Goal: Task Accomplishment & Management: Manage account settings

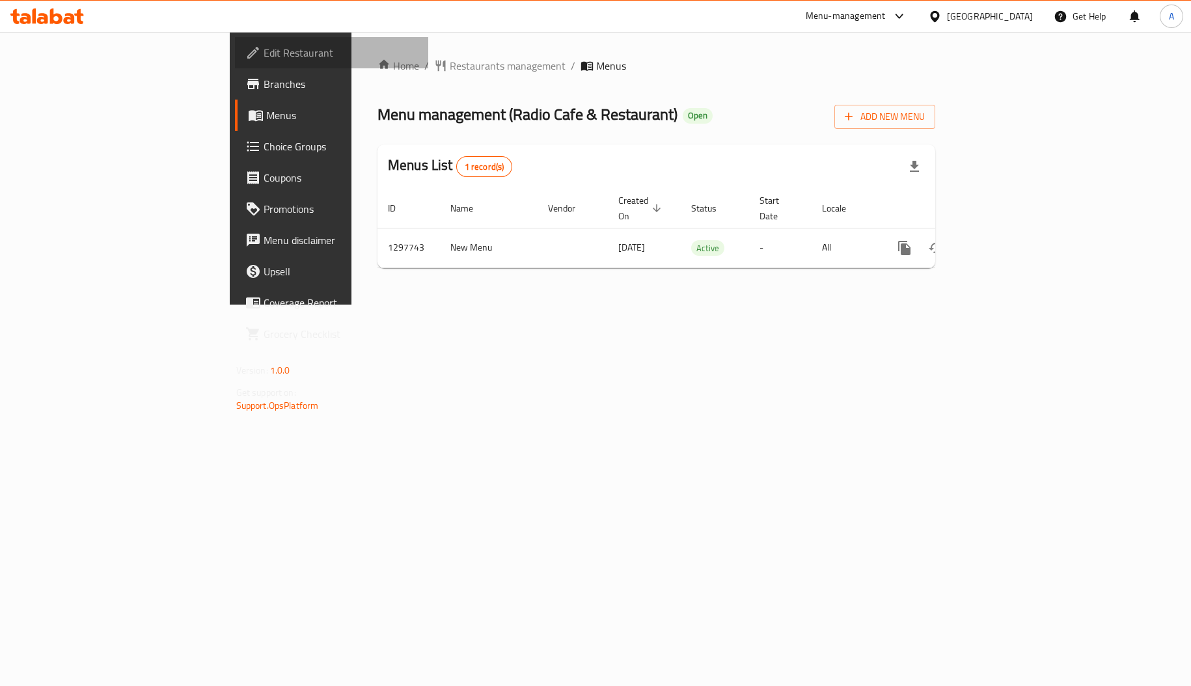
click at [235, 53] on link "Edit Restaurant" at bounding box center [332, 52] width 194 height 31
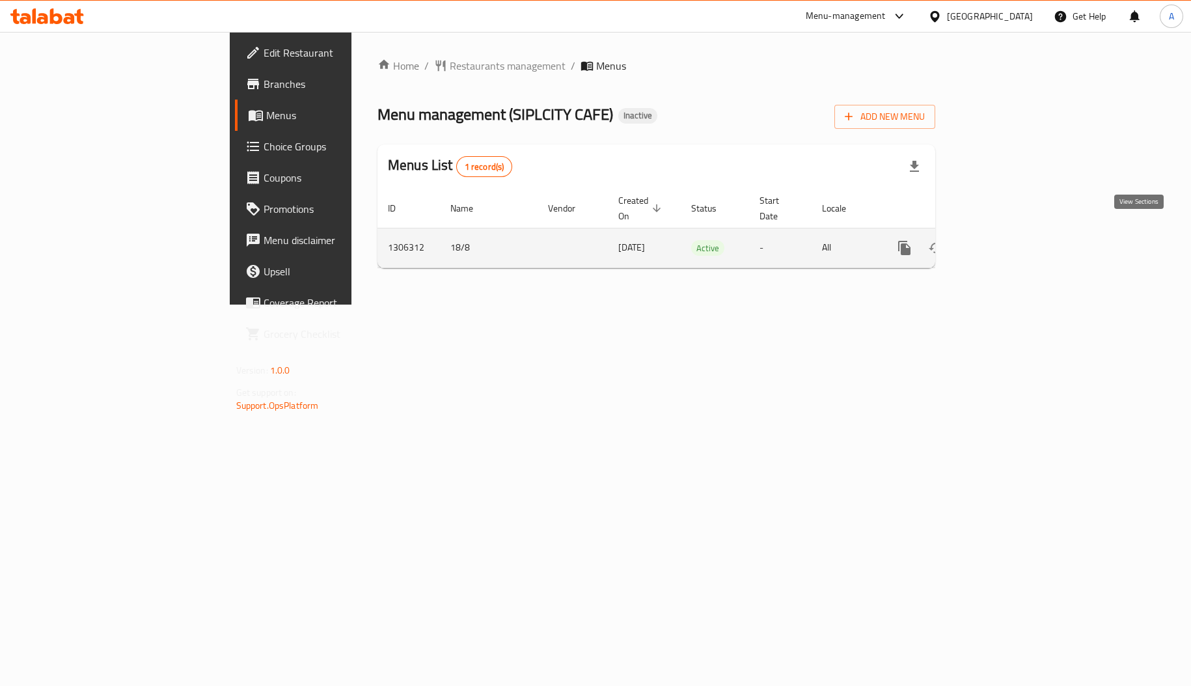
click at [1006, 240] on icon "enhanced table" at bounding box center [999, 248] width 16 height 16
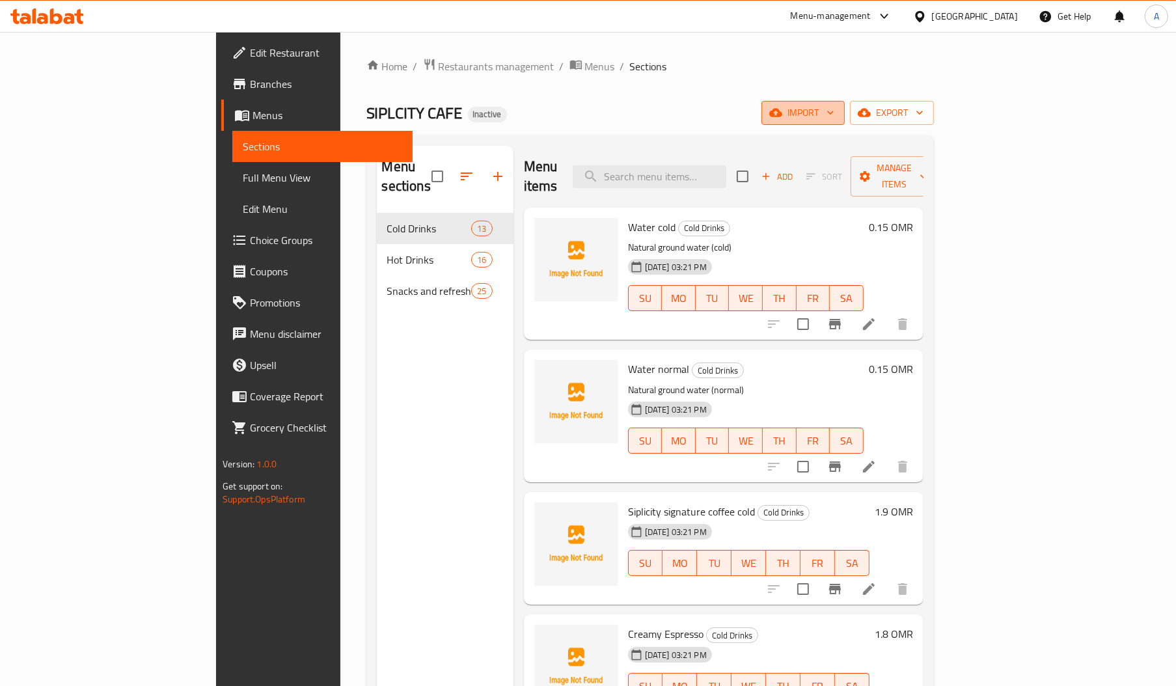
click at [834, 116] on span "import" at bounding box center [803, 113] width 62 height 16
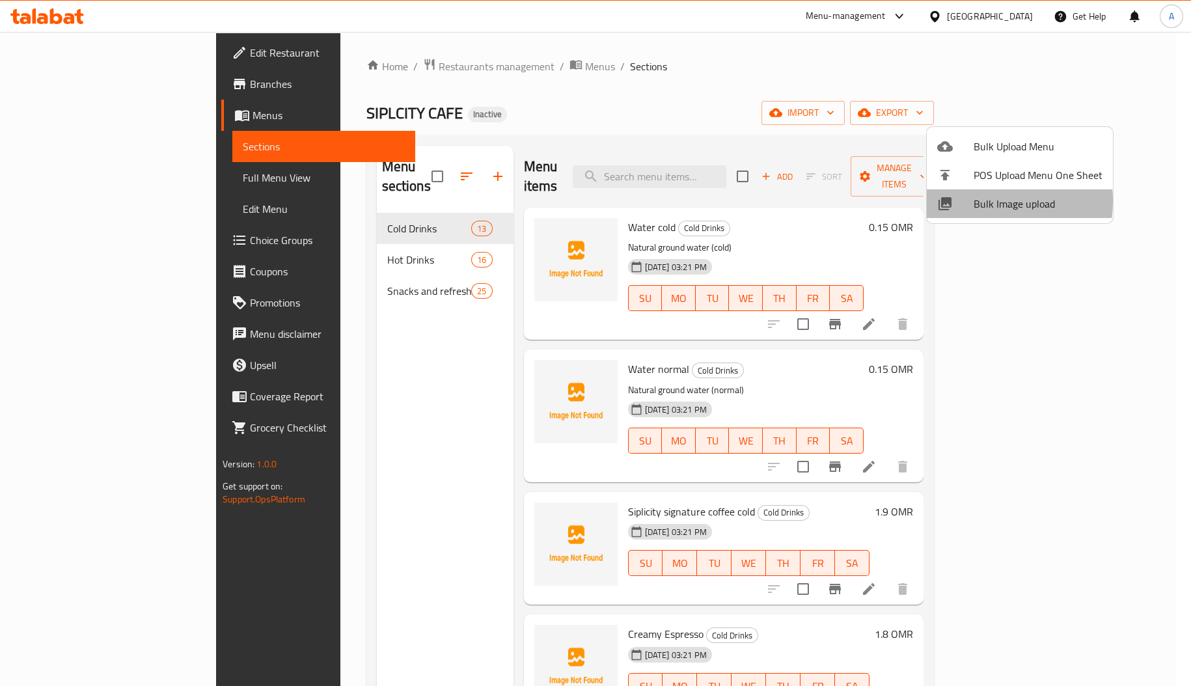
click at [976, 201] on span "Bulk Image upload" at bounding box center [1038, 204] width 129 height 16
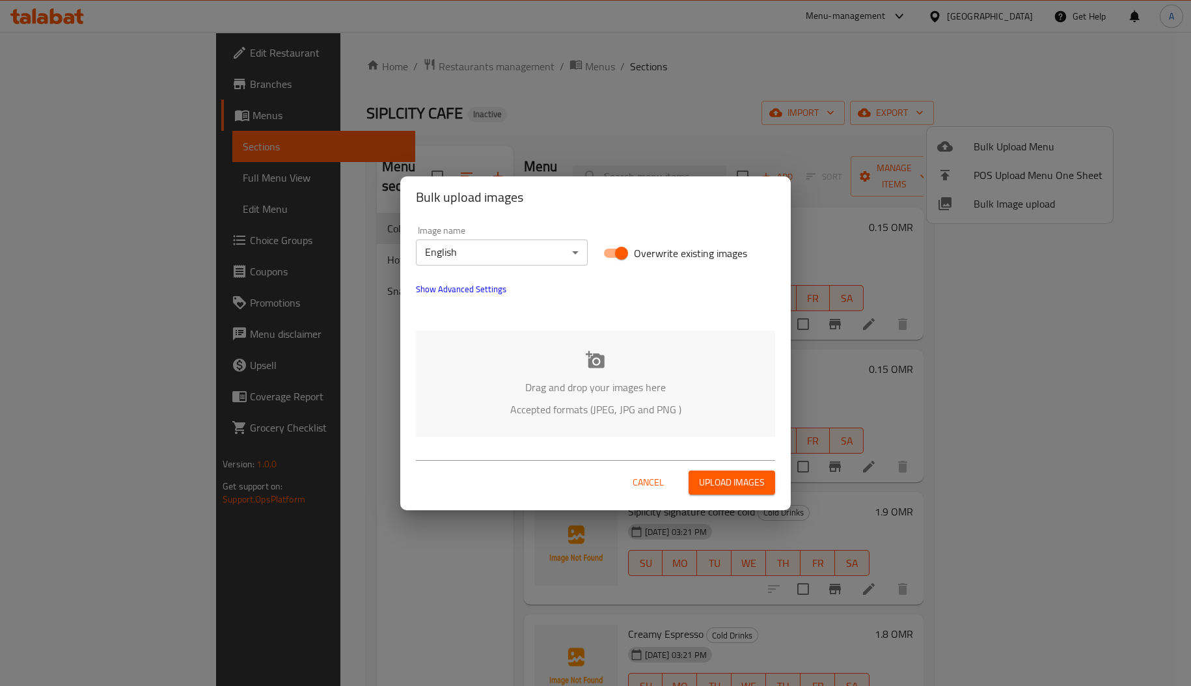
click at [571, 354] on div "Drag and drop your images here Accepted formats (JPEG, JPG and PNG )" at bounding box center [595, 384] width 359 height 106
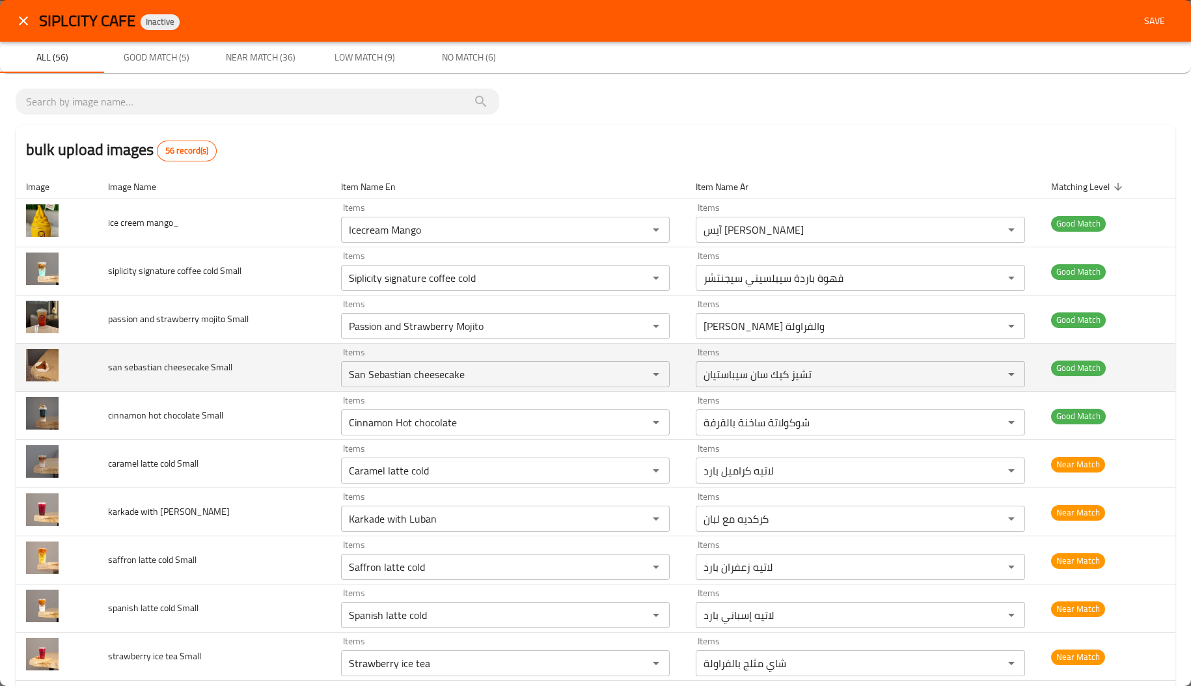
scroll to position [87, 0]
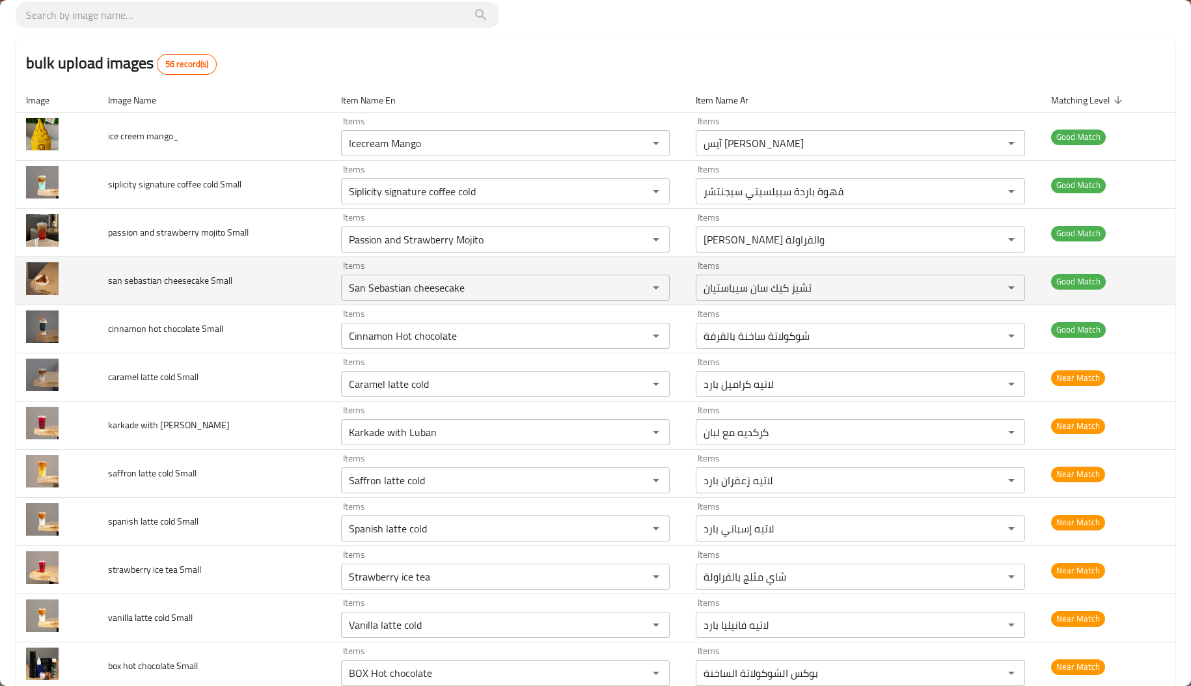
click at [288, 348] on td "cinnamon hot chocolate Small" at bounding box center [214, 329] width 233 height 48
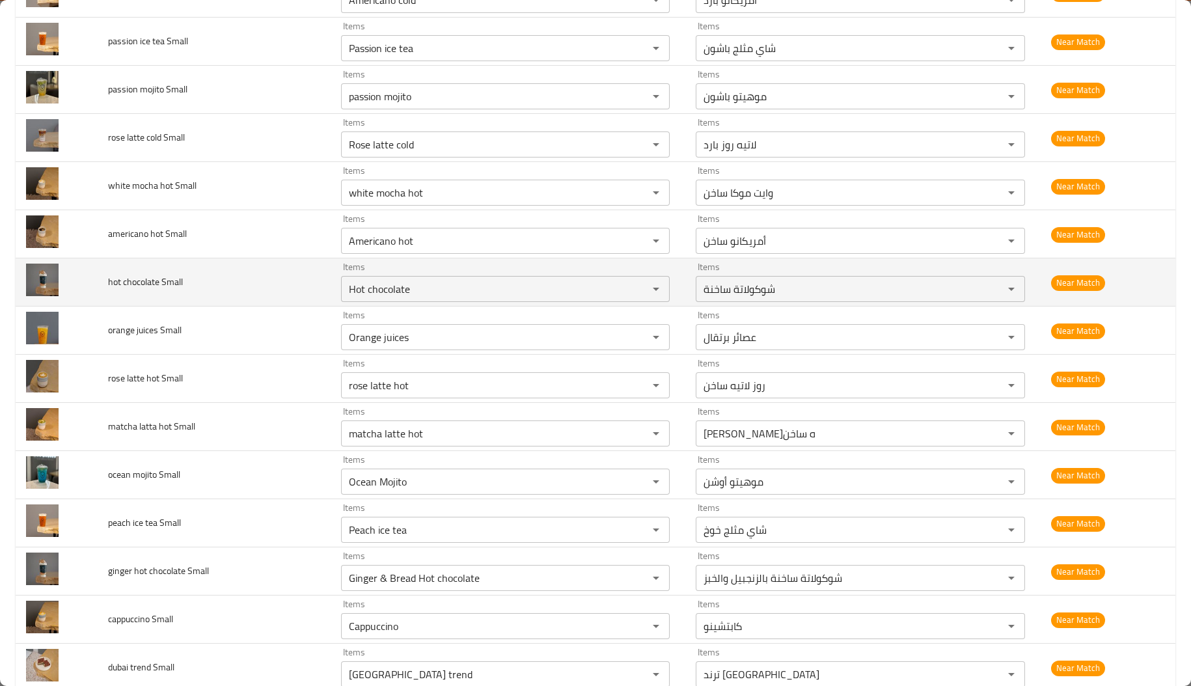
scroll to position [1437, 0]
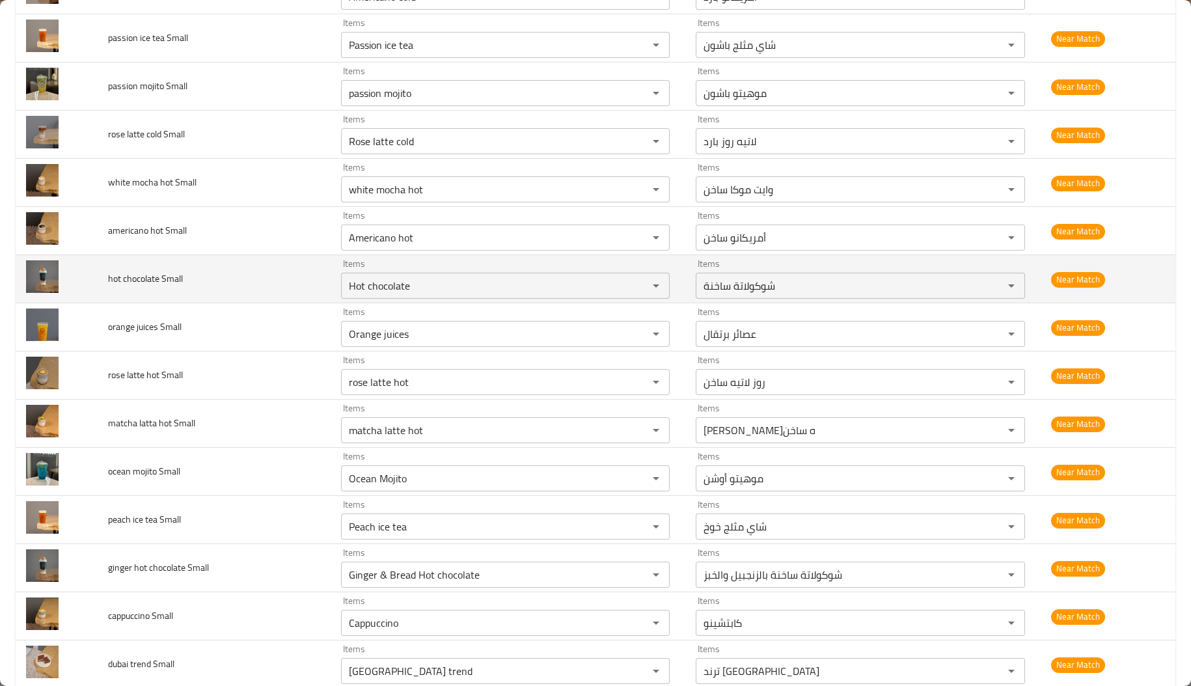
click at [240, 460] on td "ocean mojito Small" at bounding box center [214, 472] width 233 height 48
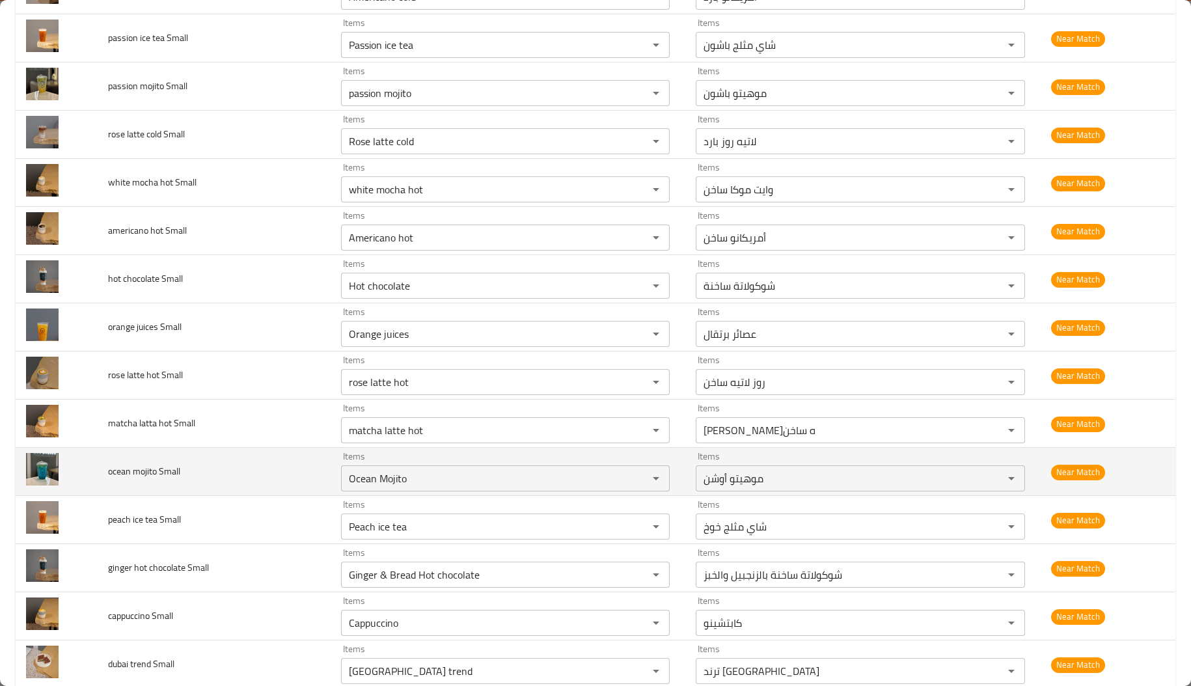
click at [240, 460] on td "ocean mojito Small" at bounding box center [214, 472] width 233 height 48
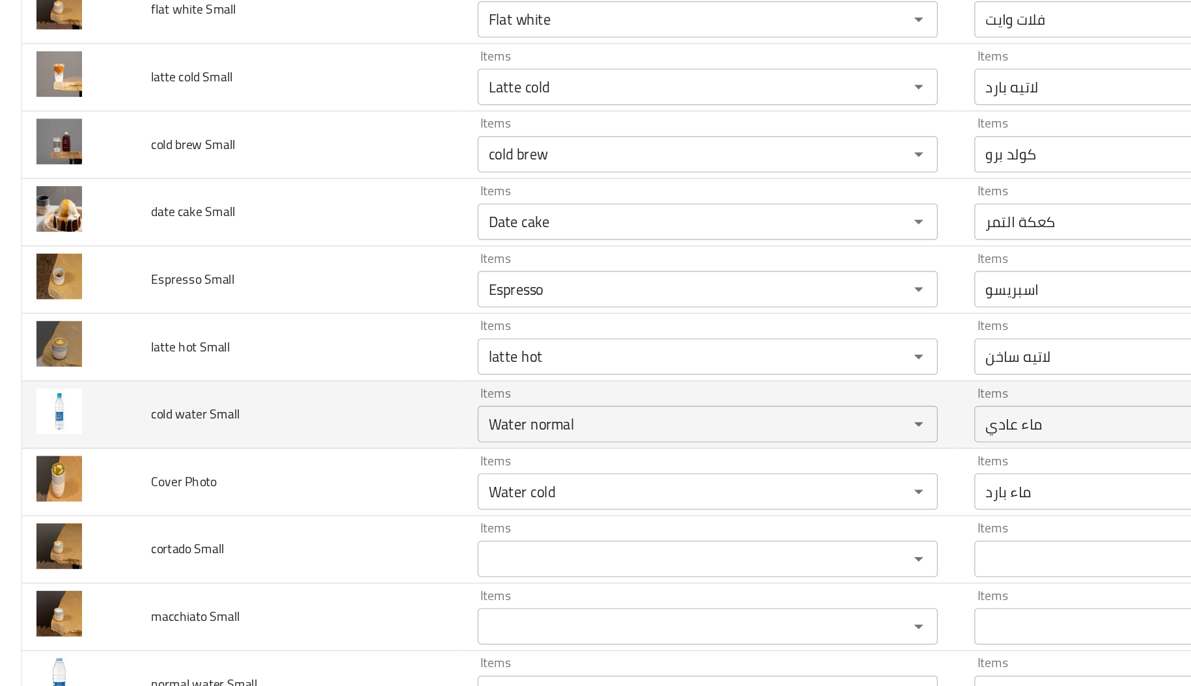
scroll to position [2112, 0]
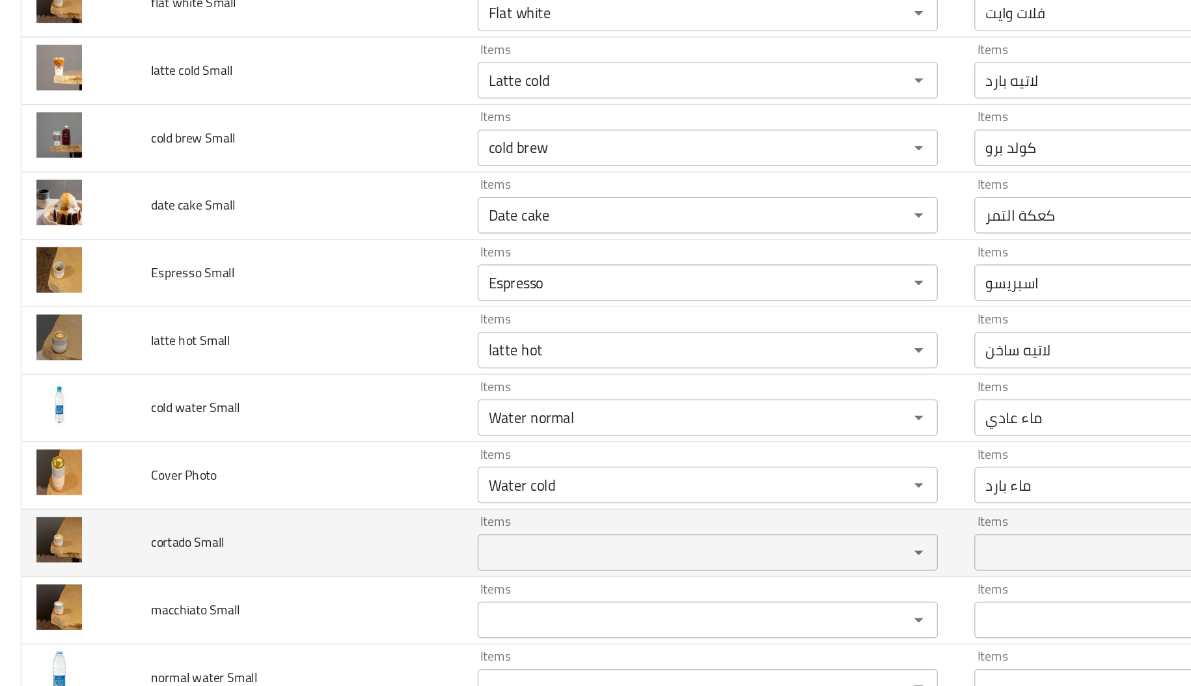
click at [115, 527] on span "cortado Small" at bounding box center [134, 518] width 52 height 17
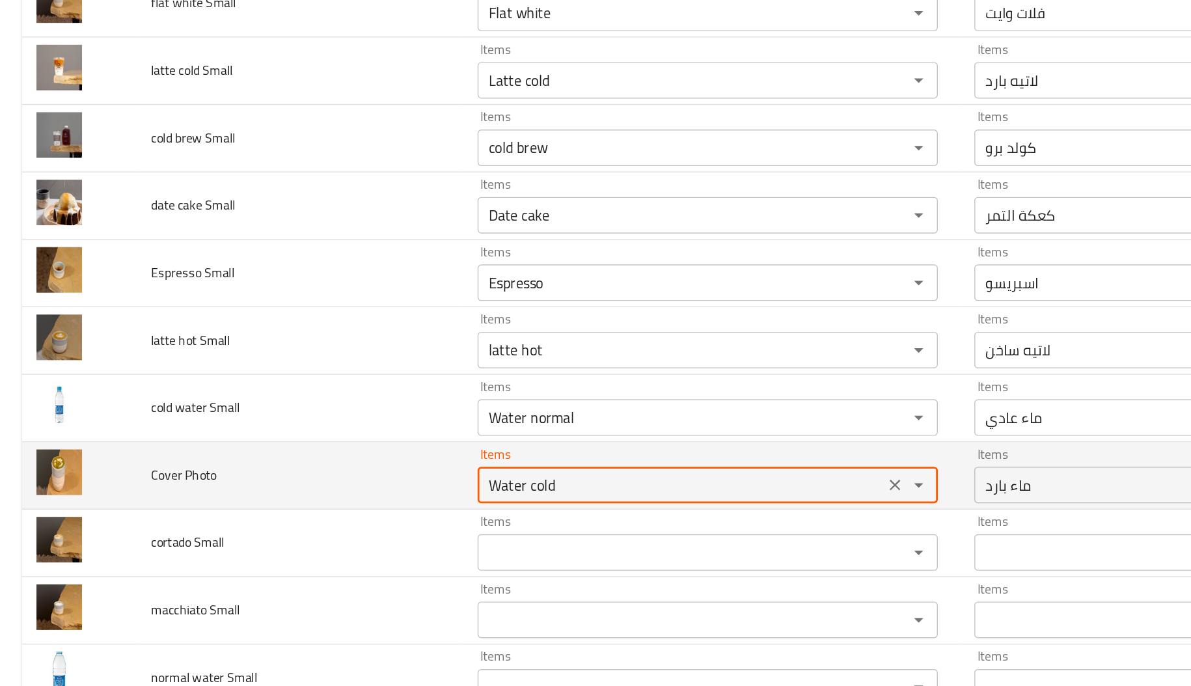
click at [486, 479] on Photo "Water cold" at bounding box center [486, 478] width 283 height 18
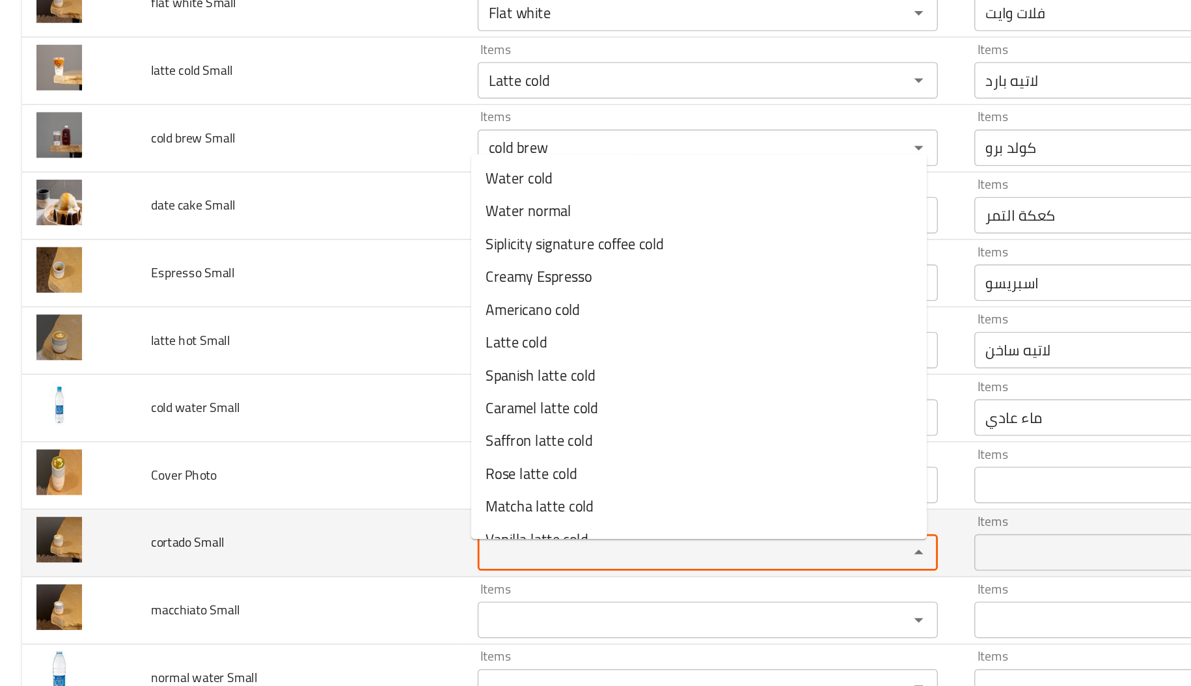
click at [348, 527] on Small "Items" at bounding box center [486, 526] width 283 height 18
paste Small "340913071"
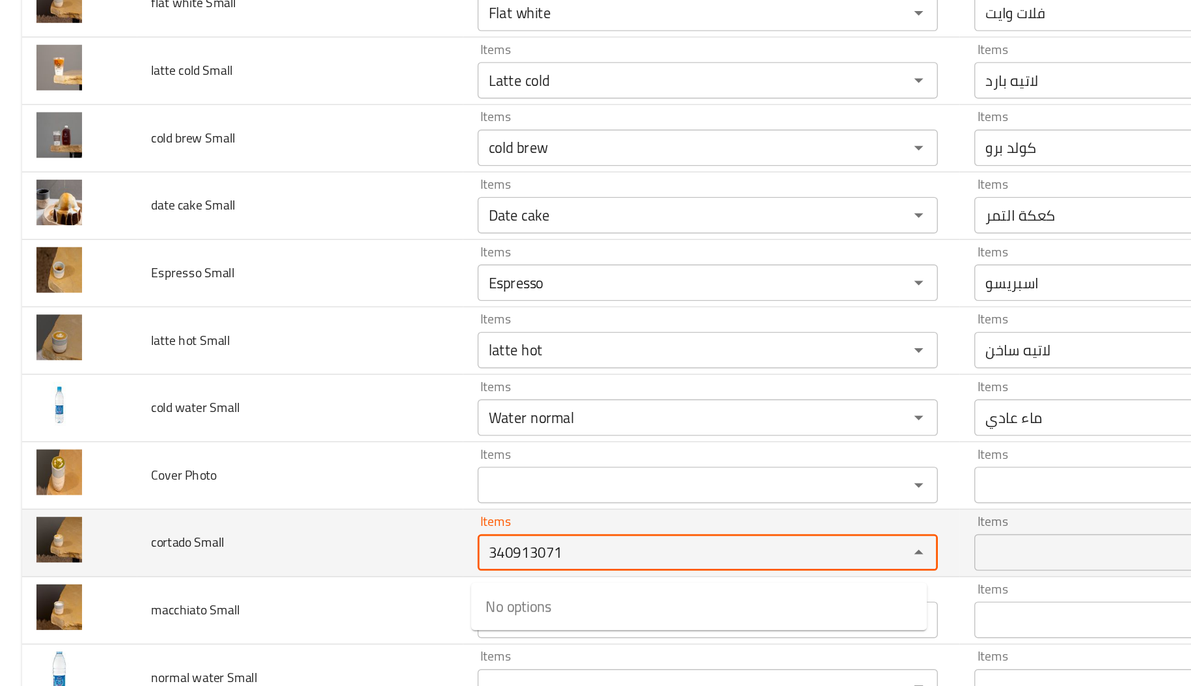
type Small "340913071"
click at [122, 523] on span "cortado Small" at bounding box center [134, 518] width 52 height 17
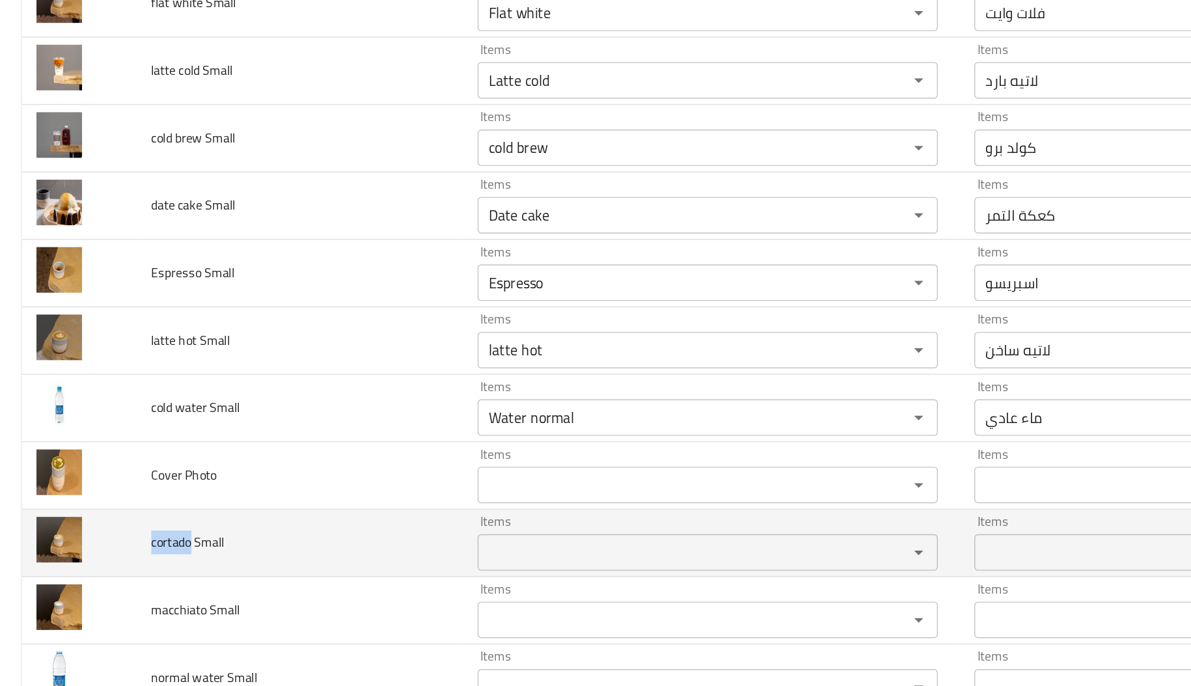
click at [122, 523] on span "cortado Small" at bounding box center [134, 518] width 52 height 17
copy span "cortado"
paste Small "cortado"
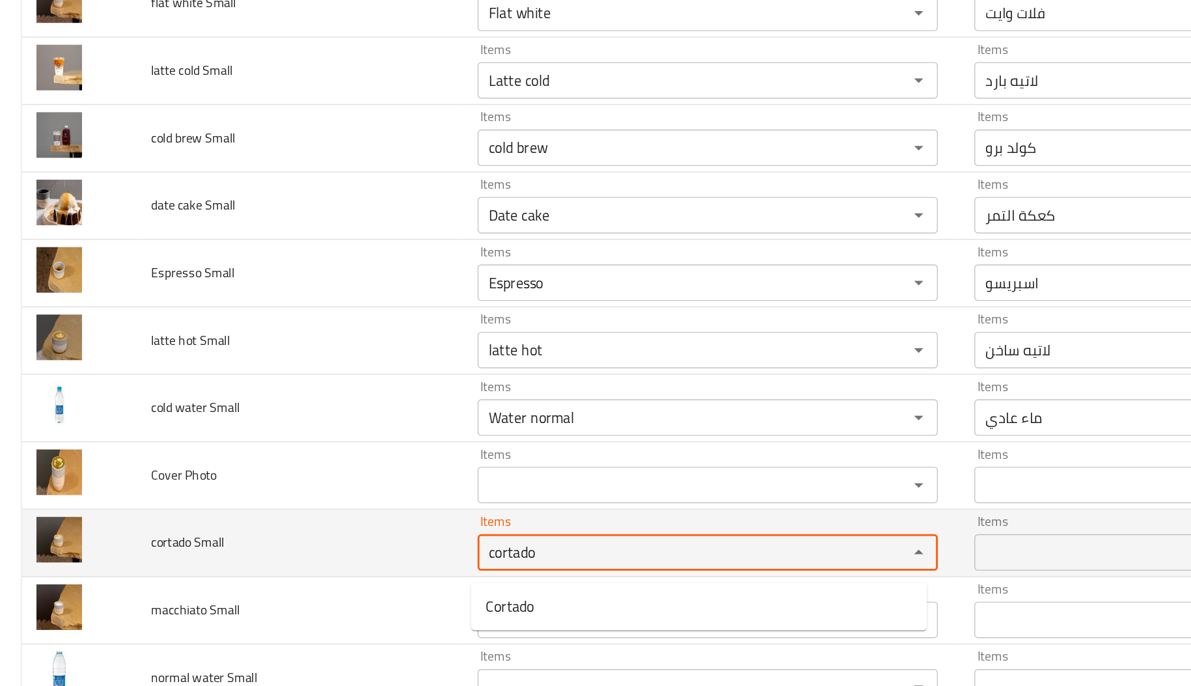
click at [361, 528] on Small "cortado" at bounding box center [486, 526] width 283 height 18
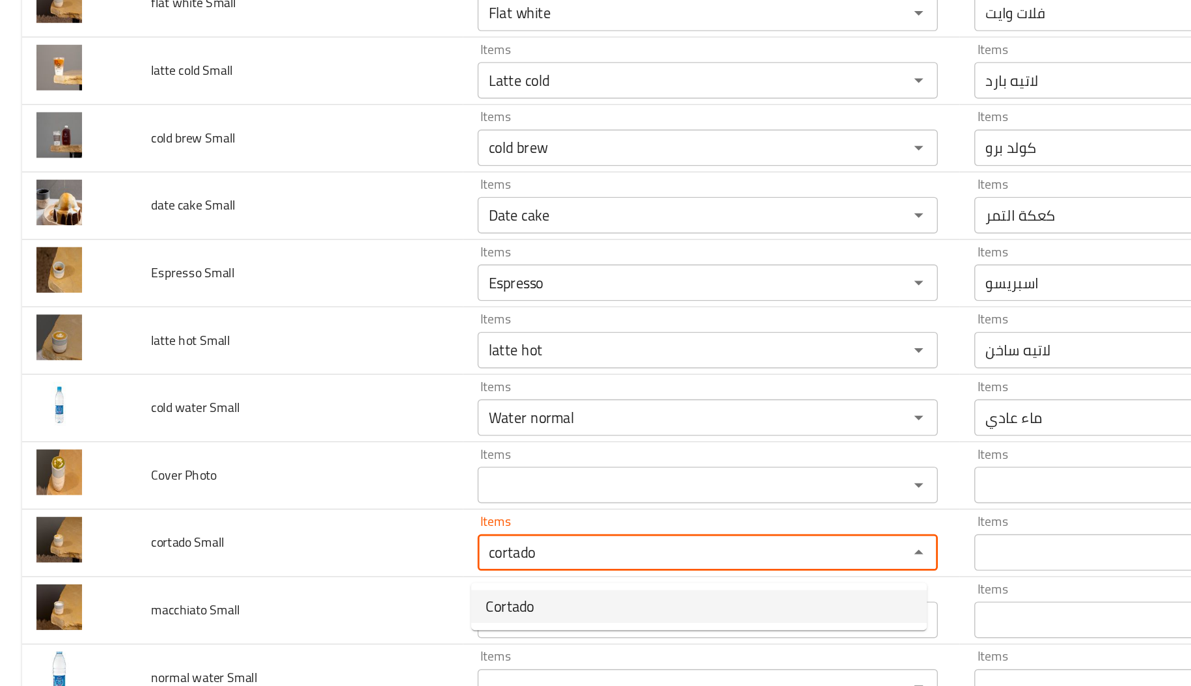
click at [362, 565] on span "Cortado" at bounding box center [364, 564] width 34 height 16
type Small "Cortado"
type Small-ar "كورتادو"
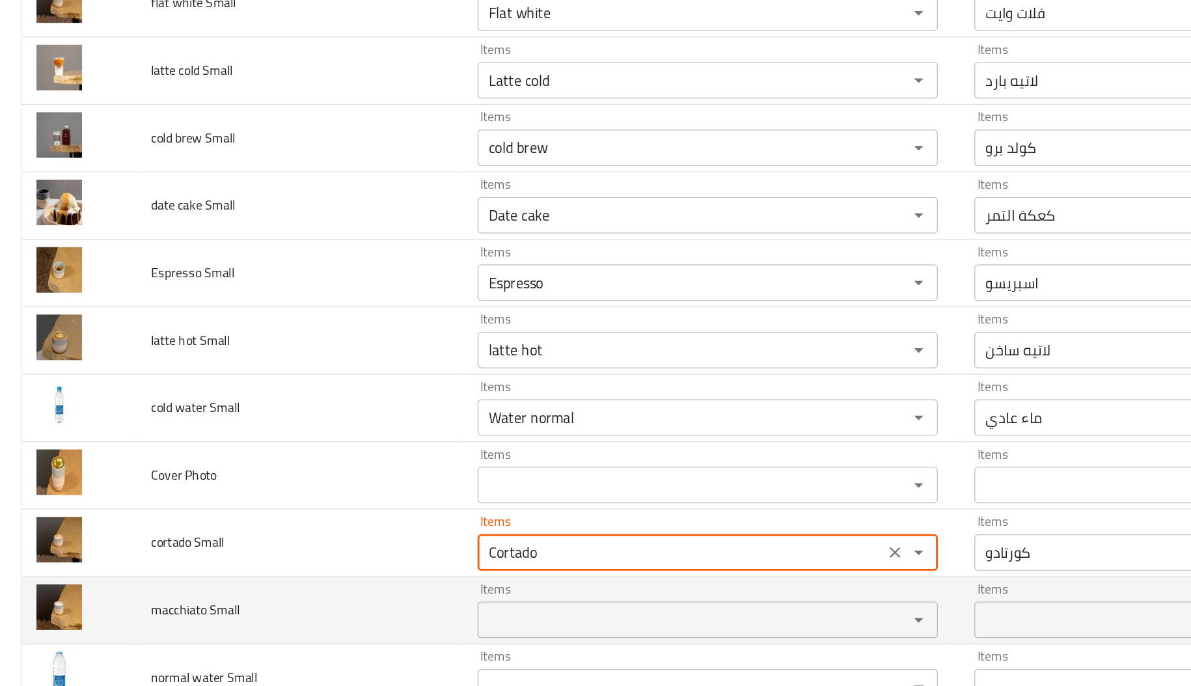
type Small "Cortado"
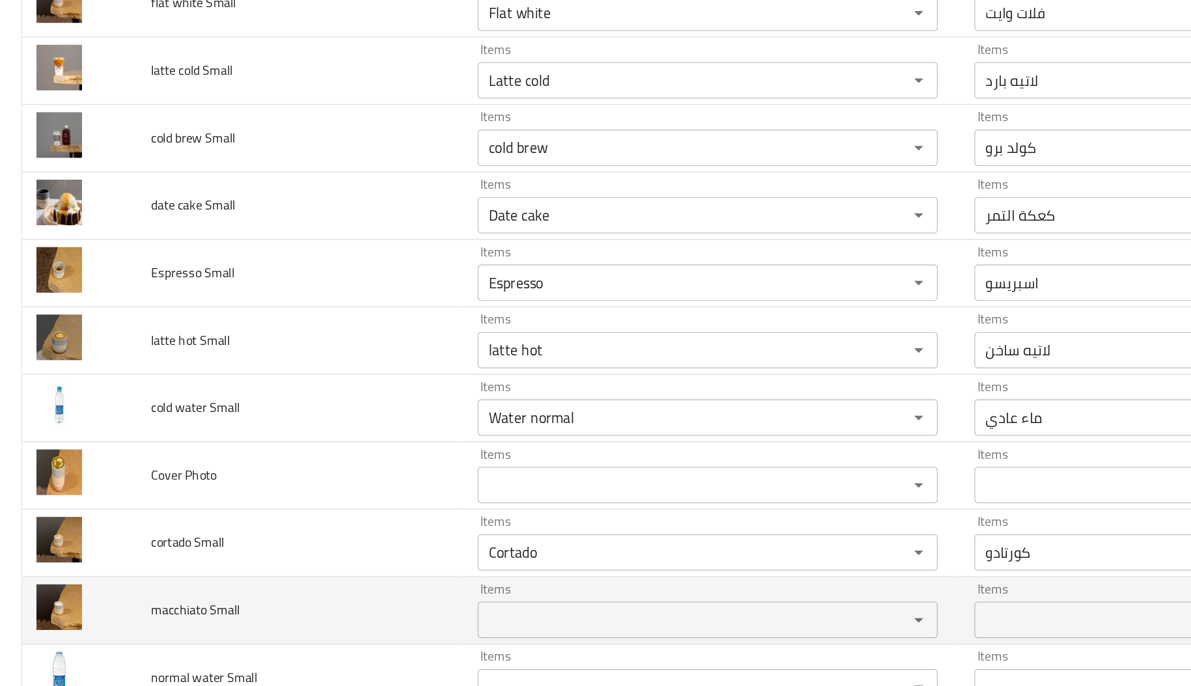
click at [115, 575] on span "macchiato Small" at bounding box center [139, 566] width 63 height 17
copy span "macchiato"
click at [115, 575] on span "macchiato Small" at bounding box center [139, 566] width 63 height 17
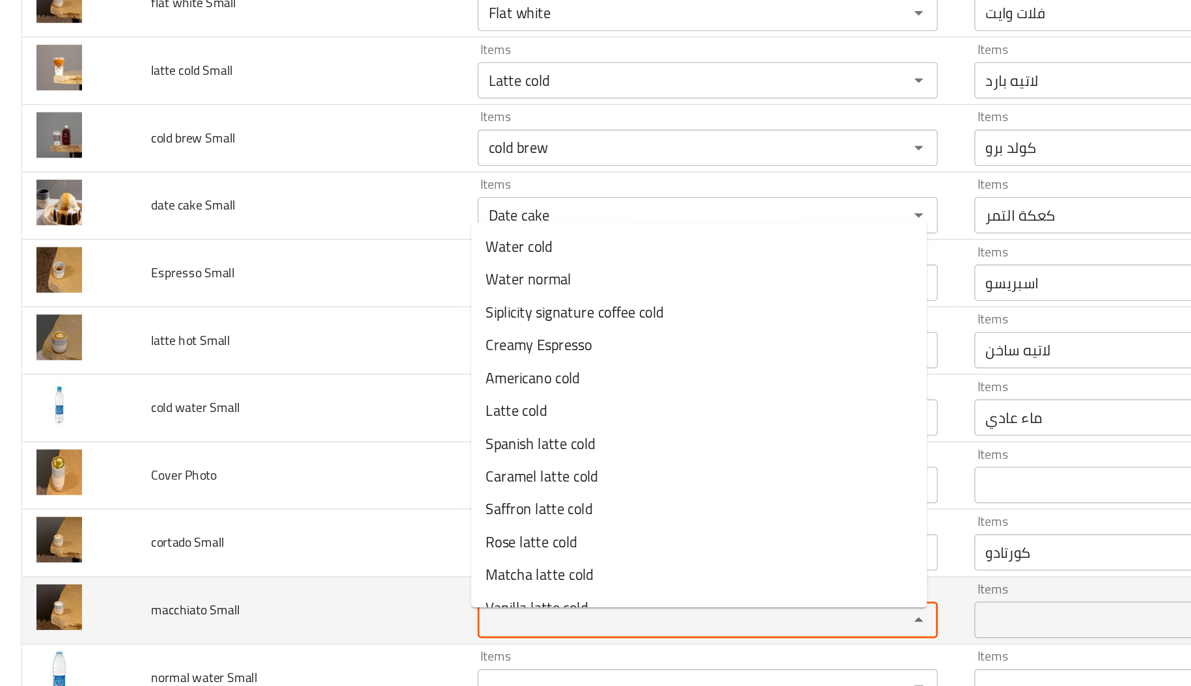
paste Small "macchiato"
click at [383, 582] on Small "macchiato" at bounding box center [486, 574] width 283 height 18
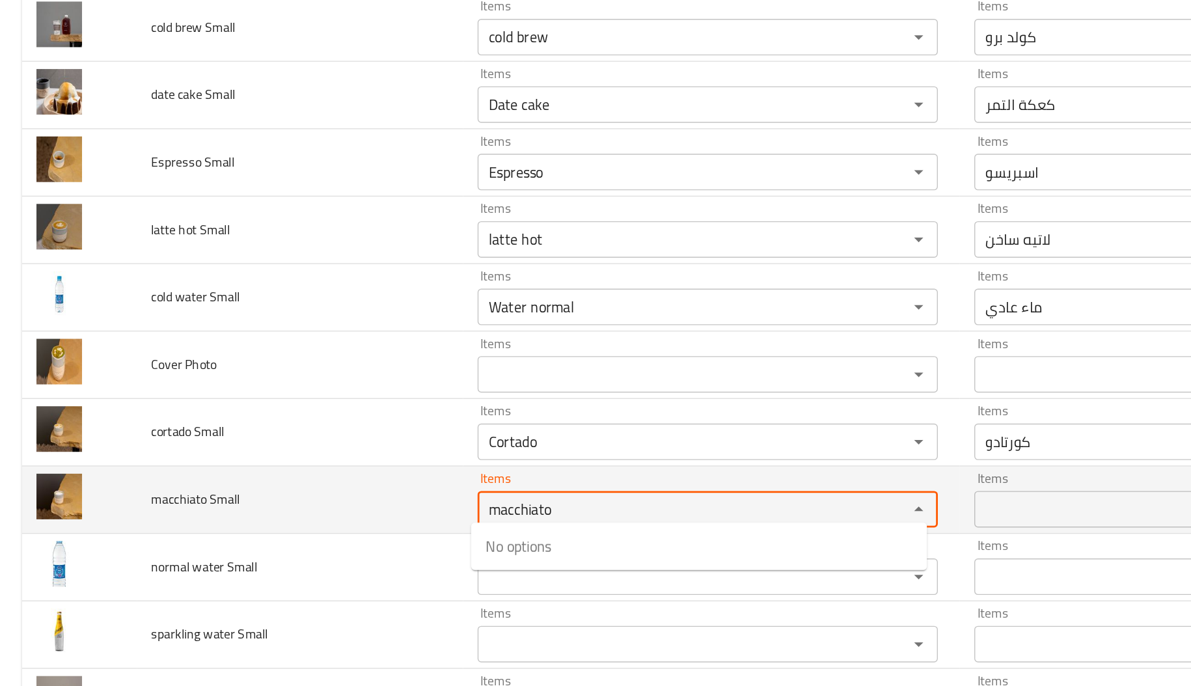
scroll to position [2204, 0]
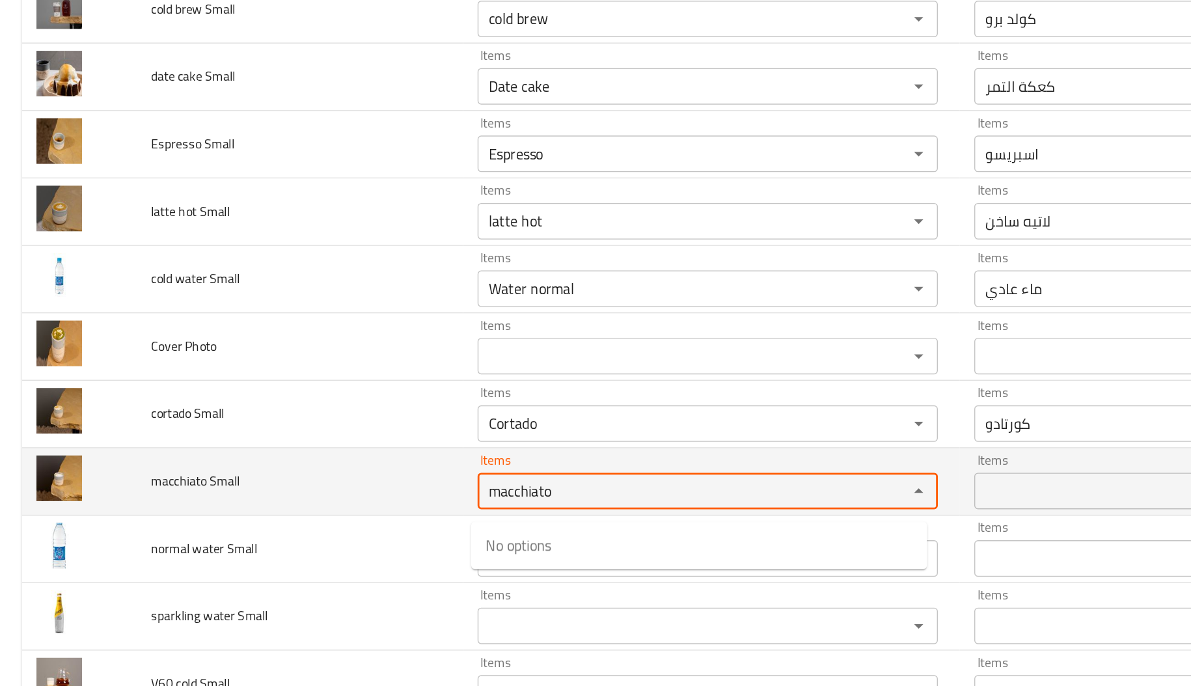
click at [427, 486] on Small "macchiato" at bounding box center [486, 481] width 283 height 18
click at [427, 486] on Small "m" at bounding box center [486, 481] width 283 height 18
type Small "m"
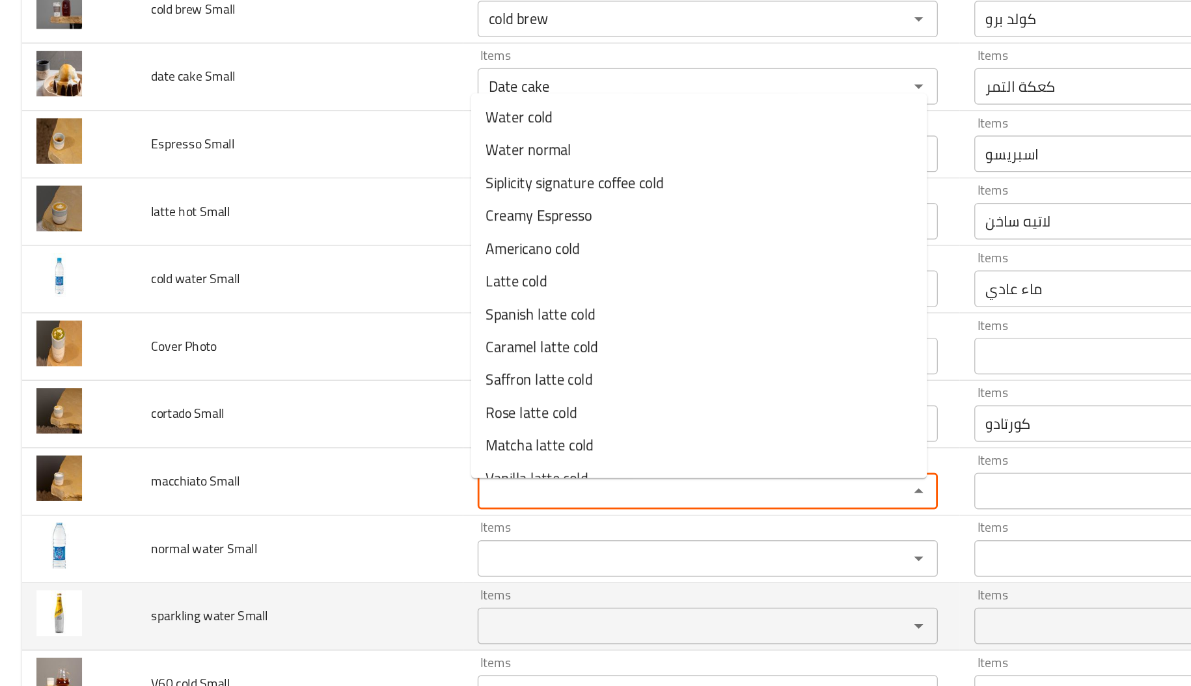
click at [246, 557] on td "sparkling water Small" at bounding box center [214, 571] width 233 height 48
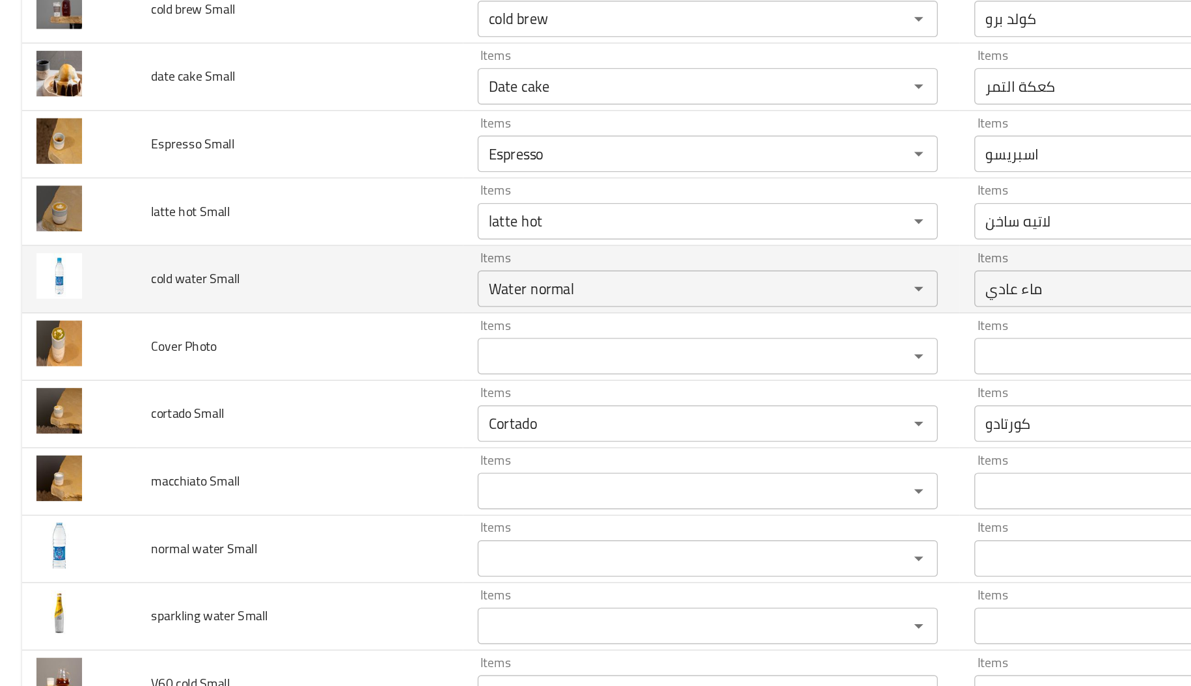
click at [136, 336] on span "cold water Small" at bounding box center [139, 330] width 63 height 17
copy span "water"
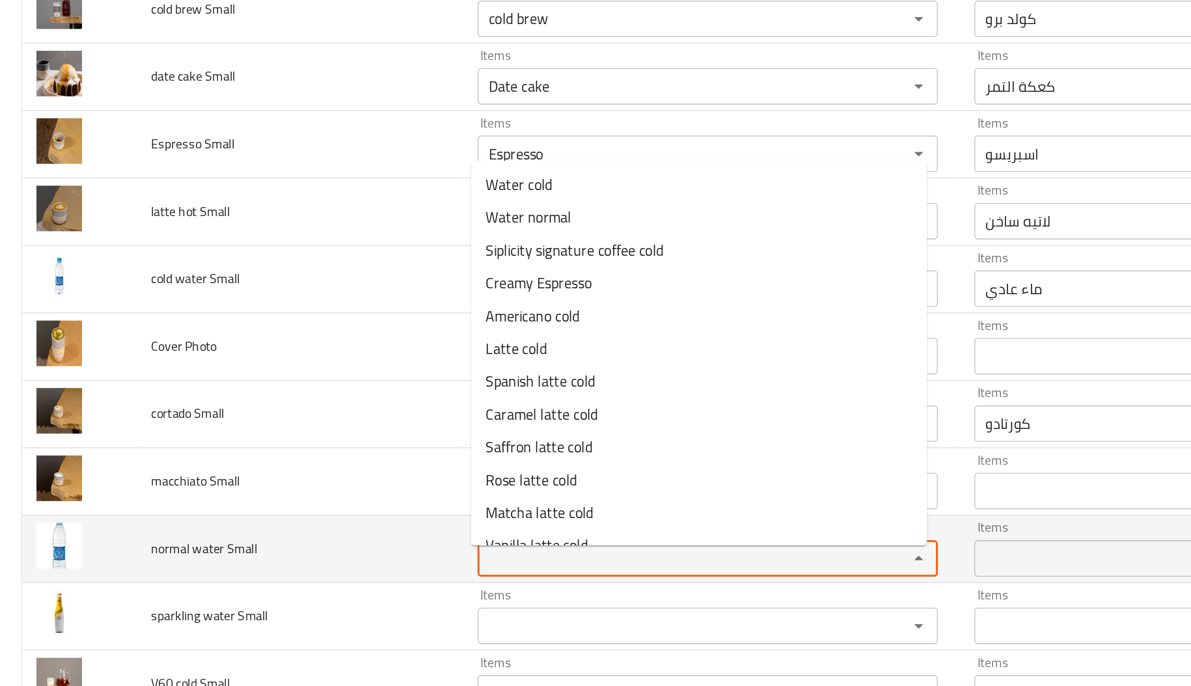
click at [357, 529] on Small "Items" at bounding box center [486, 530] width 283 height 18
paste Small "water"
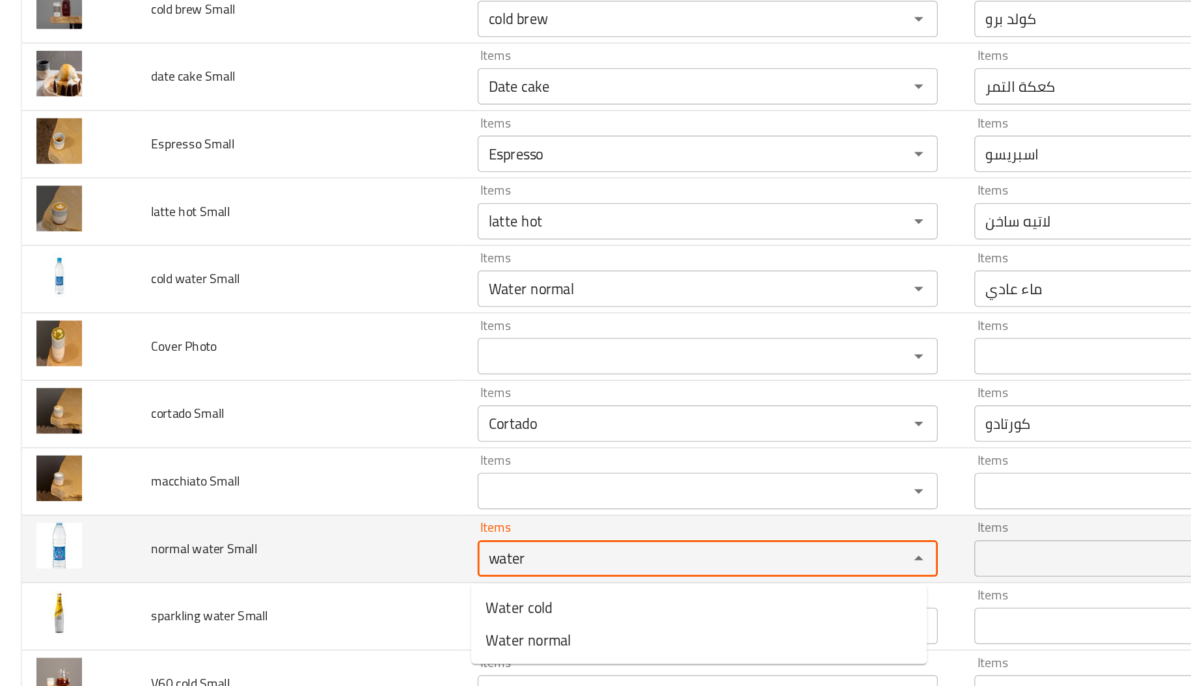
scroll to position [2220, 0]
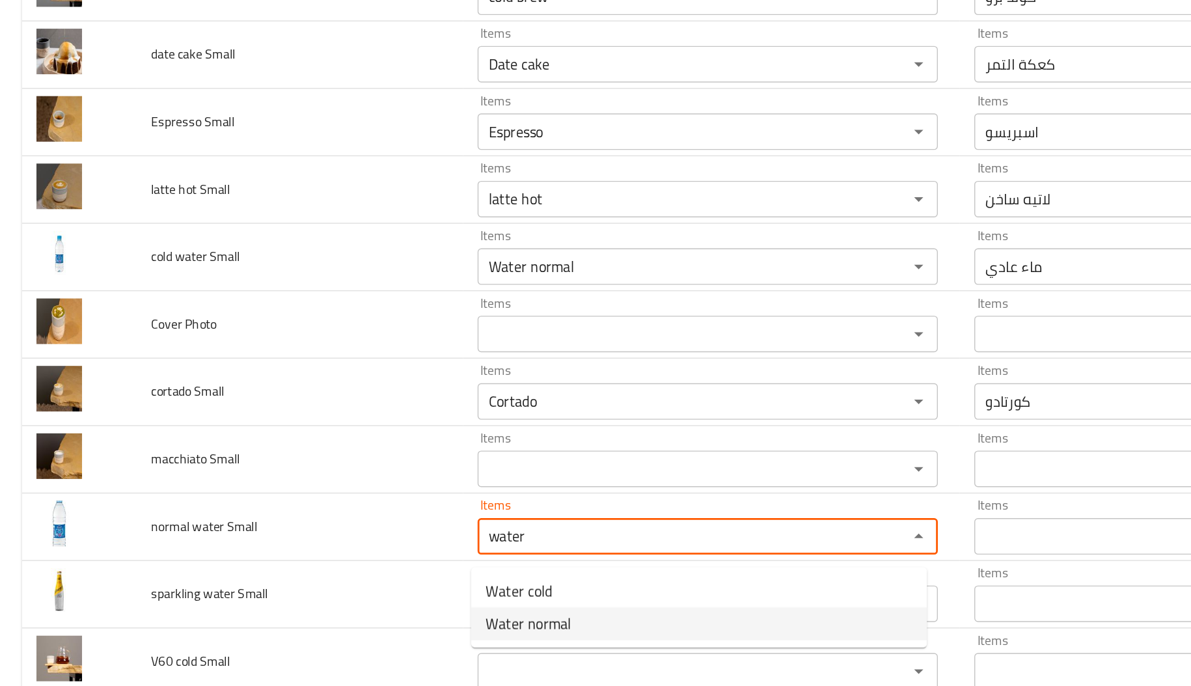
click at [364, 586] on Small-option-1 "Water normal" at bounding box center [498, 576] width 325 height 23
type Small "Water normal"
type Small-ar "ماء عادي"
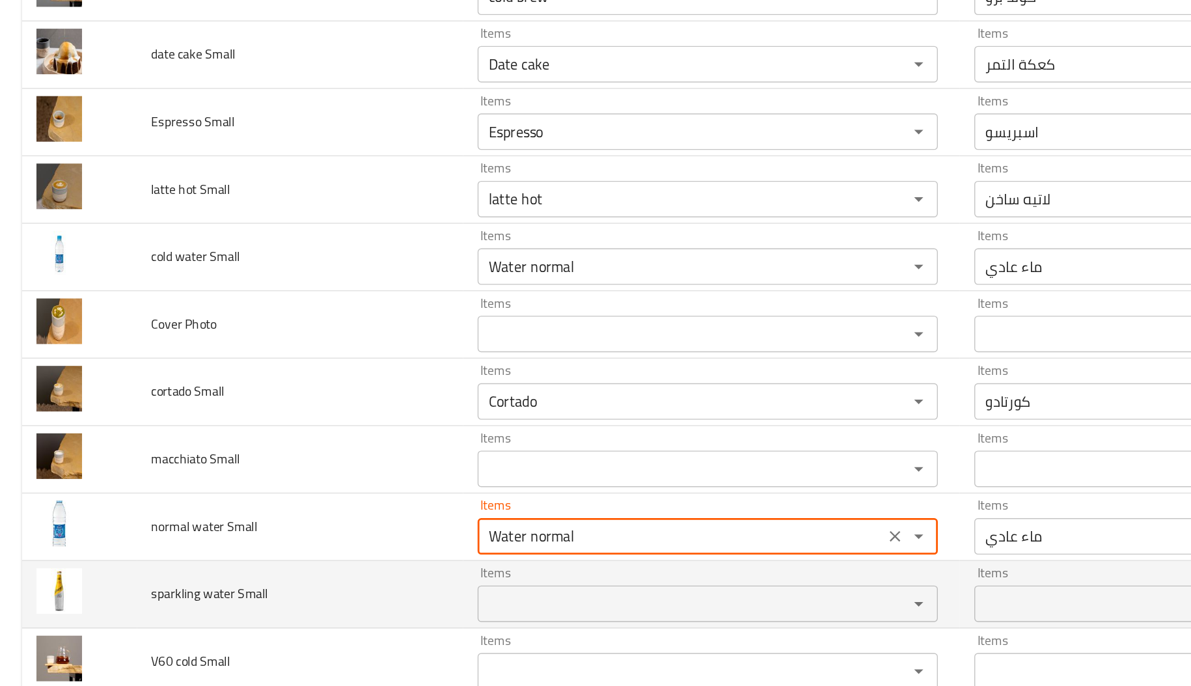
type Small "Water normal"
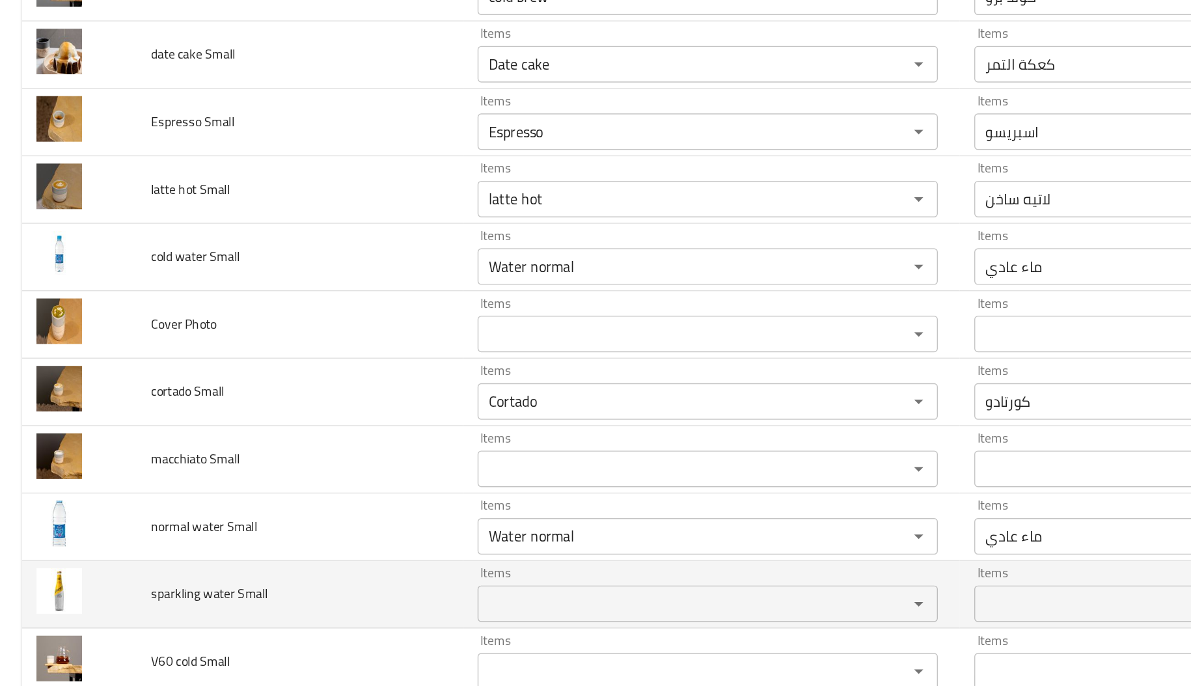
click at [126, 559] on span "sparkling water Small" at bounding box center [149, 555] width 83 height 17
copy span "sparkling"
click at [376, 558] on div "Items" at bounding box center [505, 562] width 329 height 26
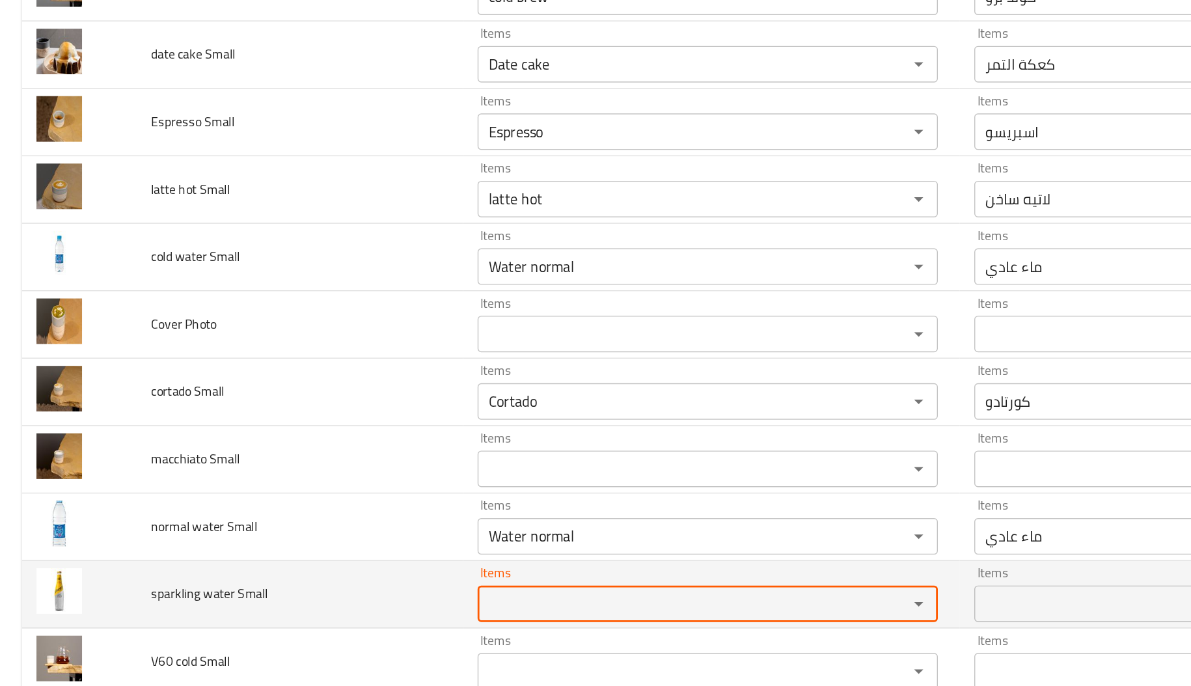
paste Small "sparkling"
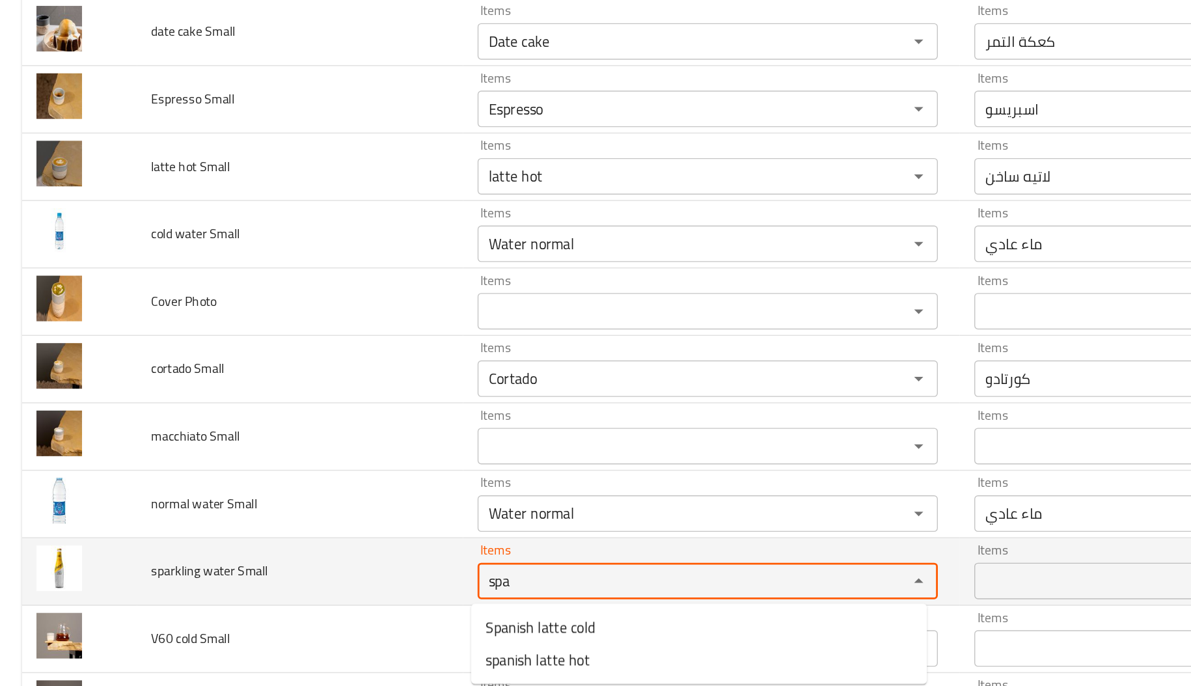
scroll to position [0, 0]
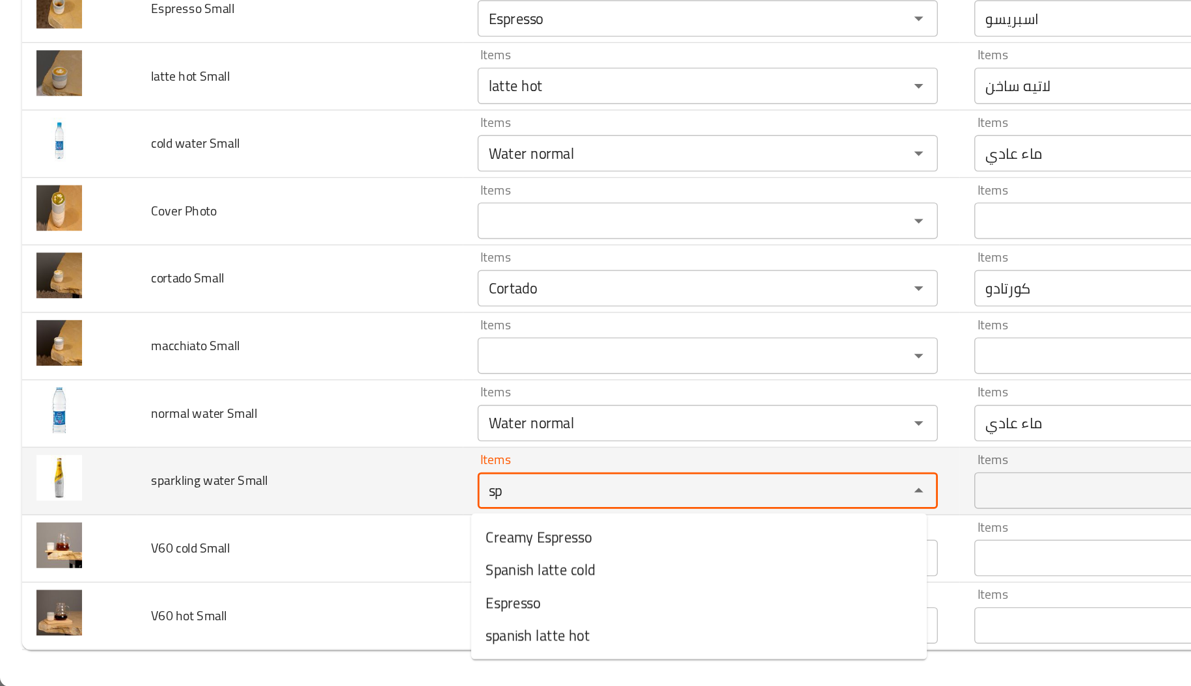
type Small "s"
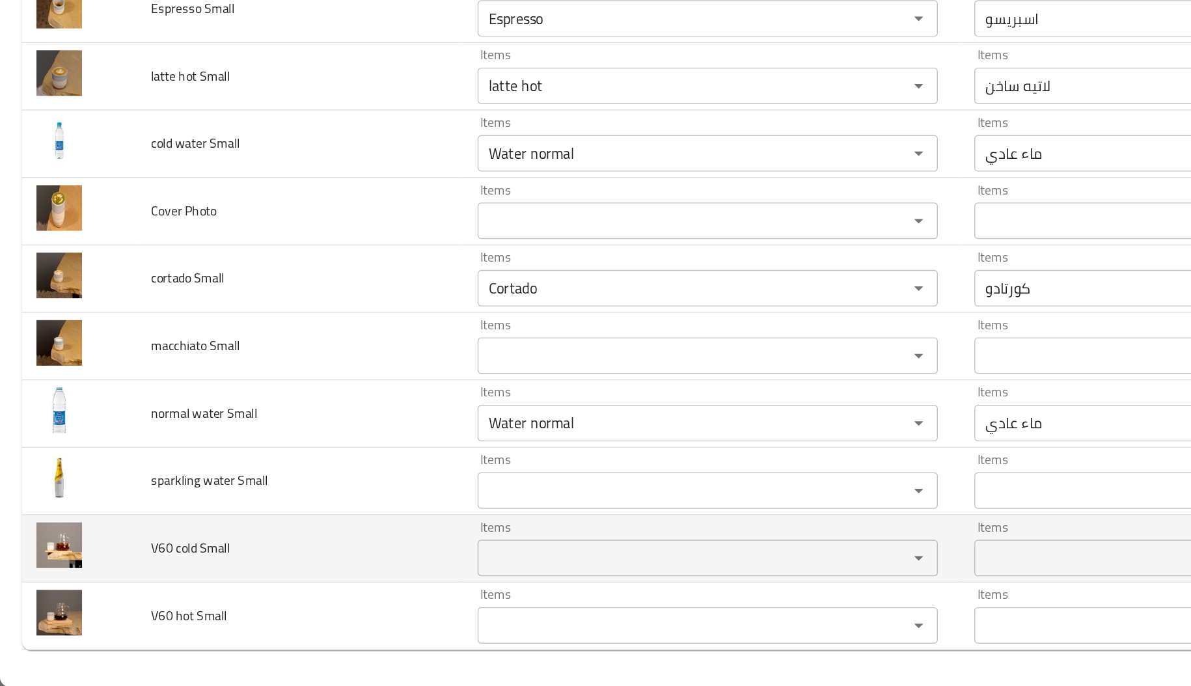
click at [118, 588] on span "V60 cold Small" at bounding box center [136, 587] width 56 height 17
copy span "V60"
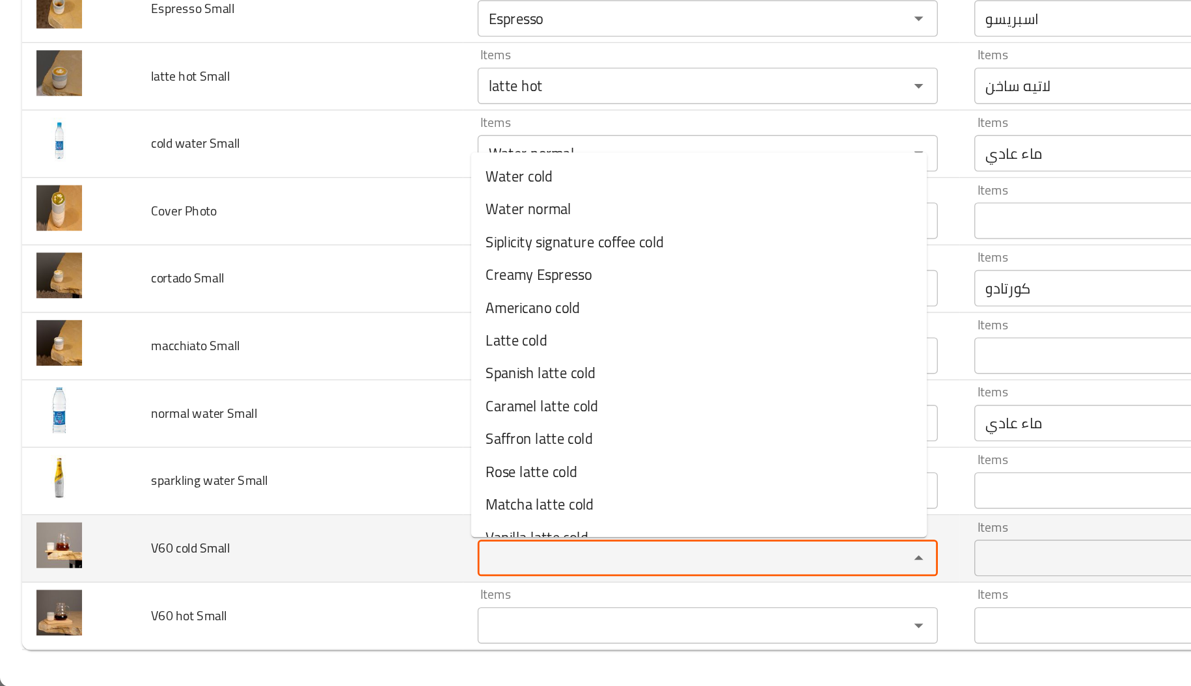
click at [383, 601] on Small "Items" at bounding box center [486, 594] width 283 height 18
paste Small "V60"
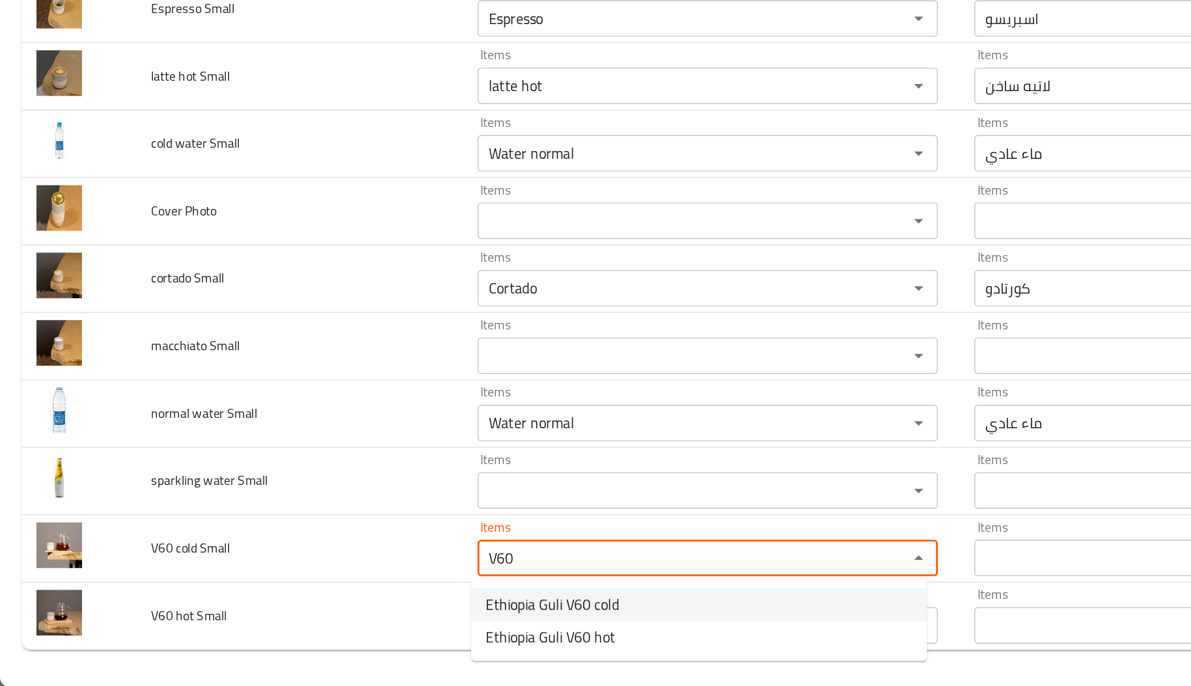
click at [398, 623] on span "Ethiopia Guli V60 cold" at bounding box center [394, 628] width 95 height 16
type Small "Ethiopia Guli V60 cold"
type Small-ar "إثيوبيا جولي في 60 بارد"
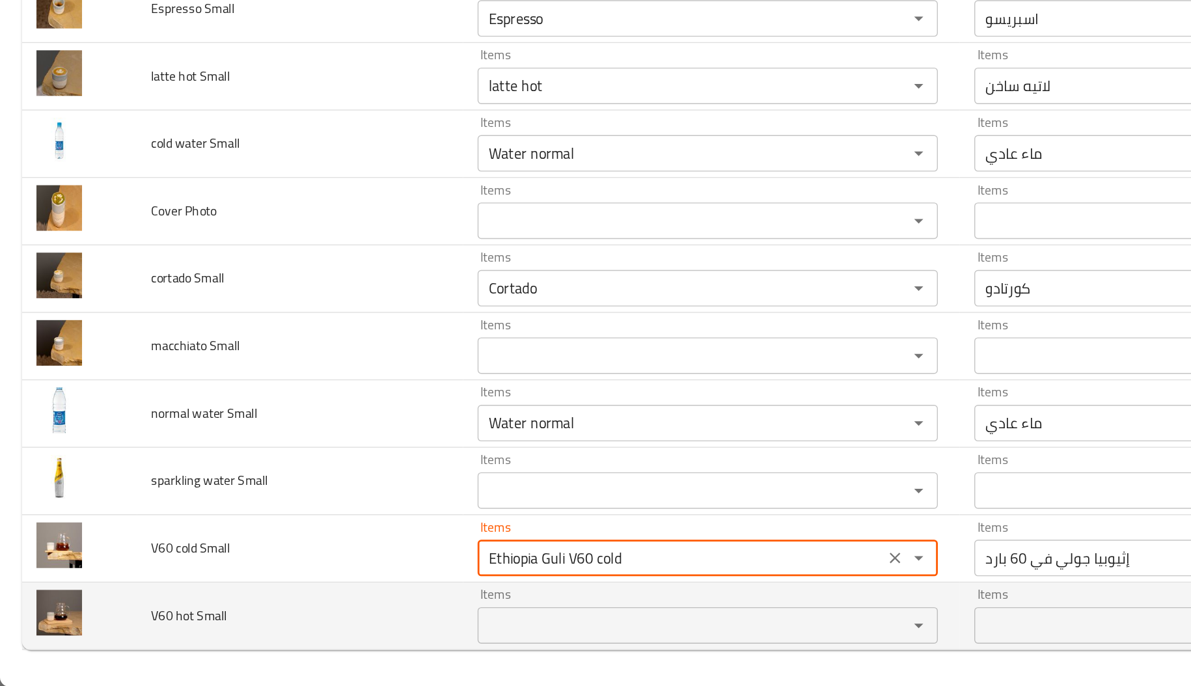
click at [383, 629] on div "Items" at bounding box center [505, 642] width 329 height 26
type Small "Ethiopia Guli V60 cold"
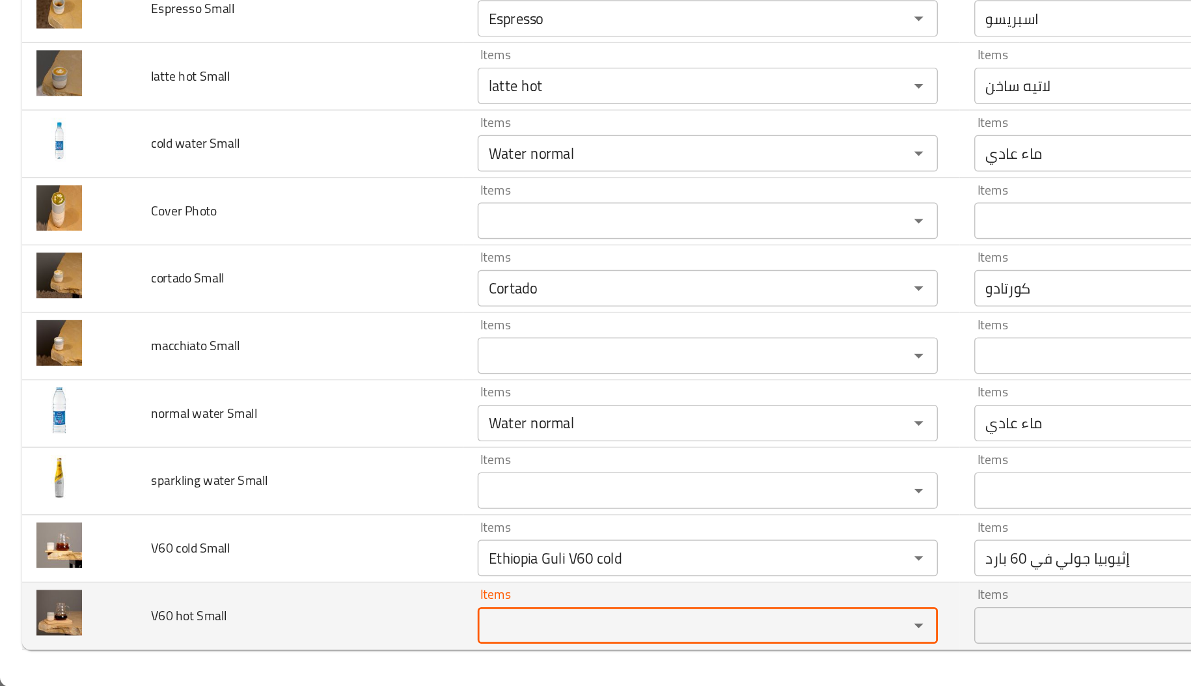
paste Small "V60"
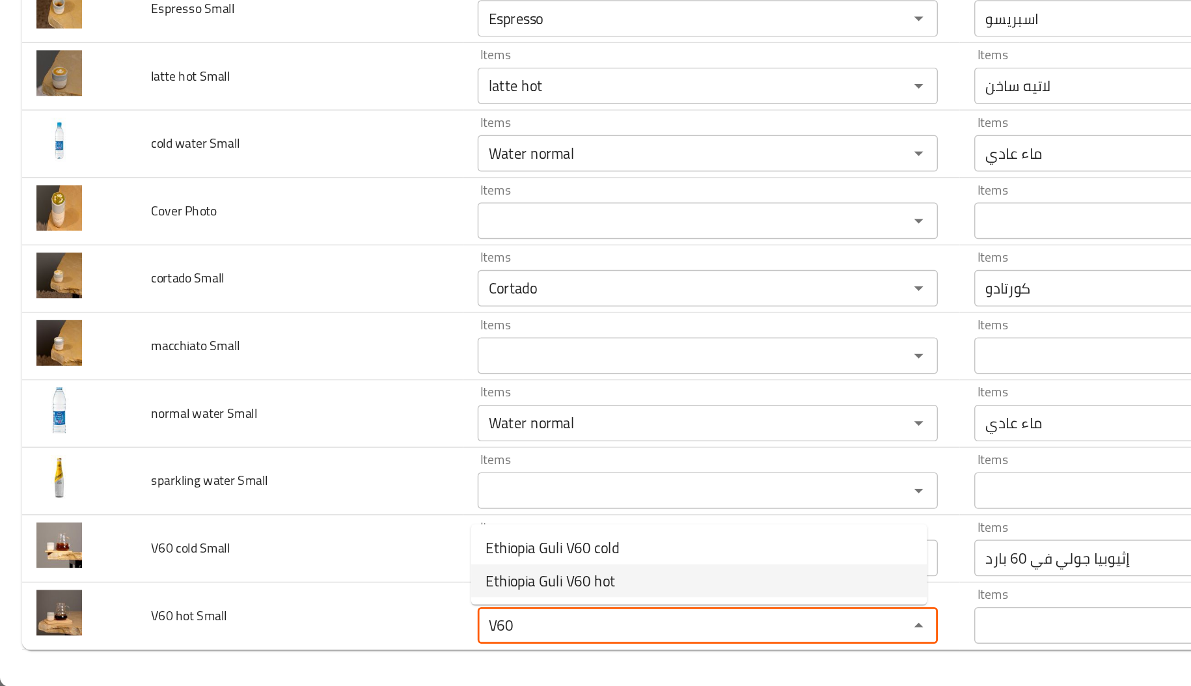
click at [413, 603] on span "Ethiopia Guli V60 hot" at bounding box center [393, 611] width 92 height 16
type Small "Ethiopia Guli V60 hot"
type Small-ar "في 60 جولي إثيوبيا ساخن"
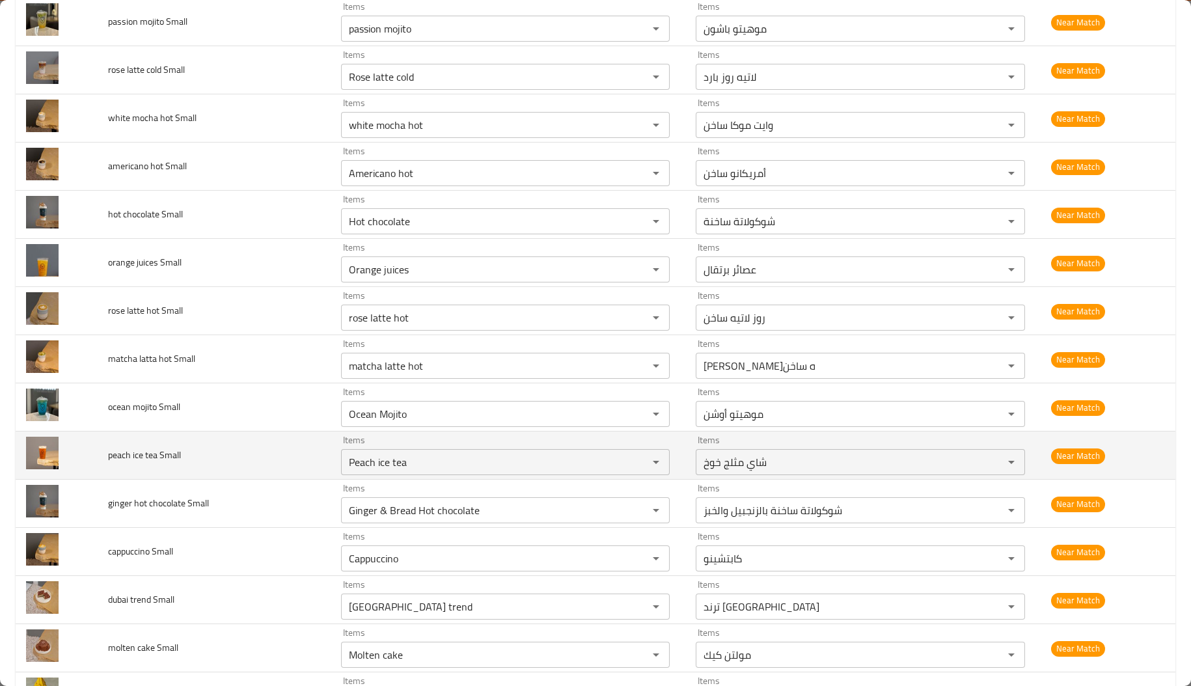
scroll to position [2243, 0]
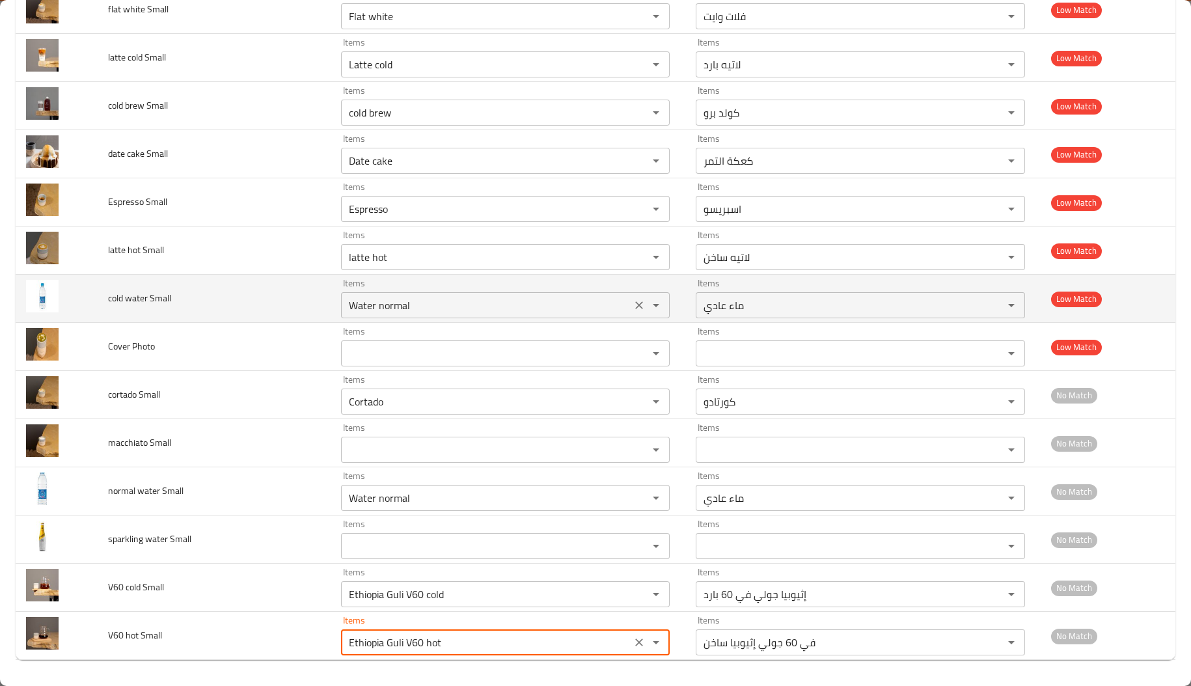
type Small "Ethiopia Guli V60 hot"
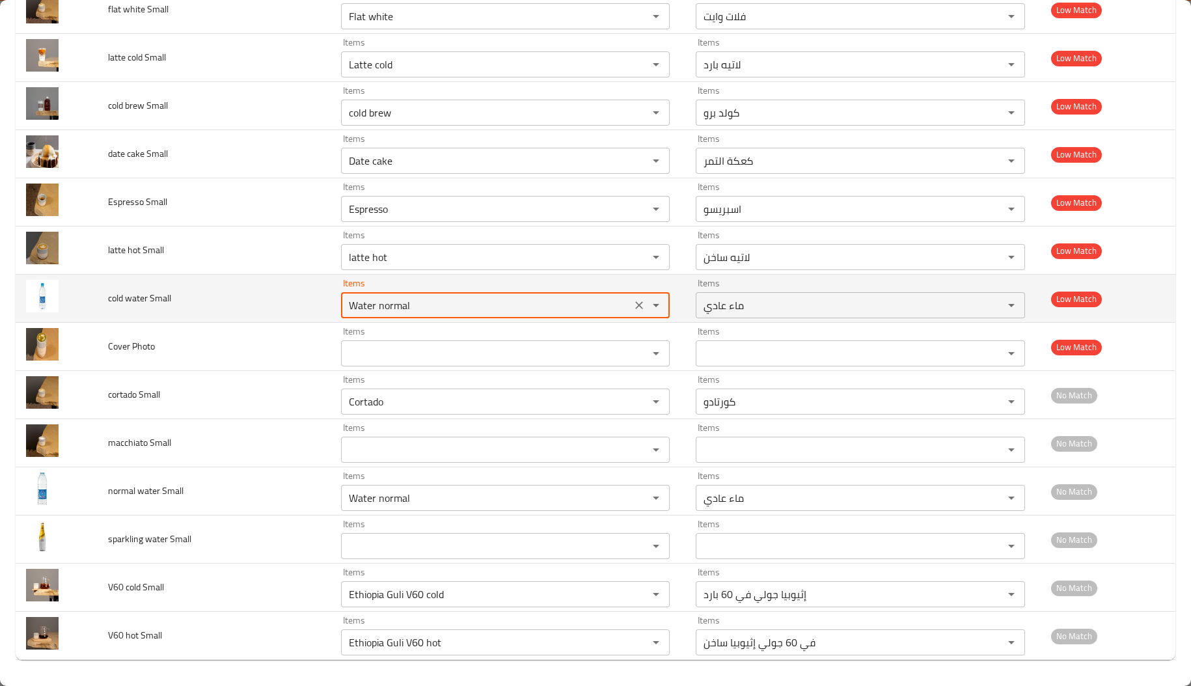
click at [396, 299] on Small "Water normal" at bounding box center [486, 305] width 283 height 18
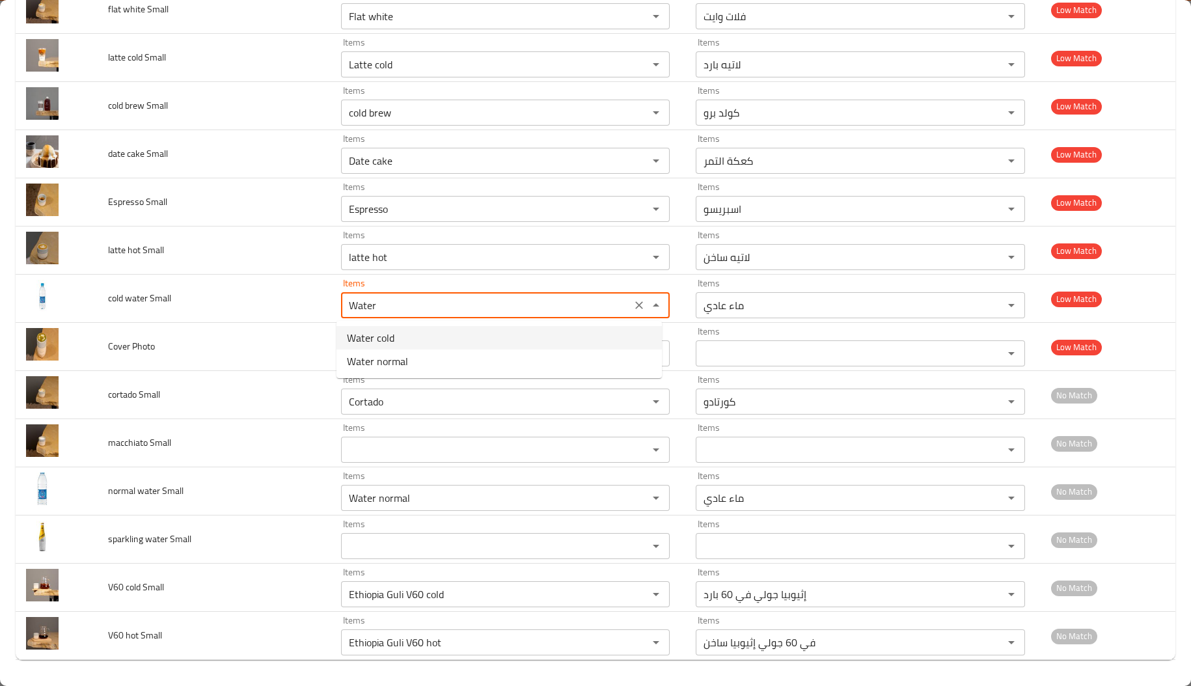
click at [374, 338] on span "Water cold" at bounding box center [371, 338] width 48 height 16
type Small "Water cold"
type Small-ar "ماء بارد"
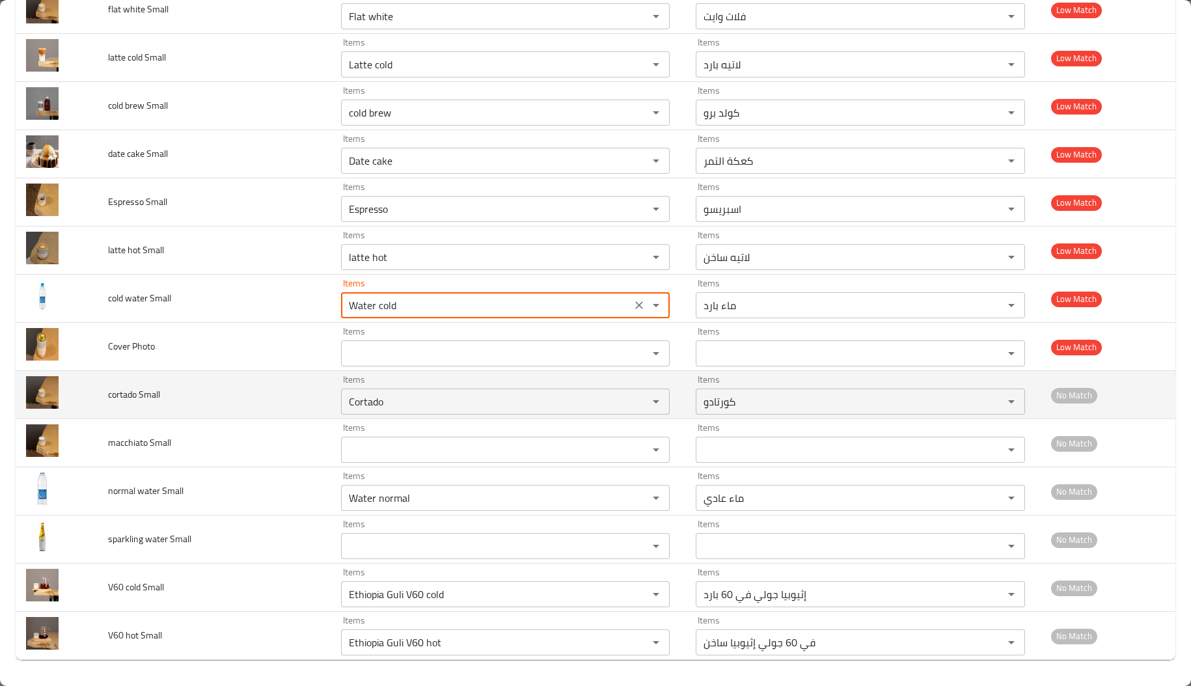
type Small "Water cold"
click at [295, 412] on td "cortado Small" at bounding box center [214, 395] width 233 height 48
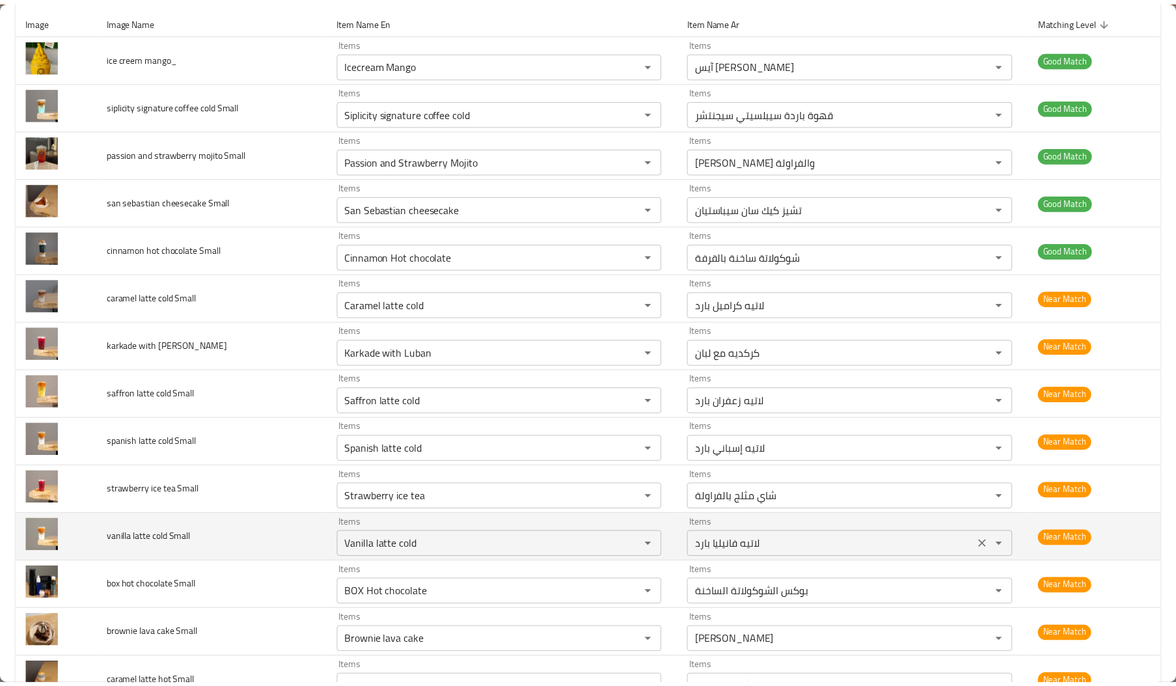
scroll to position [0, 0]
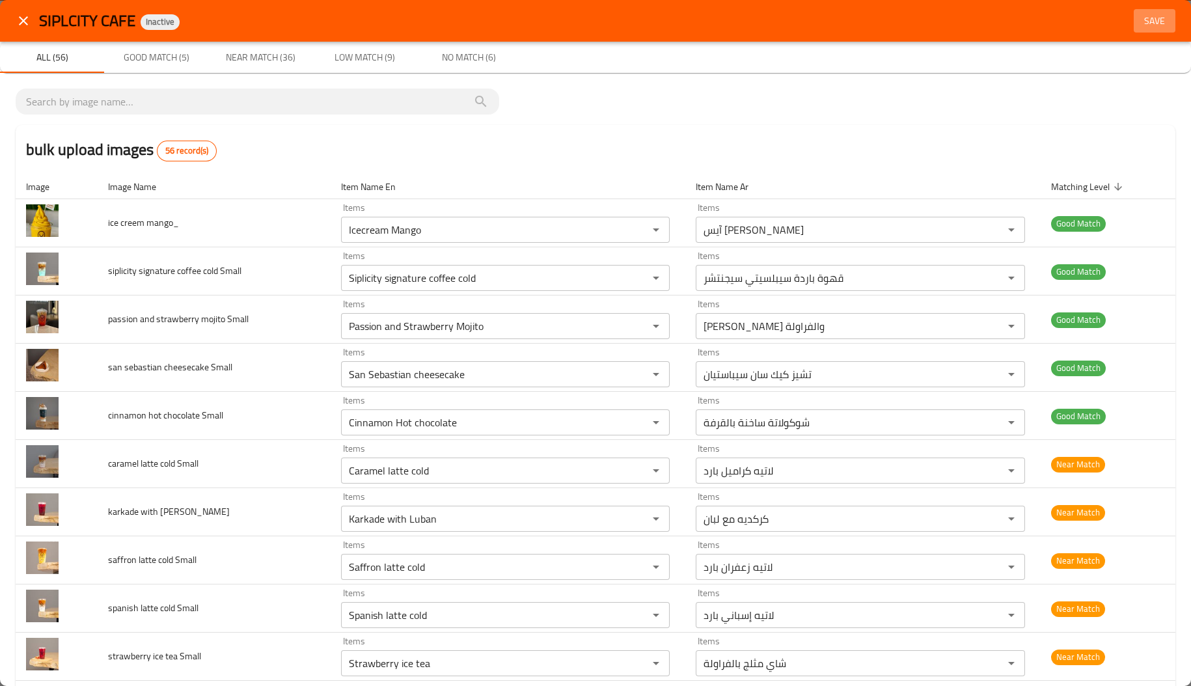
click at [1140, 14] on span "Save" at bounding box center [1154, 21] width 31 height 16
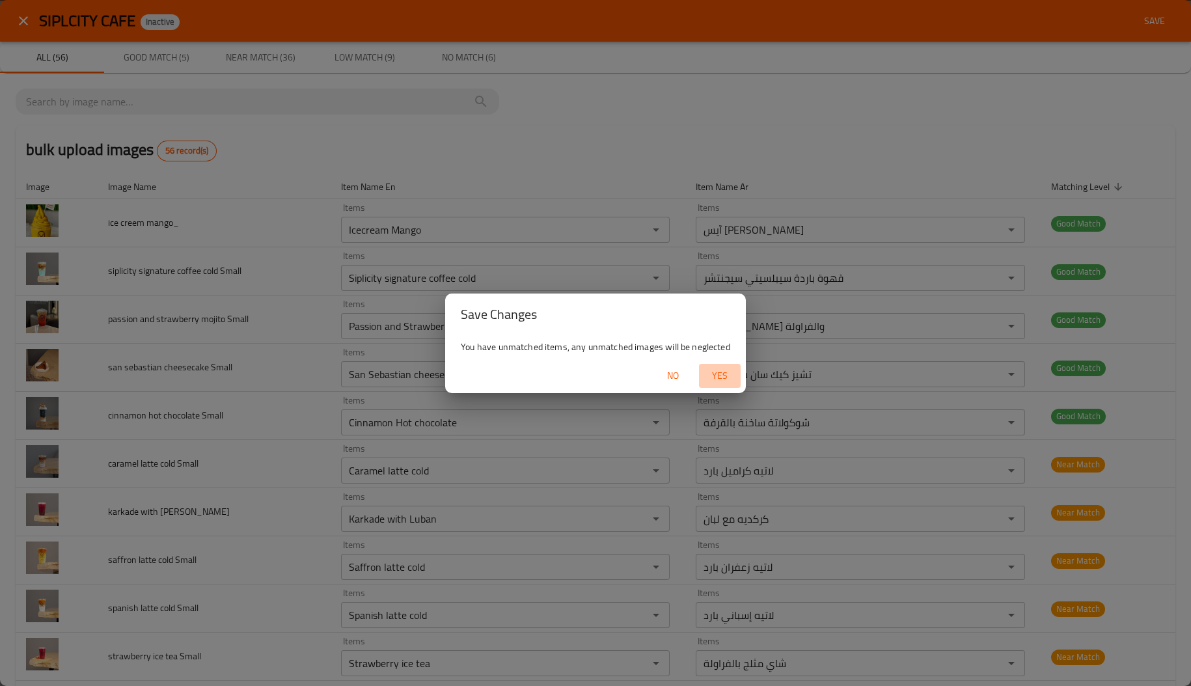
click at [711, 381] on span "Yes" at bounding box center [719, 376] width 31 height 16
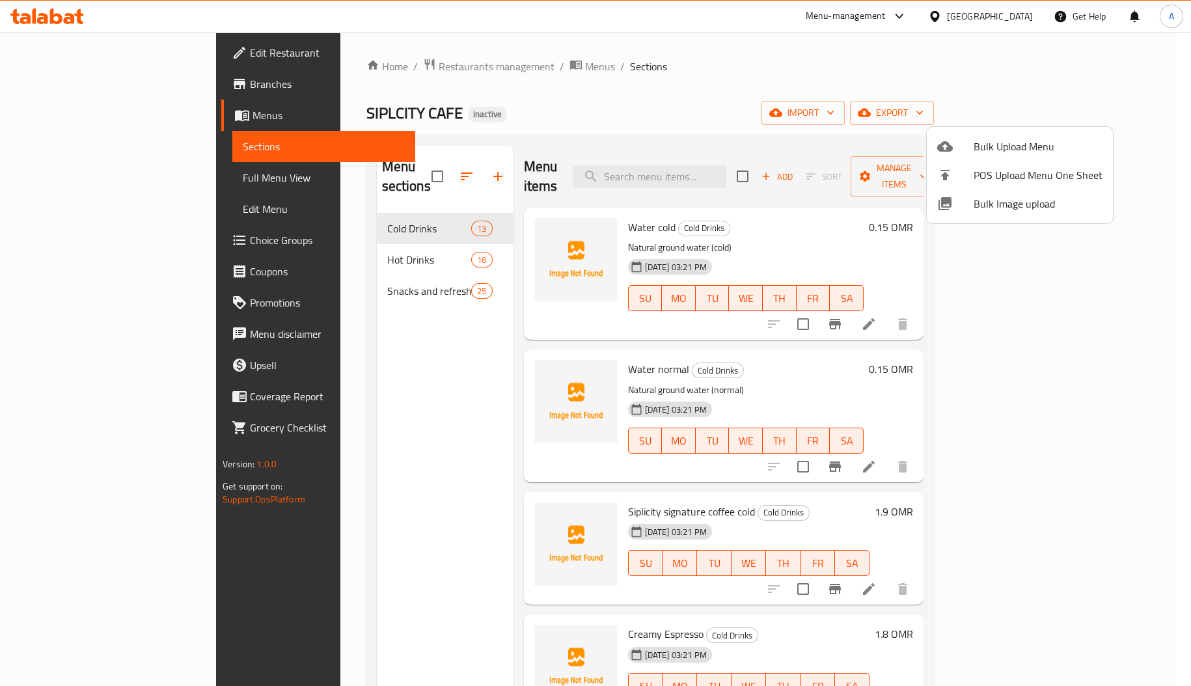
click at [271, 228] on div at bounding box center [595, 343] width 1191 height 686
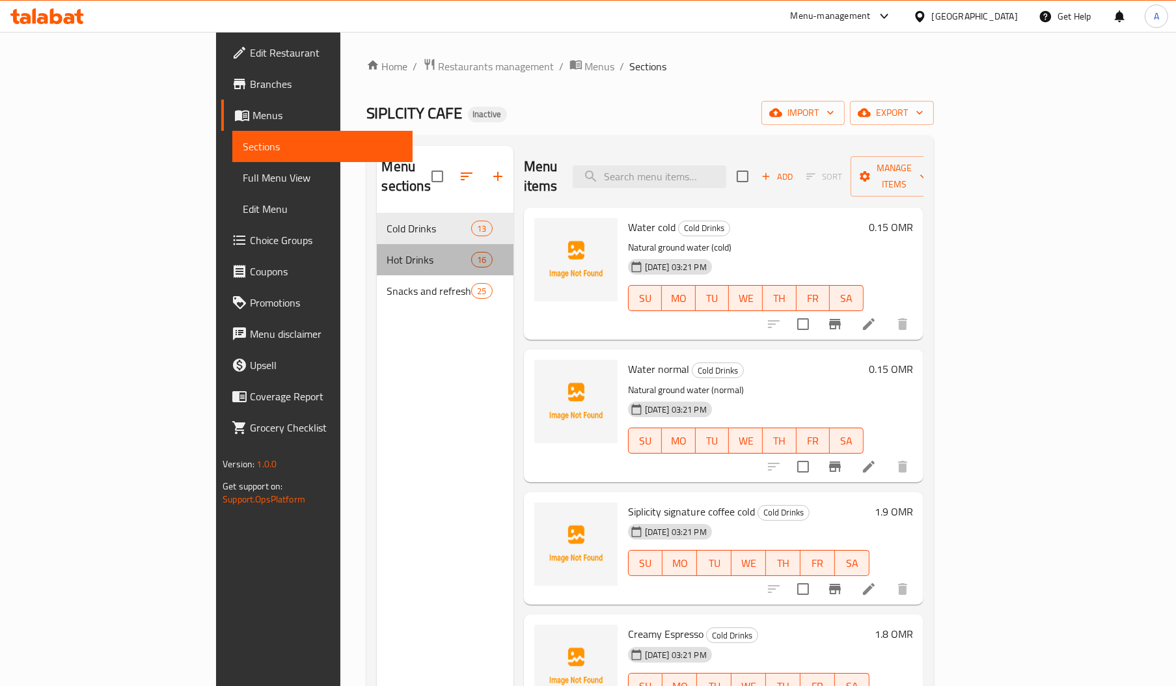
click at [377, 244] on div "Hot Drinks 16" at bounding box center [445, 259] width 137 height 31
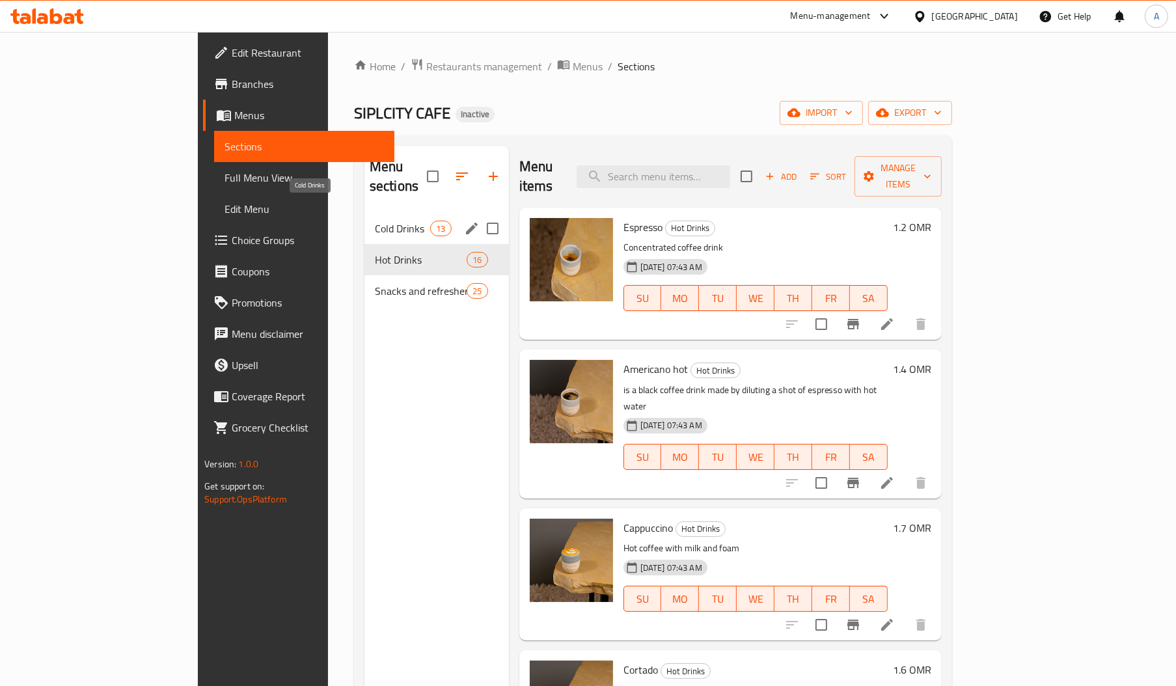
click at [375, 221] on span "Cold Drinks" at bounding box center [402, 229] width 55 height 16
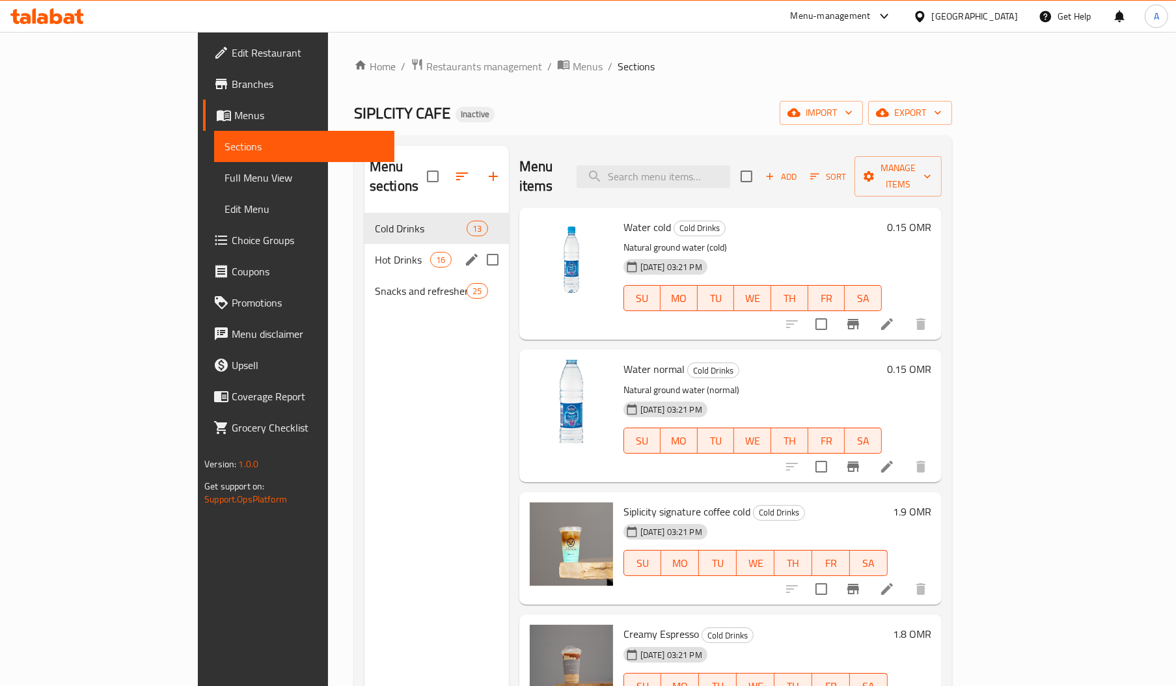
click at [379, 255] on div "Hot Drinks 16" at bounding box center [436, 259] width 144 height 31
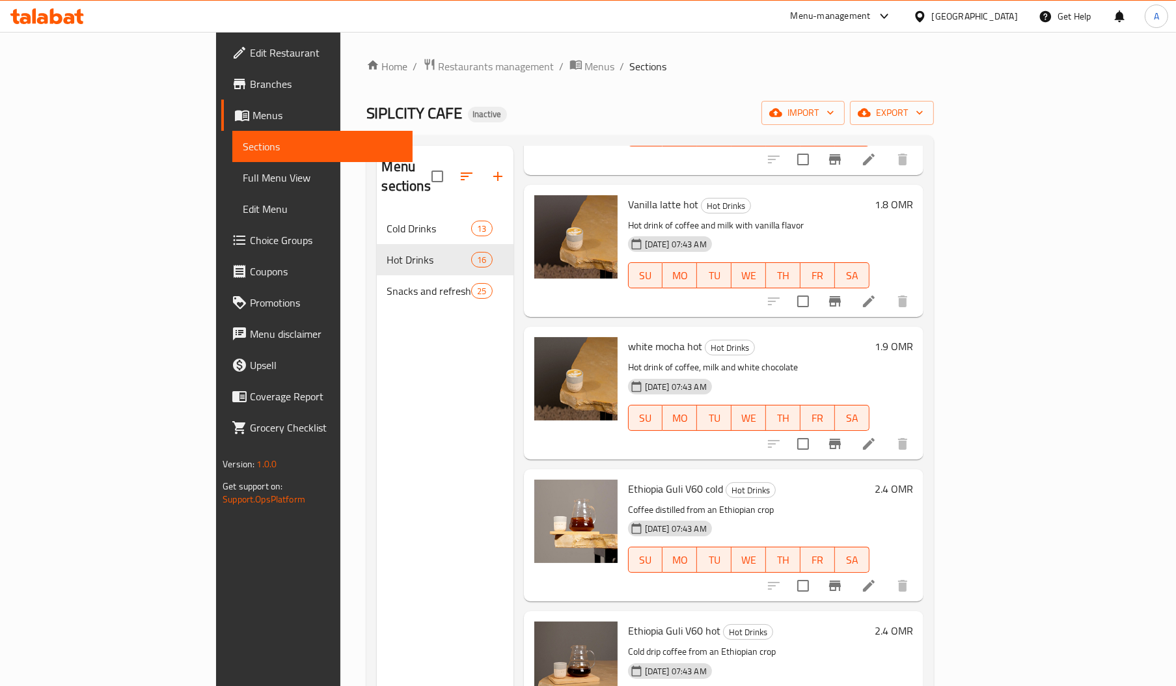
scroll to position [184, 0]
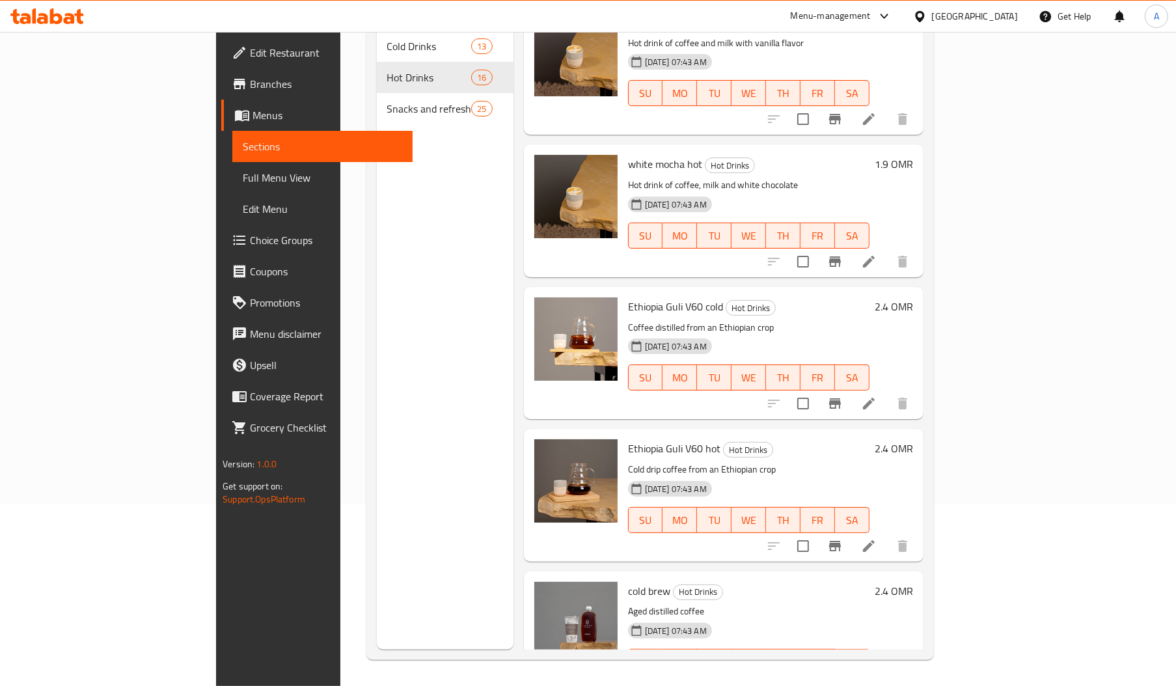
drag, startPoint x: 305, startPoint y: 107, endPoint x: 310, endPoint y: 96, distance: 12.2
click at [377, 96] on nav "Cold Drinks 13 Hot Drinks 16 Snacks and refresher 25" at bounding box center [445, 77] width 137 height 104
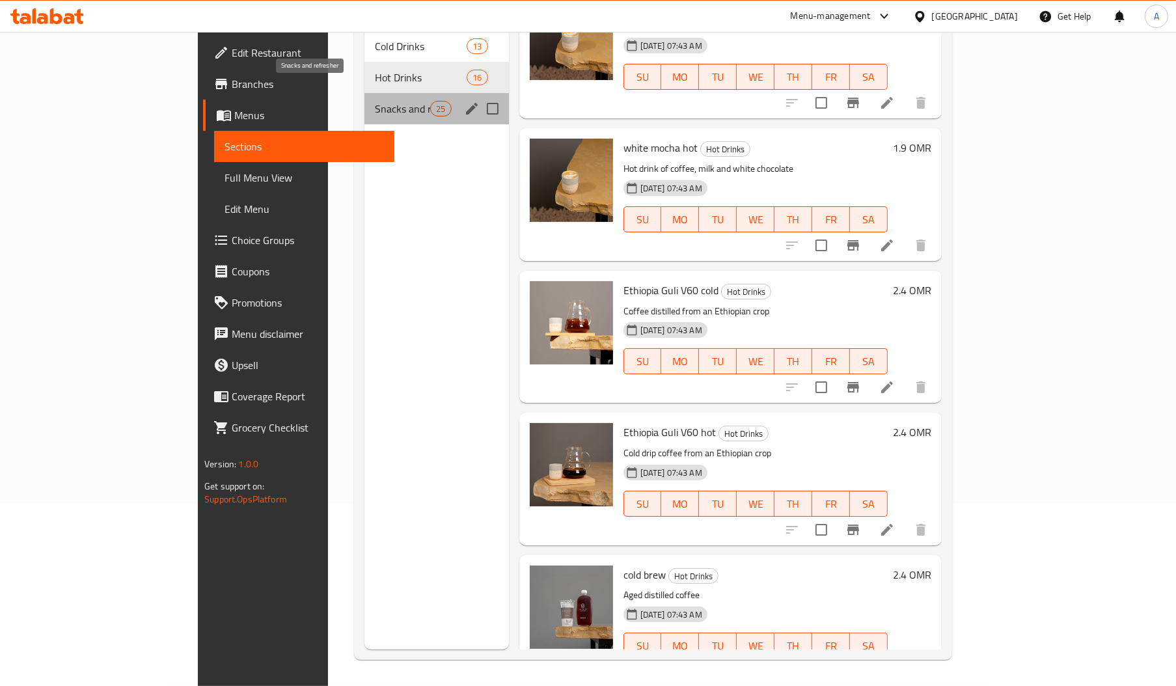
click at [375, 101] on span "Snacks and refresher" at bounding box center [402, 109] width 55 height 16
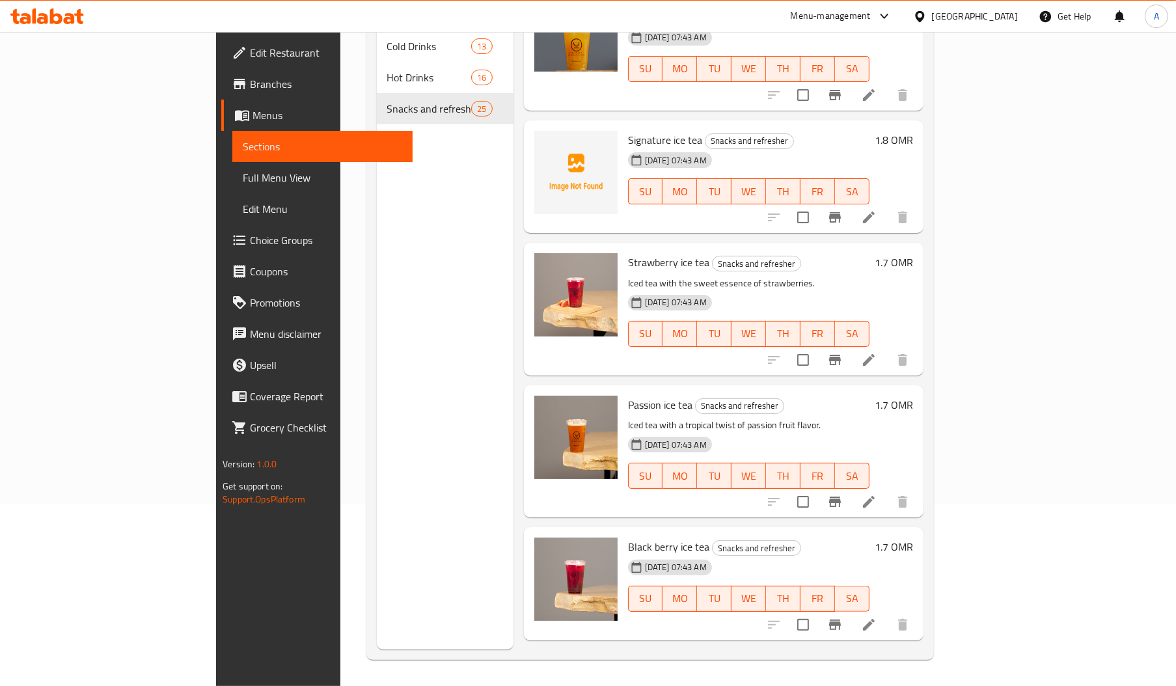
scroll to position [1040, 0]
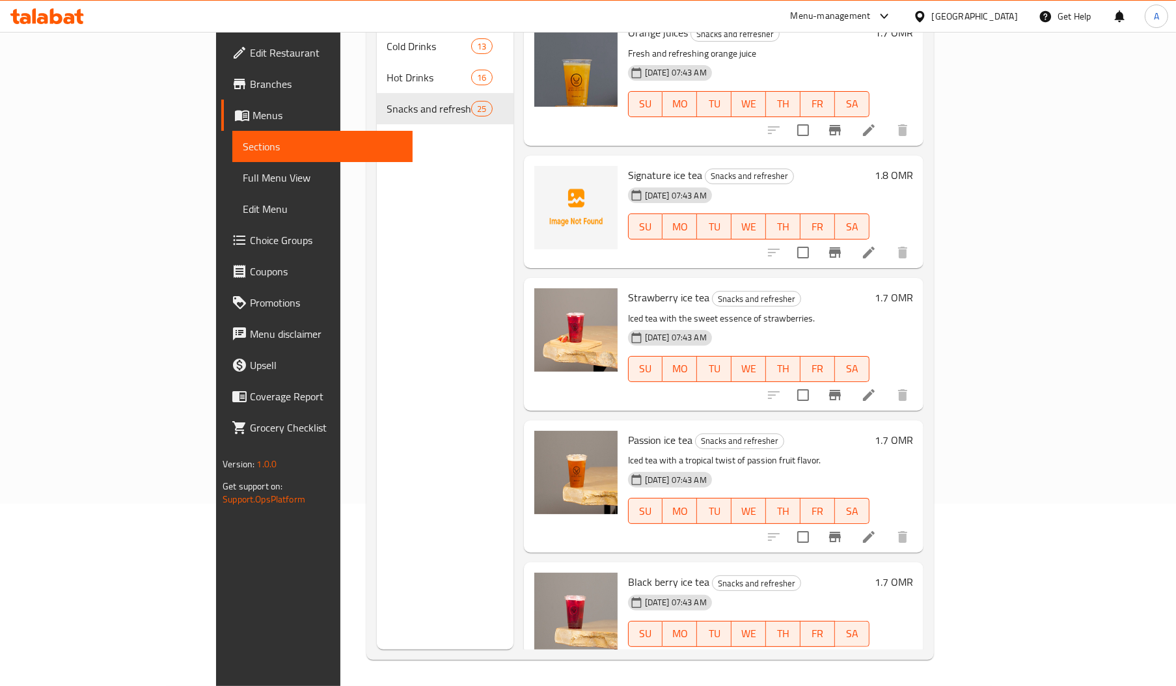
click at [635, 165] on span "Signature ice tea" at bounding box center [665, 175] width 74 height 20
copy span "tea"
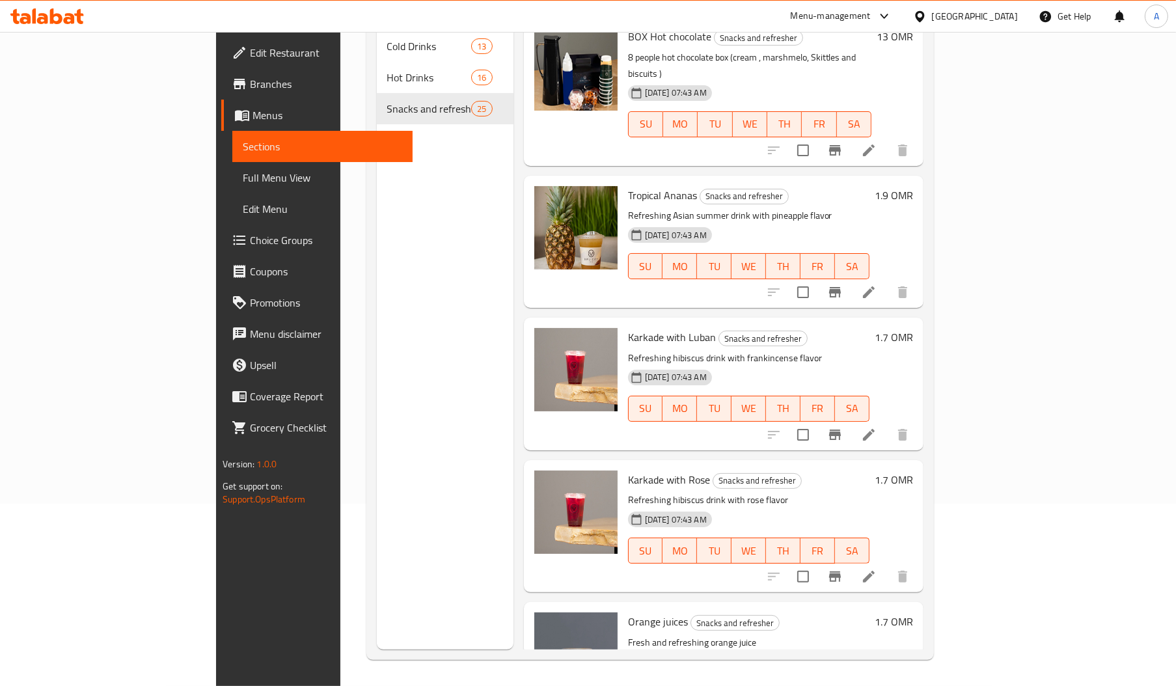
scroll to position [0, 0]
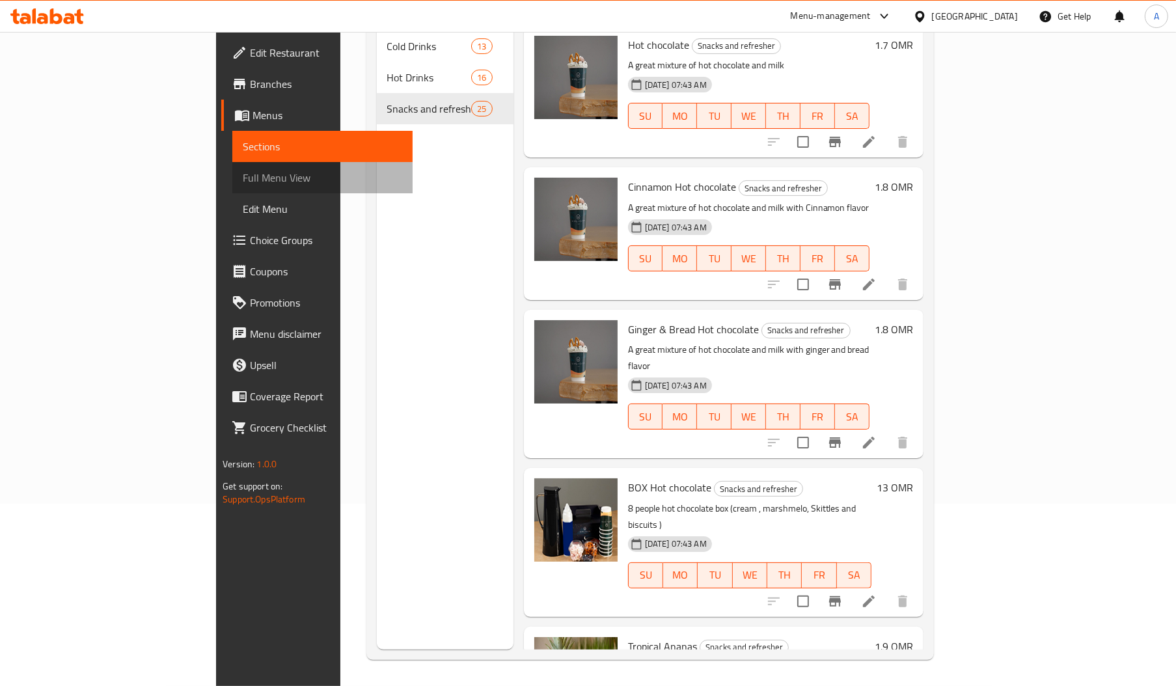
click at [243, 180] on span "Full Menu View" at bounding box center [322, 178] width 159 height 16
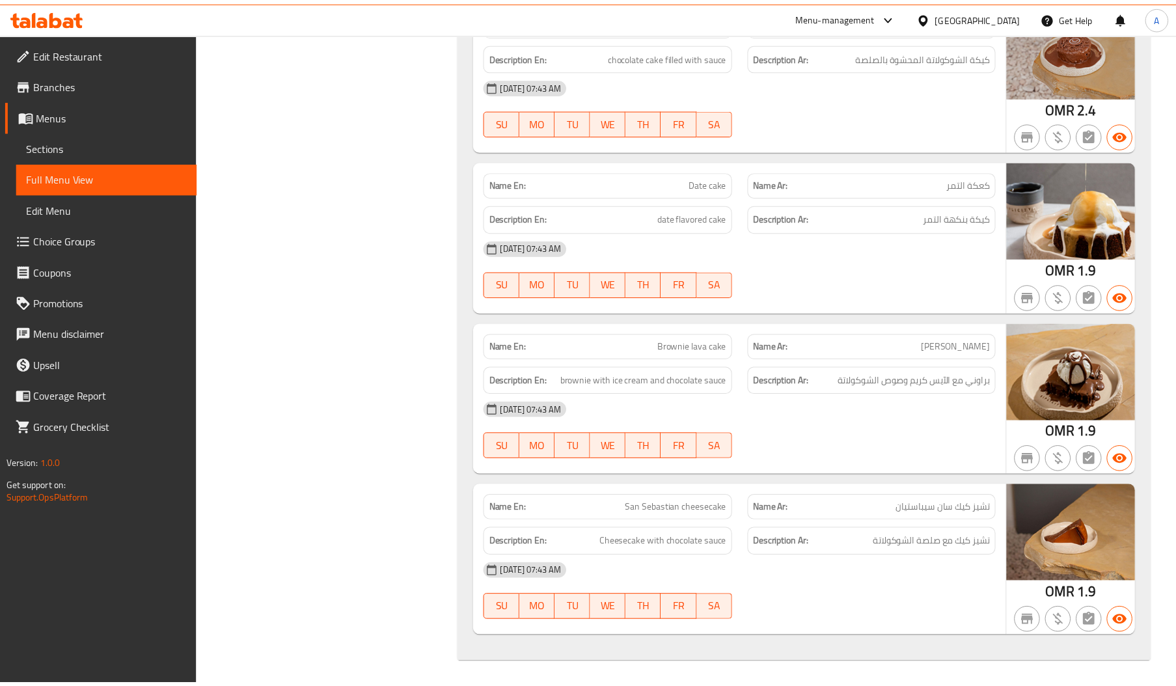
scroll to position [8901, 0]
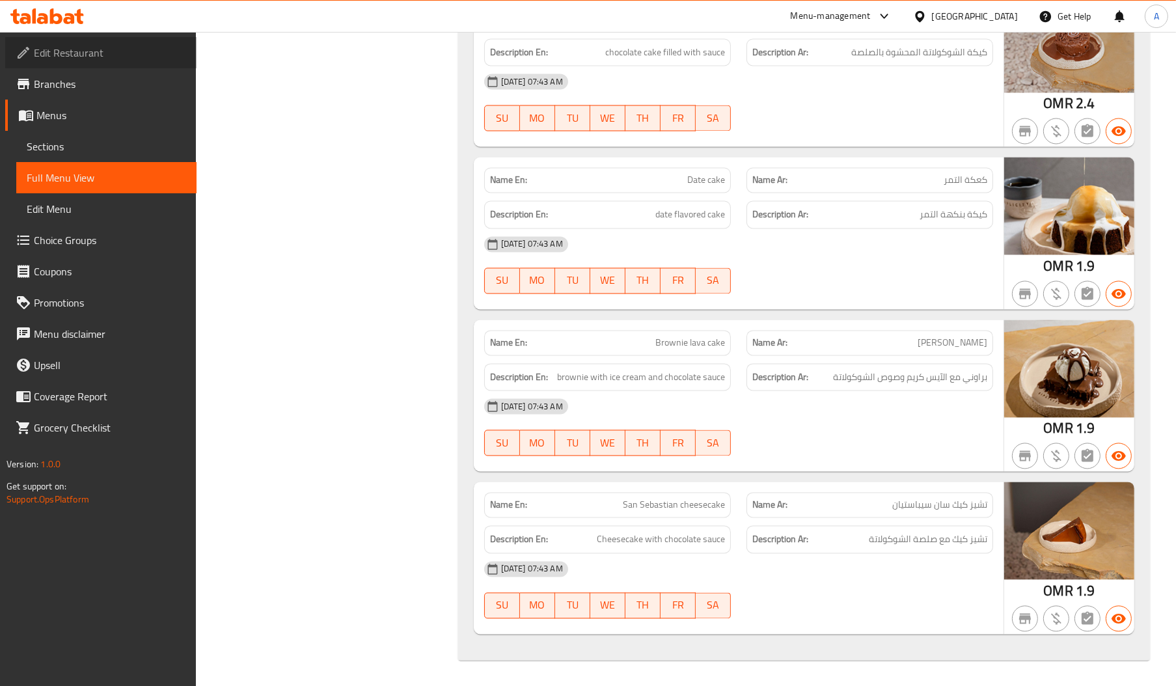
click at [96, 50] on span "Edit Restaurant" at bounding box center [110, 53] width 152 height 16
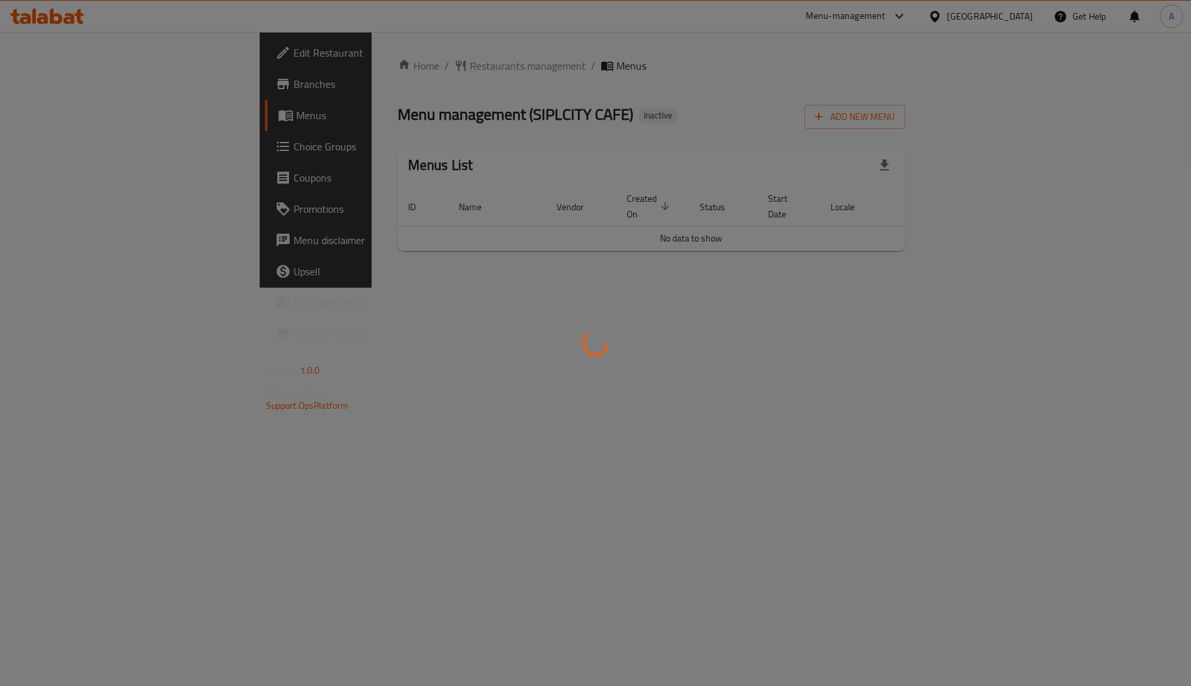
click at [1141, 226] on div at bounding box center [595, 343] width 1191 height 686
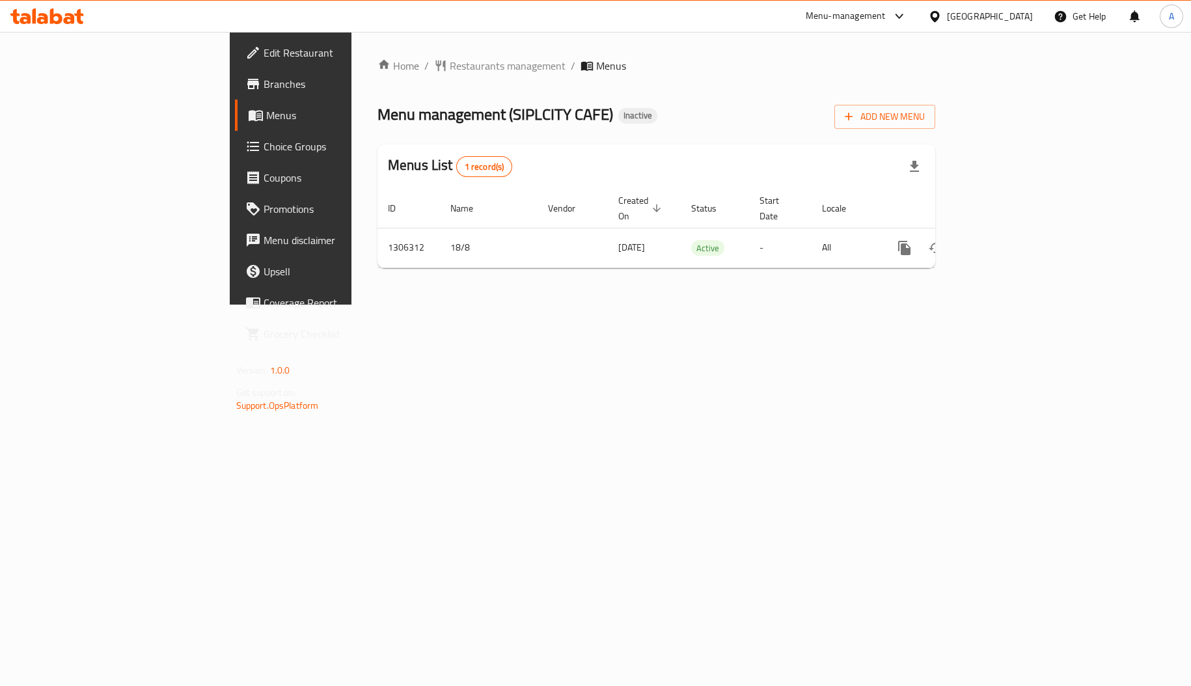
click at [935, 226] on div "Home / Restaurants management / Menus Menu management ( SIPLCITY CAFE ) Inactiv…" at bounding box center [656, 168] width 558 height 221
click at [1006, 240] on icon "enhanced table" at bounding box center [999, 248] width 16 height 16
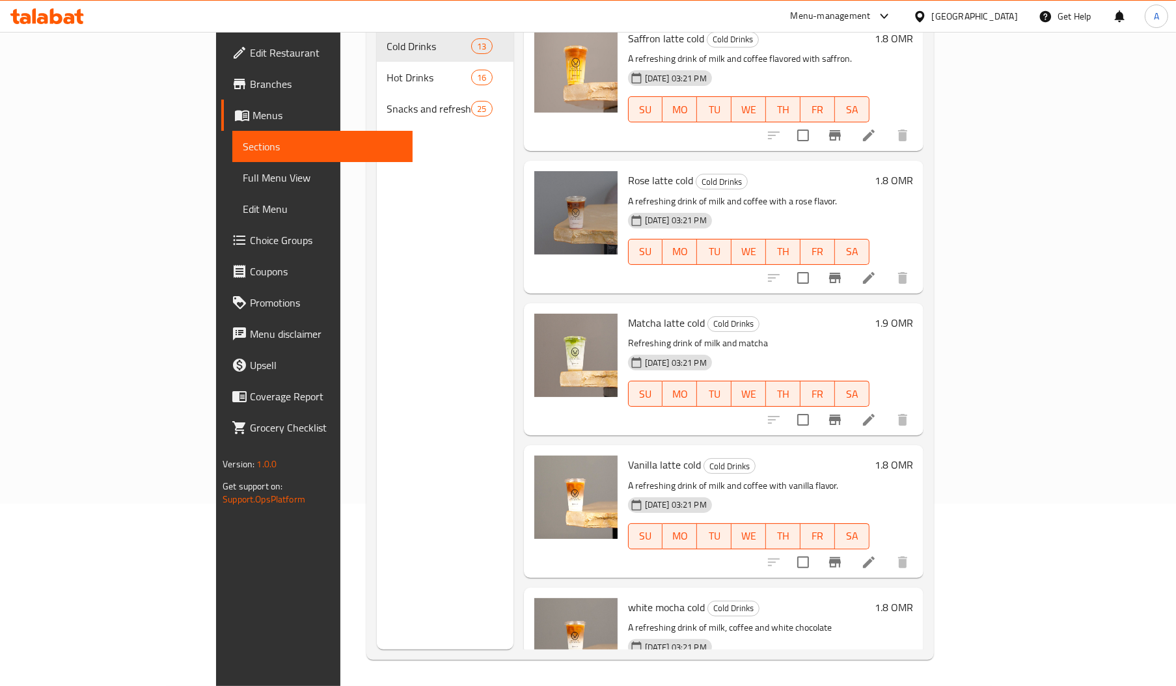
scroll to position [170, 0]
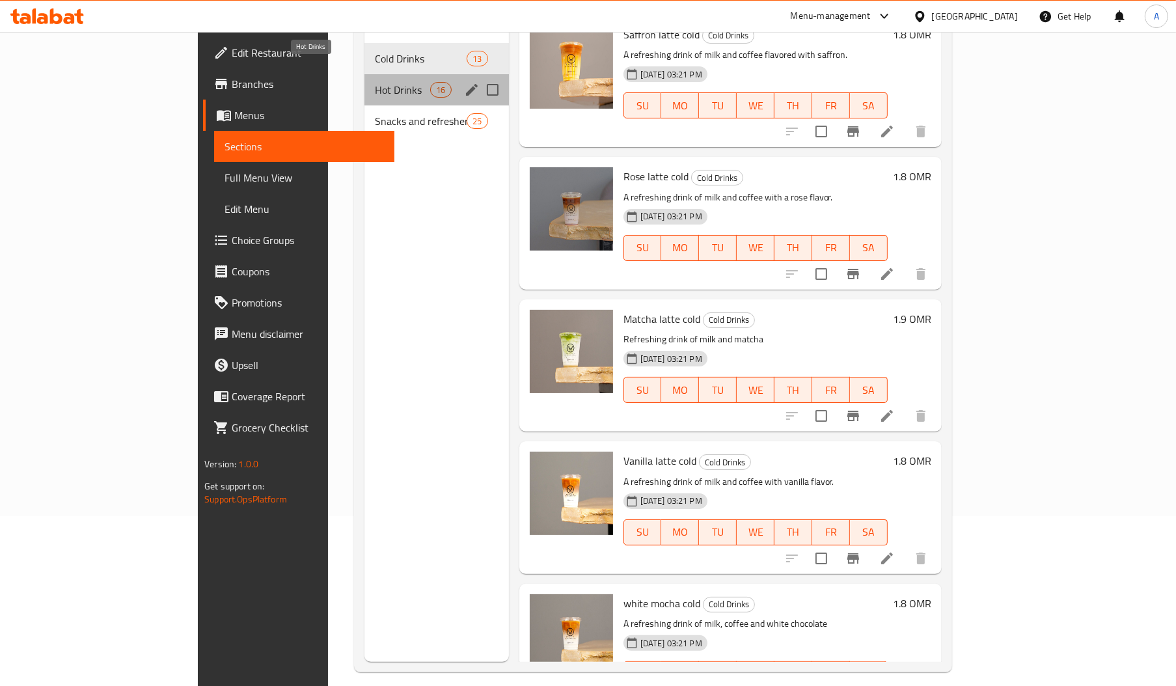
click at [375, 82] on span "Hot Drinks" at bounding box center [402, 90] width 55 height 16
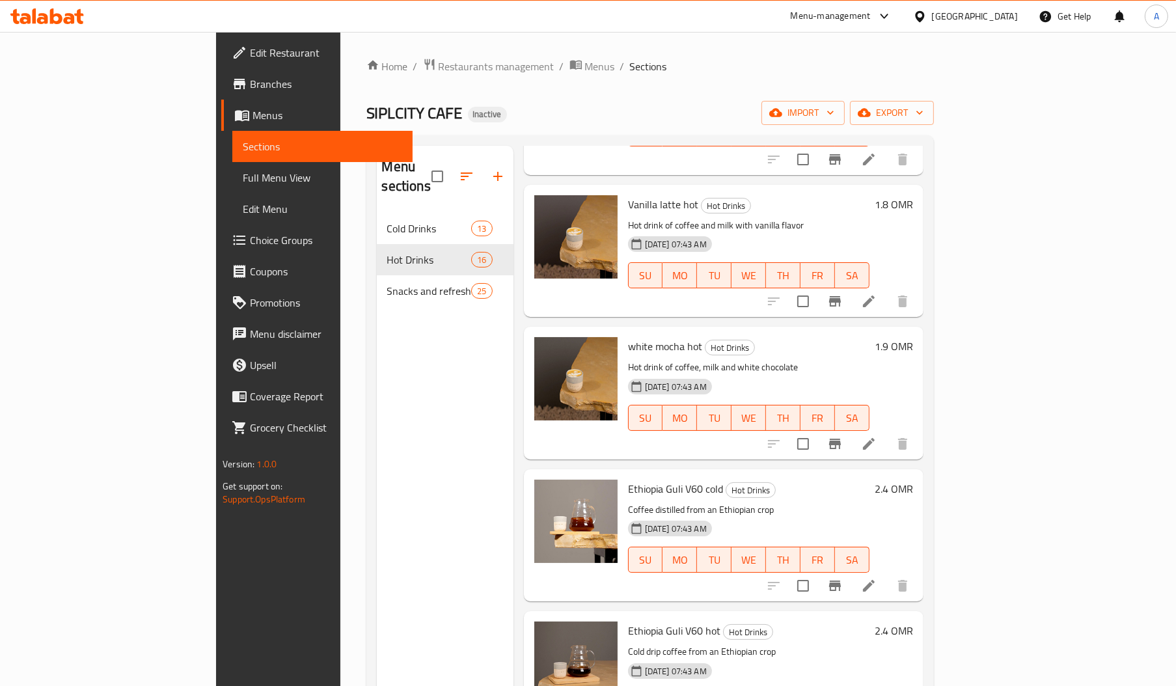
scroll to position [184, 0]
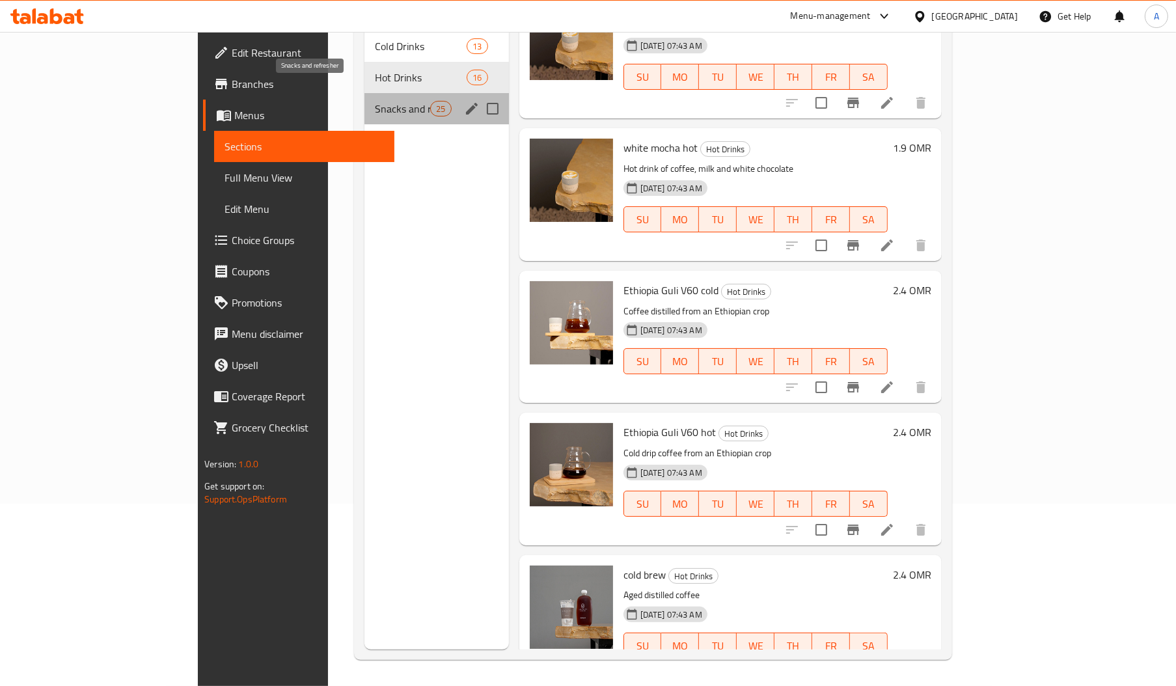
click at [375, 101] on span "Snacks and refresher" at bounding box center [402, 109] width 55 height 16
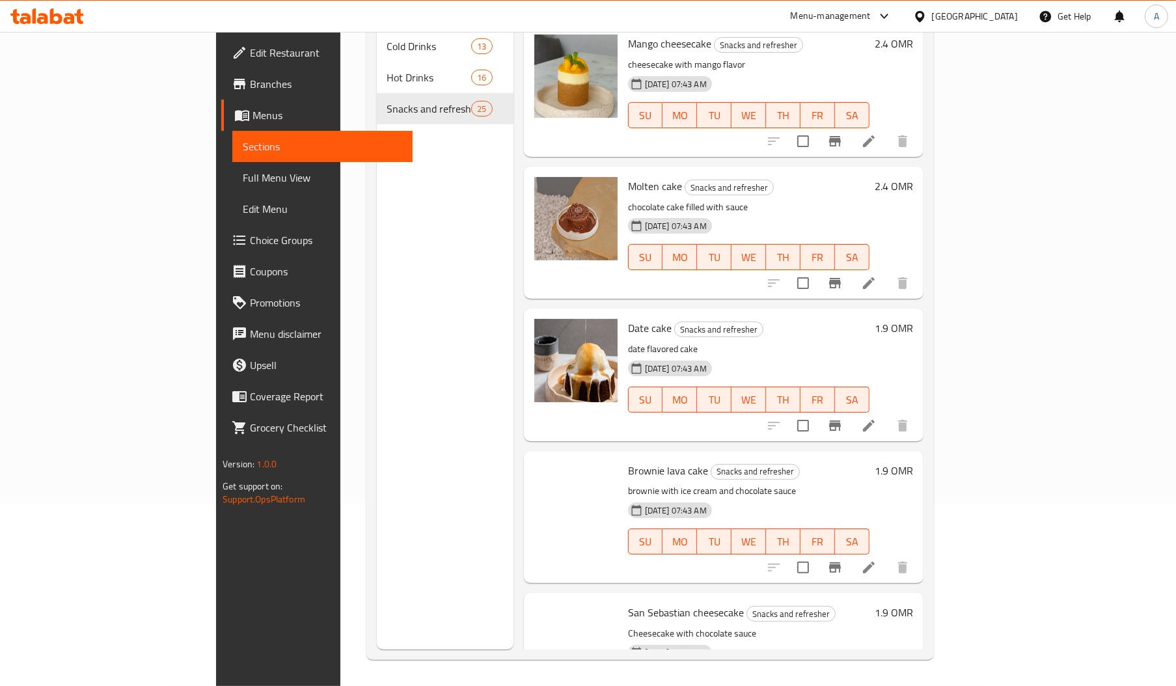
scroll to position [2860, 0]
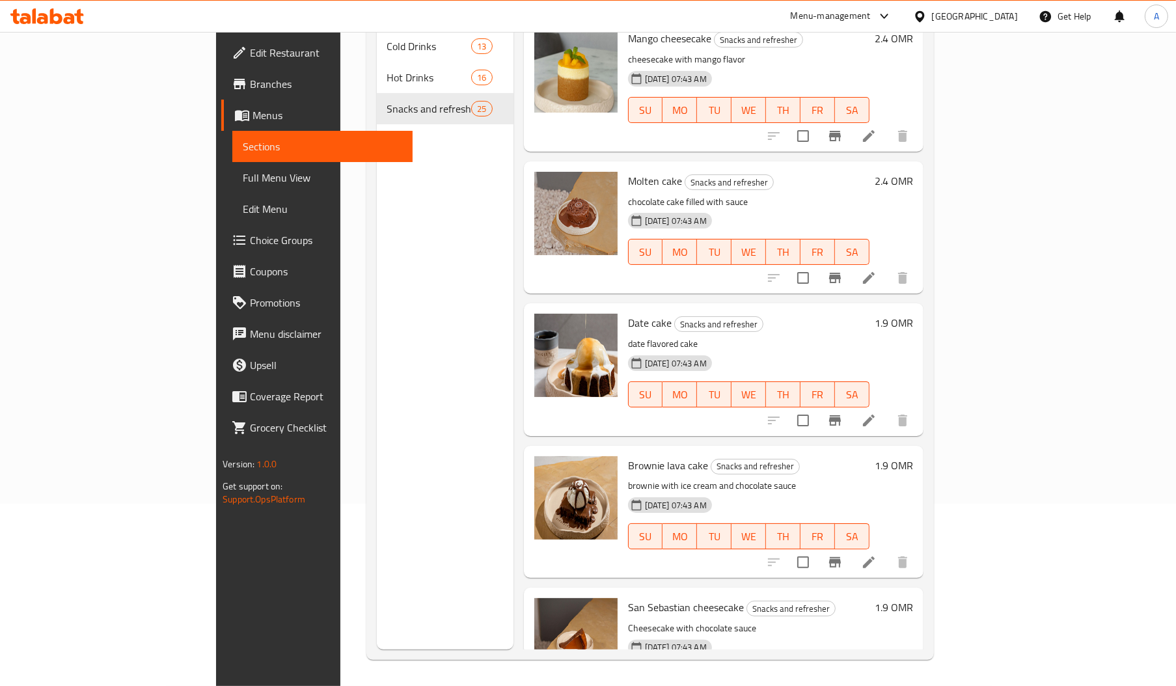
click at [968, 17] on div "[GEOGRAPHIC_DATA]" at bounding box center [966, 16] width 126 height 31
click at [932, 21] on div at bounding box center [922, 16] width 19 height 14
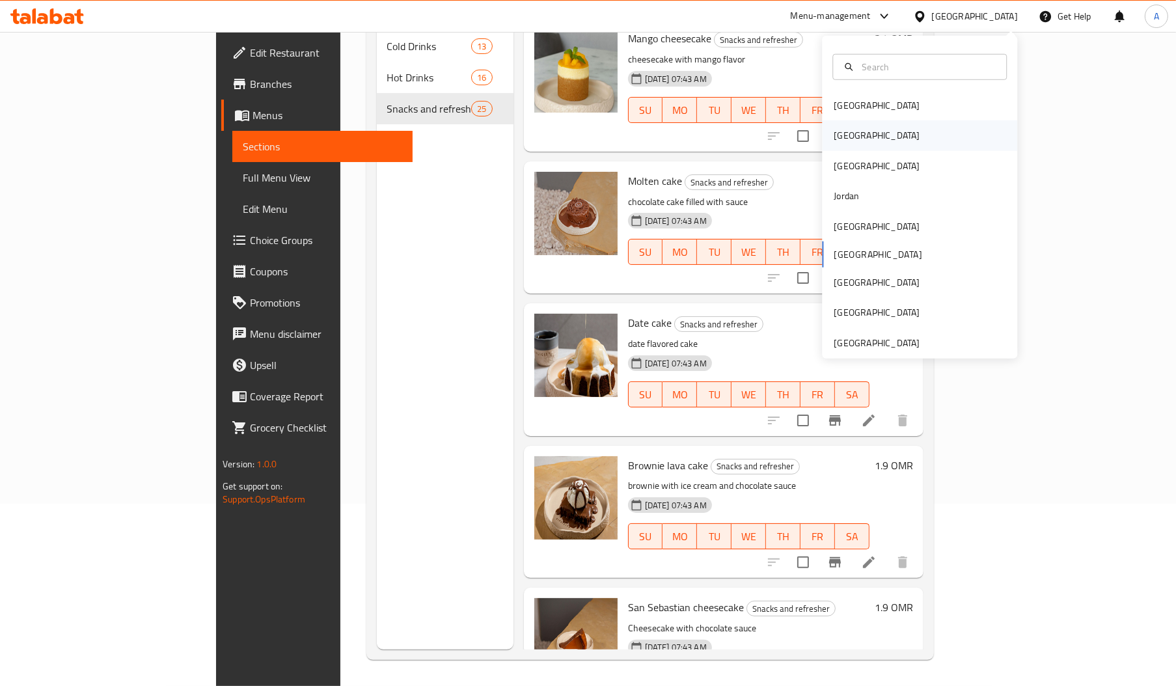
click at [840, 131] on div "Egypt" at bounding box center [877, 135] width 86 height 14
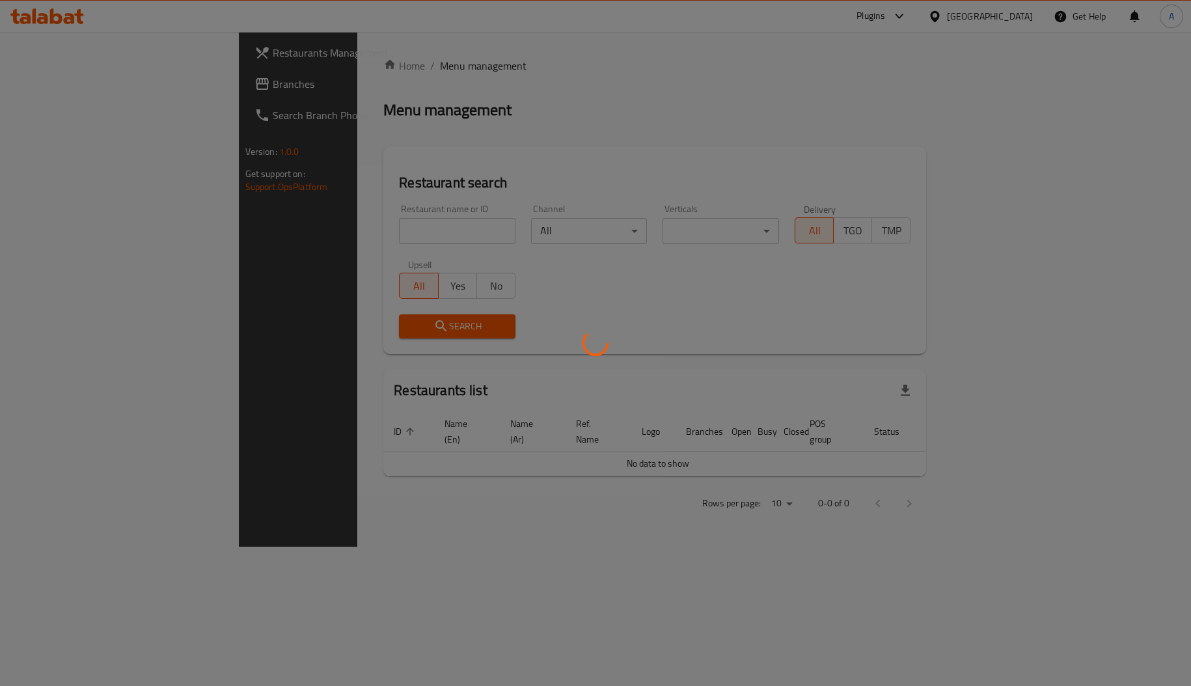
click at [71, 87] on div at bounding box center [595, 343] width 1191 height 686
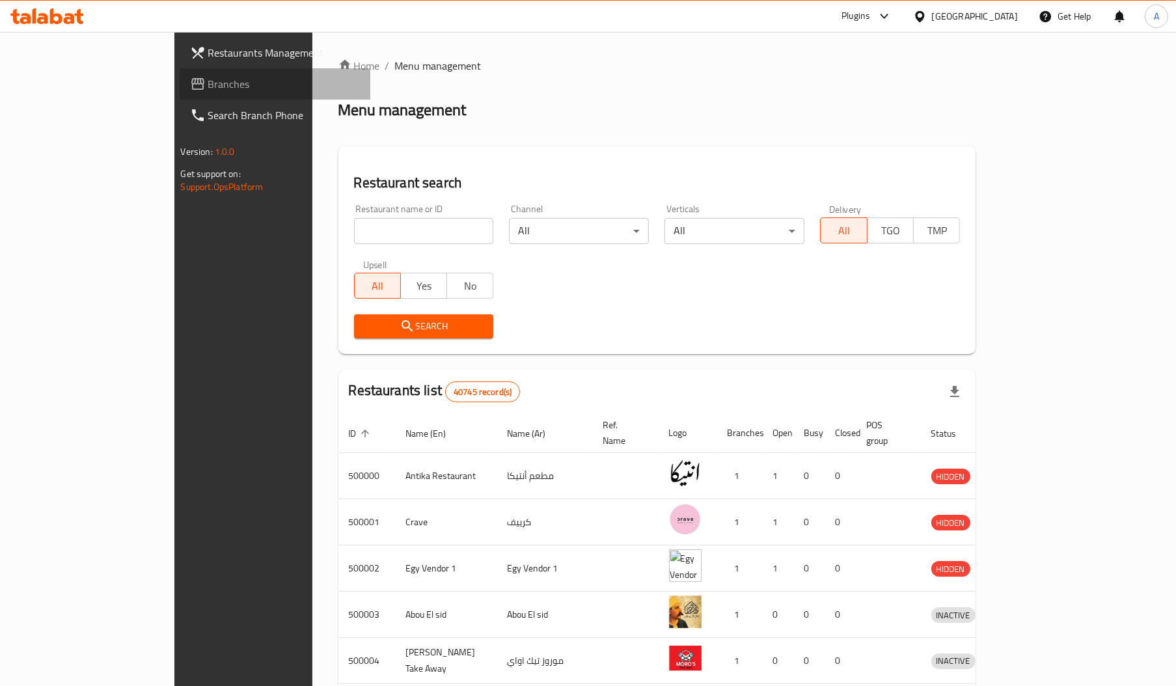
click at [208, 87] on span "Branches" at bounding box center [284, 84] width 152 height 16
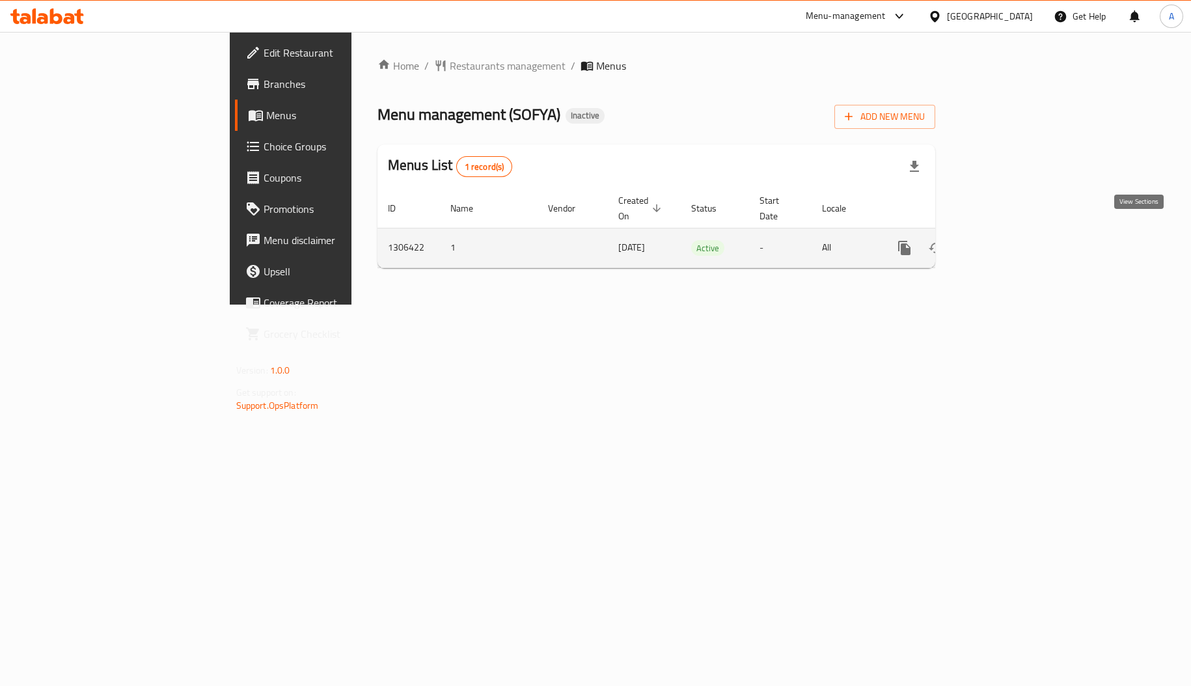
click at [1014, 232] on link "enhanced table" at bounding box center [998, 247] width 31 height 31
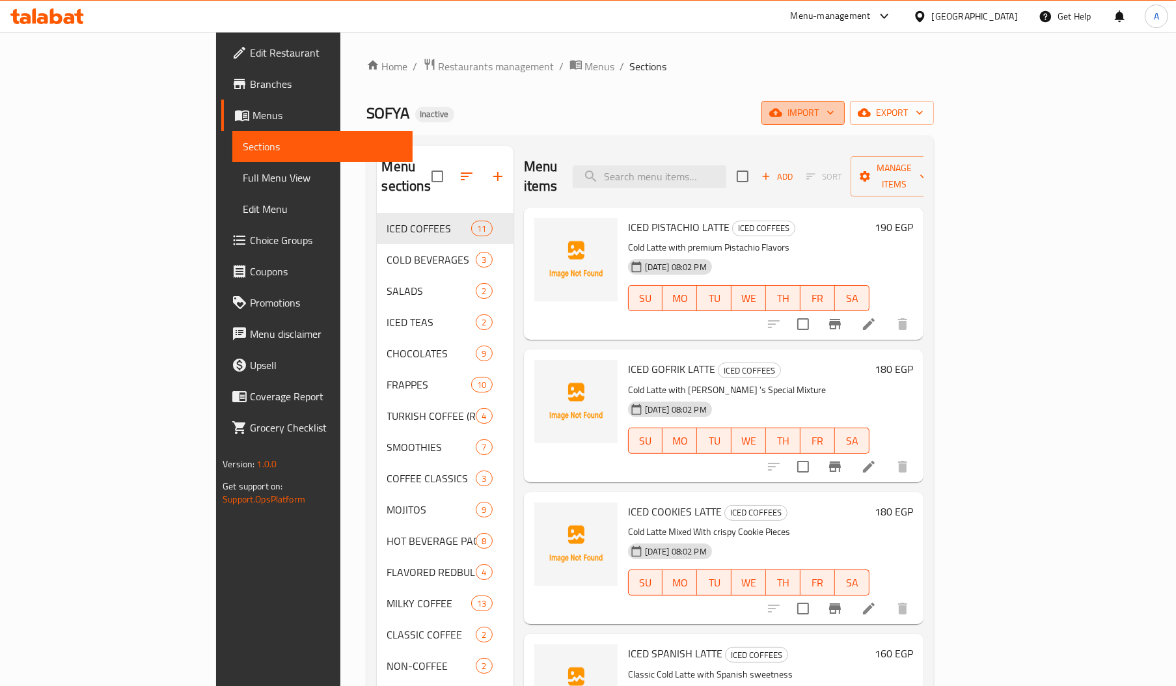
click at [845, 109] on button "import" at bounding box center [802, 113] width 83 height 24
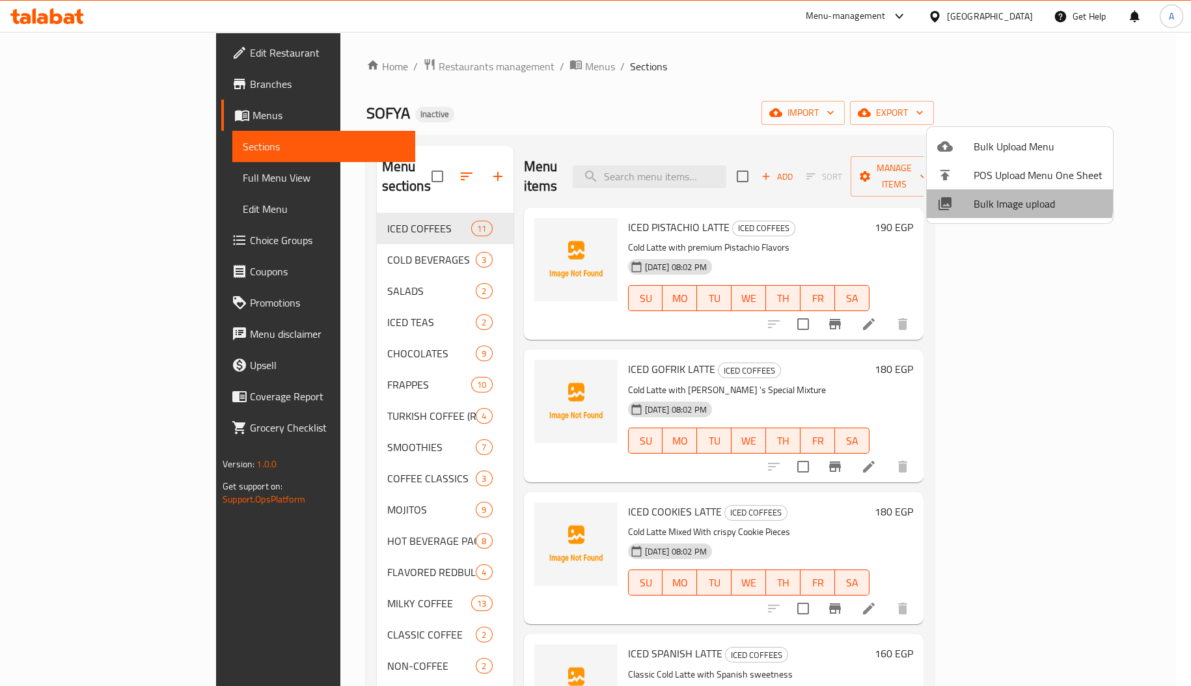
click at [974, 197] on span "Bulk Image upload" at bounding box center [1038, 204] width 129 height 16
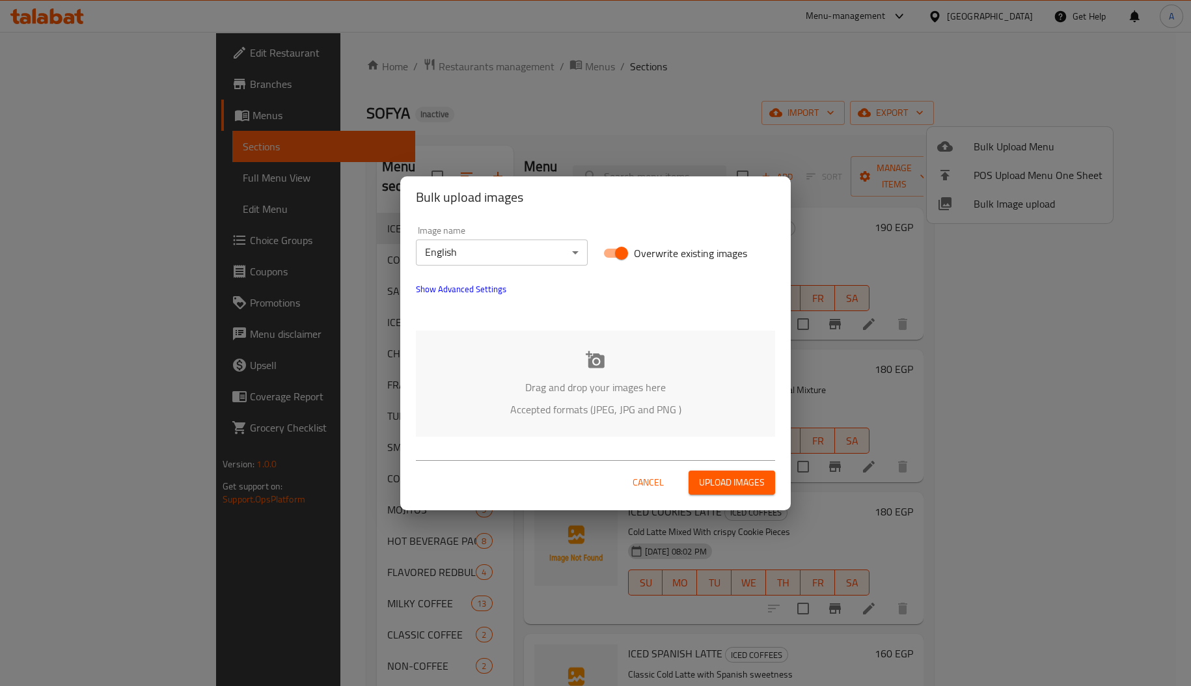
click at [584, 374] on div "Drag and drop your images here Accepted formats (JPEG, JPG and PNG )" at bounding box center [595, 384] width 359 height 106
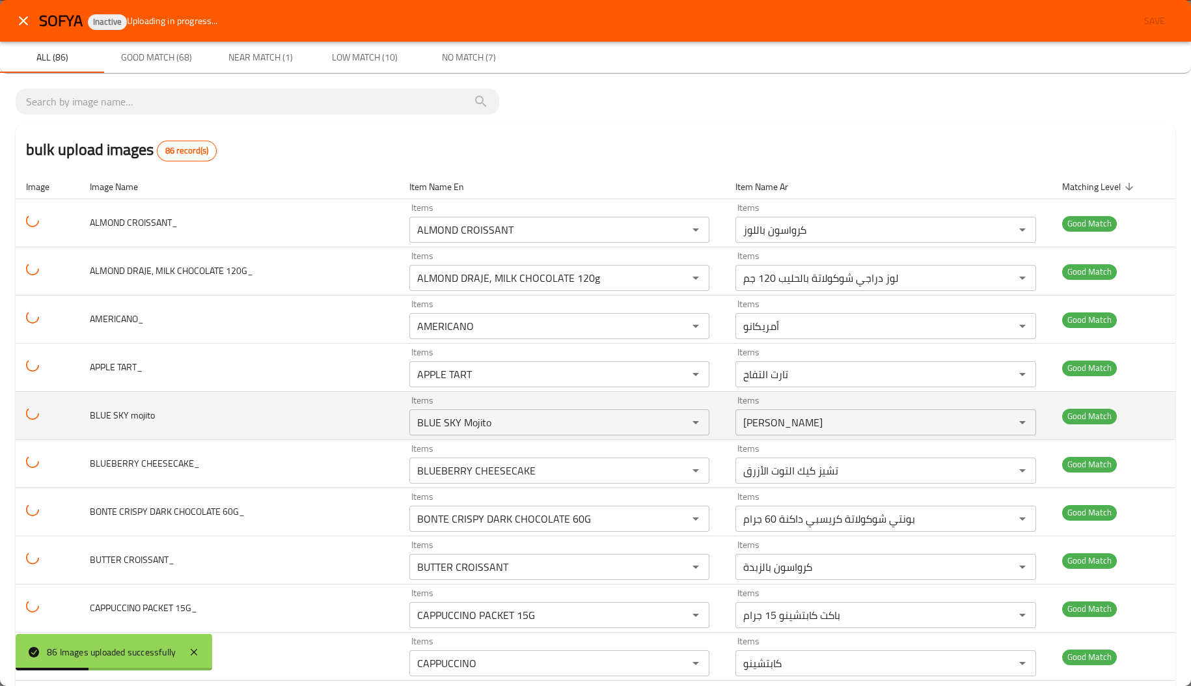
click at [271, 439] on td "BLUE SKY mojito" at bounding box center [239, 416] width 320 height 48
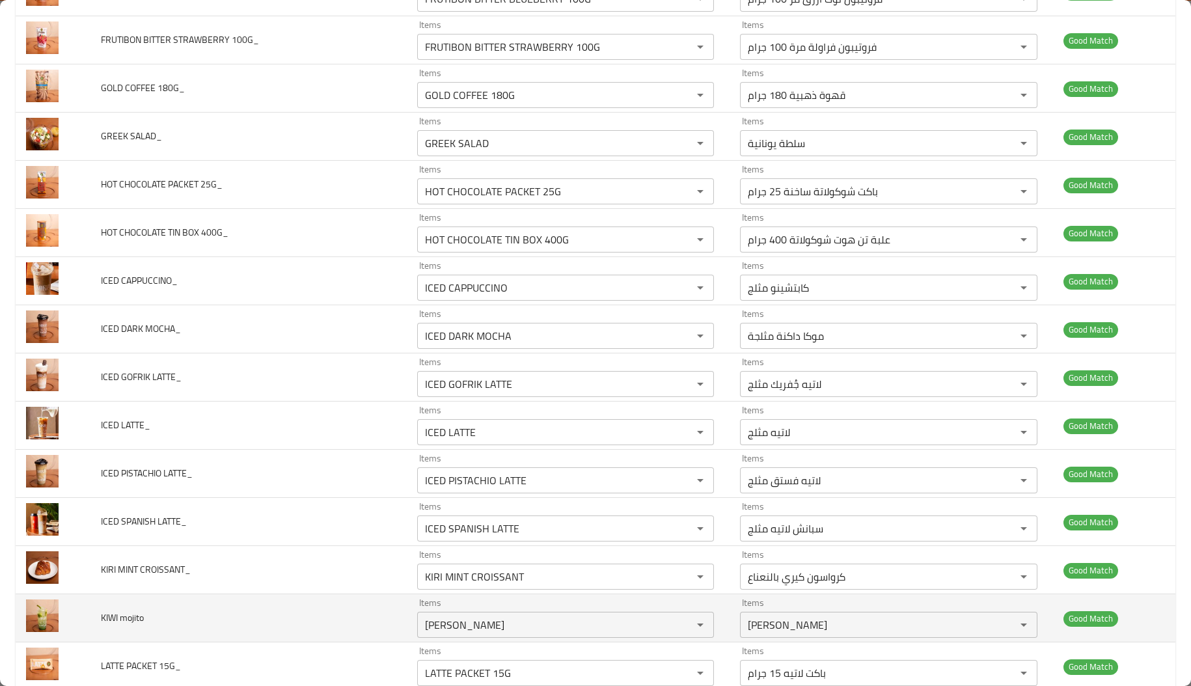
scroll to position [1097, 0]
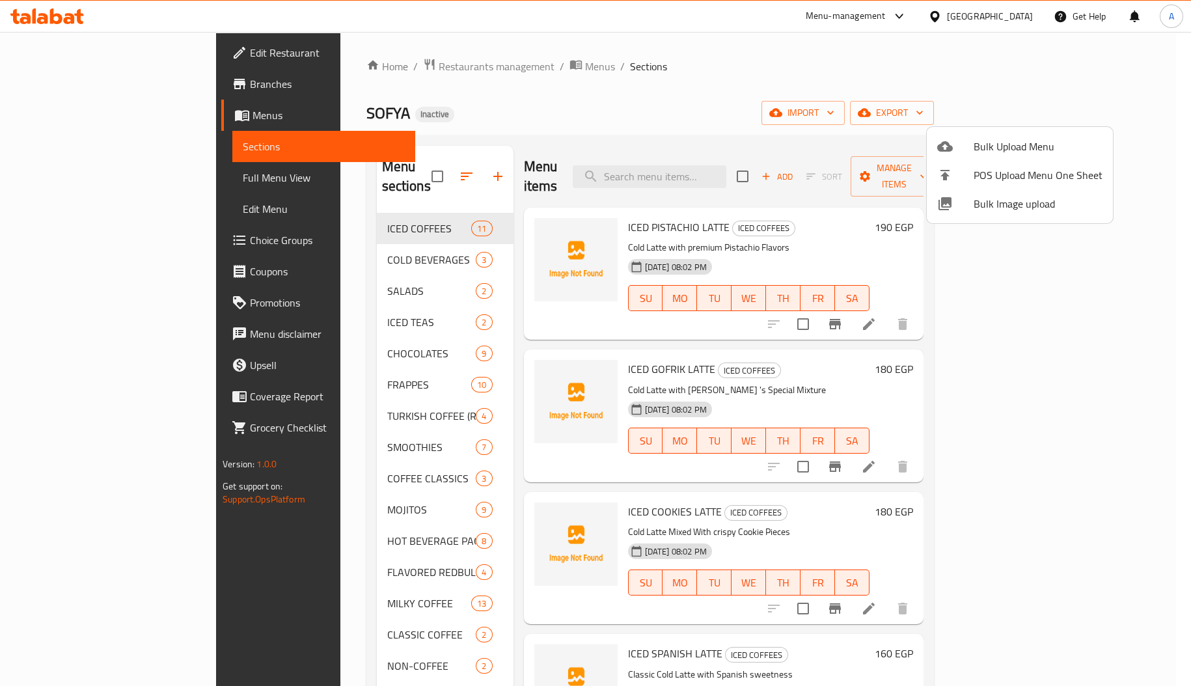
click at [372, 316] on div at bounding box center [595, 343] width 1191 height 686
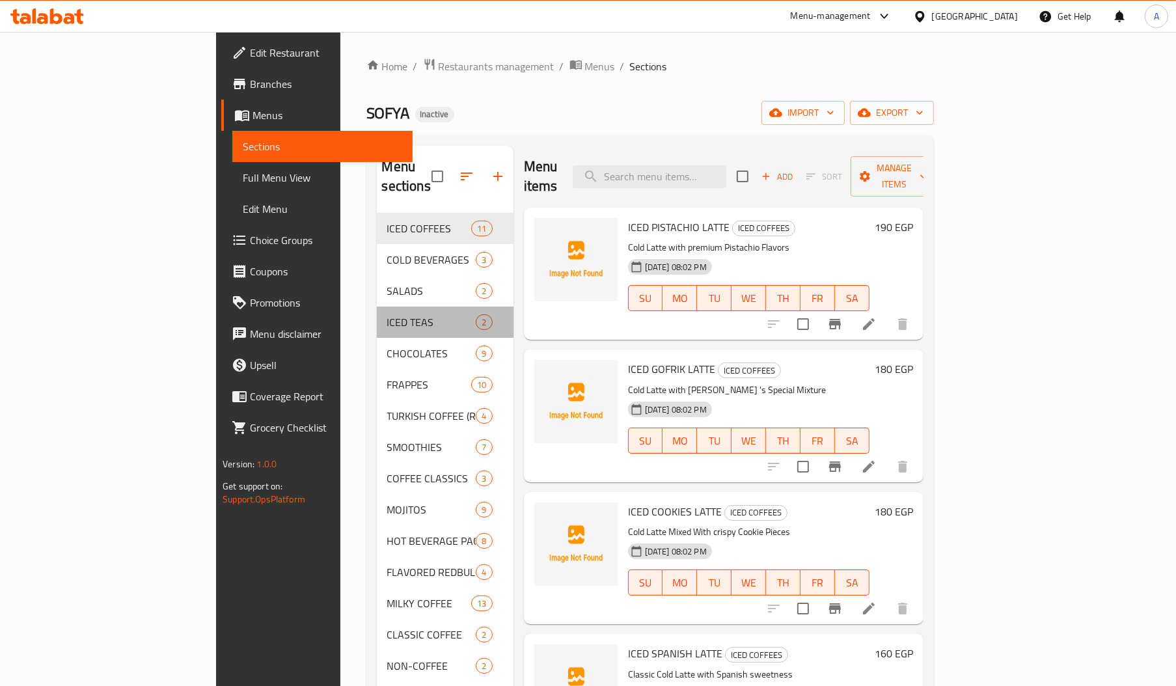
click at [377, 316] on div "ICED TEAS 2" at bounding box center [445, 322] width 137 height 31
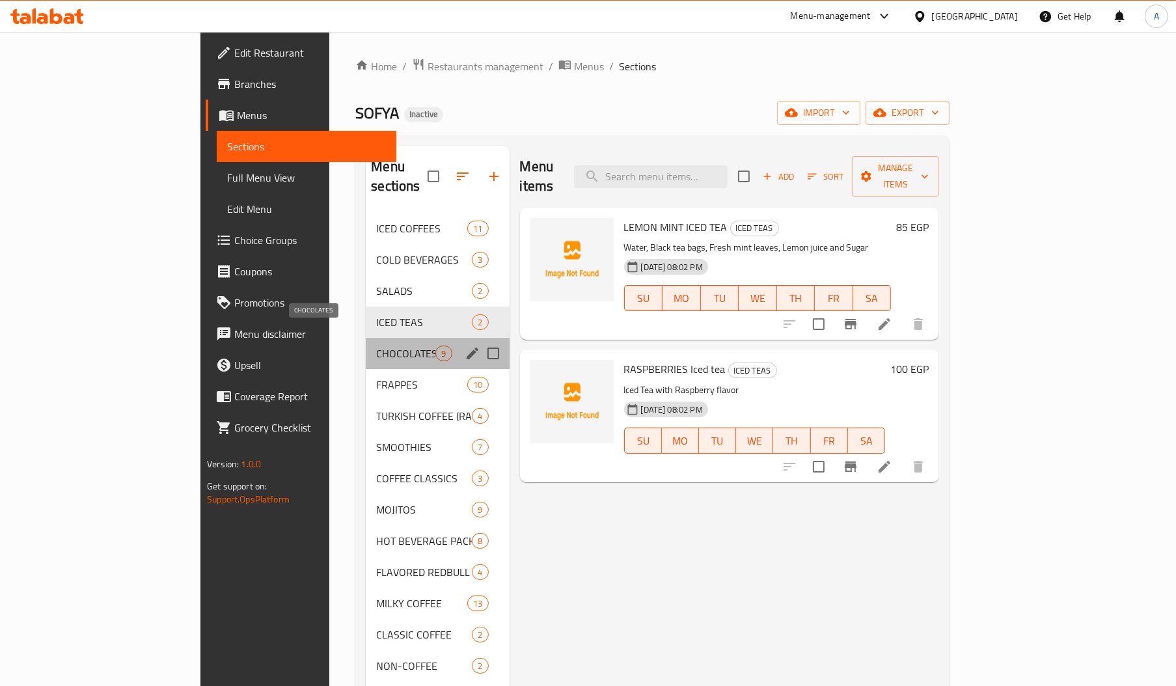
click at [376, 346] on span "CHOCOLATES" at bounding box center [405, 354] width 59 height 16
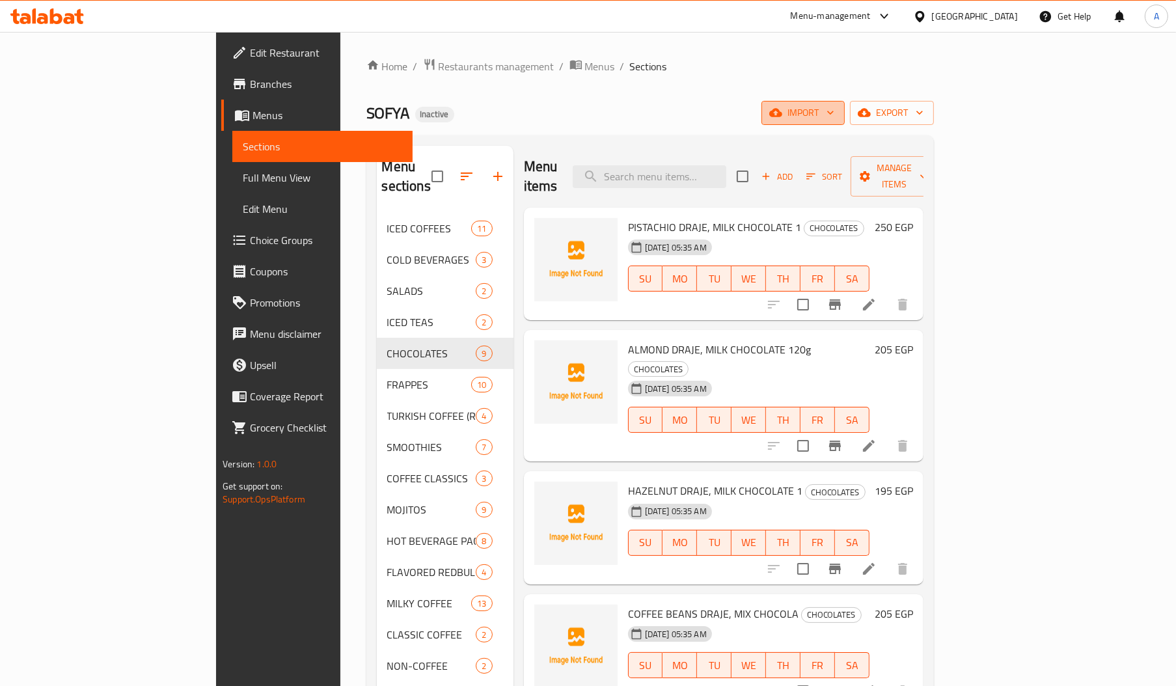
click at [834, 115] on span "import" at bounding box center [803, 113] width 62 height 16
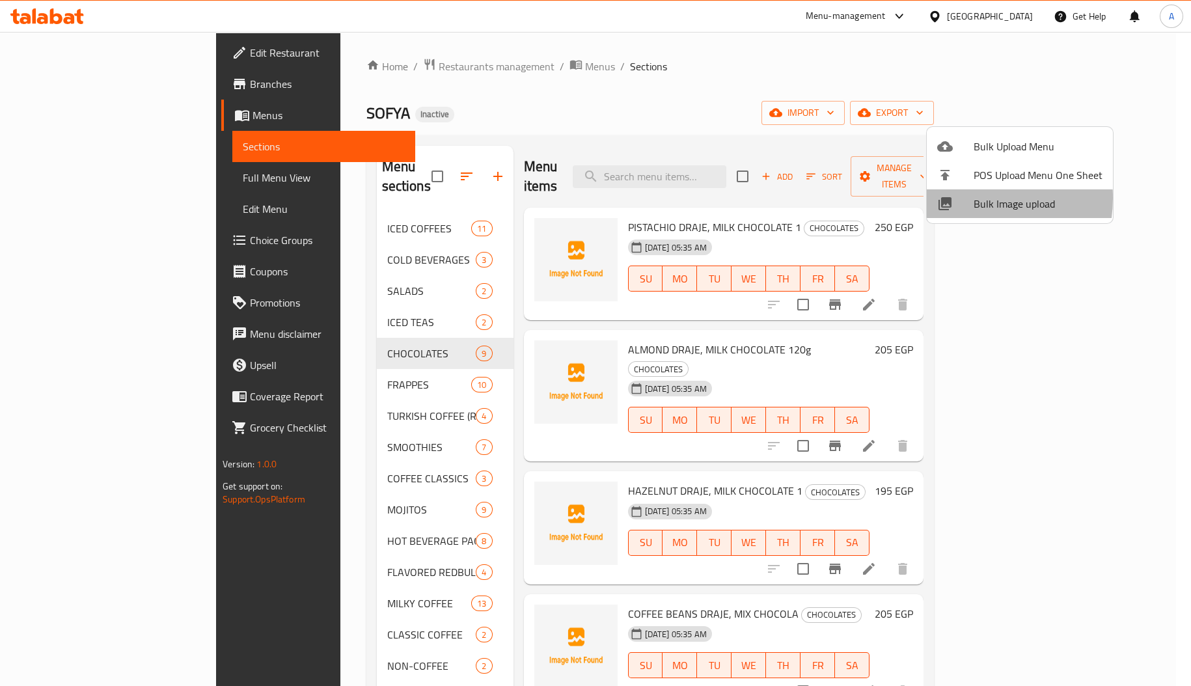
click at [955, 198] on div at bounding box center [955, 204] width 36 height 16
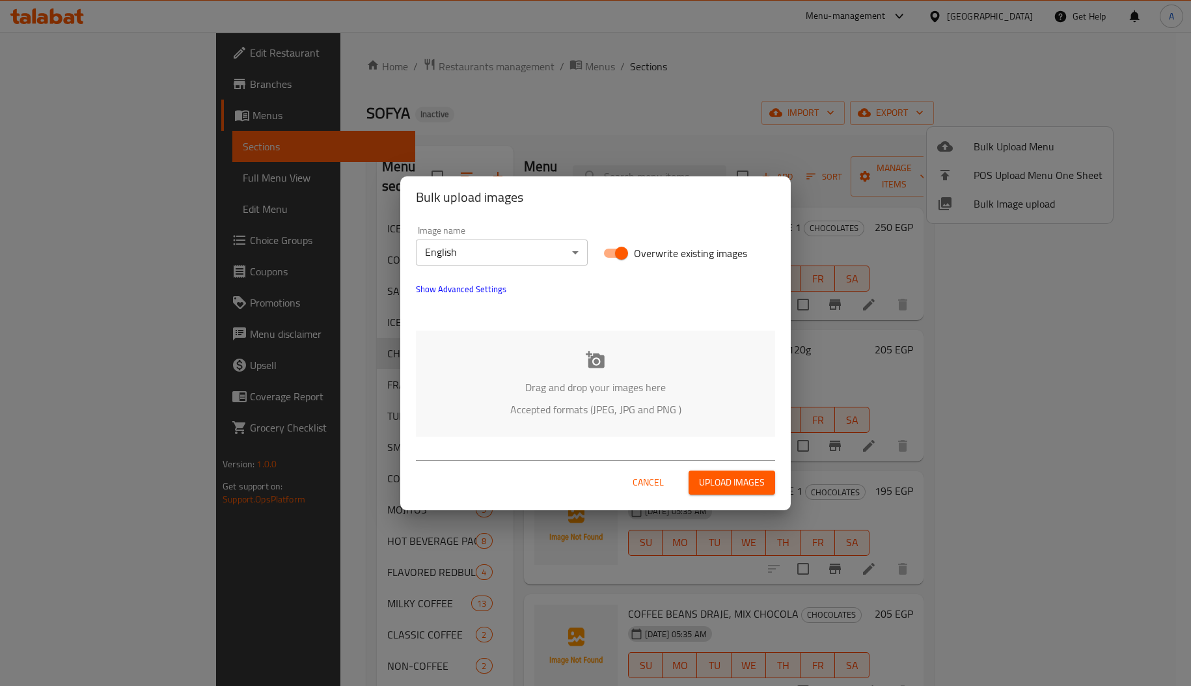
click at [561, 358] on div "Drag and drop your images here Accepted formats (JPEG, JPG and PNG )" at bounding box center [595, 384] width 359 height 106
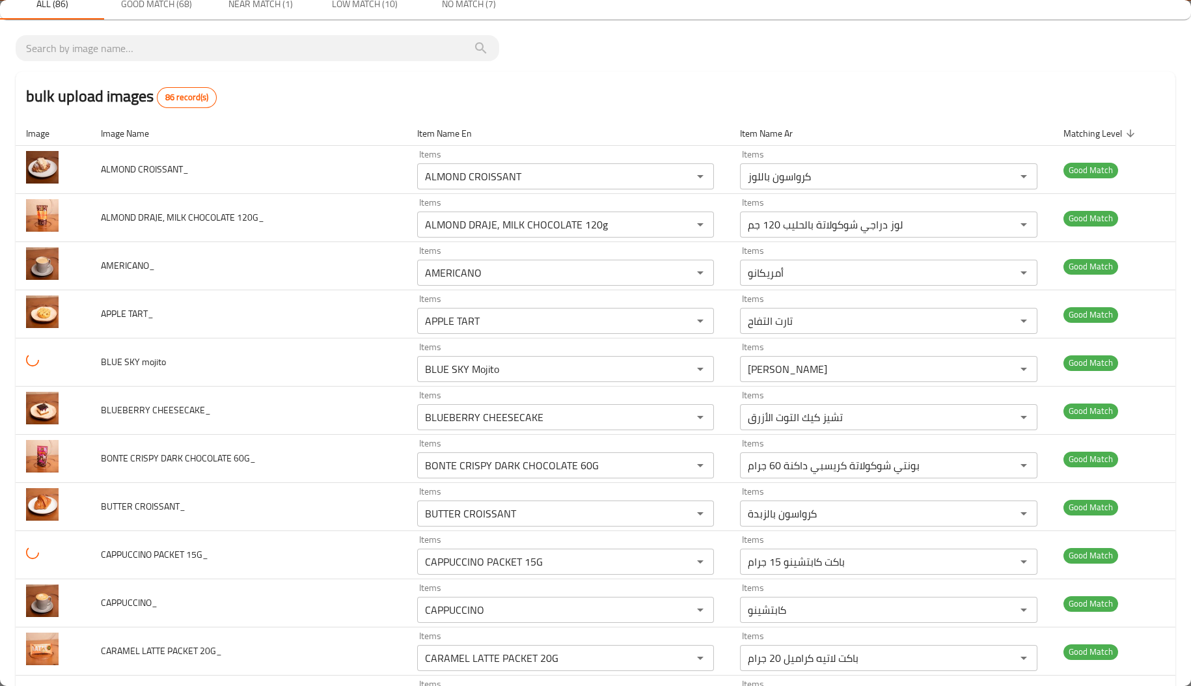
scroll to position [54, 0]
click at [260, 10] on span "Near Match (1)" at bounding box center [260, 3] width 89 height 16
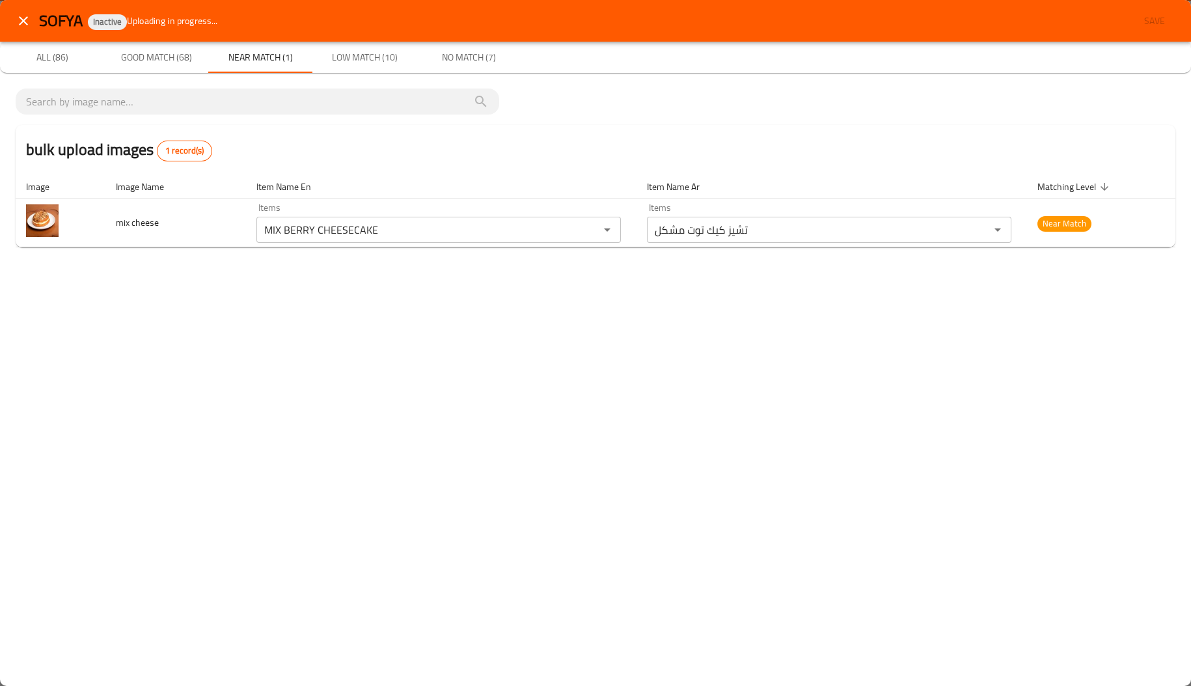
scroll to position [0, 0]
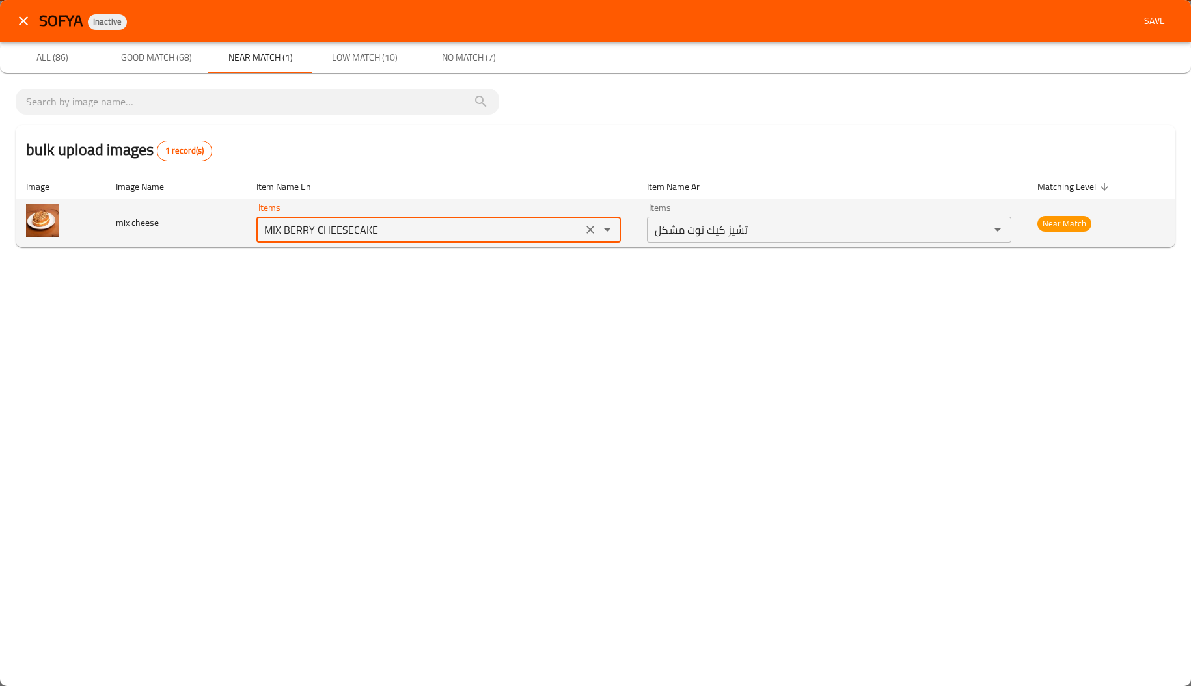
click at [299, 228] on cheese "MIX BERRY CHEESECAKE" at bounding box center [419, 230] width 318 height 18
click at [311, 228] on cheese "MIX BERRY CHEESECAKE" at bounding box center [419, 230] width 318 height 18
drag, startPoint x: 319, startPoint y: 228, endPoint x: 257, endPoint y: 226, distance: 61.8
click at [257, 226] on div "MIX BERRY CHEESECAKE Items" at bounding box center [438, 230] width 364 height 26
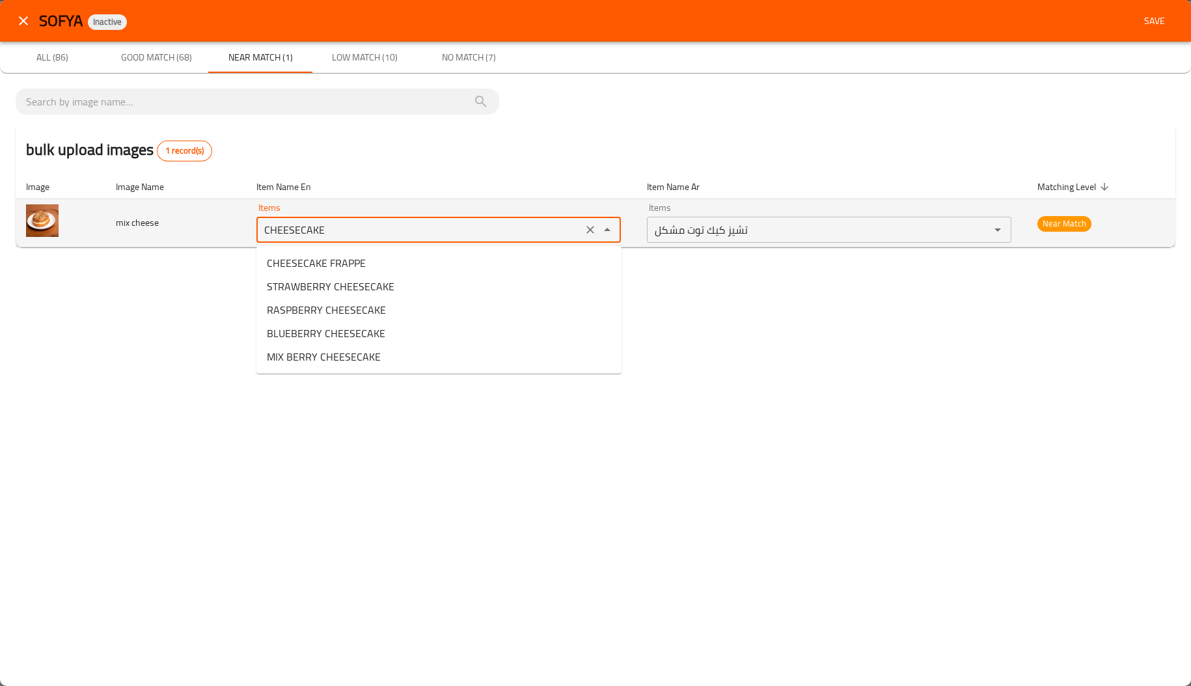
drag, startPoint x: 300, startPoint y: 225, endPoint x: 329, endPoint y: 230, distance: 29.1
click at [329, 230] on cheese "CHEESECAKE" at bounding box center [419, 230] width 318 height 18
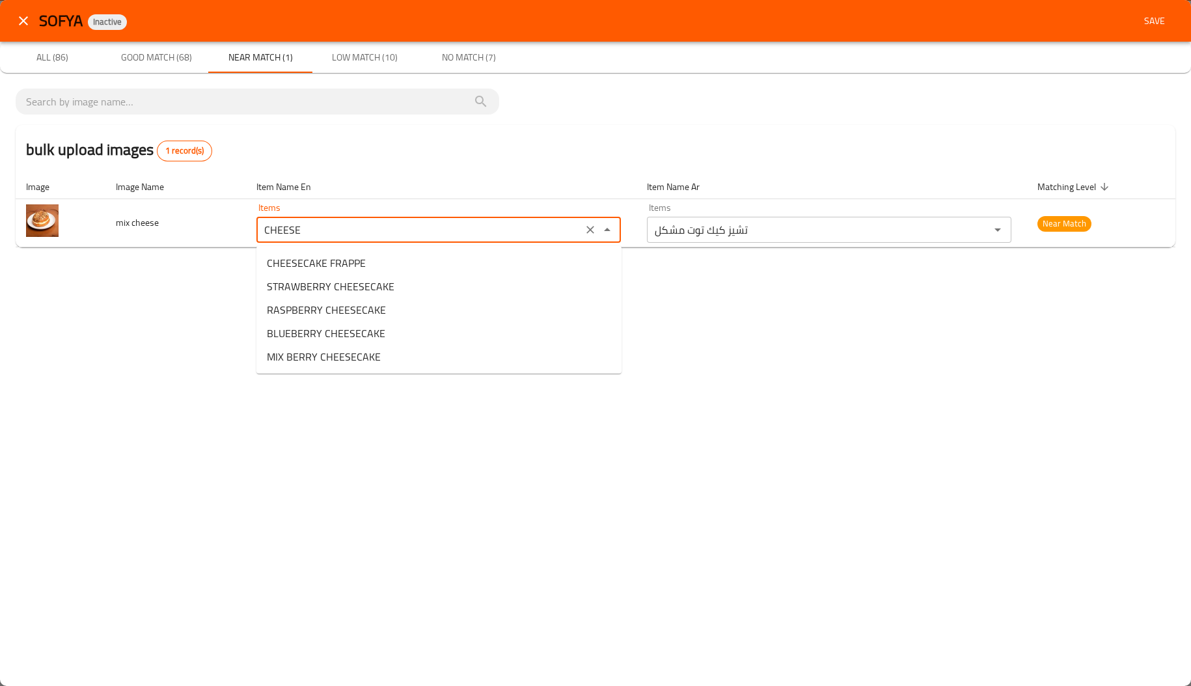
type cheese "MIX BERRY CHEESECAKE"
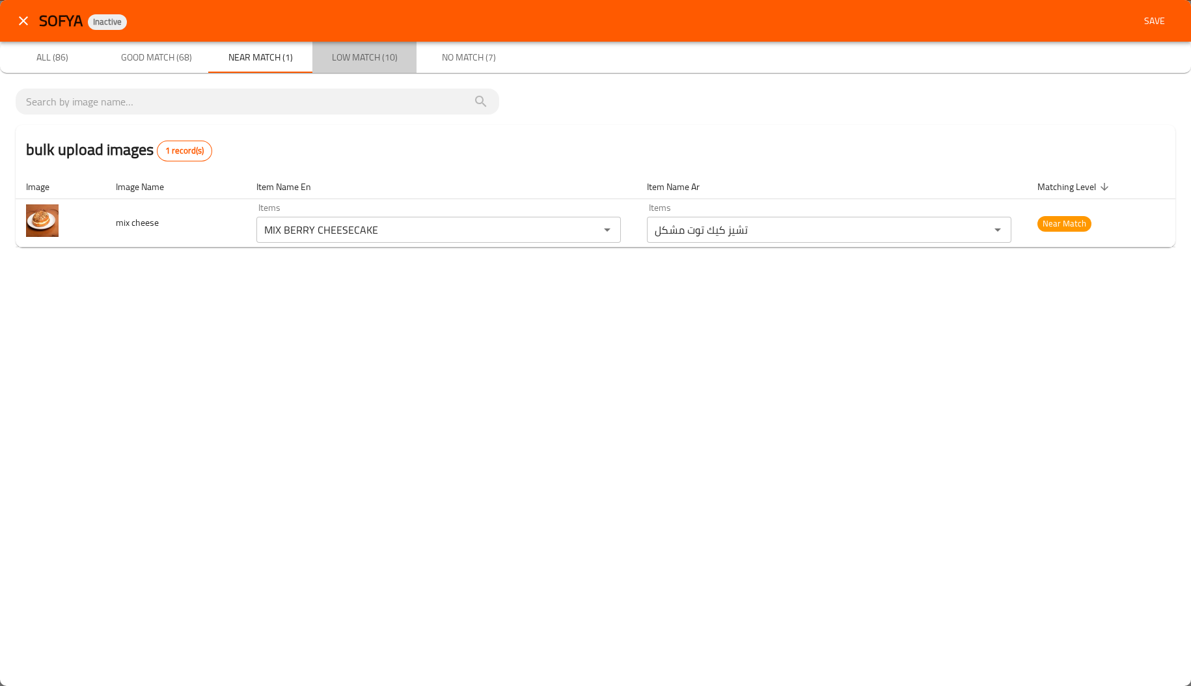
click at [345, 53] on span "Low Match (10)" at bounding box center [364, 57] width 89 height 16
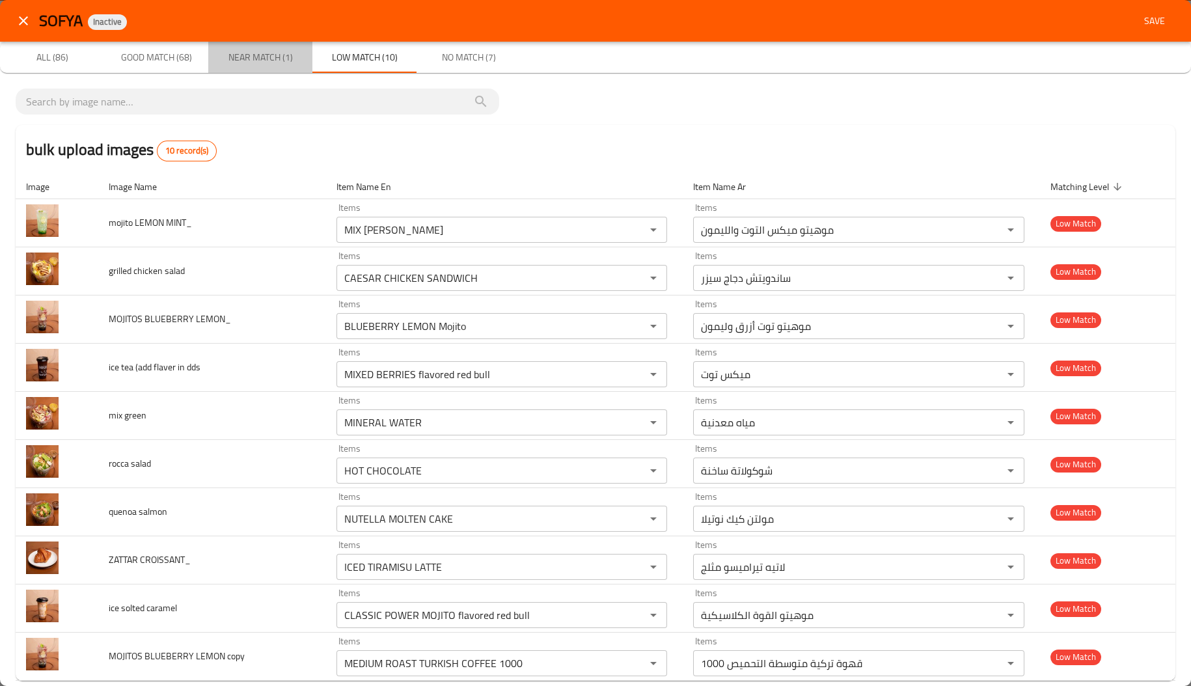
click at [272, 53] on span "Near Match (1)" at bounding box center [260, 57] width 89 height 16
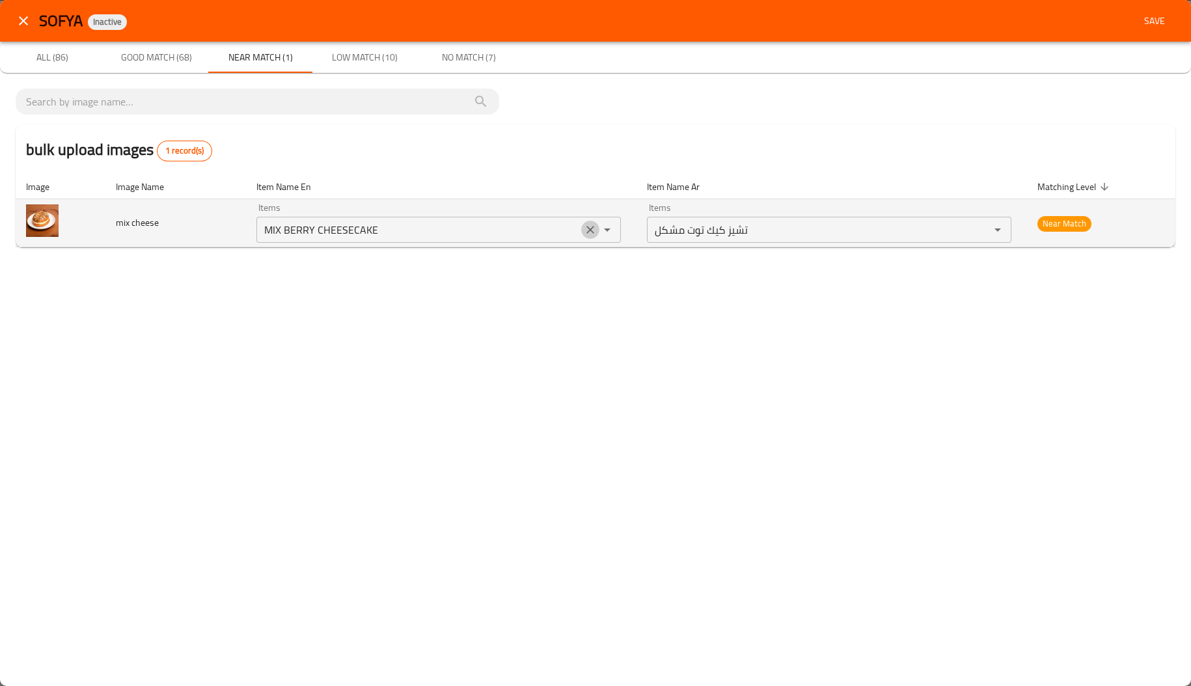
click at [594, 230] on icon "Clear" at bounding box center [590, 229] width 13 height 13
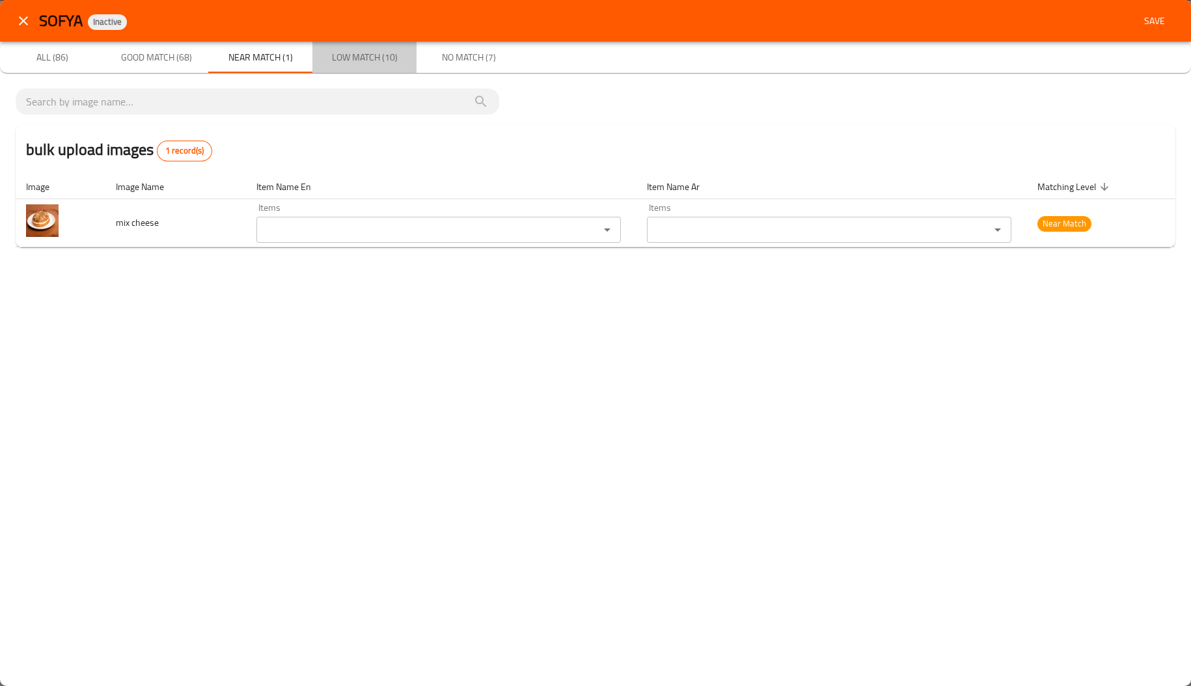
click at [376, 52] on span "Low Match (10)" at bounding box center [364, 57] width 89 height 16
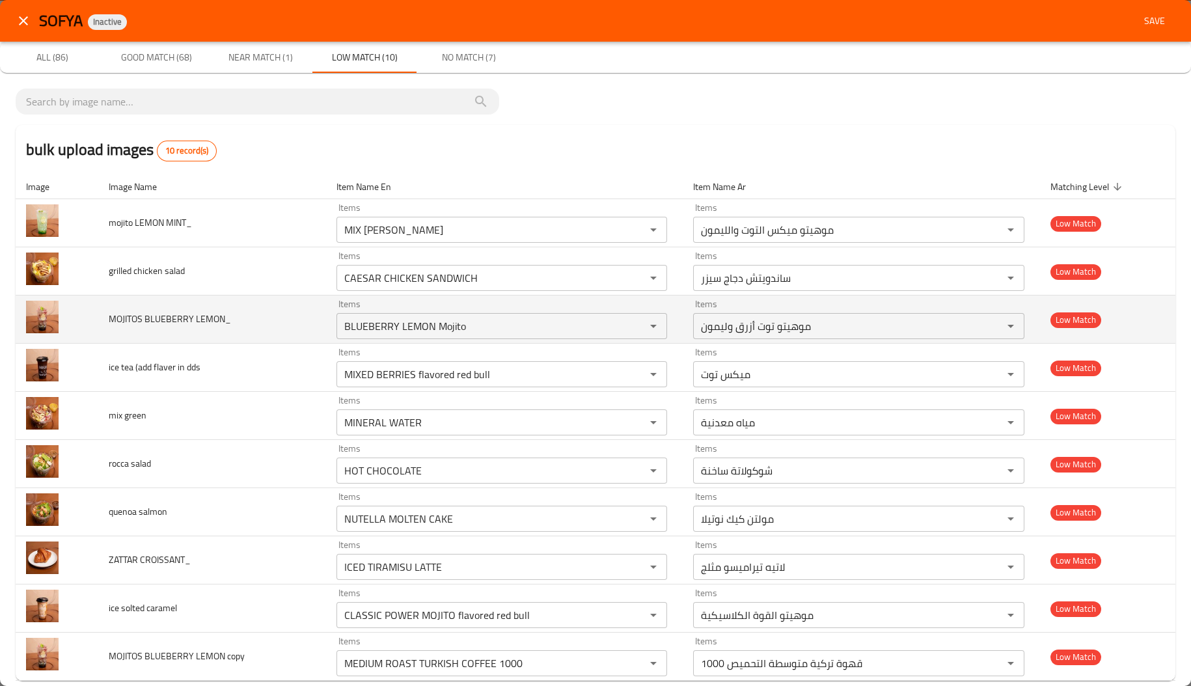
scroll to position [16, 0]
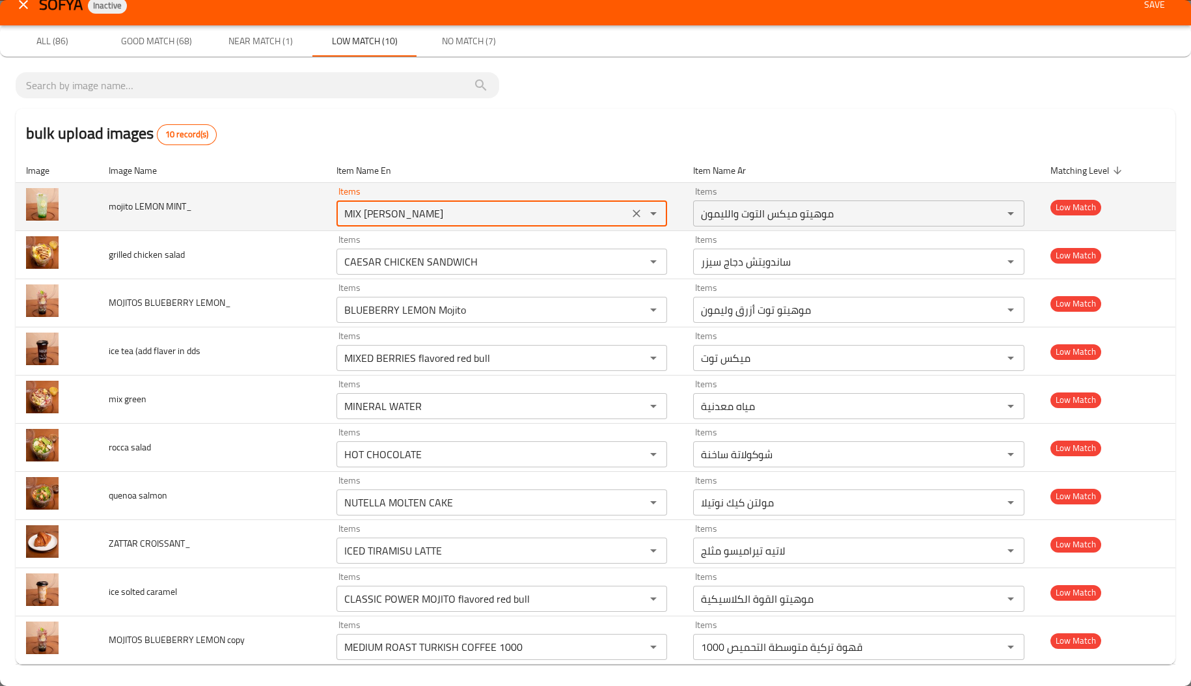
drag, startPoint x: 389, startPoint y: 210, endPoint x: 233, endPoint y: 205, distance: 155.6
click at [233, 205] on tr "mojito LEMON MINT_ Items MIX BERRY LEMON Mojito Items Items موهيتو ميكس التوت و…" at bounding box center [596, 207] width 1160 height 48
click at [398, 206] on MINT_ "LEMON Mojito" at bounding box center [482, 213] width 285 height 18
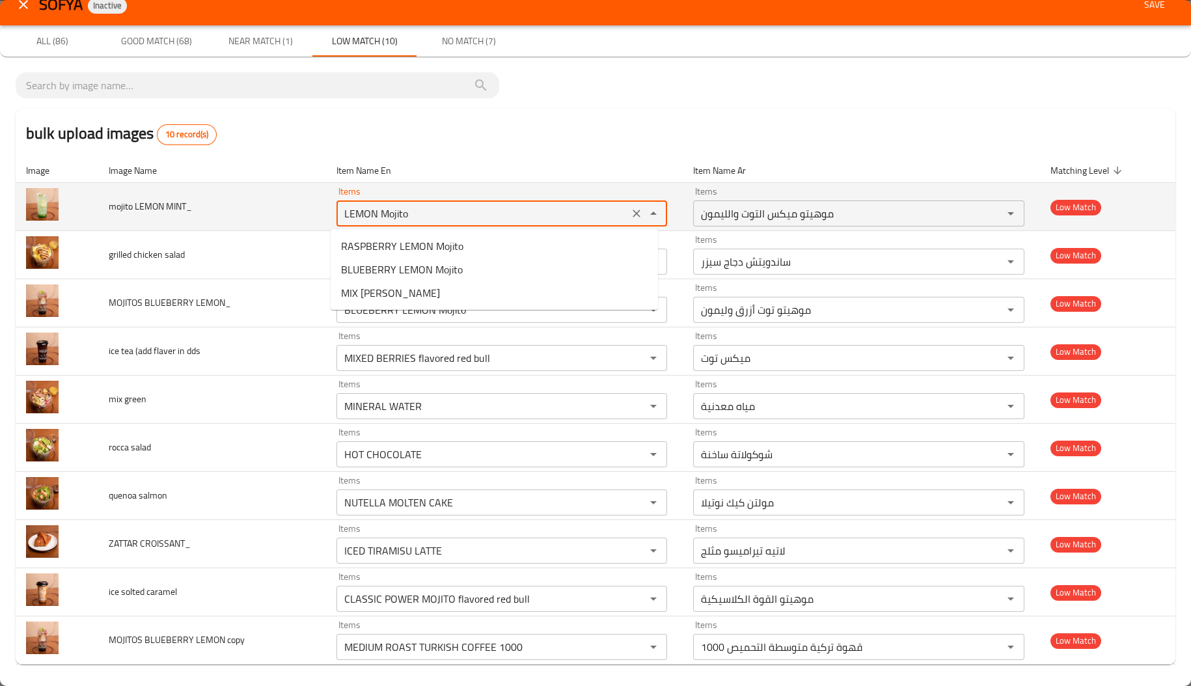
click at [398, 206] on MINT_ "LEMON Mojito" at bounding box center [482, 213] width 285 height 18
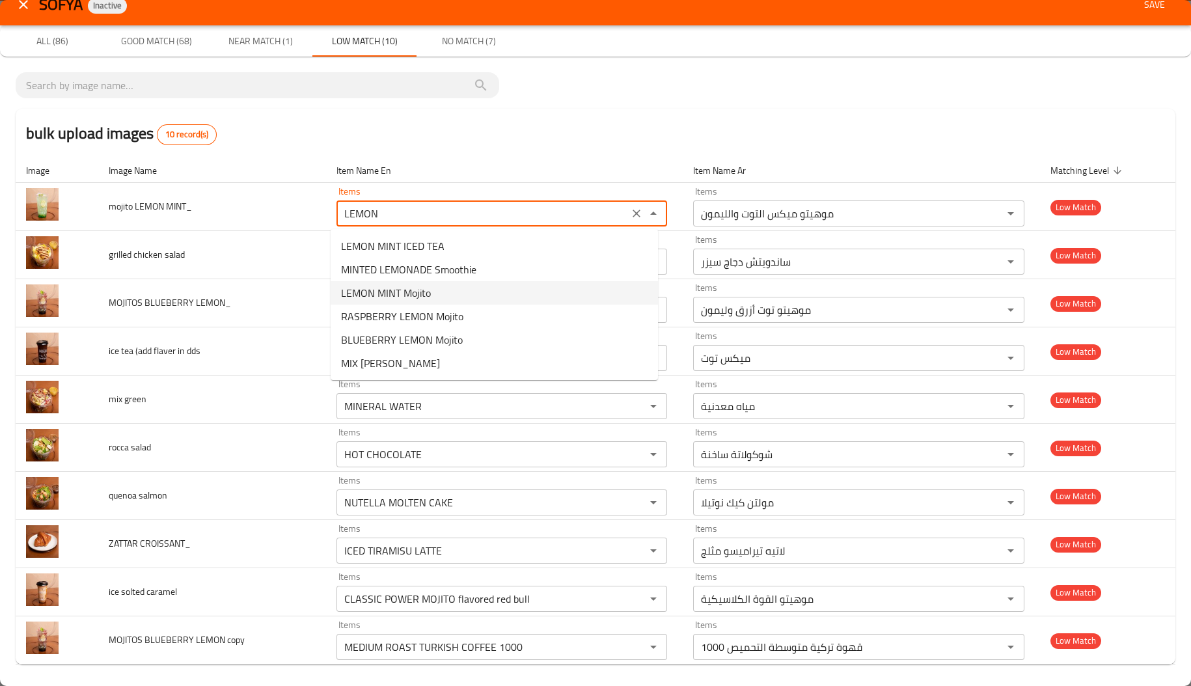
click at [408, 299] on span "LEMON MINT Mojito" at bounding box center [386, 293] width 90 height 16
type MINT_ "LEMON MINT Mojito"
type MINT_-ar "موهيتو ليمون بالنعناع"
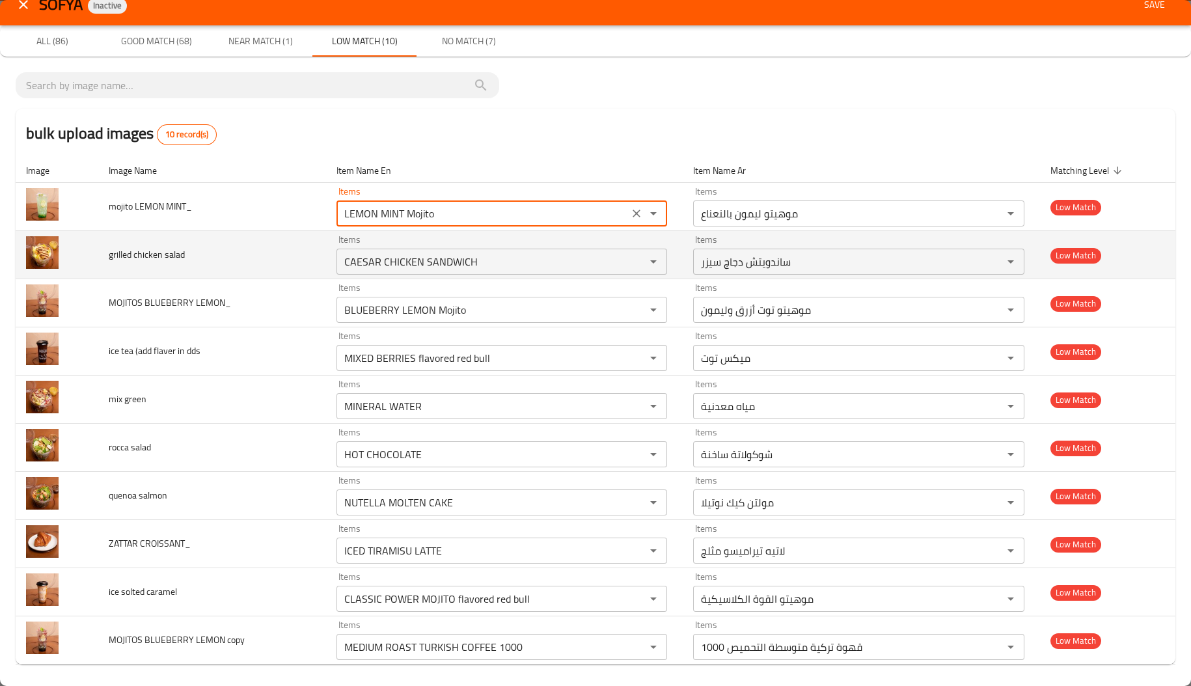
type MINT_ "LEMON MINT Mojito"
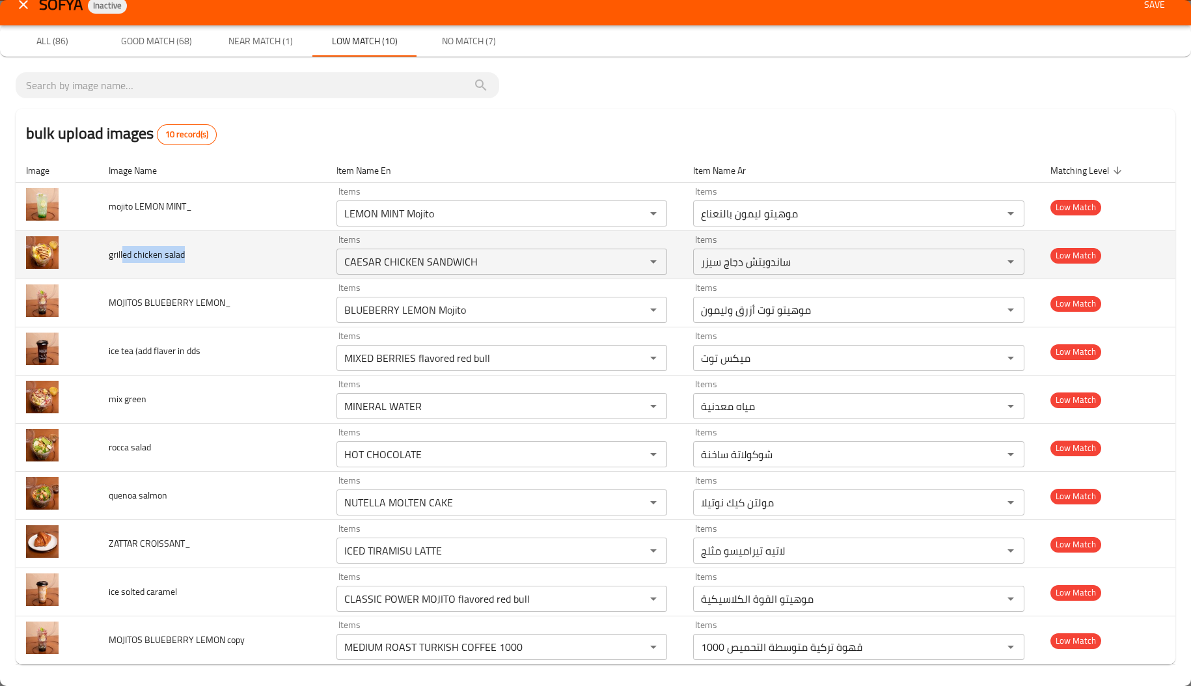
drag, startPoint x: 122, startPoint y: 260, endPoint x: 219, endPoint y: 257, distance: 97.7
click at [219, 257] on td "grilled chicken salad" at bounding box center [212, 255] width 228 height 48
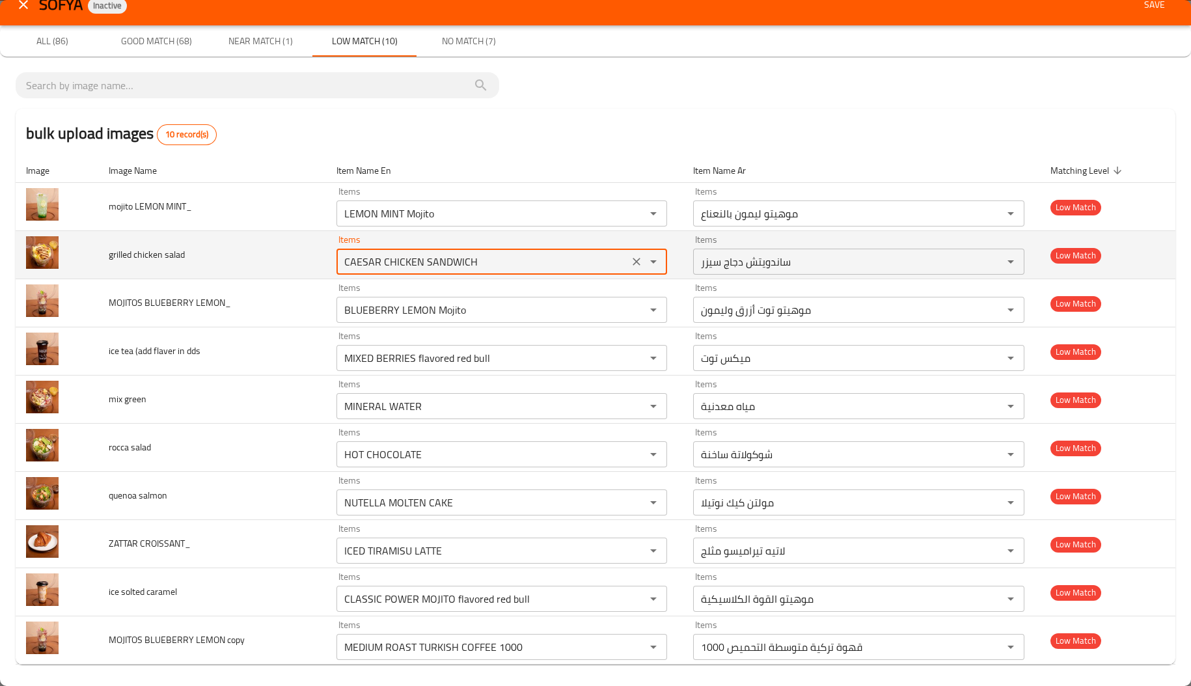
drag, startPoint x: 334, startPoint y: 256, endPoint x: 467, endPoint y: 267, distance: 133.2
click at [467, 267] on salad "CAESAR CHICKEN SANDWICH" at bounding box center [482, 262] width 285 height 18
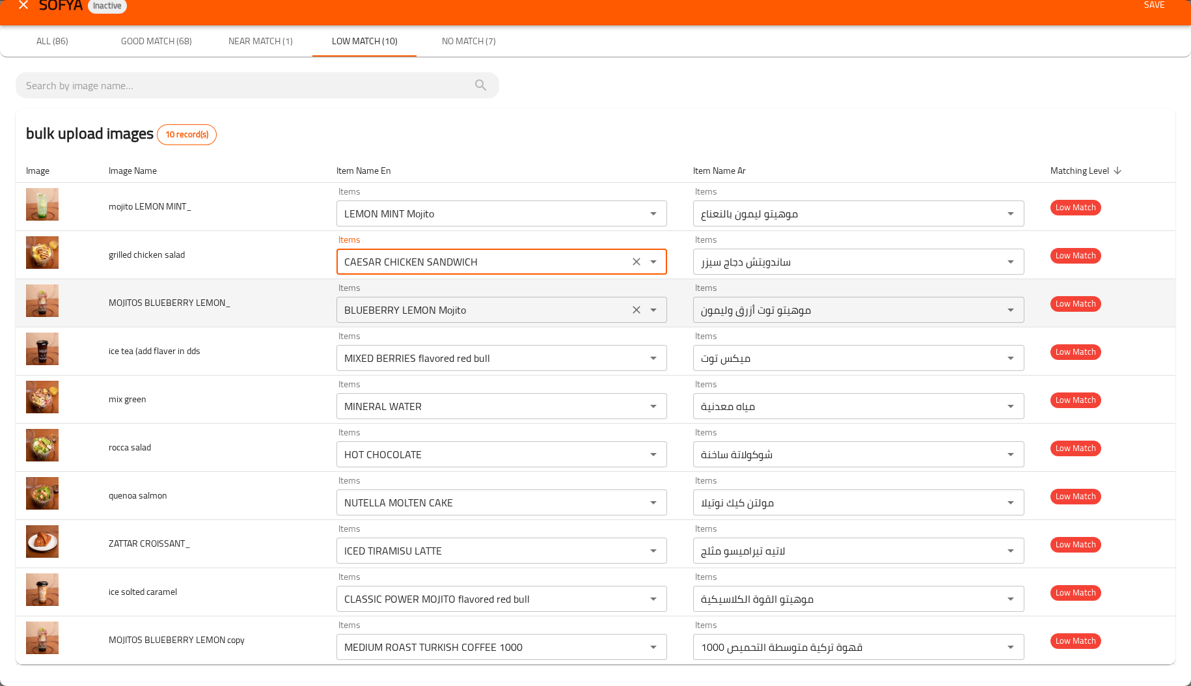
click at [370, 314] on LEMON_ "BLUEBERRY LEMON Mojito" at bounding box center [482, 310] width 285 height 18
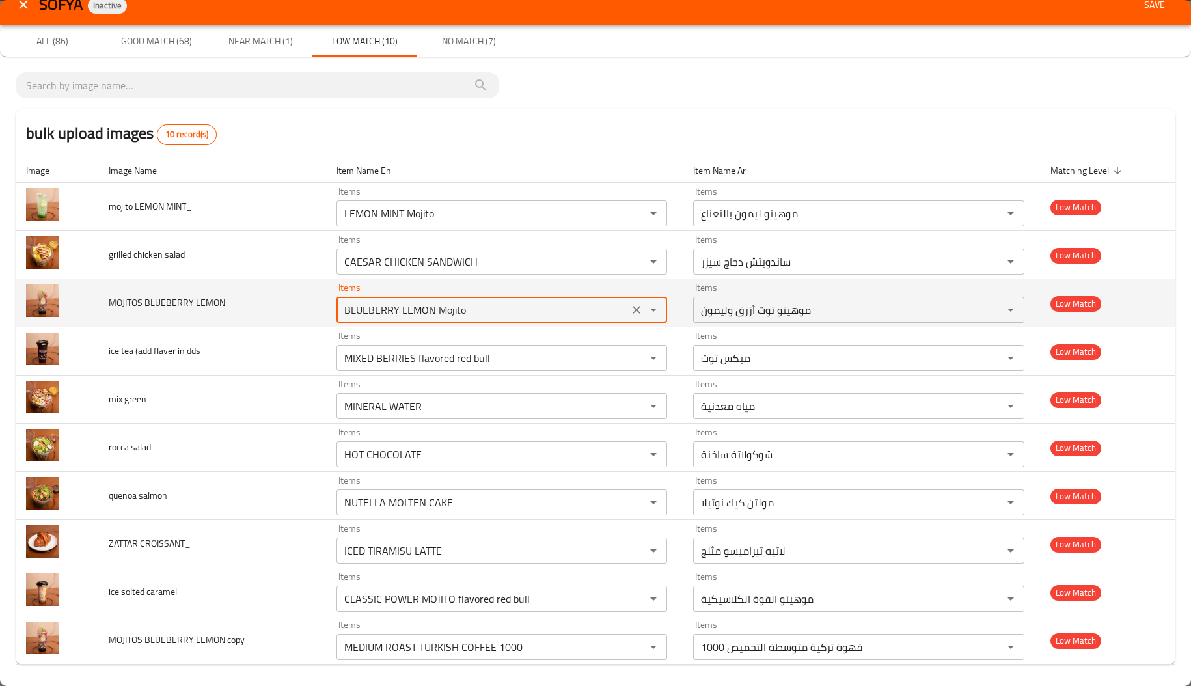
click at [370, 314] on LEMON_ "BLUEBERRY LEMON Mojito" at bounding box center [482, 310] width 285 height 18
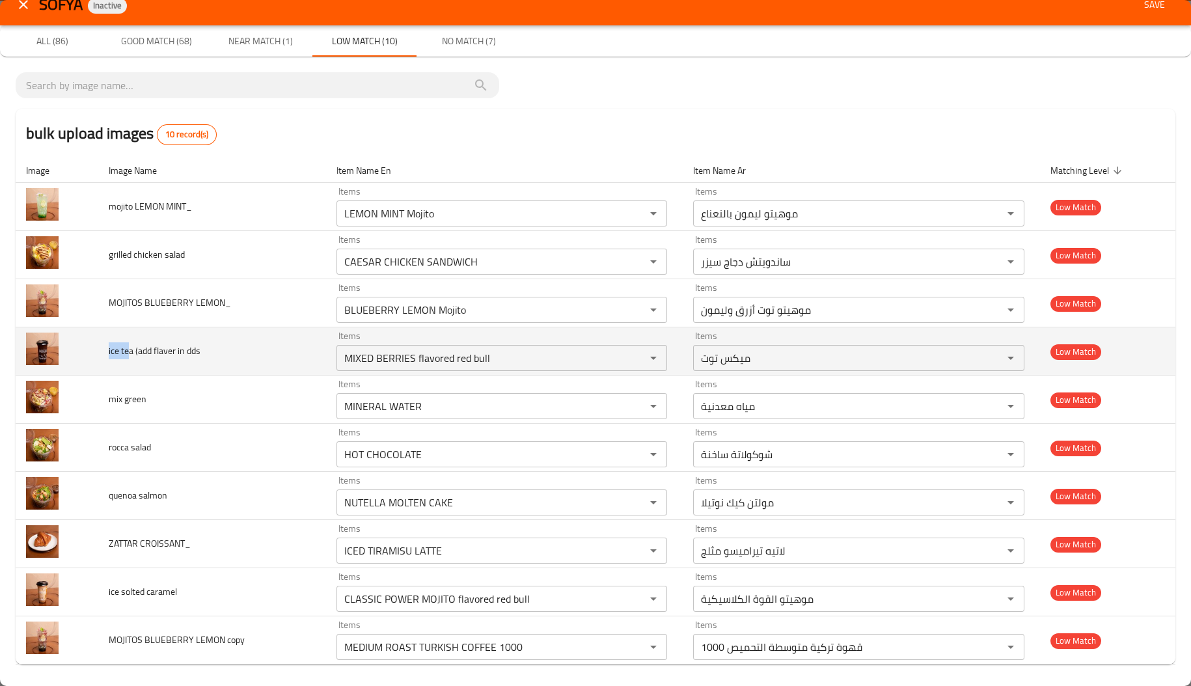
drag, startPoint x: 128, startPoint y: 350, endPoint x: 102, endPoint y: 351, distance: 25.4
click at [102, 351] on td "ice tea (add flaver in dds" at bounding box center [212, 351] width 228 height 48
copy span "ice te"
click at [502, 364] on dds "MIXED BERRIES flavored red bull" at bounding box center [482, 358] width 285 height 18
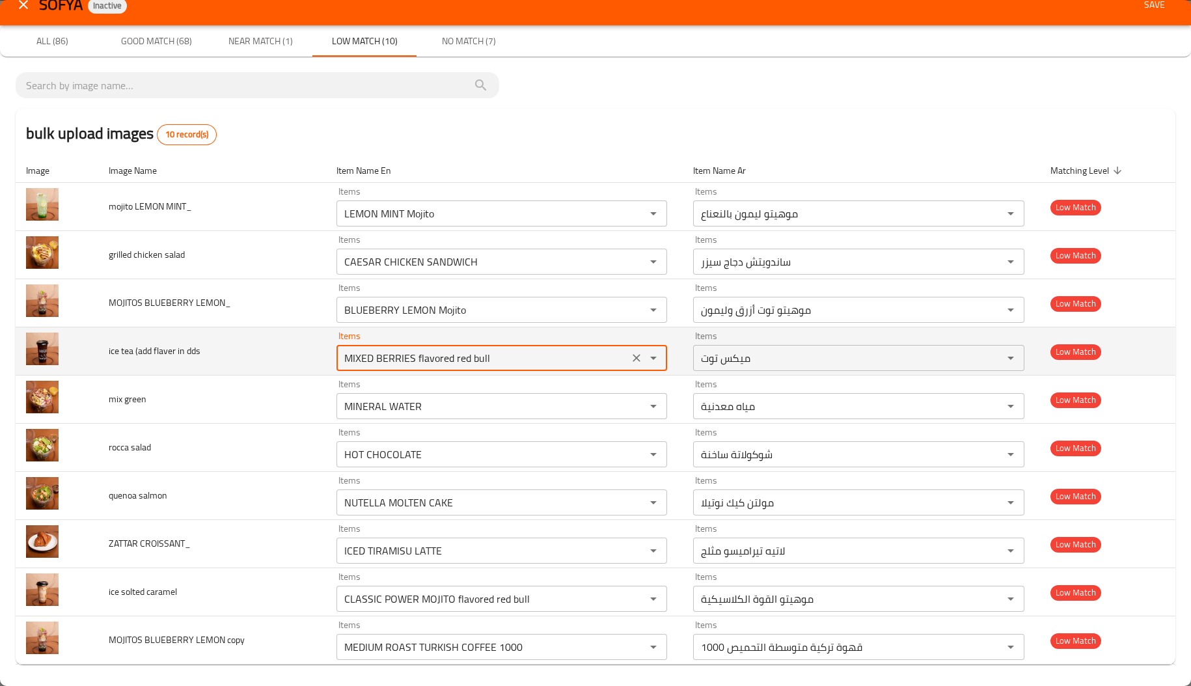
click at [502, 364] on dds "MIXED BERRIES flavored red bull" at bounding box center [482, 358] width 285 height 18
paste dds "ice te"
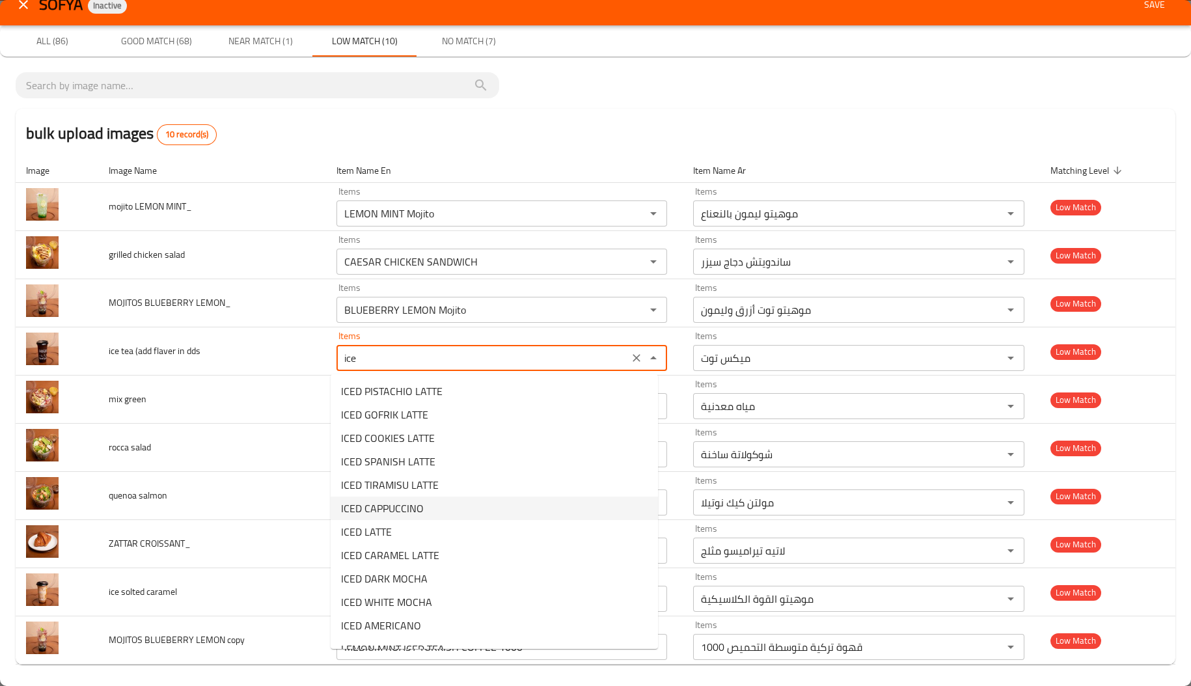
scroll to position [40, 0]
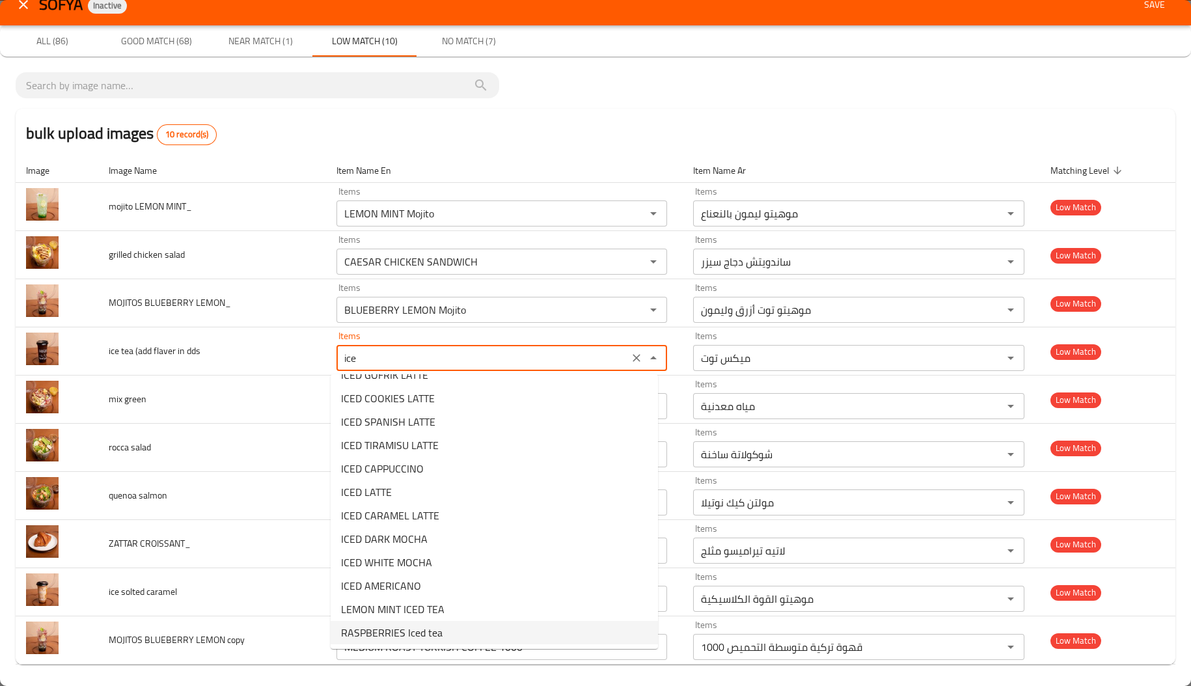
click at [430, 632] on span "RASPBERRIES Iced tea" at bounding box center [392, 633] width 102 height 16
type dds "RASPBERRIES Iced tea"
type dds-ar "شاي مثلج توت بري"
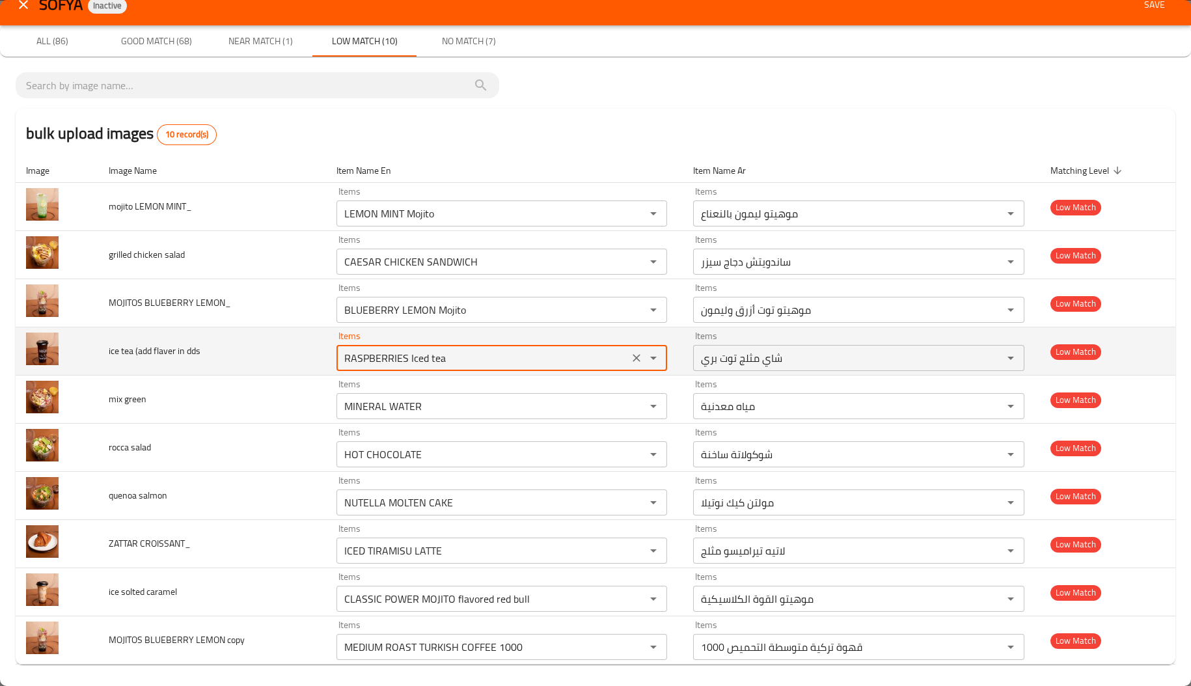
click at [392, 368] on div "RASPBERRIES Iced tea Items" at bounding box center [501, 358] width 331 height 26
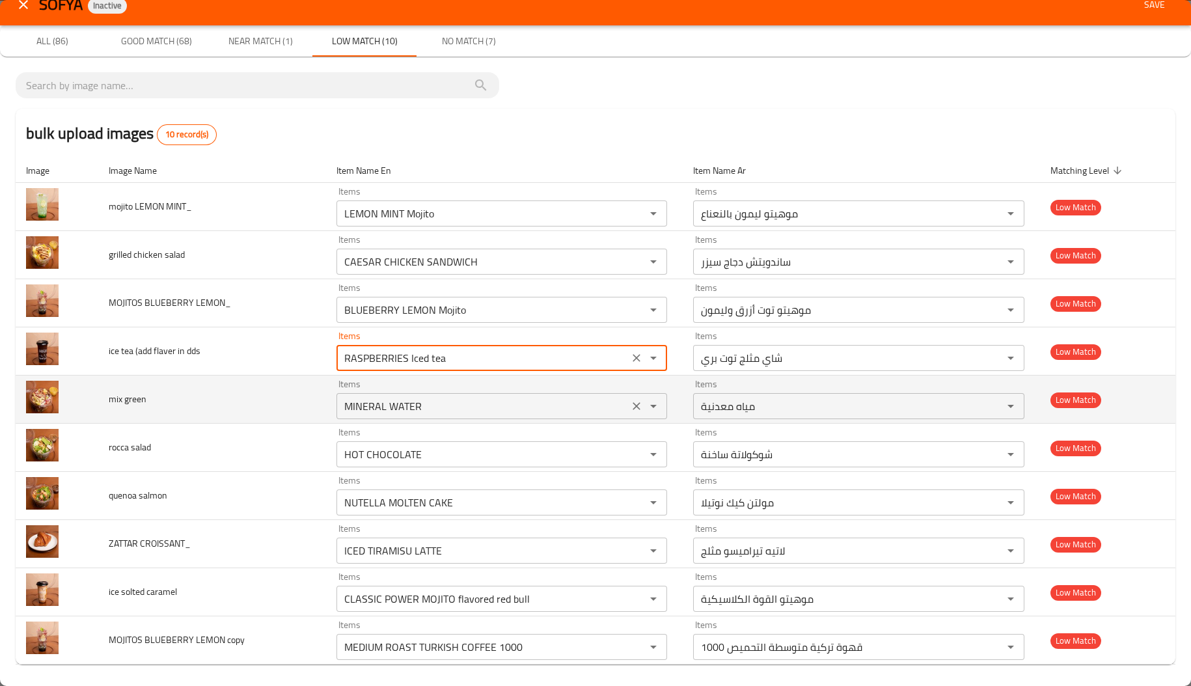
type dds "RASPBERRIES Iced tea"
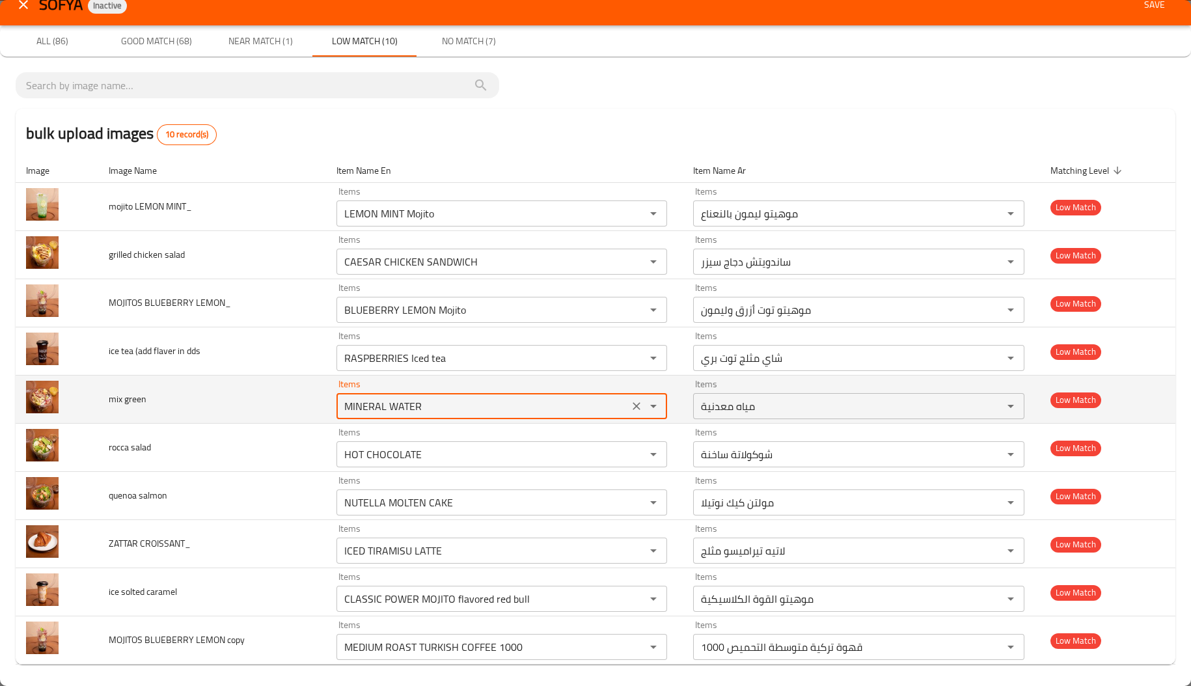
click at [369, 409] on green "MINERAL WATER" at bounding box center [482, 406] width 285 height 18
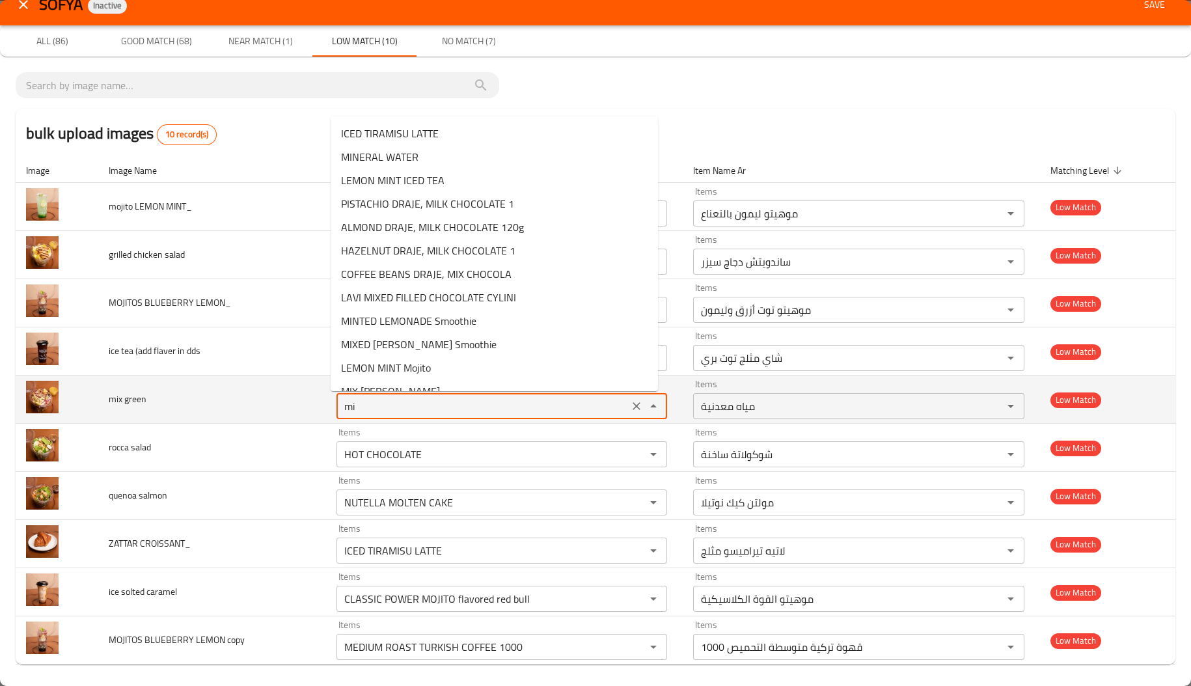
type green "mix"
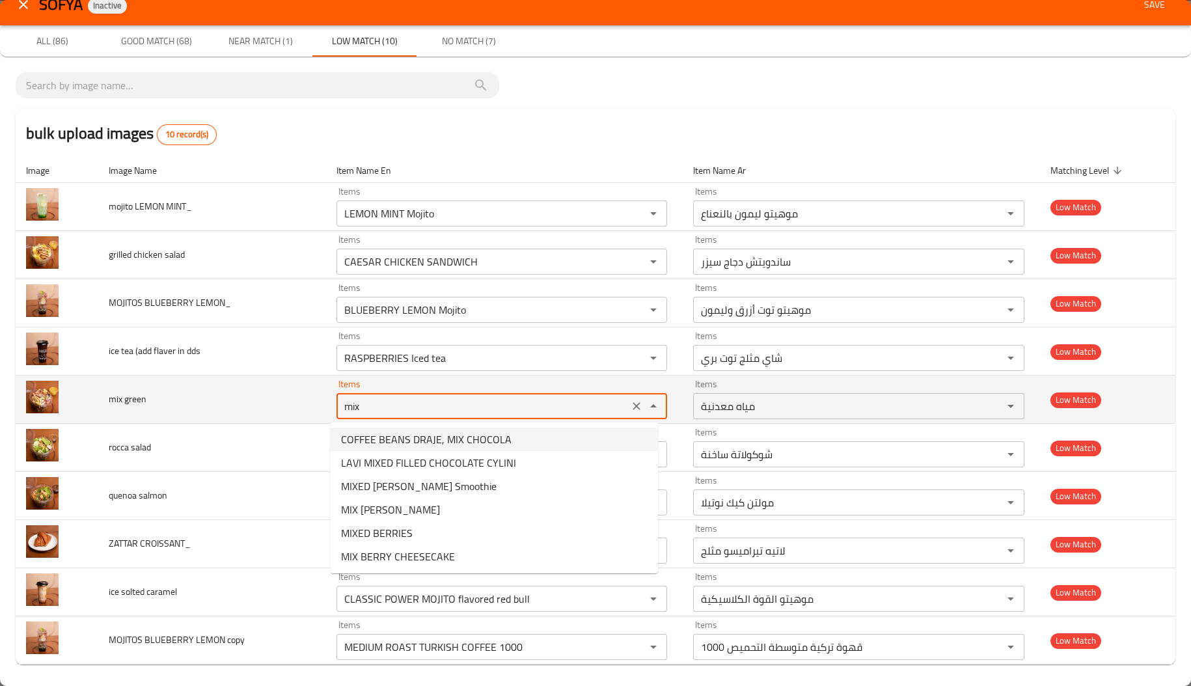
click at [437, 411] on green "mix" at bounding box center [482, 406] width 285 height 18
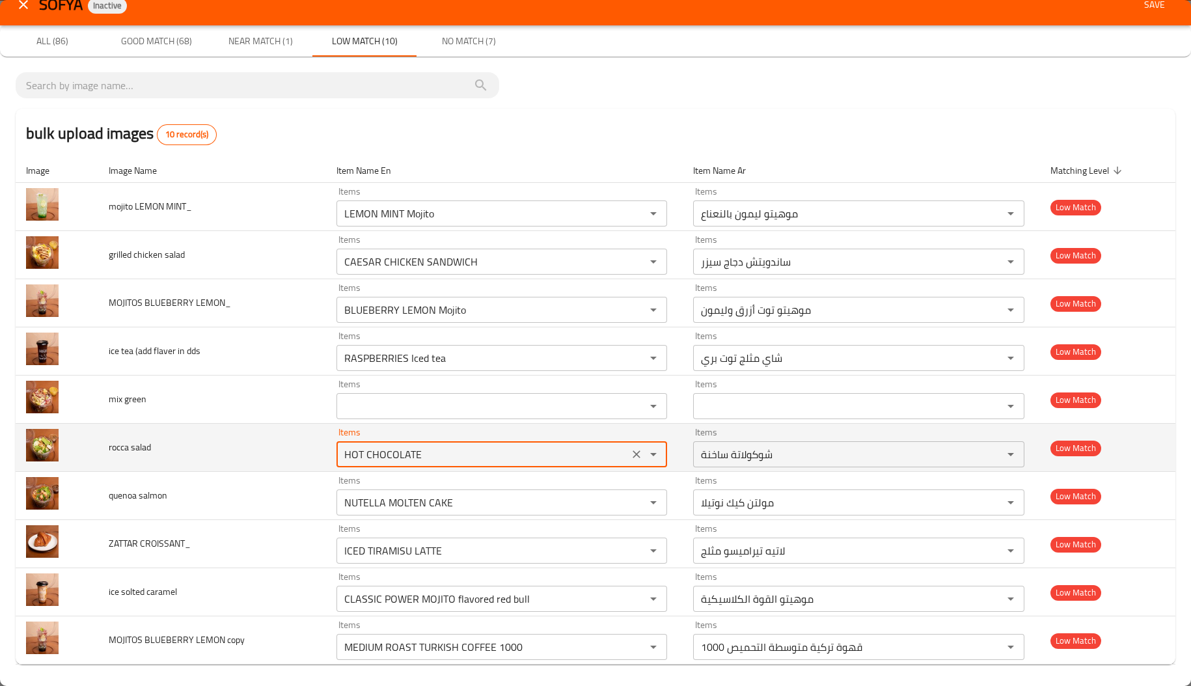
click at [413, 453] on salad "HOT CHOCOLATE" at bounding box center [482, 454] width 285 height 18
type salad "s"
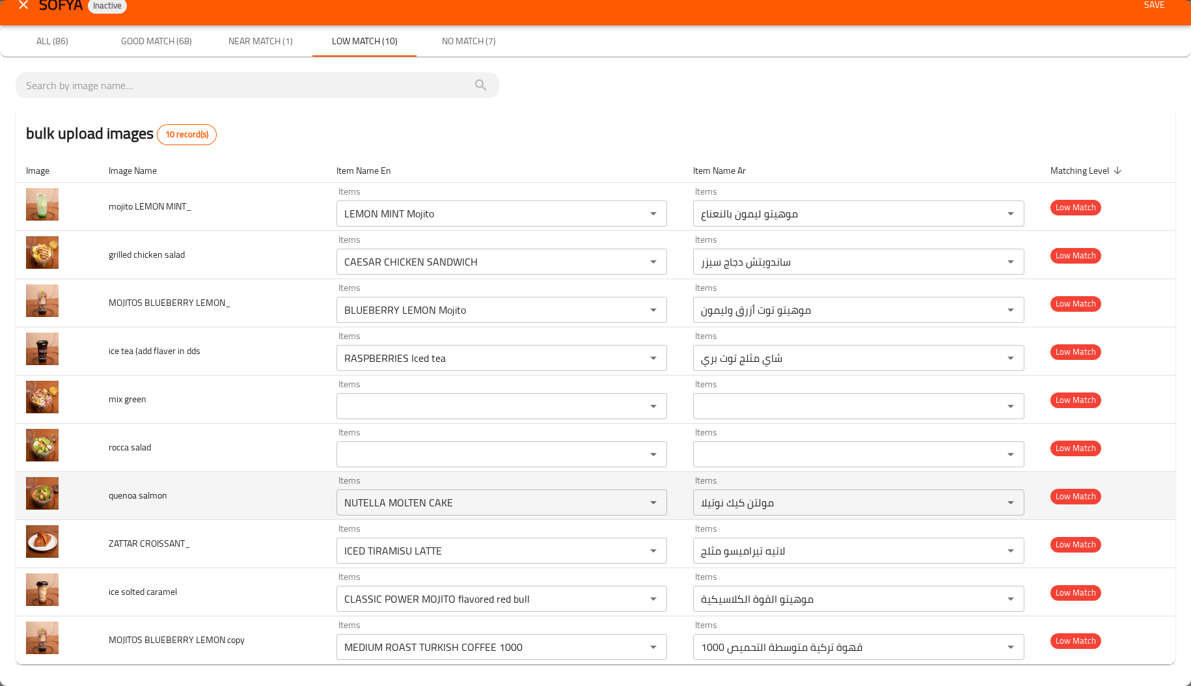
click at [256, 495] on td "quenoa salmon" at bounding box center [212, 496] width 228 height 48
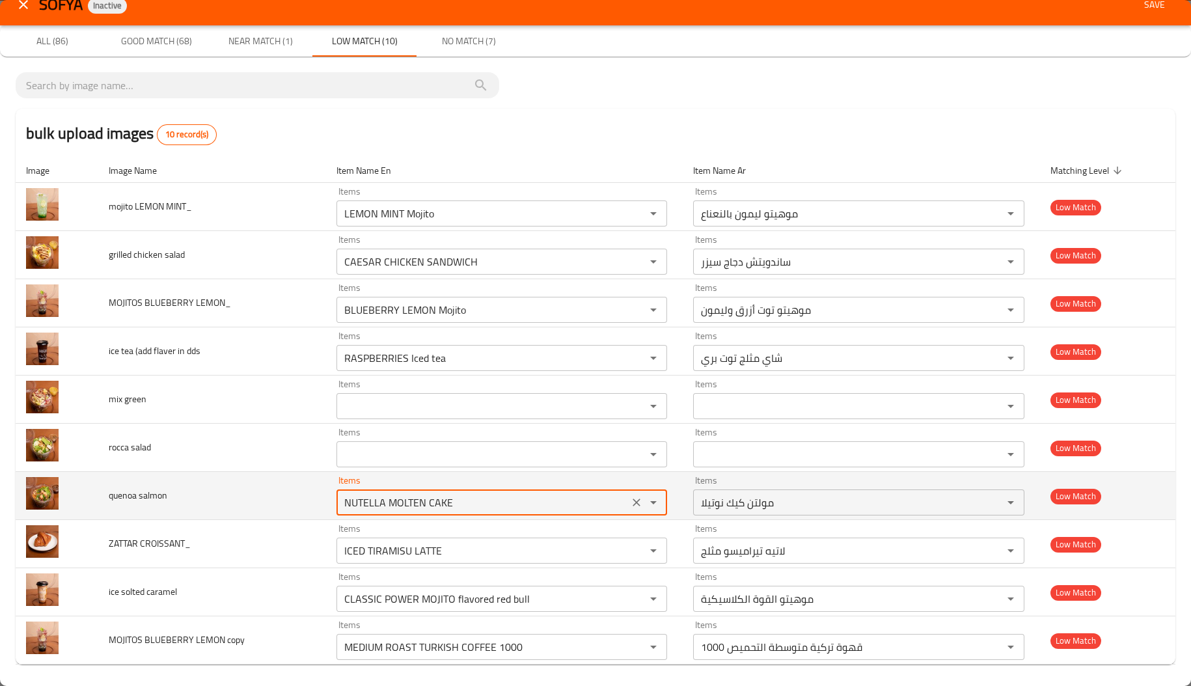
click at [377, 498] on salmon "NUTELLA MOLTEN CAKE" at bounding box center [482, 502] width 285 height 18
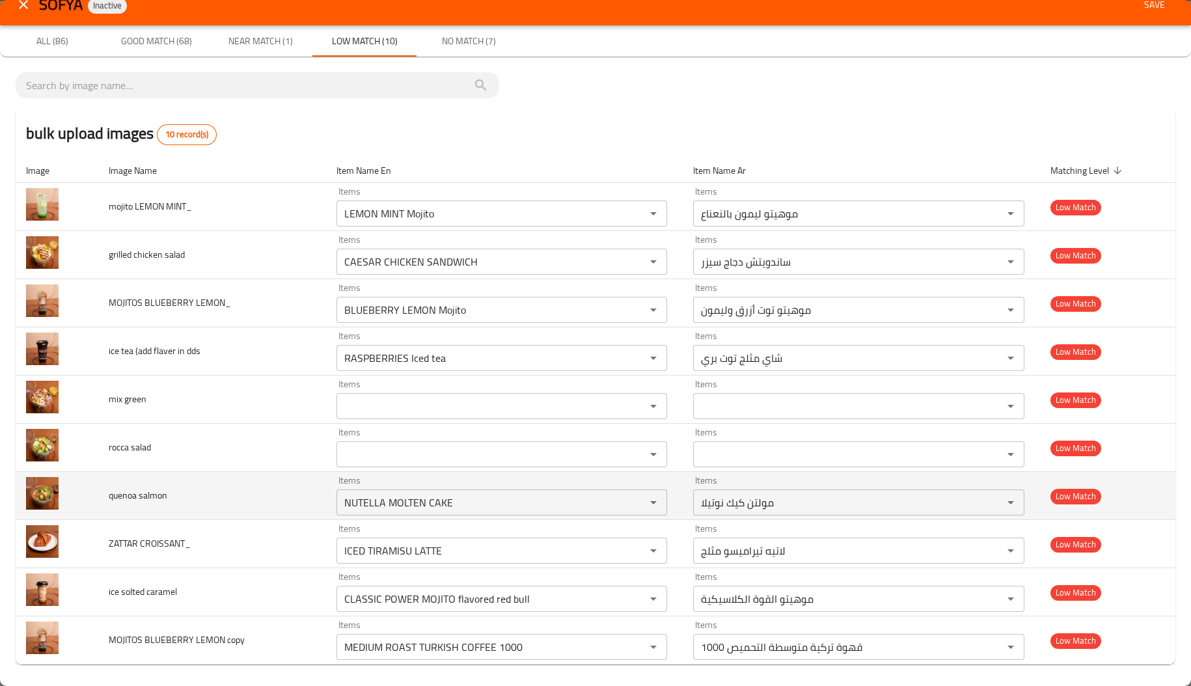
click at [147, 493] on span "quenoa salmon" at bounding box center [138, 495] width 59 height 17
copy span "salmon"
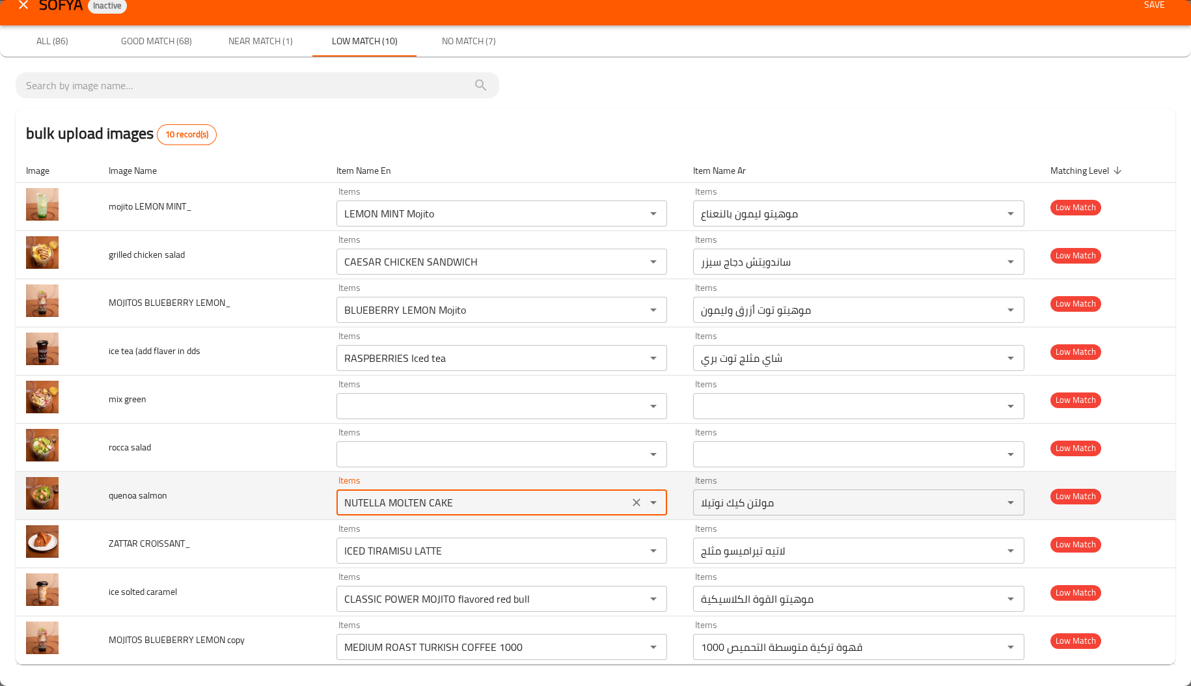
click at [466, 506] on salmon "NUTELLA MOLTEN CAKE" at bounding box center [482, 502] width 285 height 18
paste salmon "salmon"
click at [466, 506] on salmon "salmon" at bounding box center [482, 502] width 285 height 18
type salmon "s"
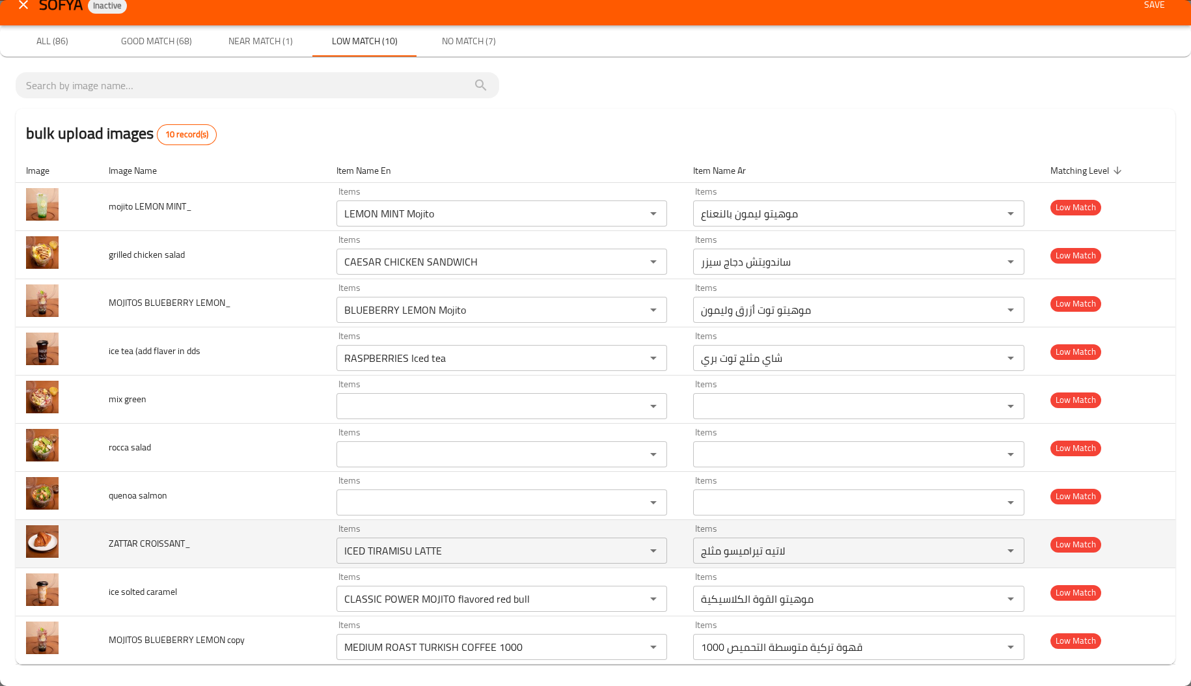
click at [308, 535] on td "ZATTAR CROISSANT_" at bounding box center [212, 544] width 228 height 48
click at [130, 547] on span "ZATTAR CROISSANT_" at bounding box center [150, 543] width 82 height 17
copy span "ZATTAR"
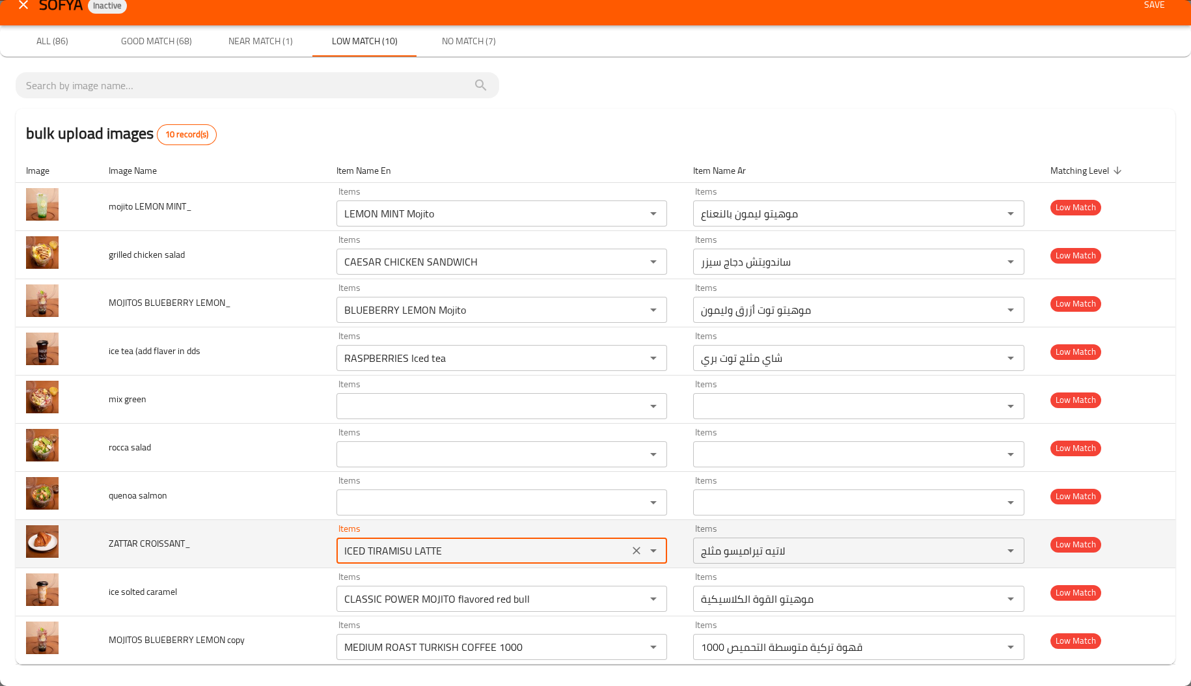
click at [442, 544] on CROISSANT_ "ICED TIRAMISU LATTE" at bounding box center [482, 550] width 285 height 18
paste CROISSANT_ "ZATTAR"
click at [442, 544] on CROISSANT_ "ICED TIRAMISU LATTE" at bounding box center [482, 550] width 285 height 18
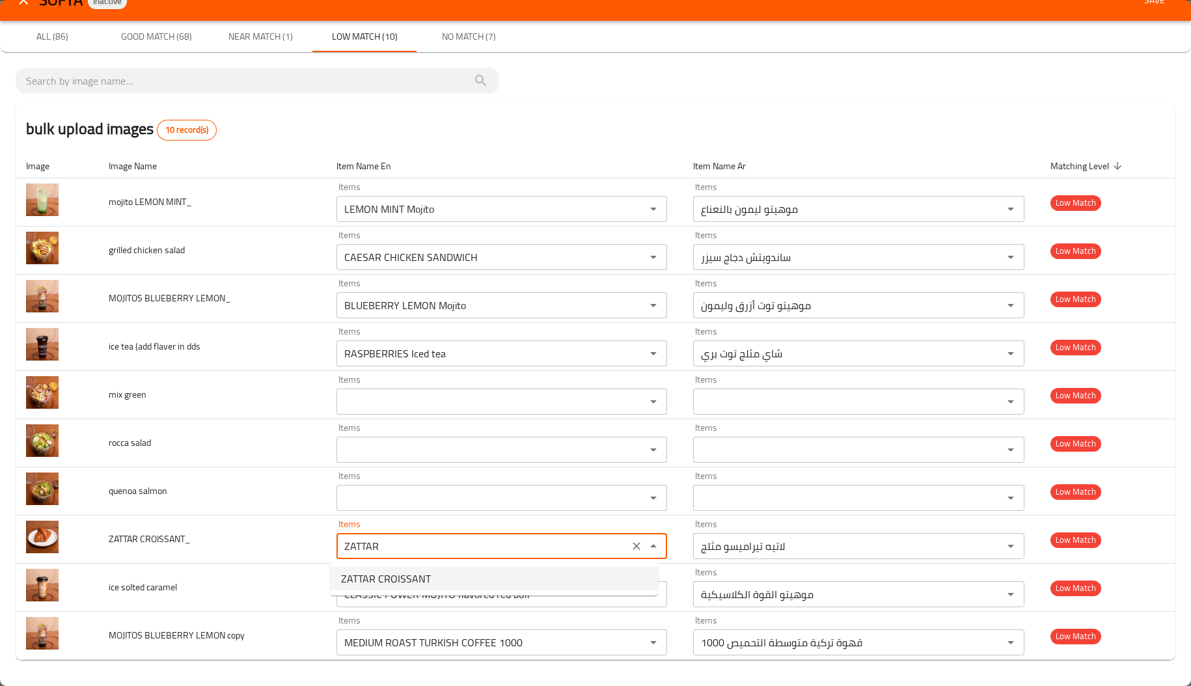
click at [411, 567] on CROISSANT_-option-0 "ZATTAR CROISSANT" at bounding box center [494, 578] width 327 height 23
type CROISSANT_ "ZATTAR CROISSANT"
type CROISSANT_-ar "كرواسون الزعتر"
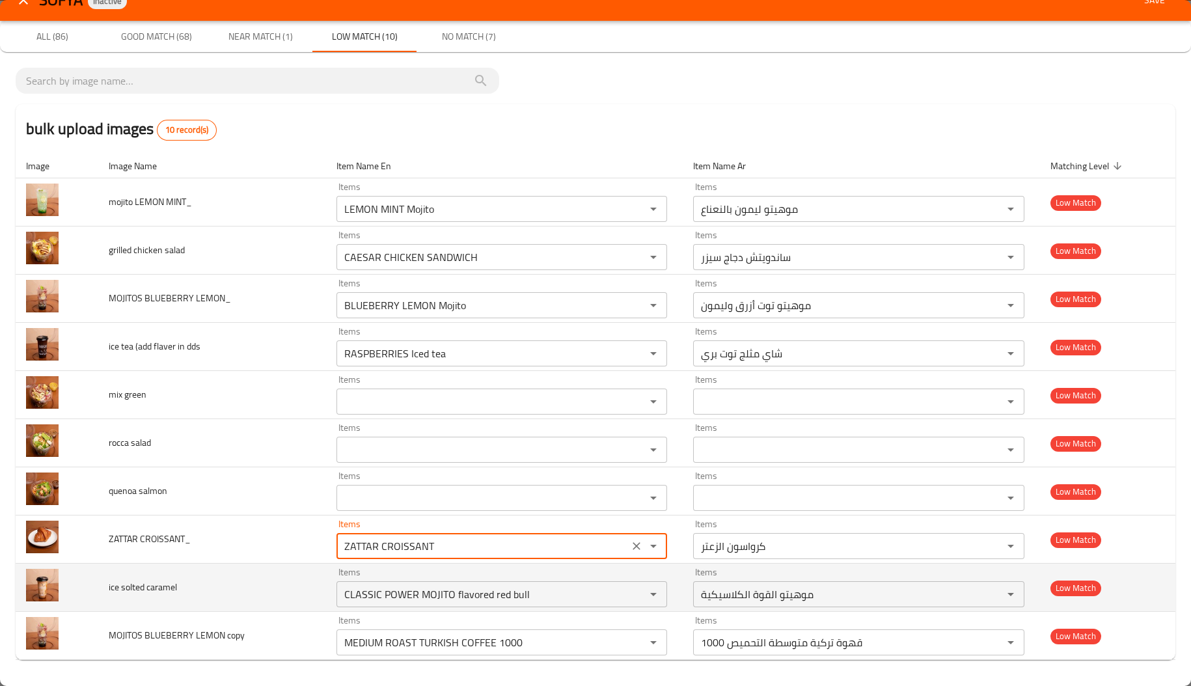
type CROISSANT_ "ZATTAR CROISSANT"
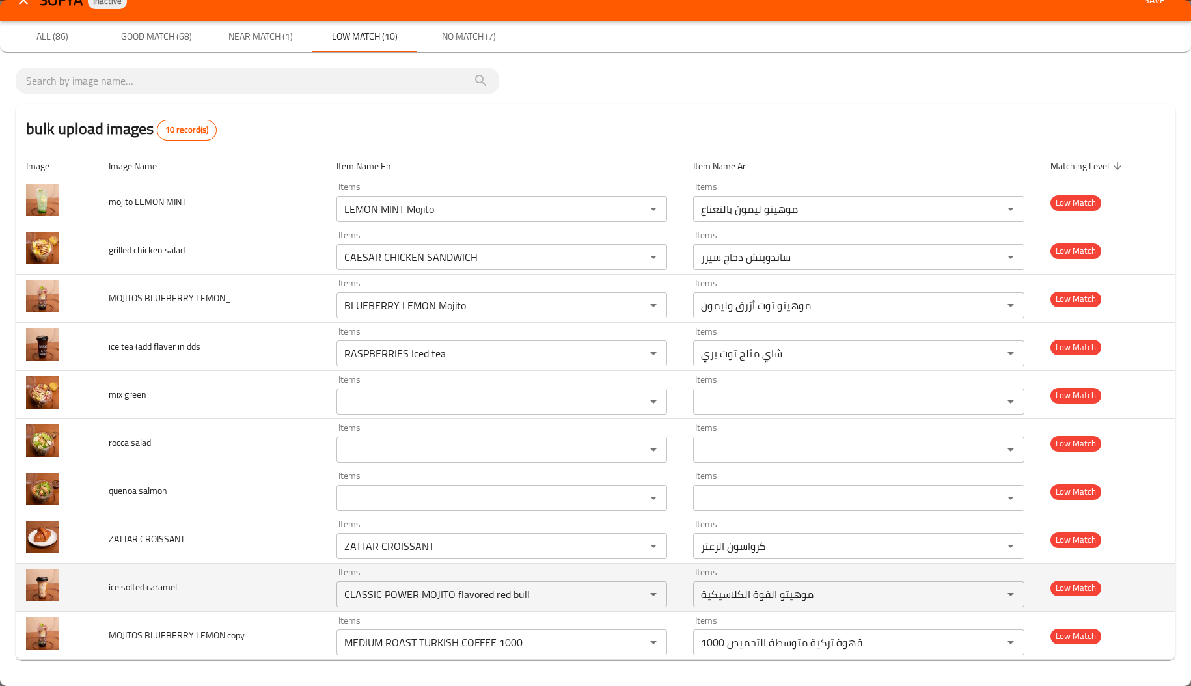
click at [126, 590] on span "ice solted caramel" at bounding box center [143, 587] width 68 height 17
copy span "solted"
click at [475, 588] on caramel "CLASSIC POWER MOJITO flavored red bull" at bounding box center [482, 594] width 285 height 18
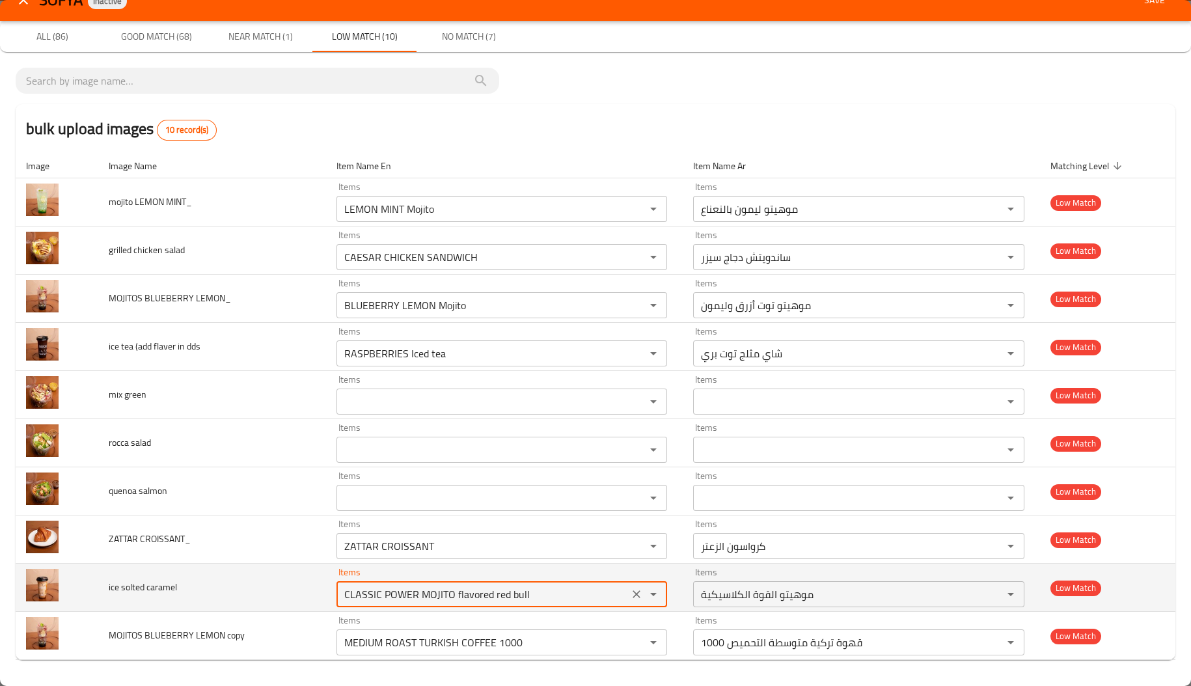
click at [475, 588] on caramel "CLASSIC POWER MOJITO flavored red bull" at bounding box center [482, 594] width 285 height 18
paste caramel "solted"
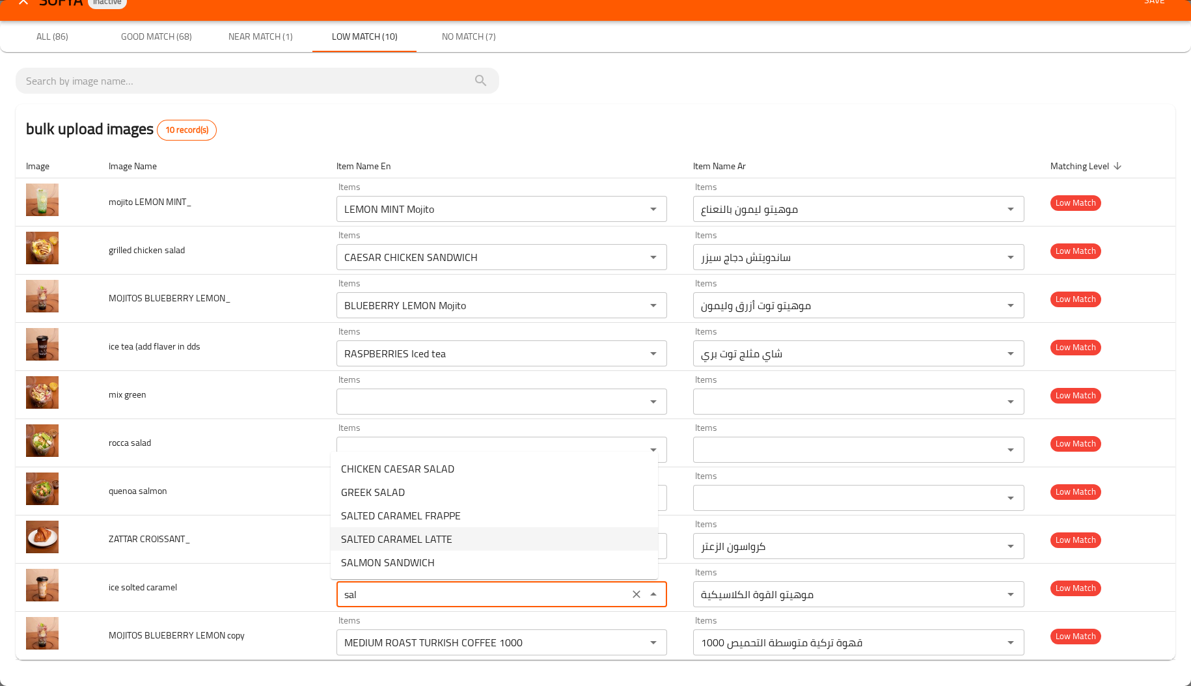
click at [482, 537] on caramel-option-3 "SALTED CARAMEL LATTE" at bounding box center [494, 538] width 327 height 23
type caramel "SALTED CARAMEL LATTE"
type caramel-ar "لاتيه بالكراميل المملح"
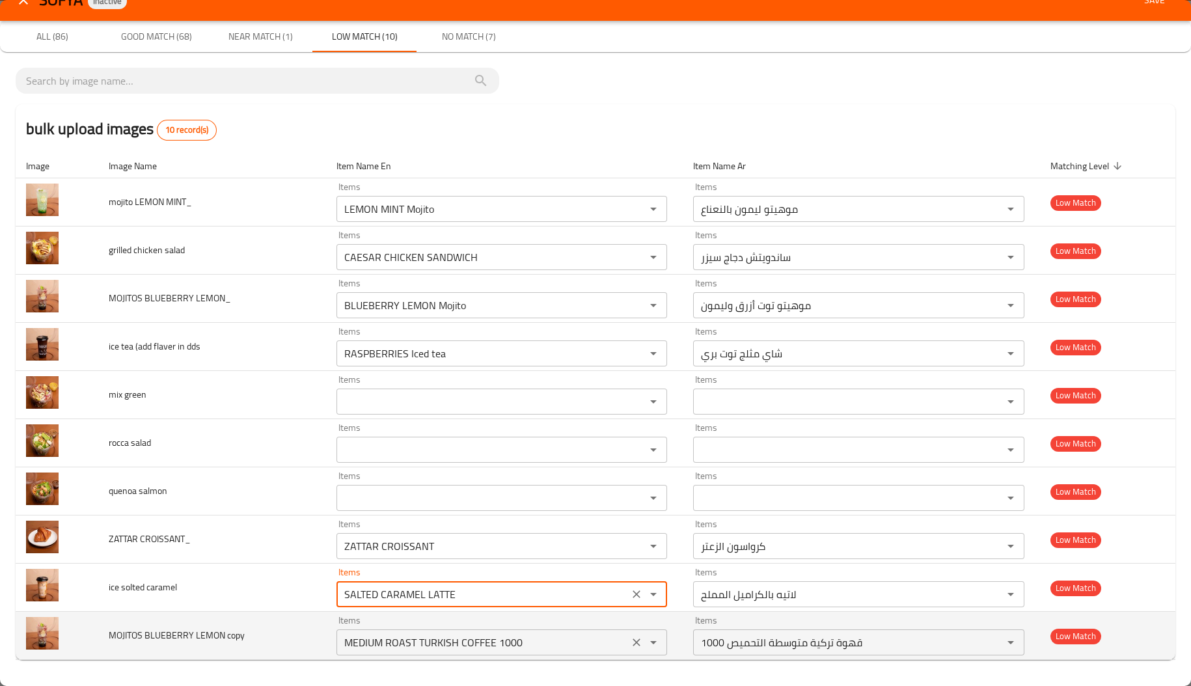
type caramel "SALTED CARAMEL LATTE"
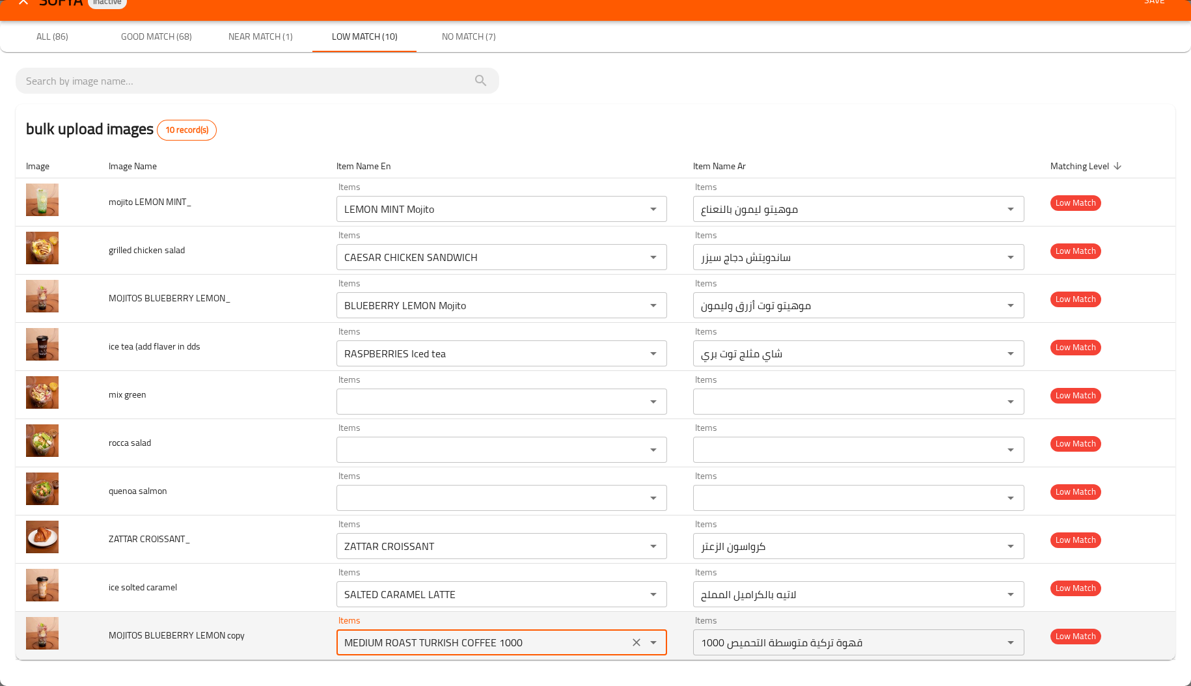
click at [353, 646] on copy "MEDIUM ROAST TURKISH COFFEE 1000" at bounding box center [482, 642] width 285 height 18
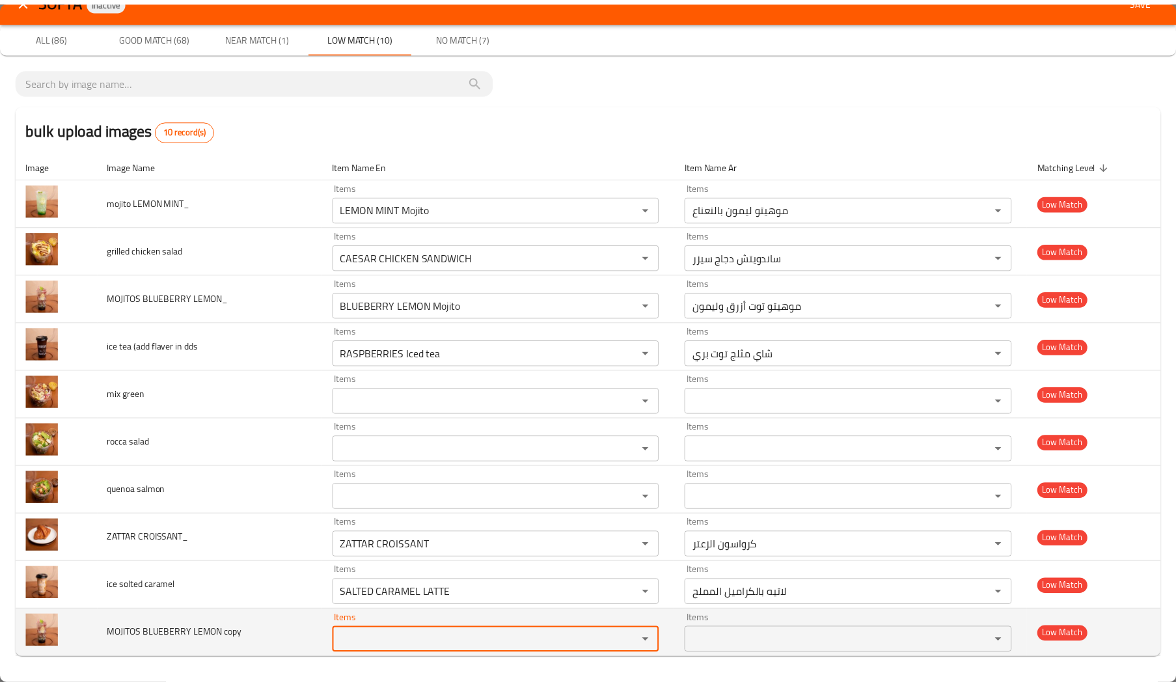
scroll to position [0, 0]
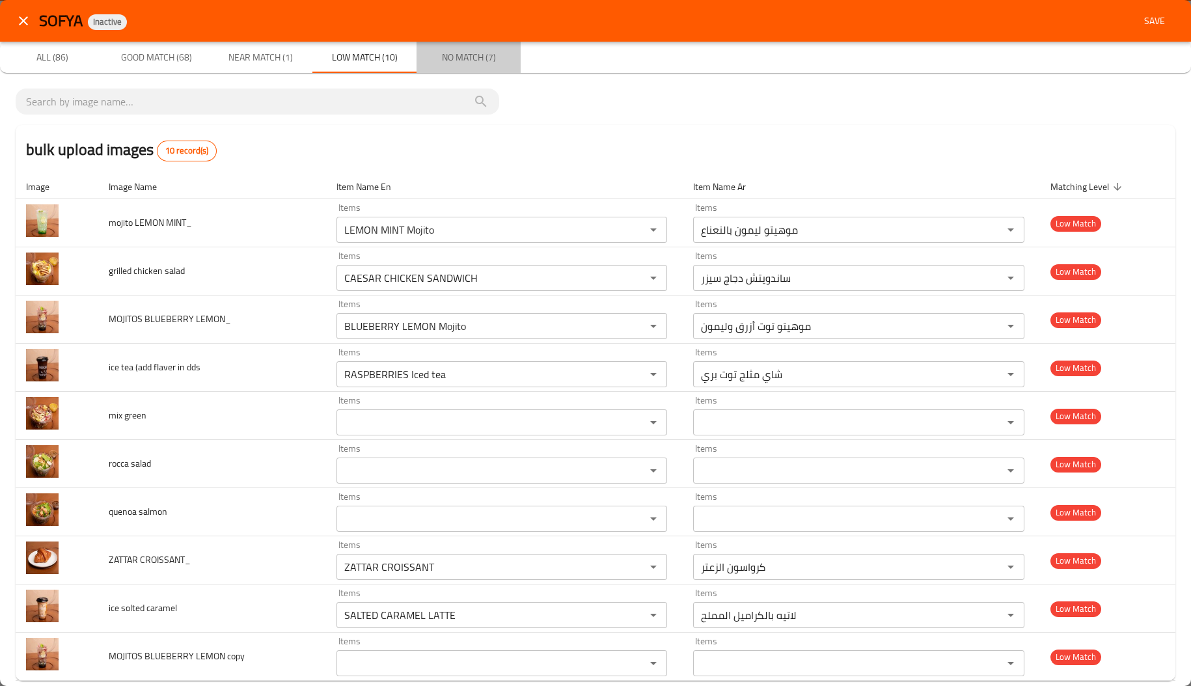
click at [463, 65] on span "No Match (7)" at bounding box center [468, 57] width 89 height 16
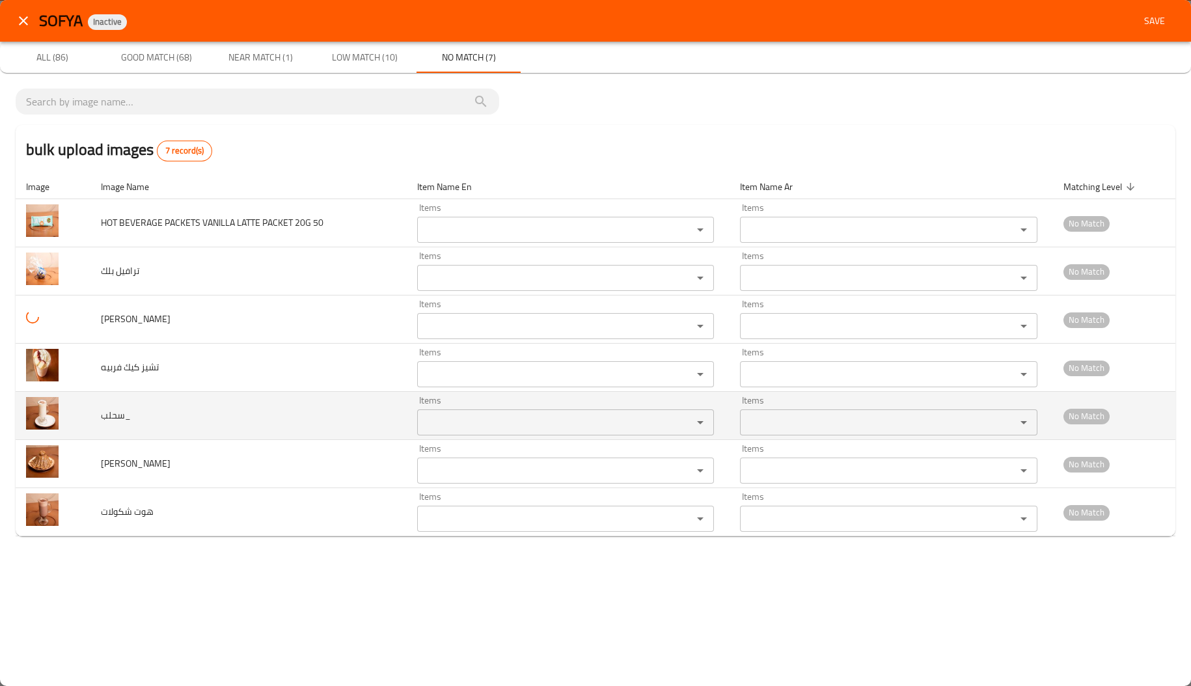
click at [482, 410] on div "Items" at bounding box center [565, 422] width 297 height 26
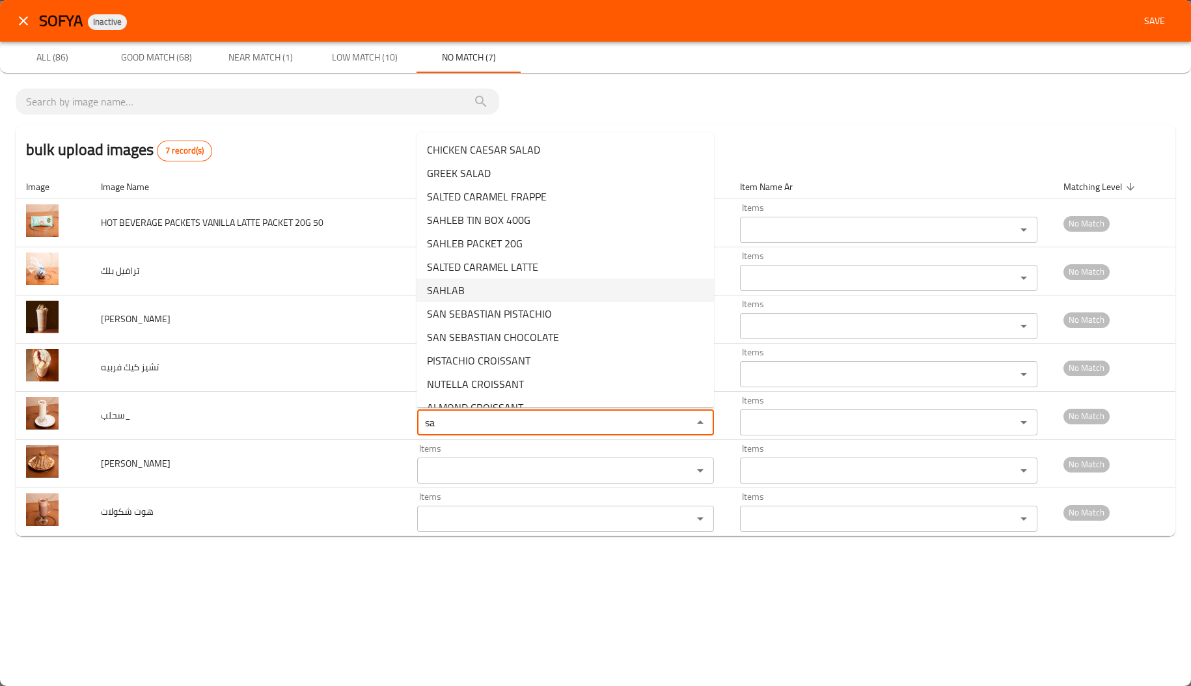
click at [487, 291] on li "SAHLAB" at bounding box center [565, 290] width 297 height 23
type input "SAHLAB"
type input "سحلب"
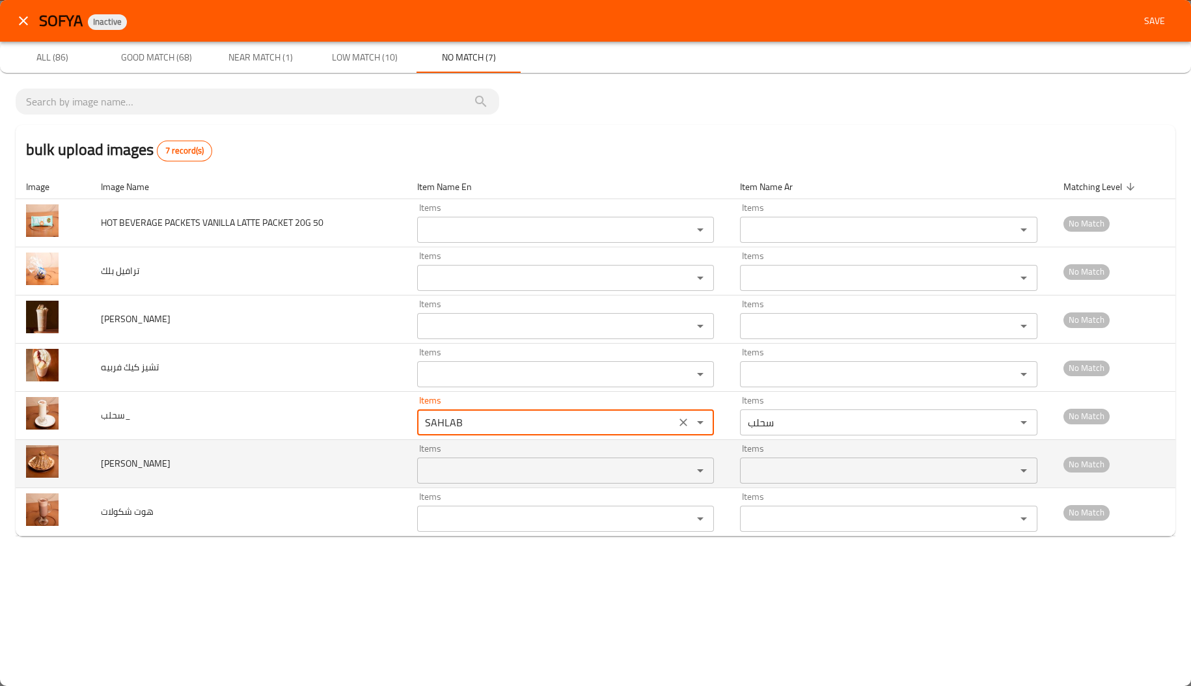
type input "SAHLAB"
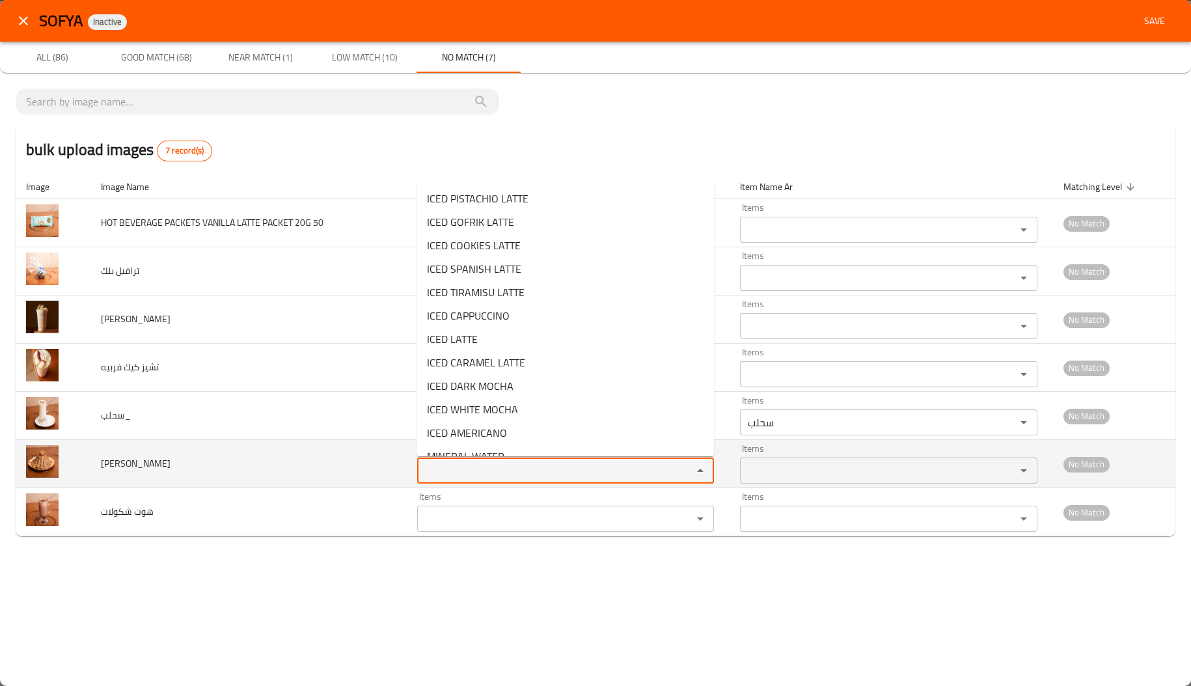
click at [456, 480] on كيك "Items" at bounding box center [546, 470] width 251 height 18
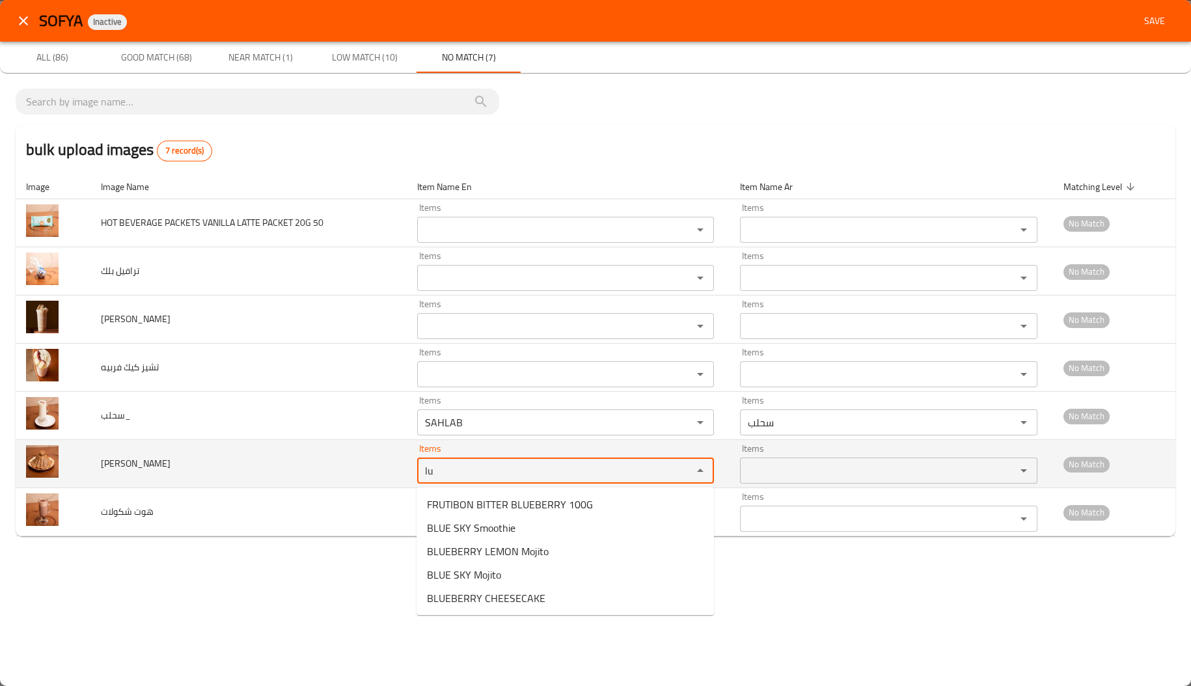
type كيك "l"
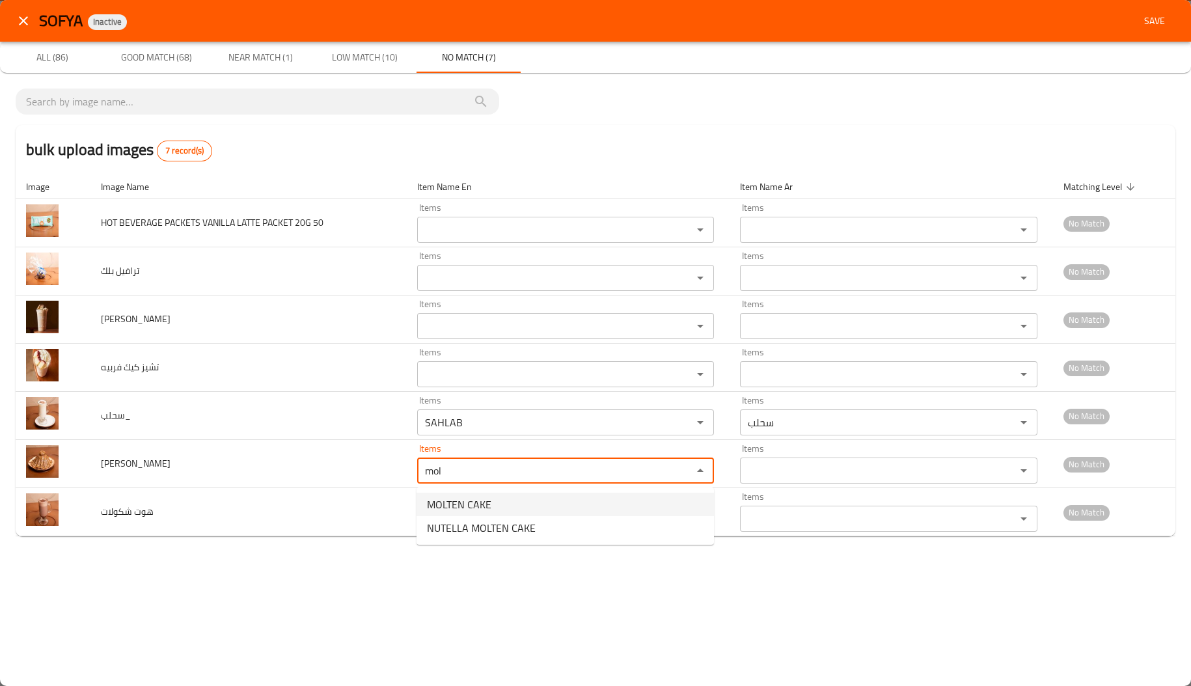
click at [463, 501] on span "MOLTEN CAKE" at bounding box center [459, 505] width 64 height 16
type كيك "MOLTEN CAKE"
type كيك-ar "مولتن كيك"
type كيك "M"
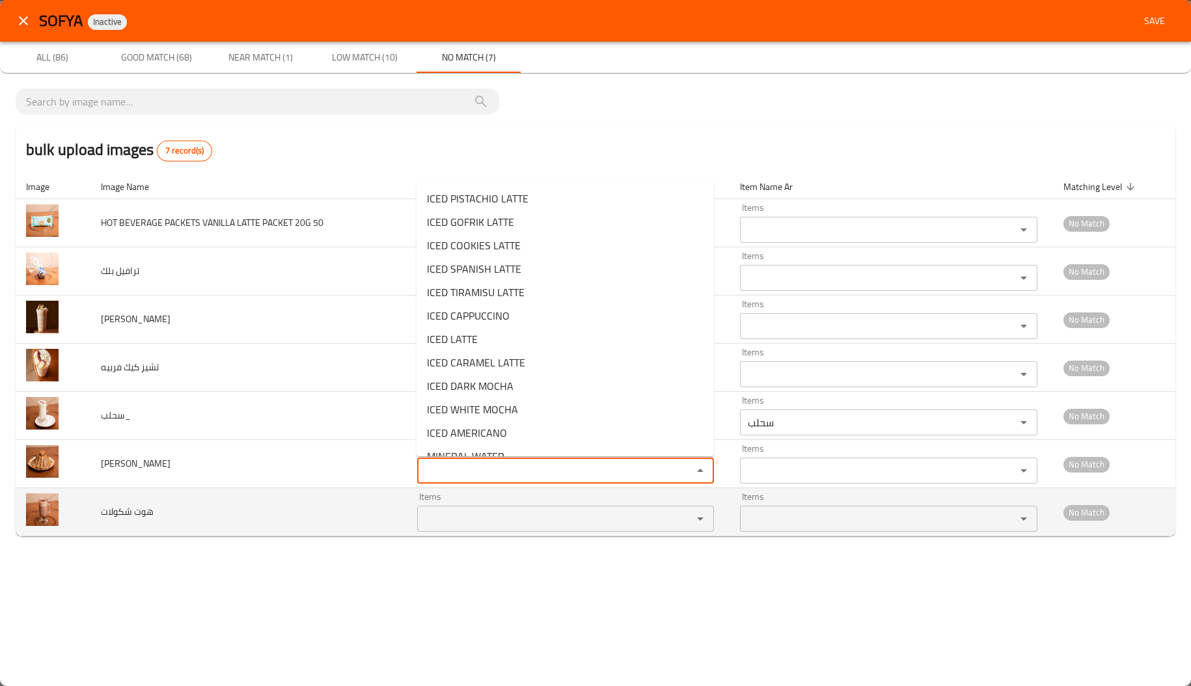
click at [469, 513] on شكولات "Items" at bounding box center [546, 519] width 251 height 18
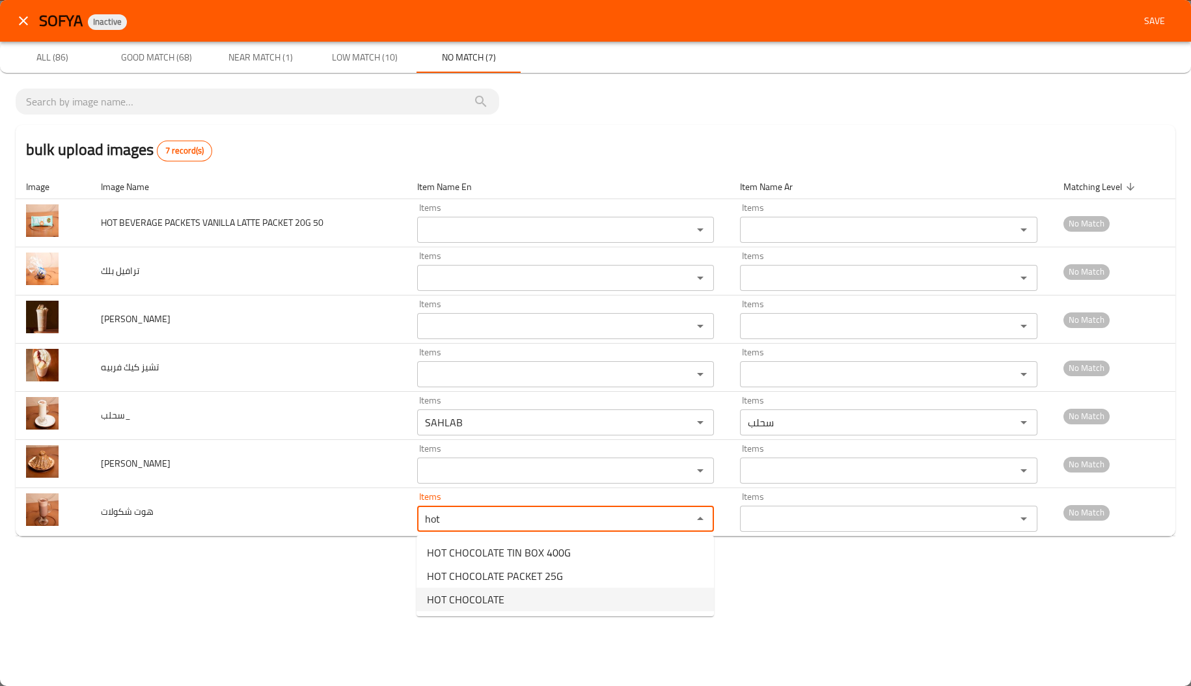
click at [487, 595] on span "HOT CHOCOLATE" at bounding box center [465, 600] width 77 height 16
type شكولات "HOT CHOCOLATE"
type شكولات-ar "شوكولاتة ساخنة"
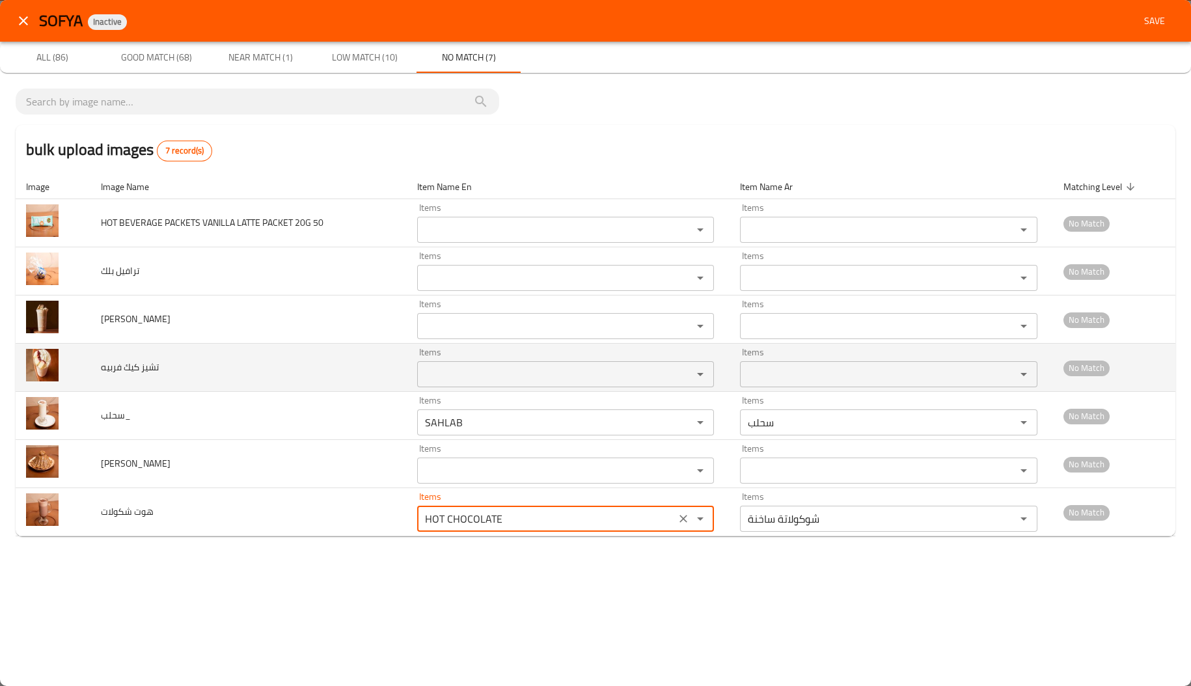
type شكولات "HOT CHOCOLATE"
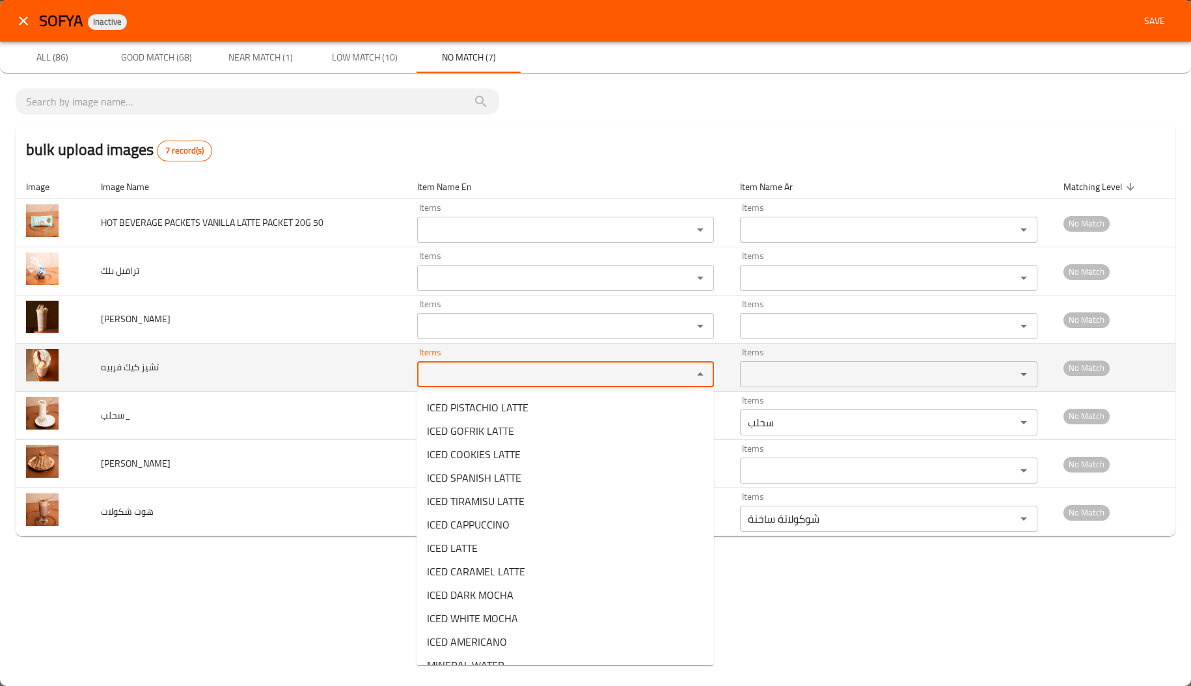
click at [456, 368] on فربيه "Items" at bounding box center [546, 374] width 251 height 18
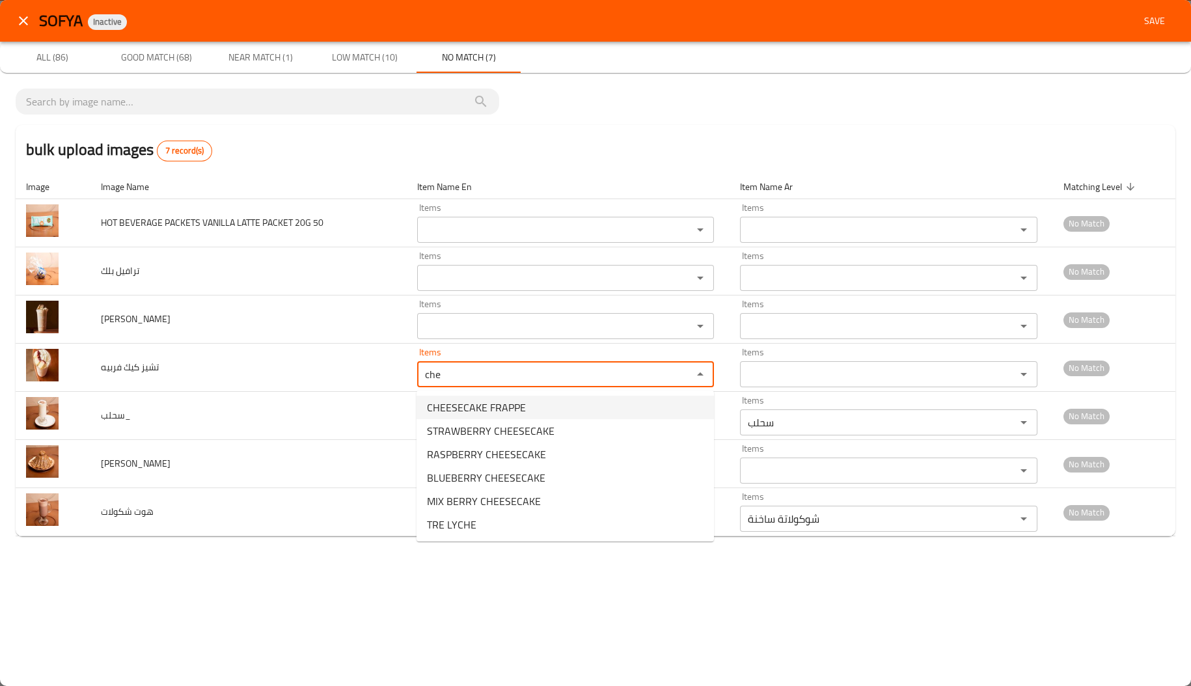
click at [475, 400] on span "CHEESECAKE FRAPPE" at bounding box center [476, 408] width 99 height 16
type فربيه "CHEESECAKE FRAPPE"
type فربيه-ar "فرابيه تشيز كيك"
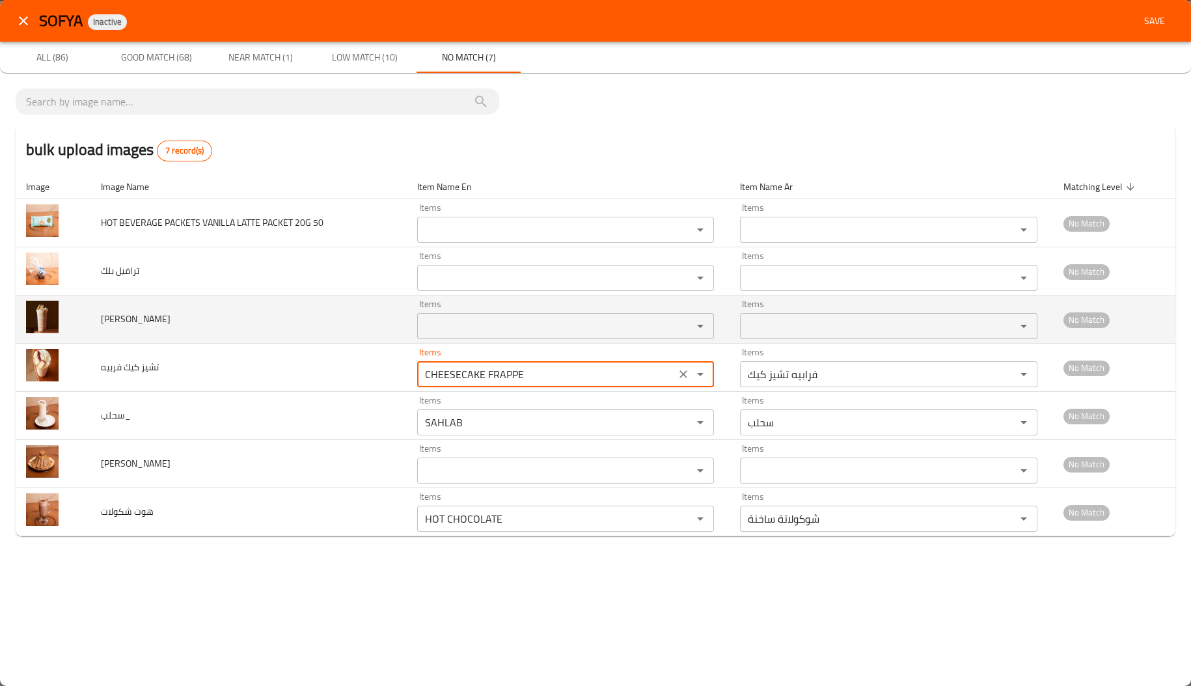
type فربيه "CHEESECAKE FRAPPE"
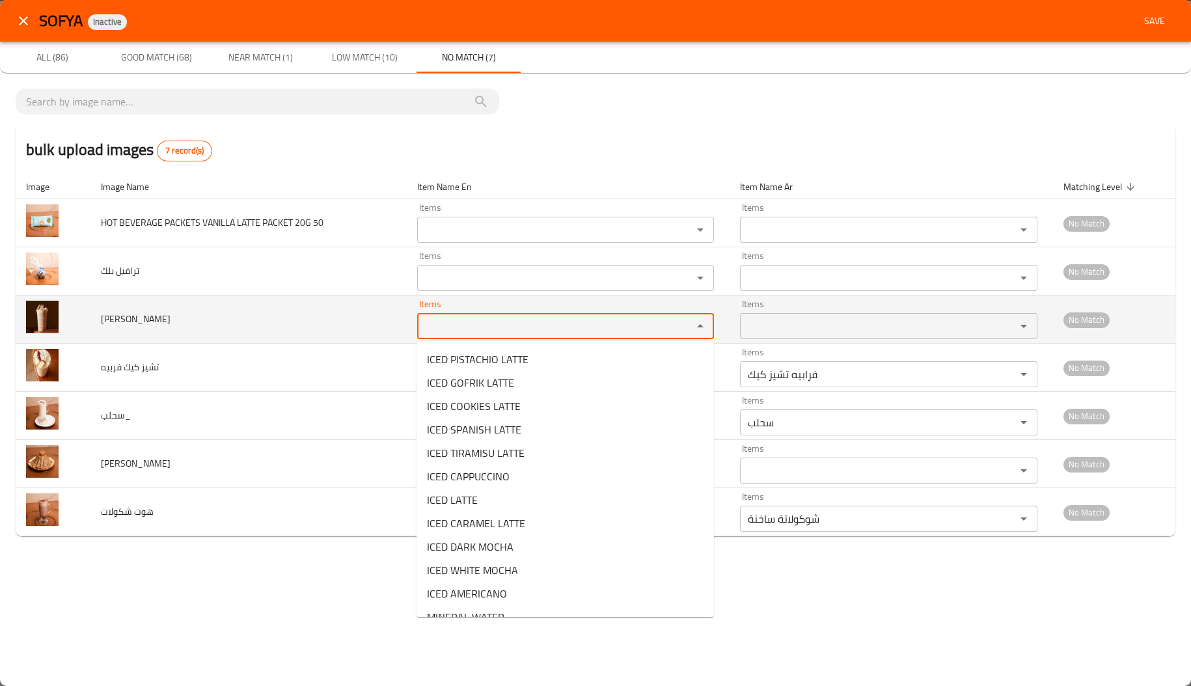
click at [468, 318] on لاتيه "Items" at bounding box center [546, 326] width 251 height 18
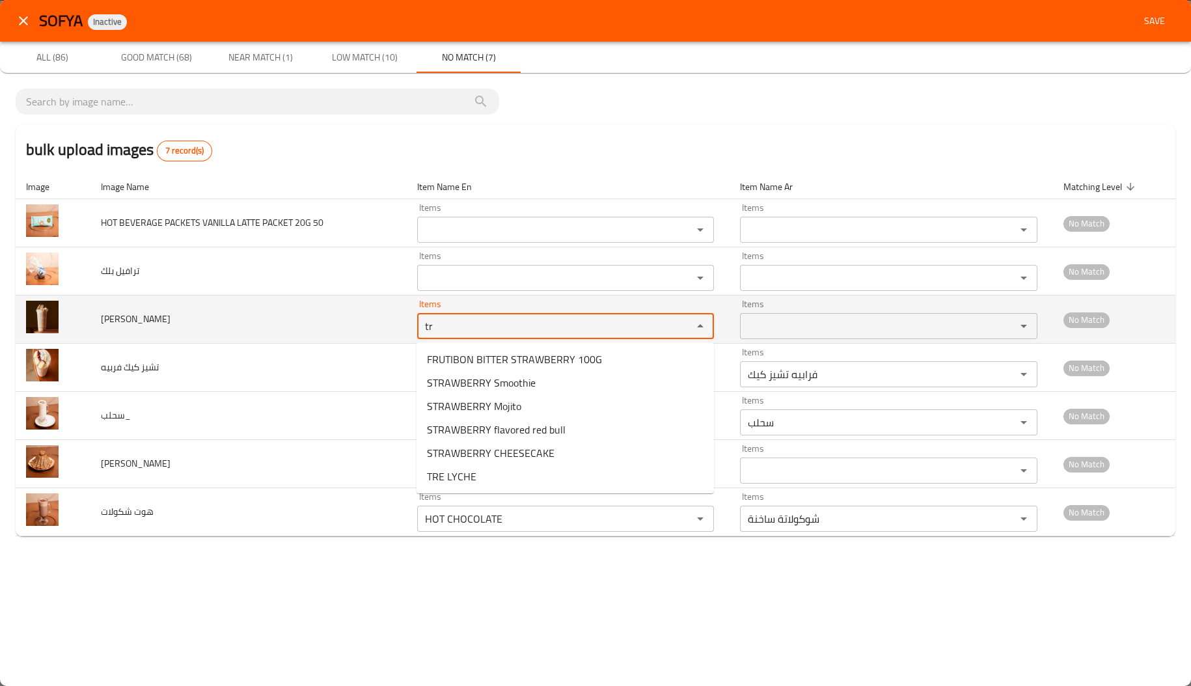
type لاتيه "t"
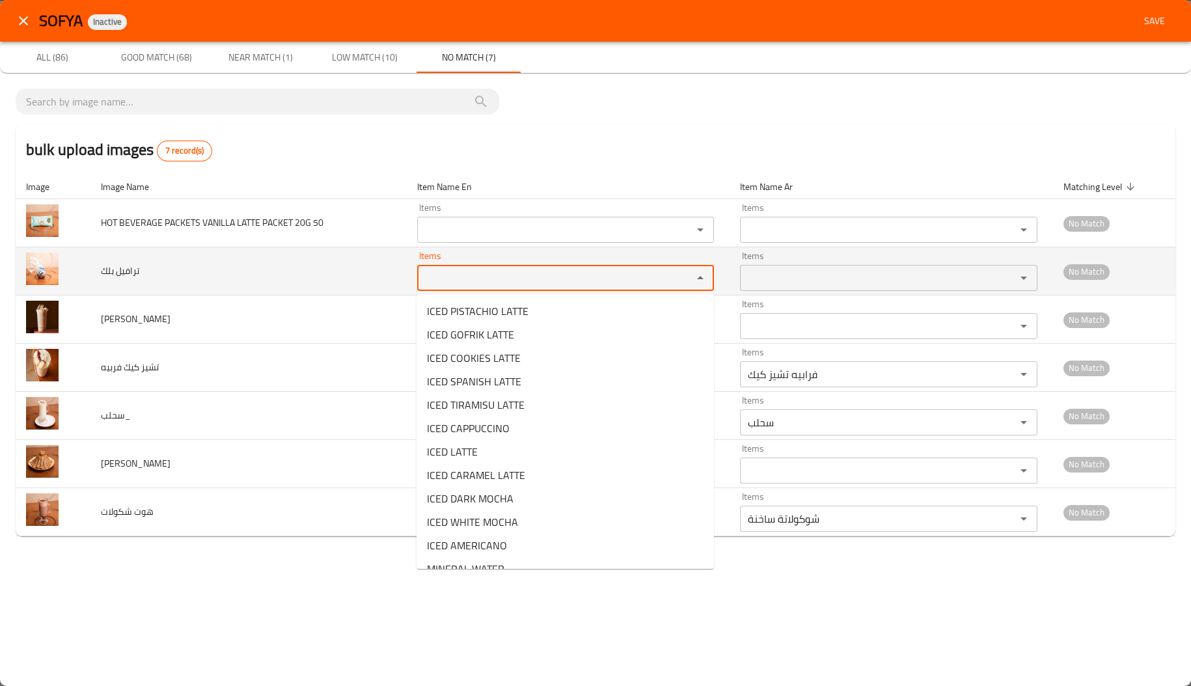
click at [475, 275] on بلك "Items" at bounding box center [546, 278] width 251 height 18
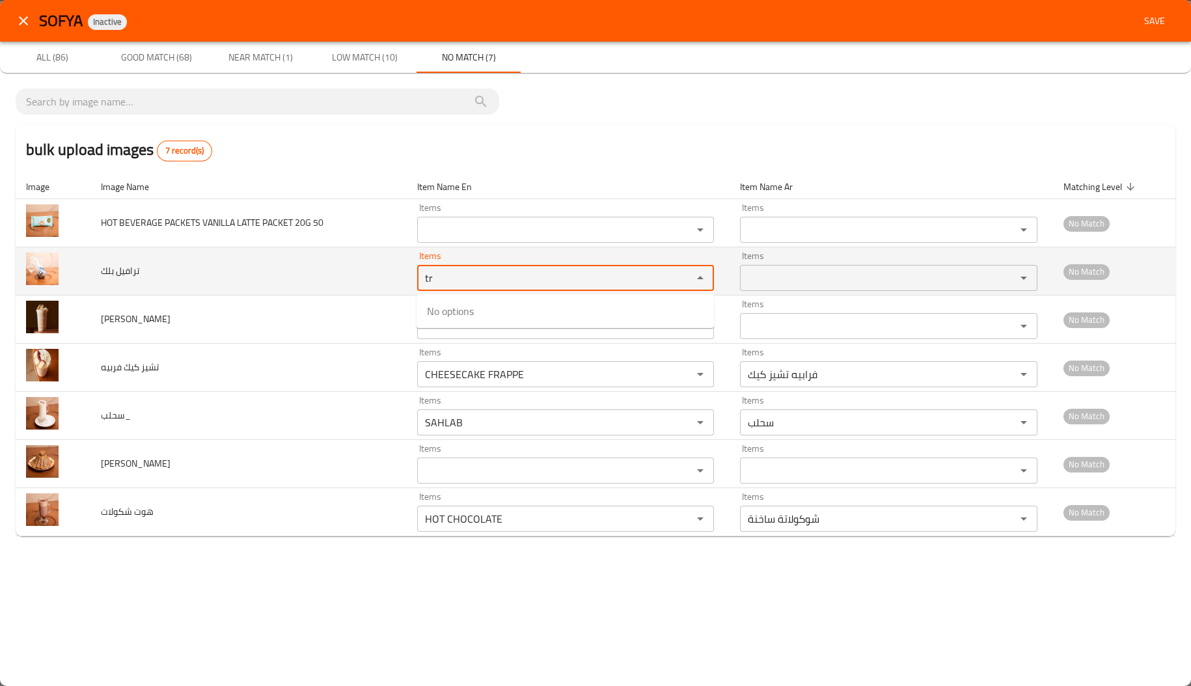
type بلك "t"
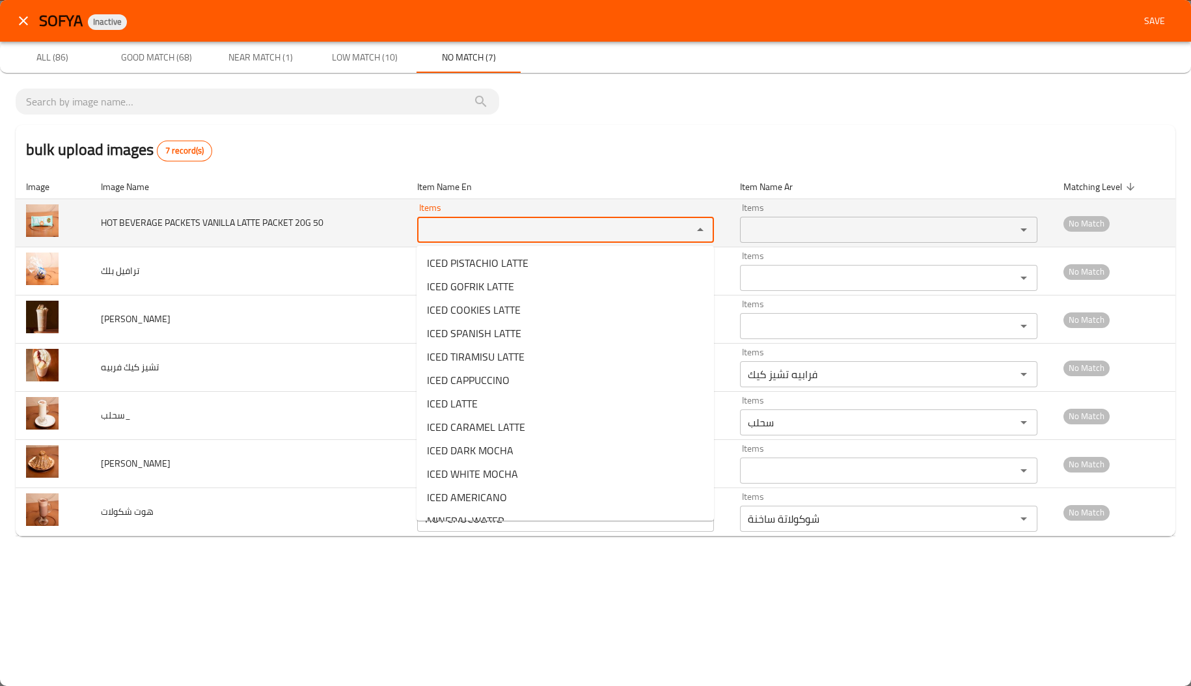
click at [486, 233] on 50 "Items" at bounding box center [546, 230] width 251 height 18
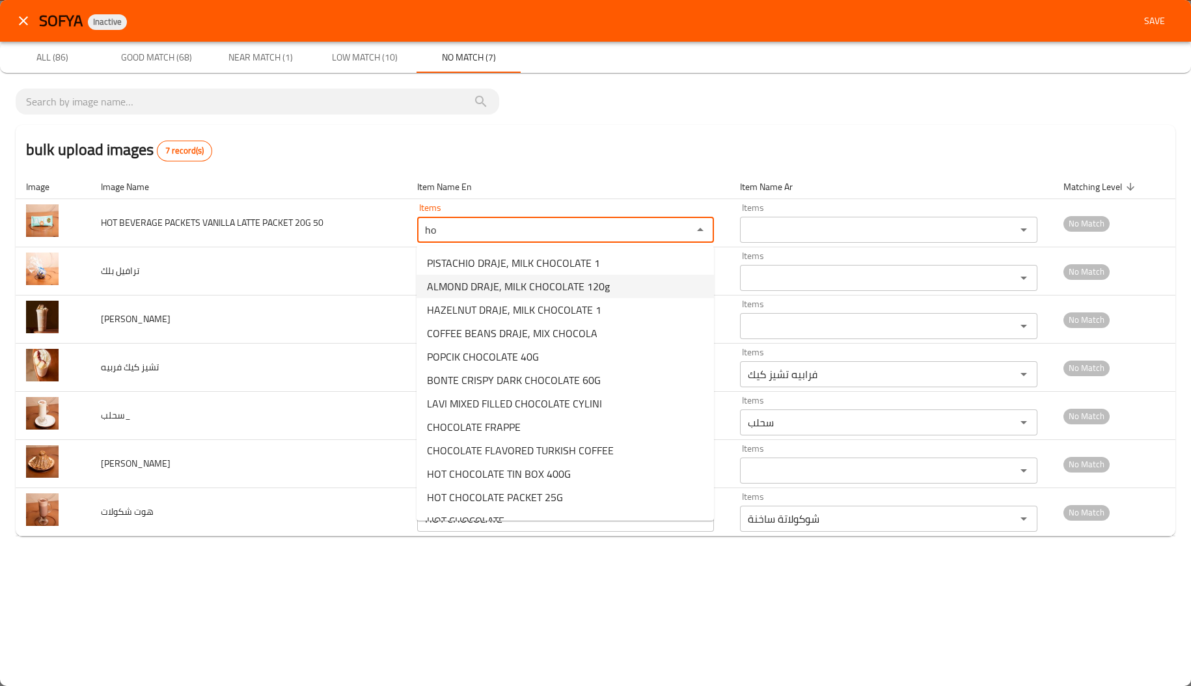
type 50 "h"
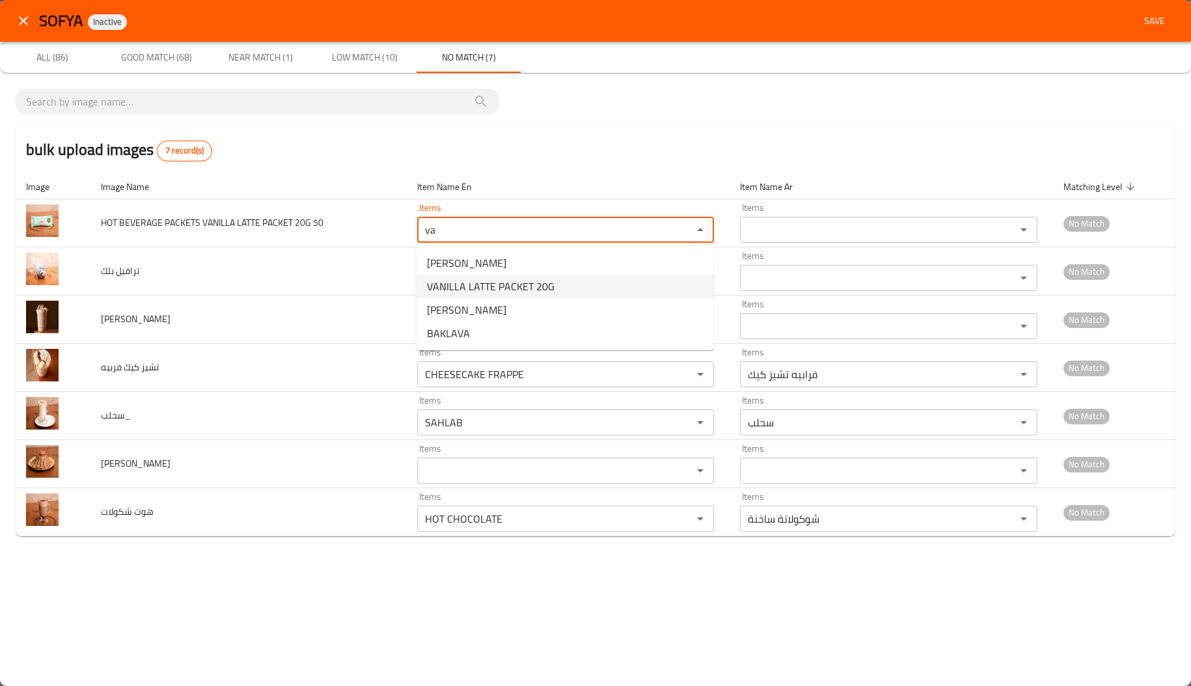
click at [577, 286] on 50-option-1 "VANILLA LATTE PACKET 20G" at bounding box center [565, 286] width 297 height 23
type 50 "VANILLA LATTE PACKET 20G"
type 50-ar "باكت لاتيه فانيليا 20 جرام"
type 50 "VANILLA LATTE PACKET 20G"
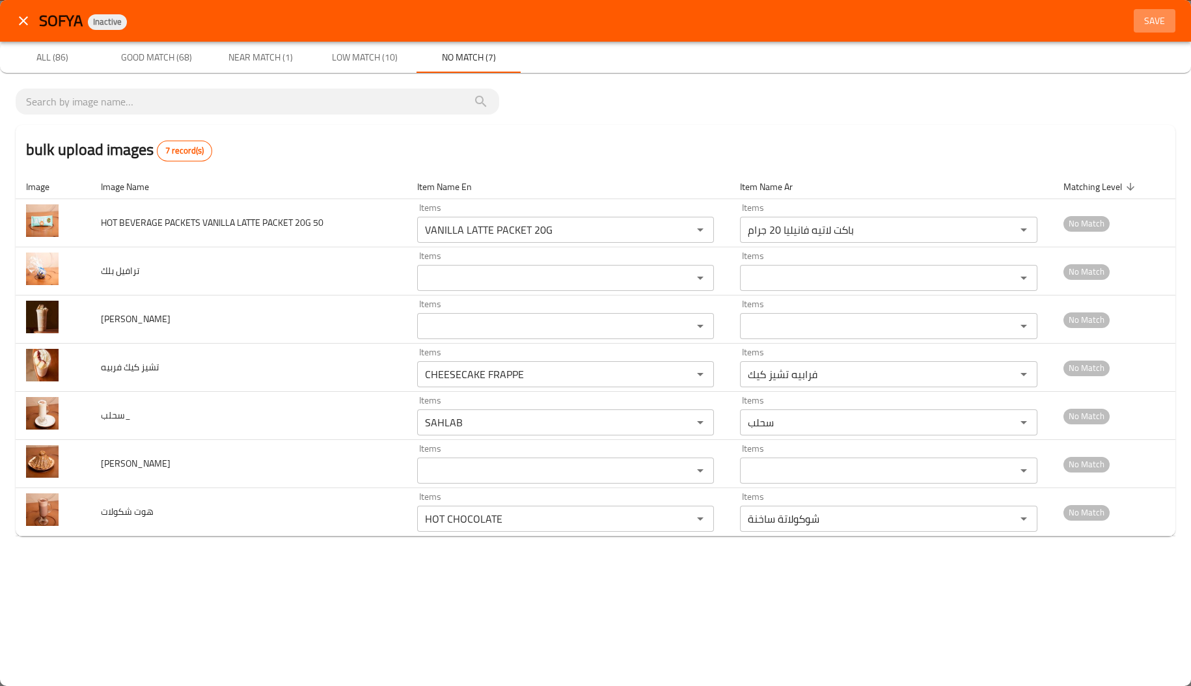
click at [1160, 29] on button "Save" at bounding box center [1155, 21] width 42 height 24
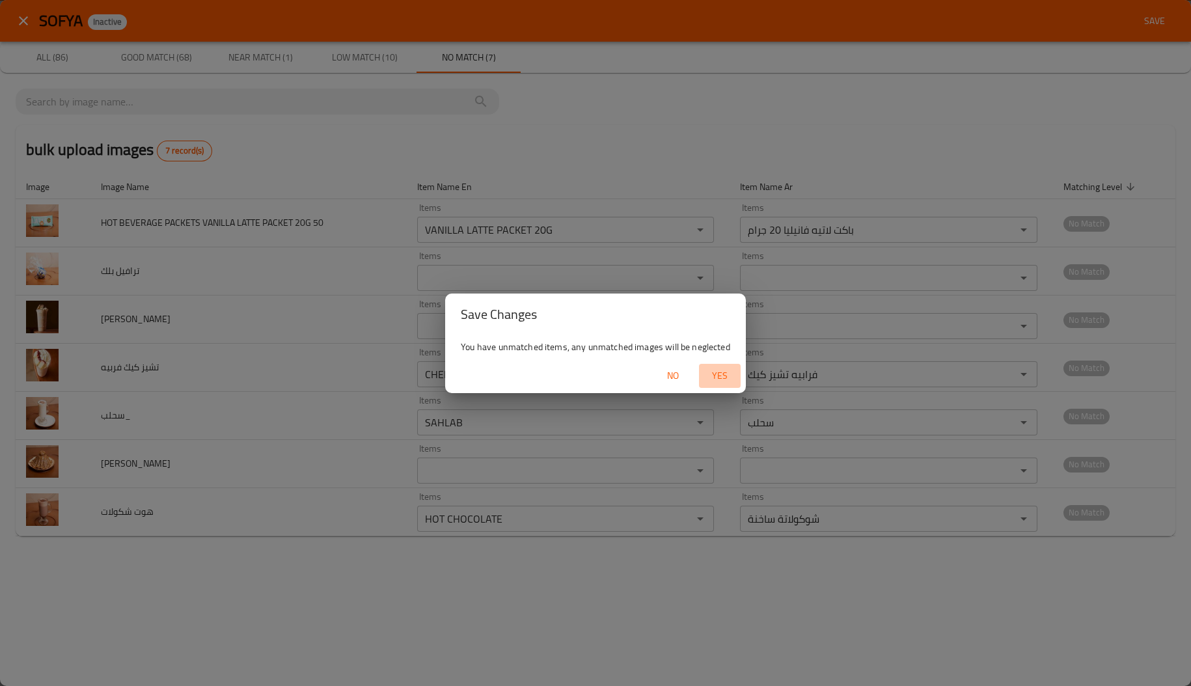
click at [712, 383] on span "Yes" at bounding box center [719, 376] width 31 height 16
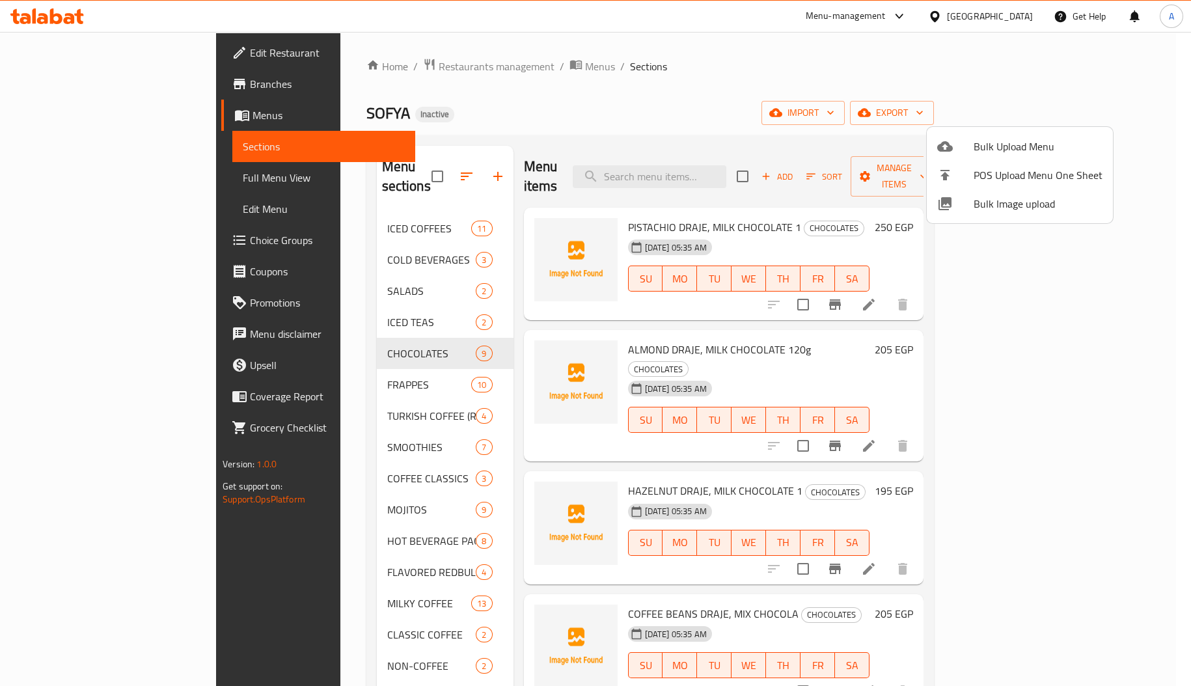
click at [296, 210] on div at bounding box center [595, 343] width 1191 height 686
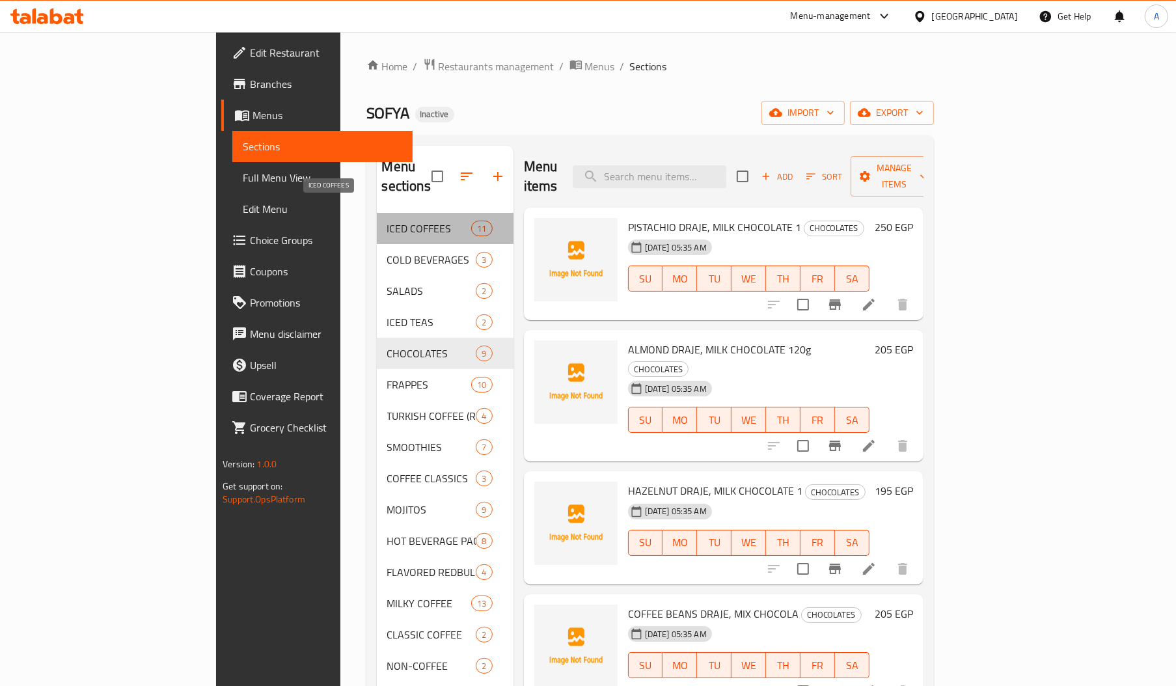
click at [387, 221] on span "ICED COFFEES" at bounding box center [429, 229] width 85 height 16
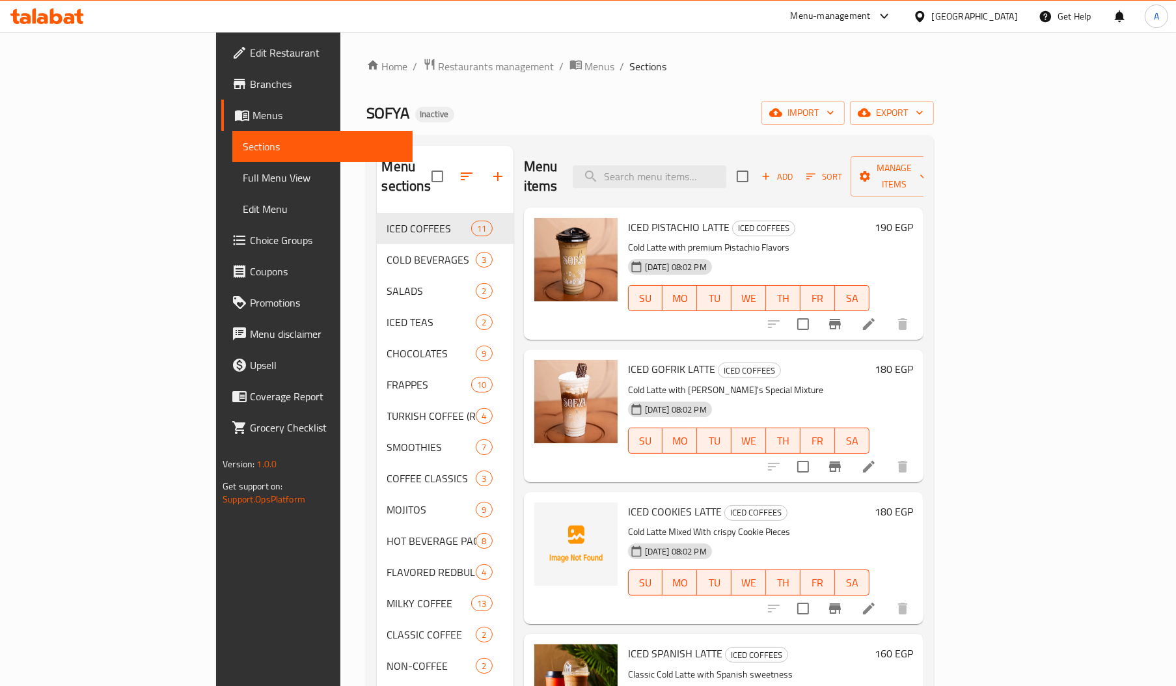
click at [628, 502] on span "ICED COOKIES LATTE" at bounding box center [675, 512] width 94 height 20
copy span "COOKIES"
click at [700, 173] on input "search" at bounding box center [650, 176] width 154 height 23
paste input "COOKIES"
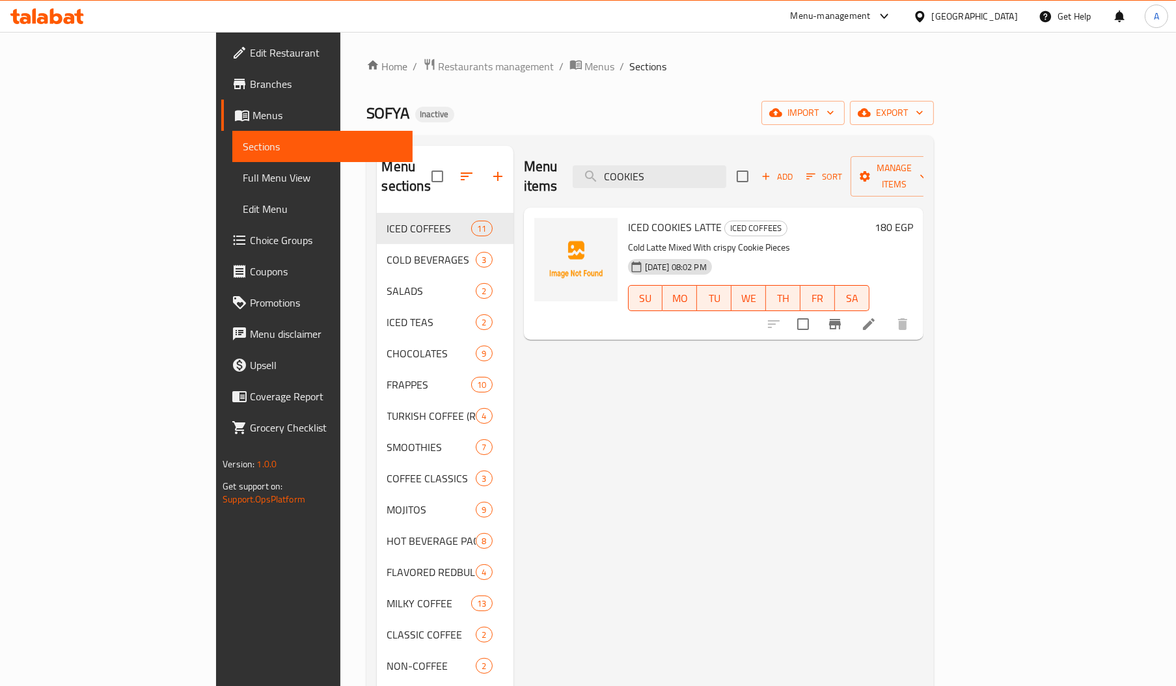
type input "COOKIES"
click at [726, 167] on input "COOKIES" at bounding box center [650, 176] width 154 height 23
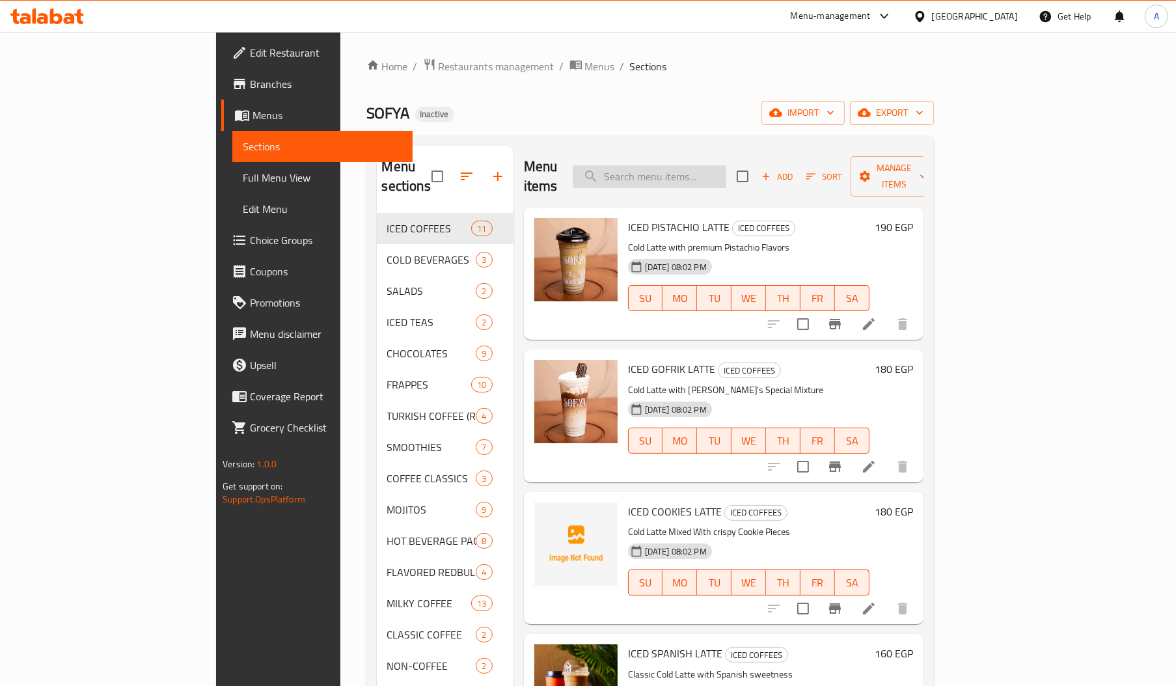
type input "/"
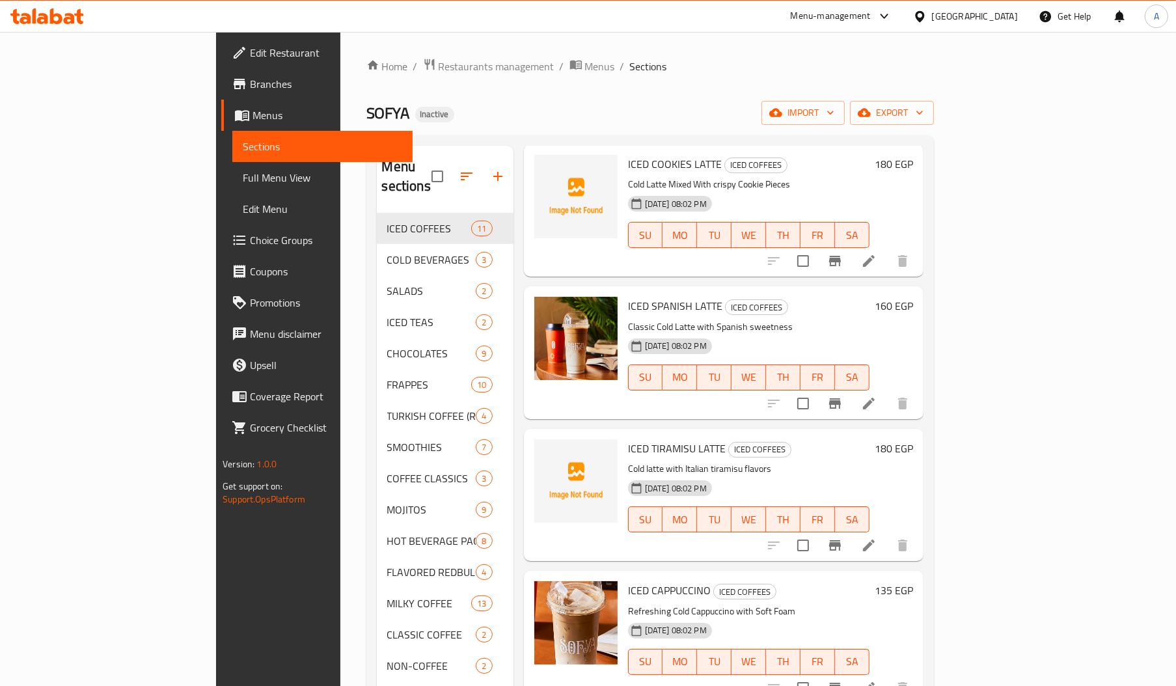
scroll to position [413, 0]
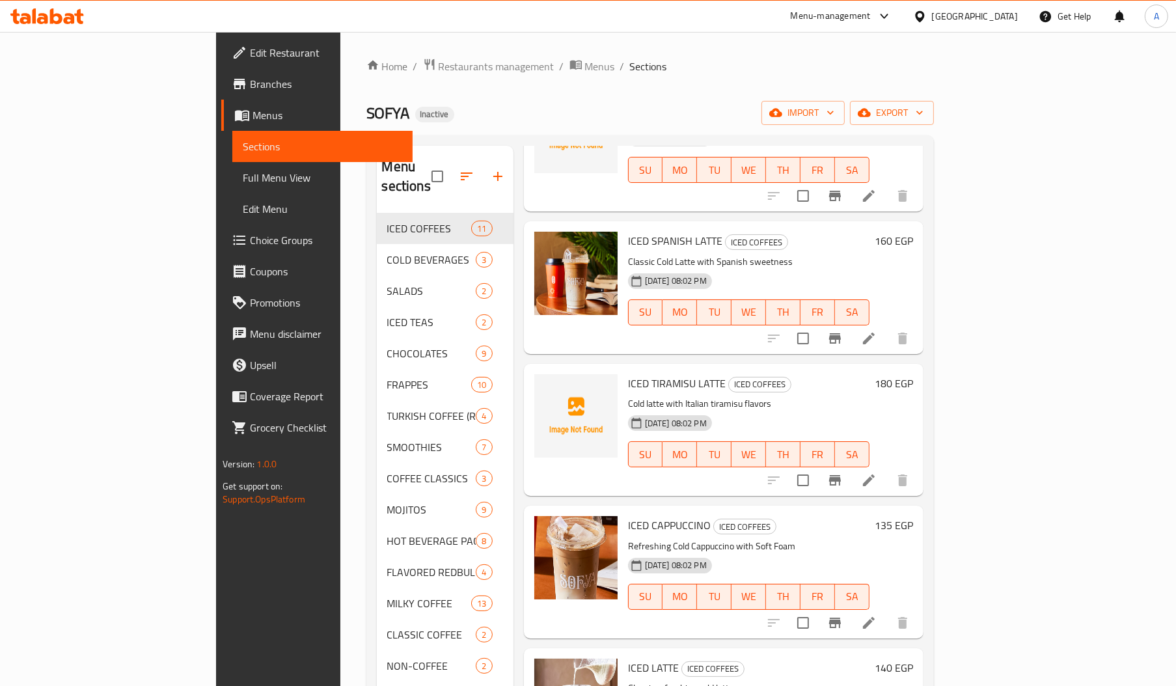
click at [628, 374] on span "ICED TIRAMISU LATTE" at bounding box center [677, 384] width 98 height 20
copy span "TIRAMISU"
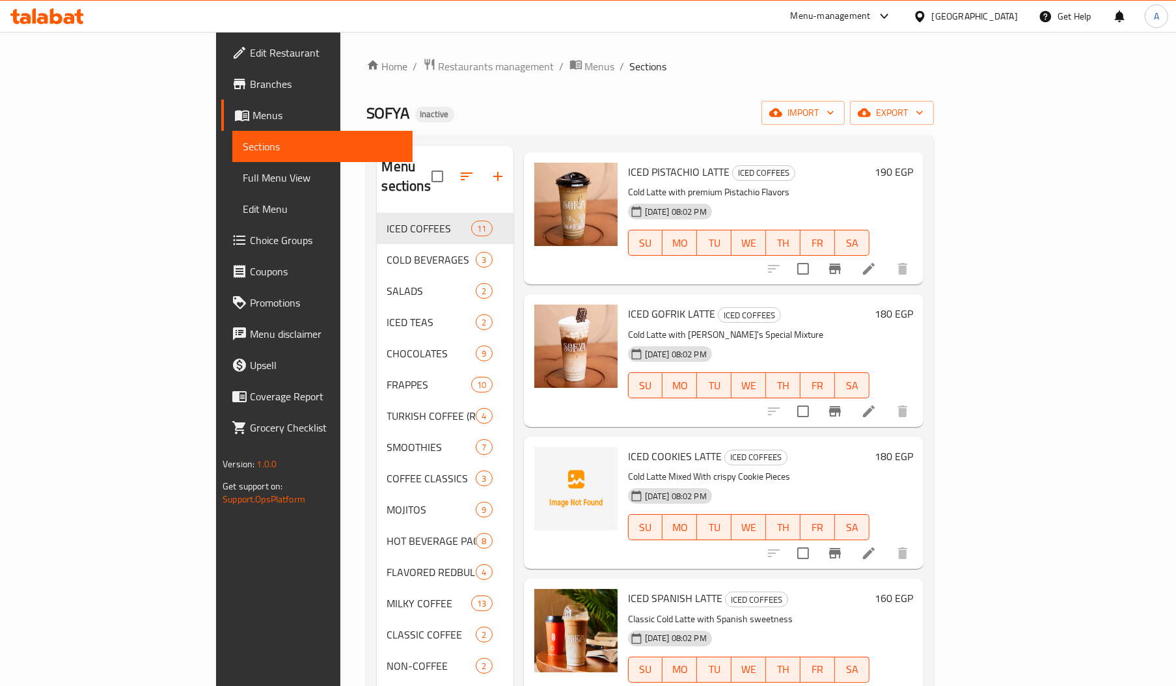
scroll to position [0, 0]
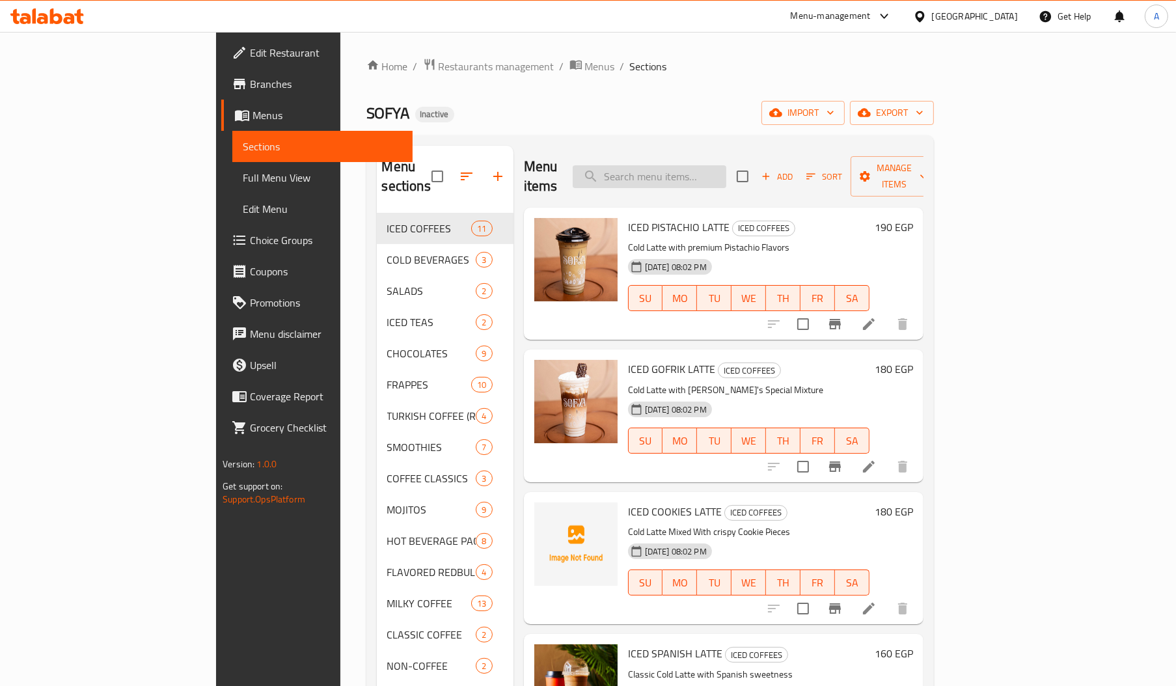
click at [726, 171] on input "search" at bounding box center [650, 176] width 154 height 23
paste input "TIRAMISU"
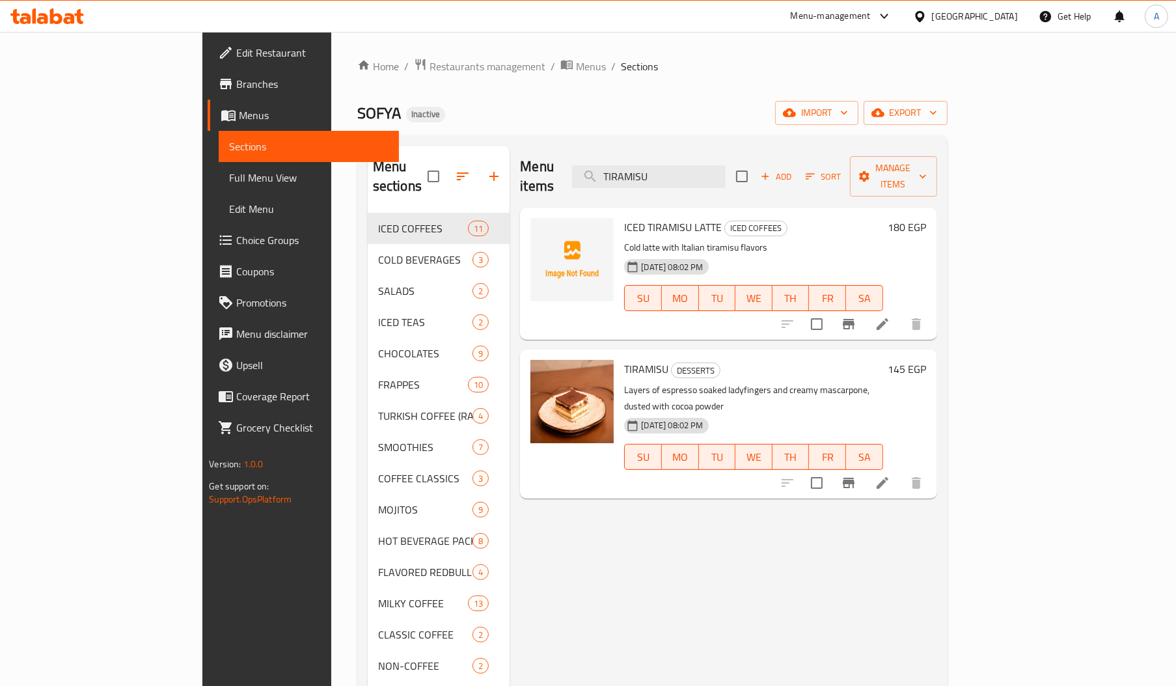
click at [657, 217] on span "ICED TIRAMISU LATTE" at bounding box center [673, 227] width 98 height 20
copy span "LATTE"
click at [657, 217] on span "ICED TIRAMISU LATTE" at bounding box center [673, 227] width 98 height 20
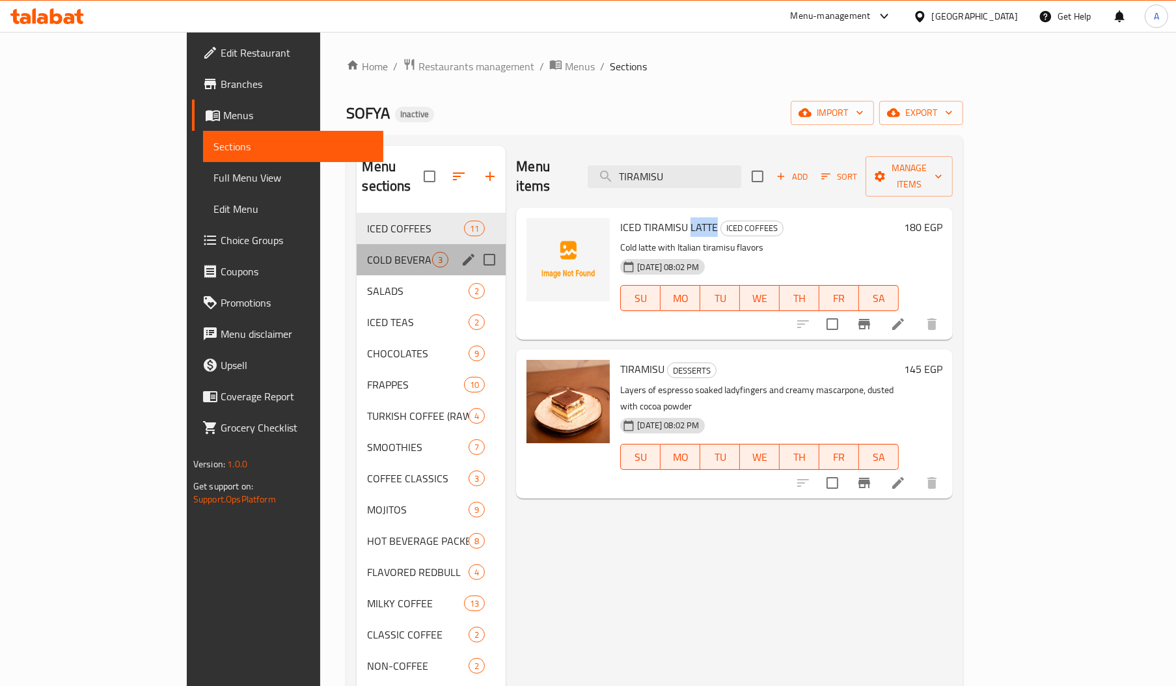
click at [357, 244] on div "COLD BEVERAGES 3" at bounding box center [431, 259] width 149 height 31
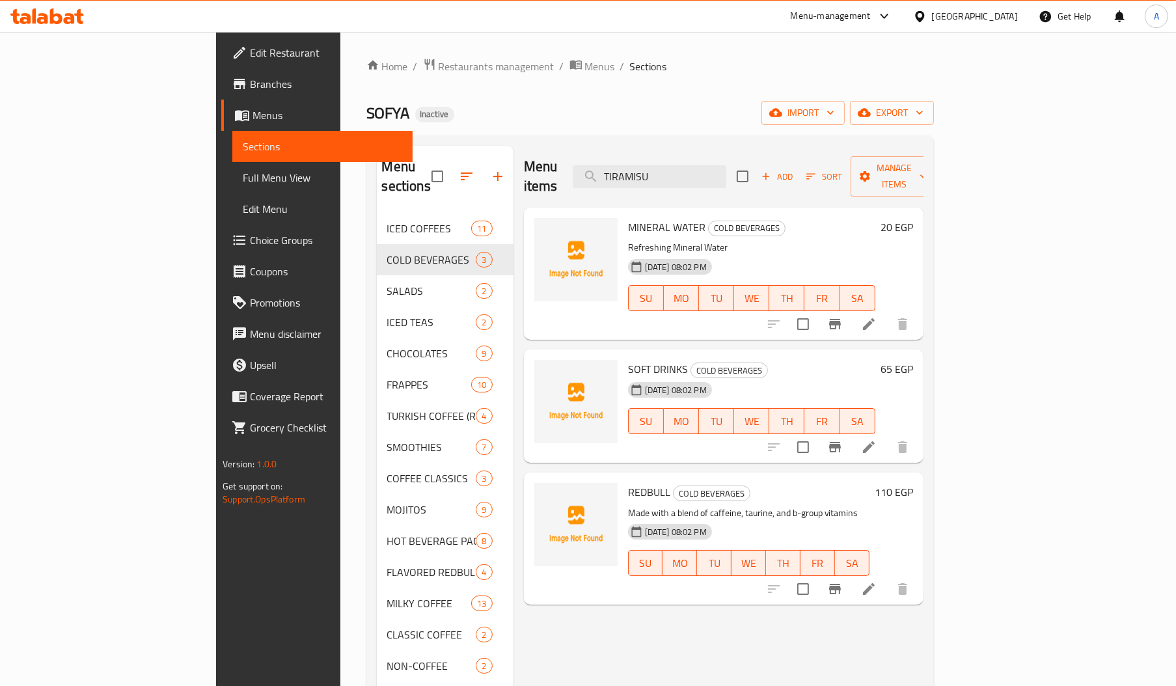
click at [628, 217] on span "MINERAL WATER" at bounding box center [666, 227] width 77 height 20
copy span "WATER"
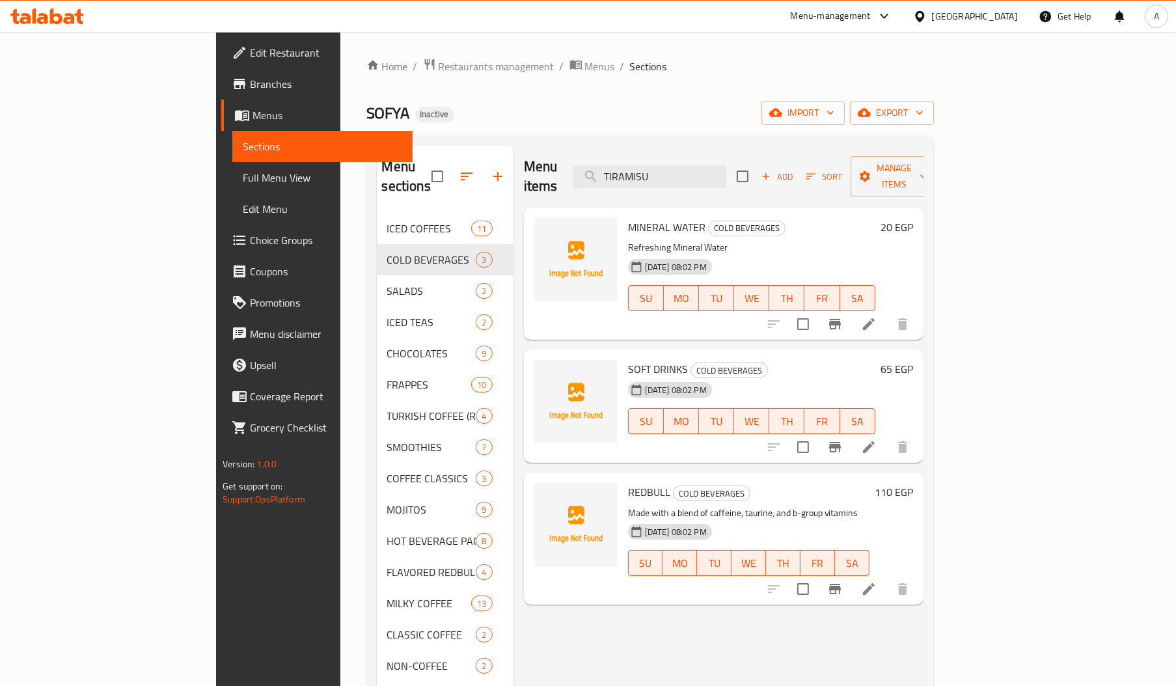
click at [628, 482] on span "REDBULL" at bounding box center [649, 492] width 42 height 20
copy span "REDBULL"
click at [628, 359] on span "SOFT DRINKS" at bounding box center [658, 369] width 60 height 20
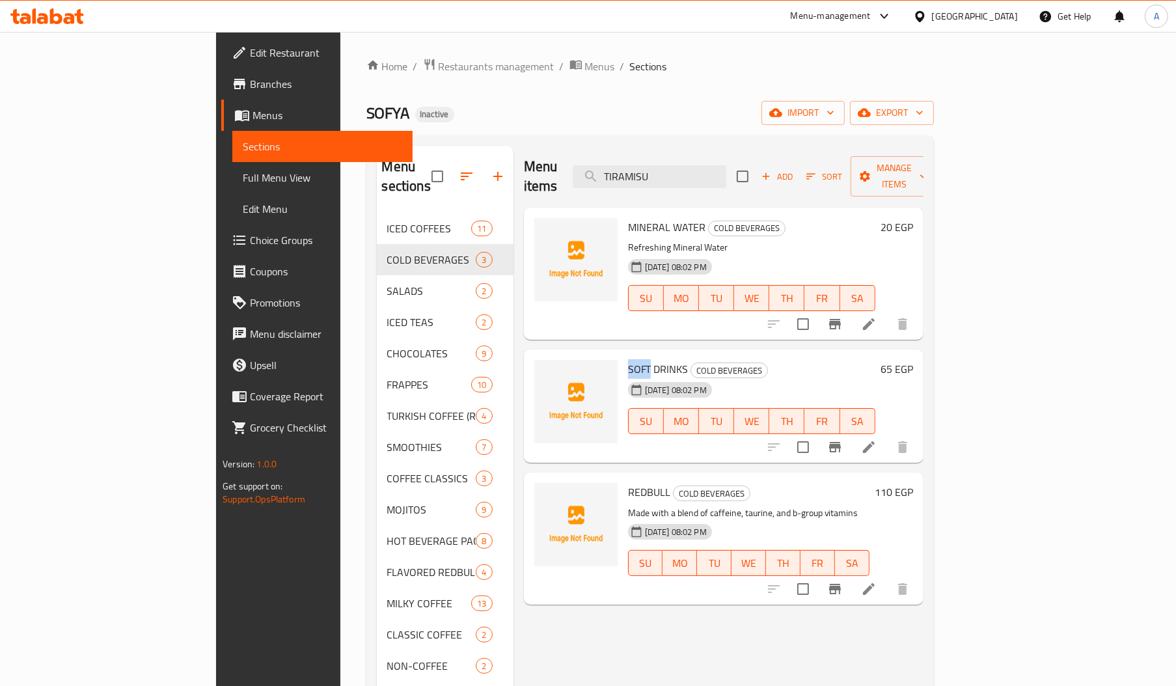
copy span "SOFT"
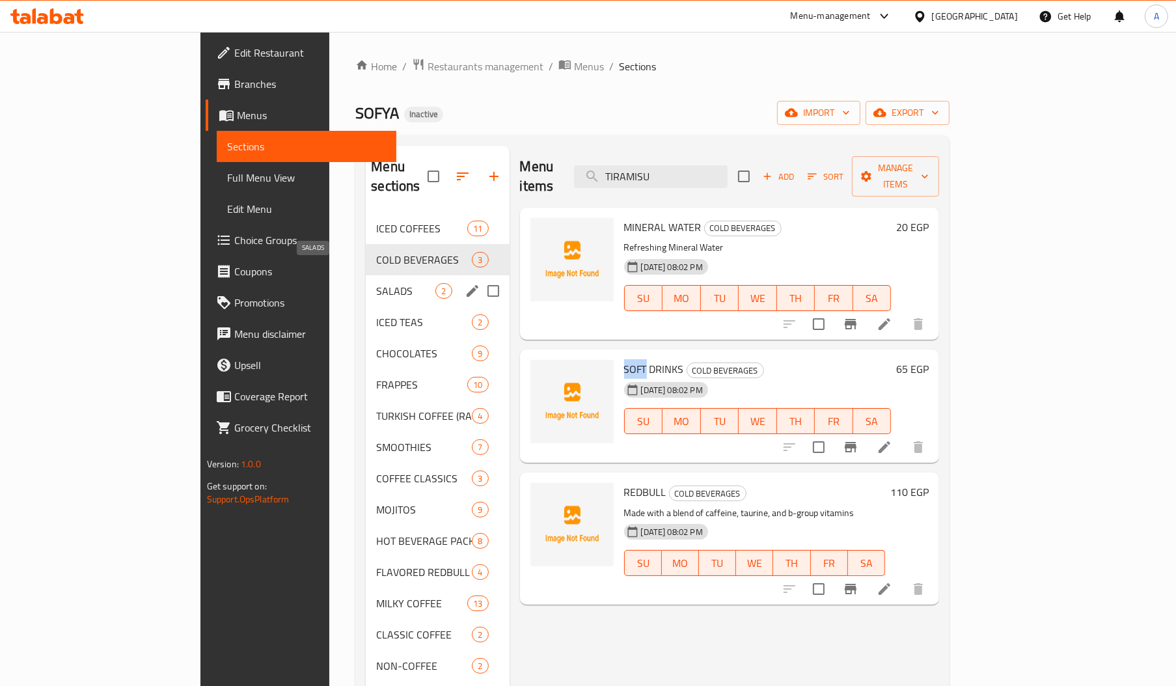
click at [376, 283] on span "SALADS" at bounding box center [405, 291] width 59 height 16
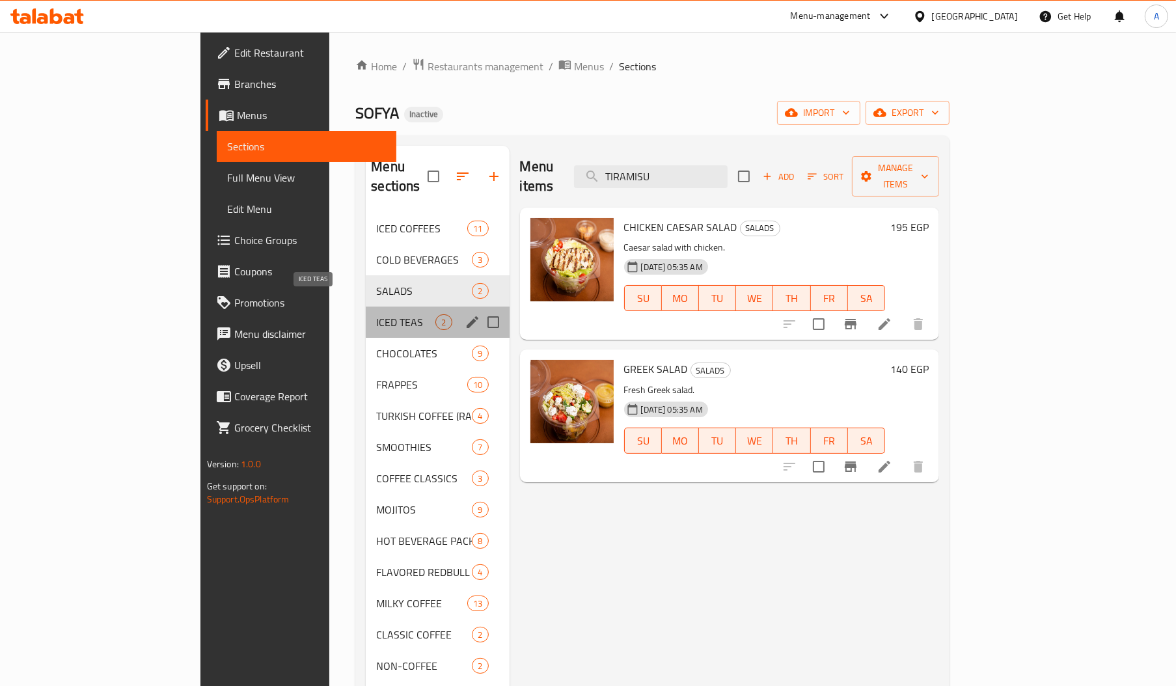
click at [376, 314] on span "ICED TEAS" at bounding box center [405, 322] width 59 height 16
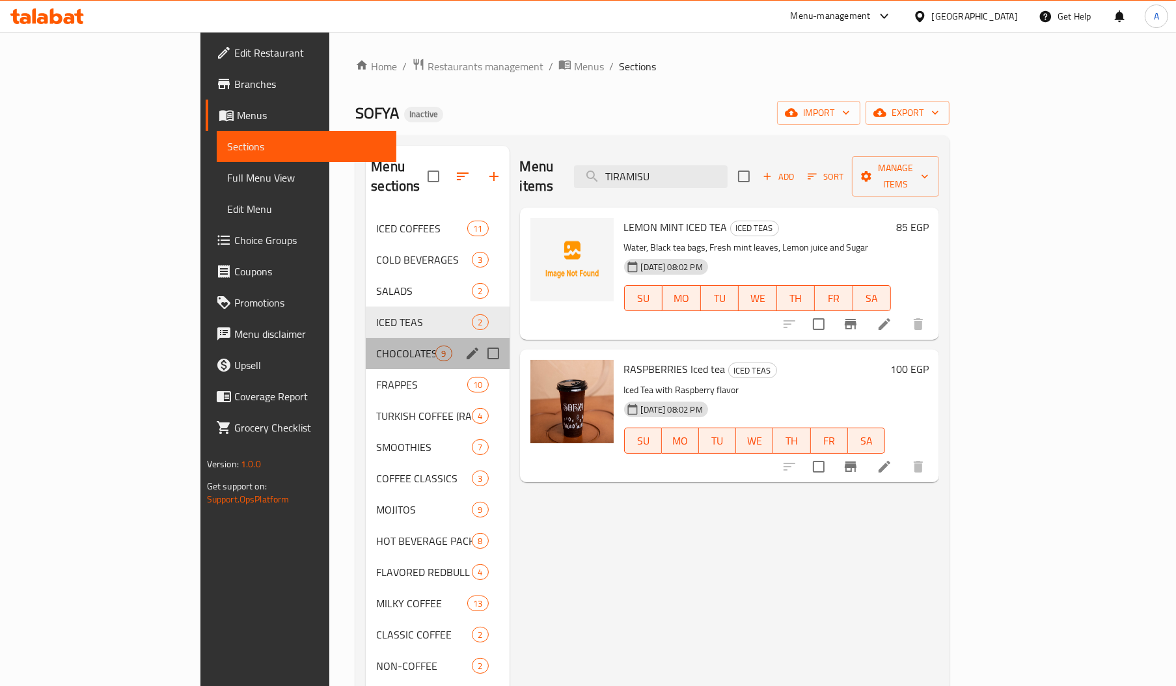
click at [366, 342] on div "CHOCOLATES 9" at bounding box center [437, 353] width 143 height 31
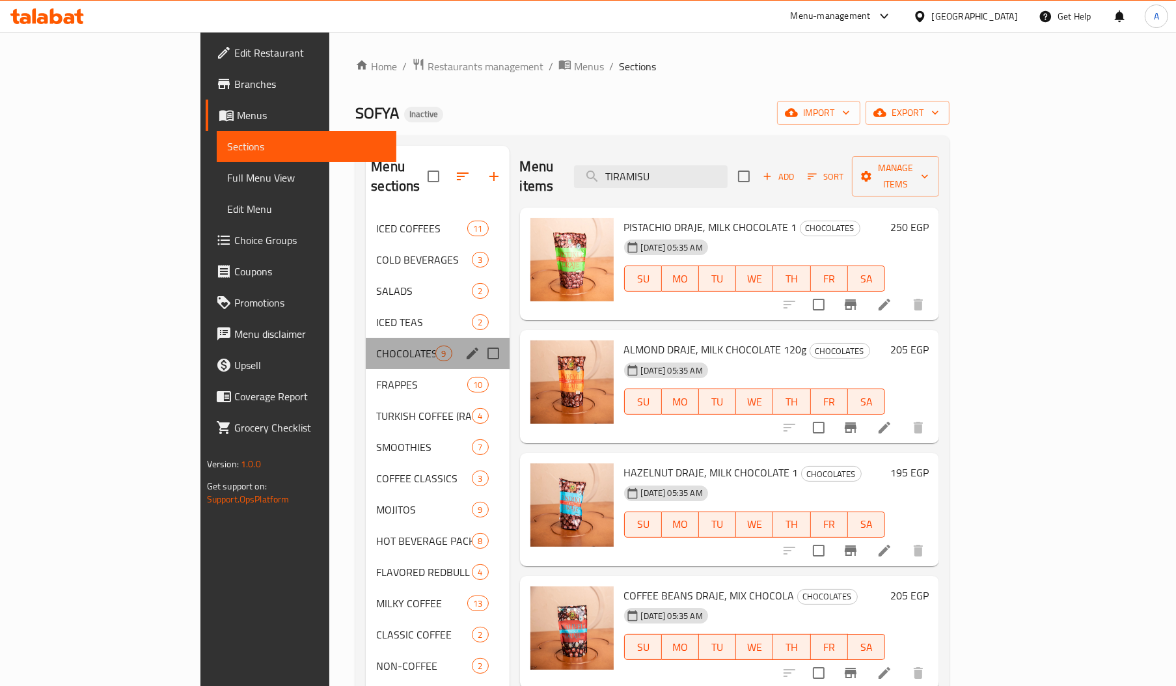
click at [366, 338] on div "CHOCOLATES 9" at bounding box center [437, 353] width 143 height 31
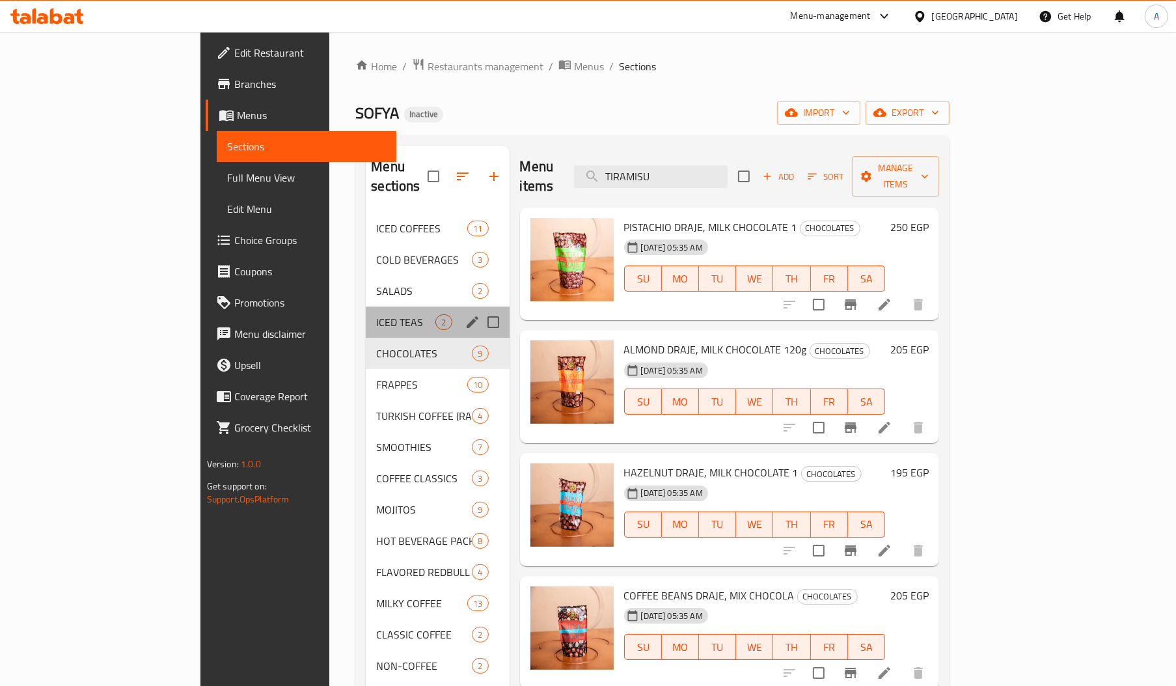
click at [366, 316] on div "ICED TEAS 2" at bounding box center [437, 322] width 143 height 31
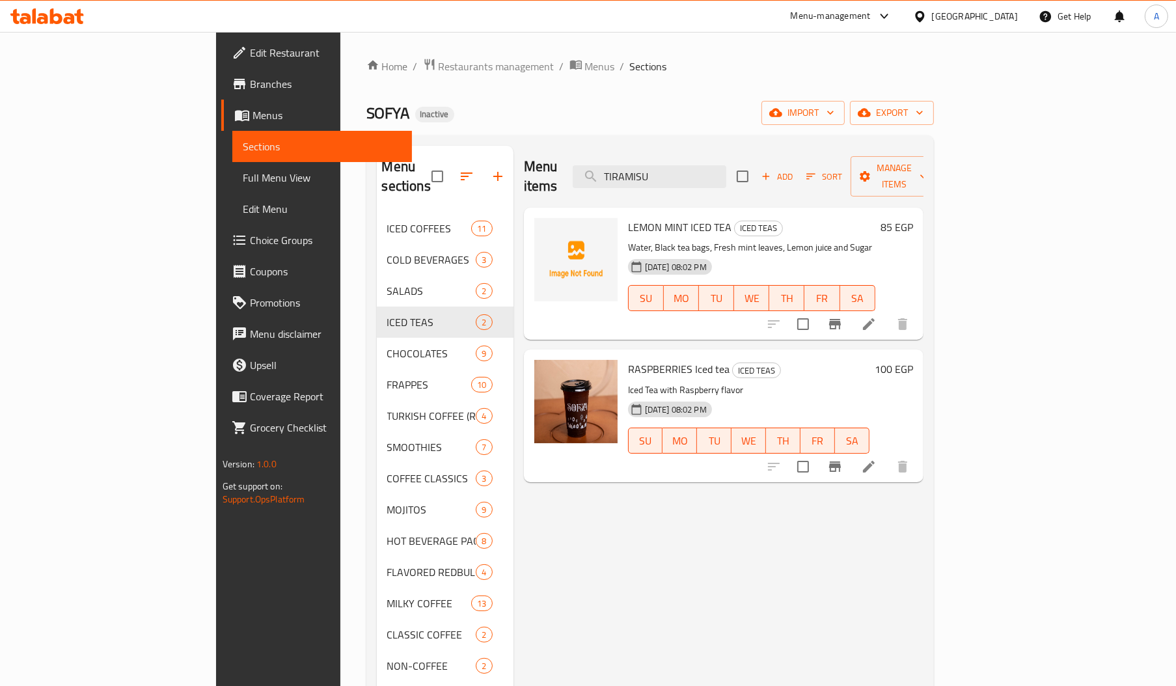
click at [628, 217] on span "LEMON MINT ICED TEA" at bounding box center [679, 227] width 103 height 20
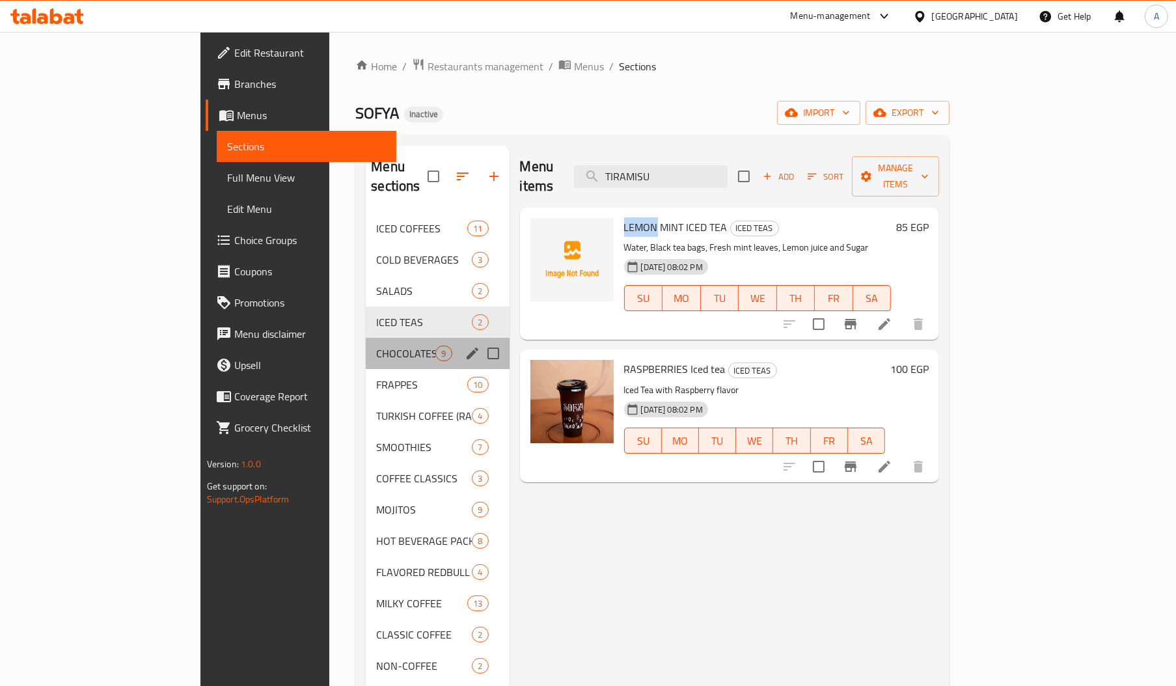
click at [374, 346] on div "CHOCOLATES 9" at bounding box center [437, 353] width 143 height 31
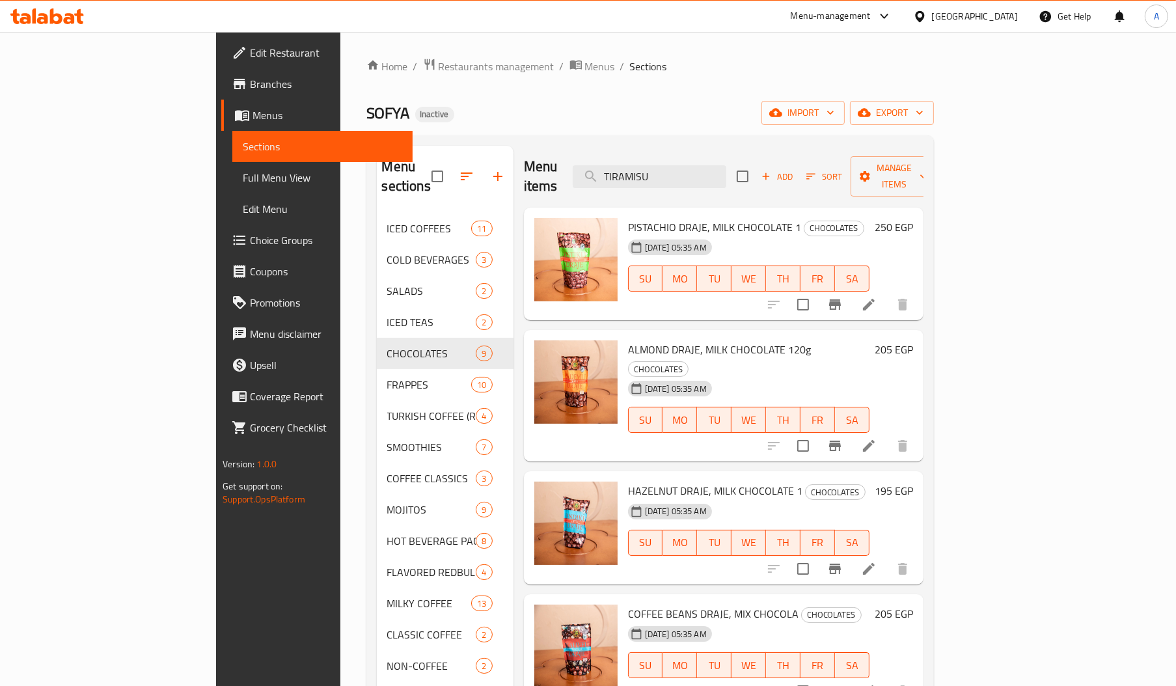
scroll to position [450, 0]
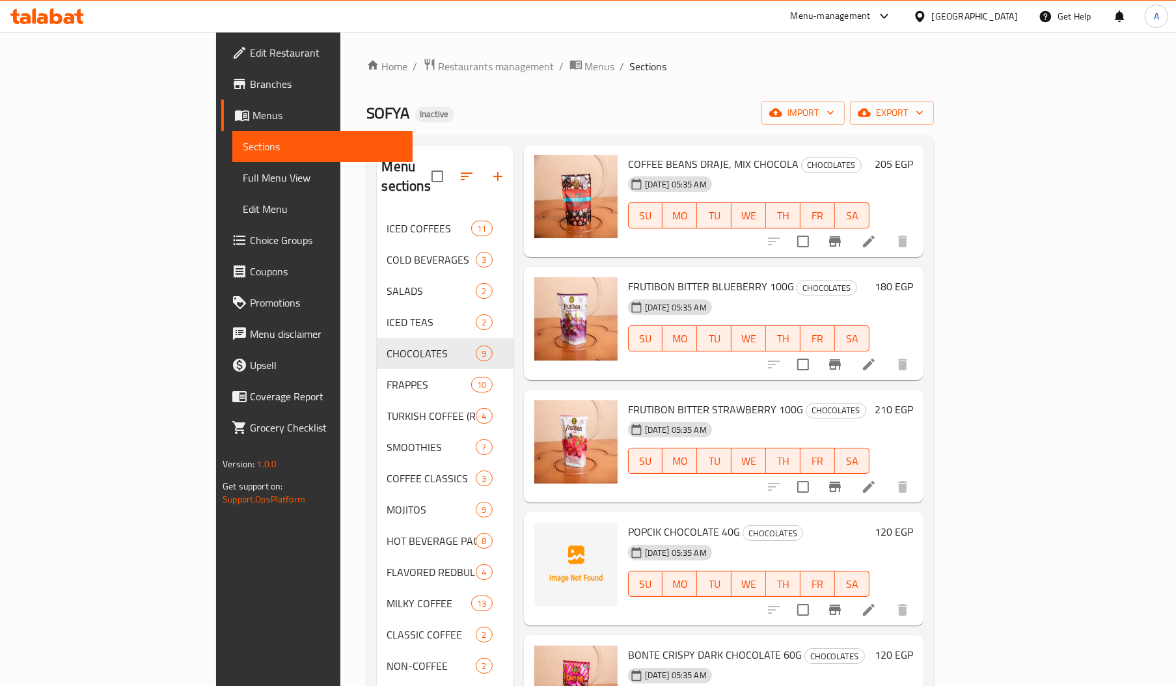
click at [628, 522] on span "POPCIK CHOCOLATE 40G" at bounding box center [684, 532] width 112 height 20
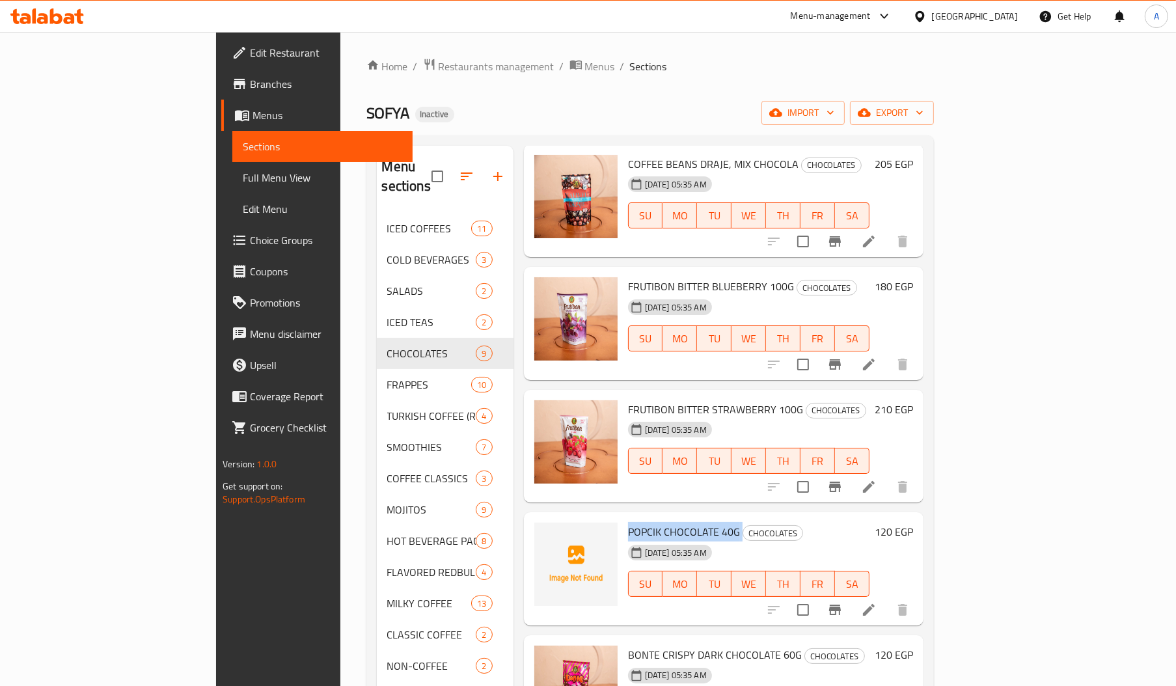
click at [628, 522] on span "POPCIK CHOCOLATE 40G" at bounding box center [684, 532] width 112 height 20
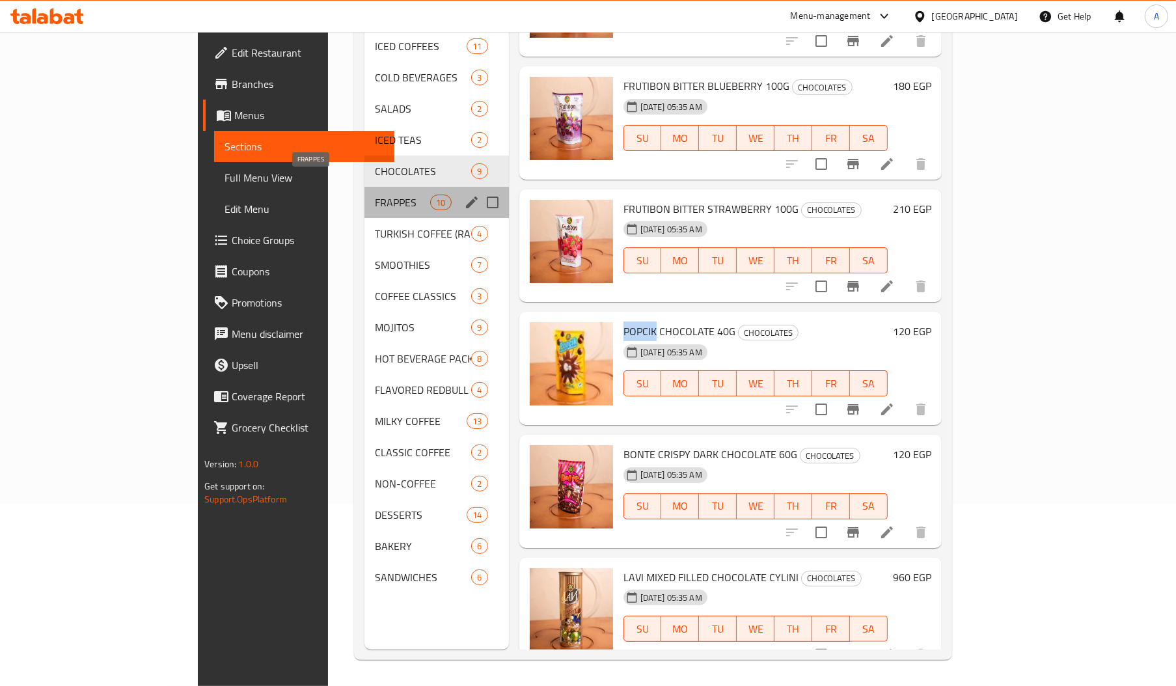
click at [375, 195] on span "FRAPPES" at bounding box center [402, 203] width 55 height 16
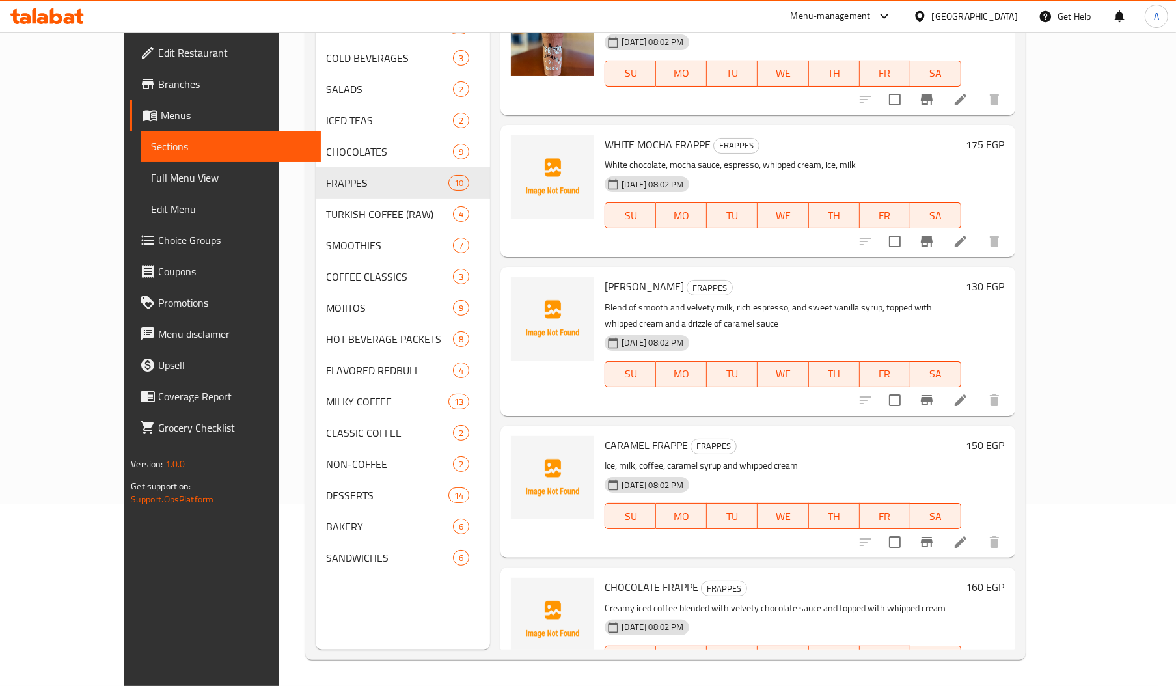
click at [620, 136] on span "WHITE MOCHA FRAPPE" at bounding box center [658, 145] width 106 height 20
click at [659, 135] on span "WHITE MOCHA FRAPPE" at bounding box center [658, 145] width 106 height 20
click at [651, 288] on h6 "VANILLA FRAPPE FRAPPES" at bounding box center [783, 286] width 356 height 18
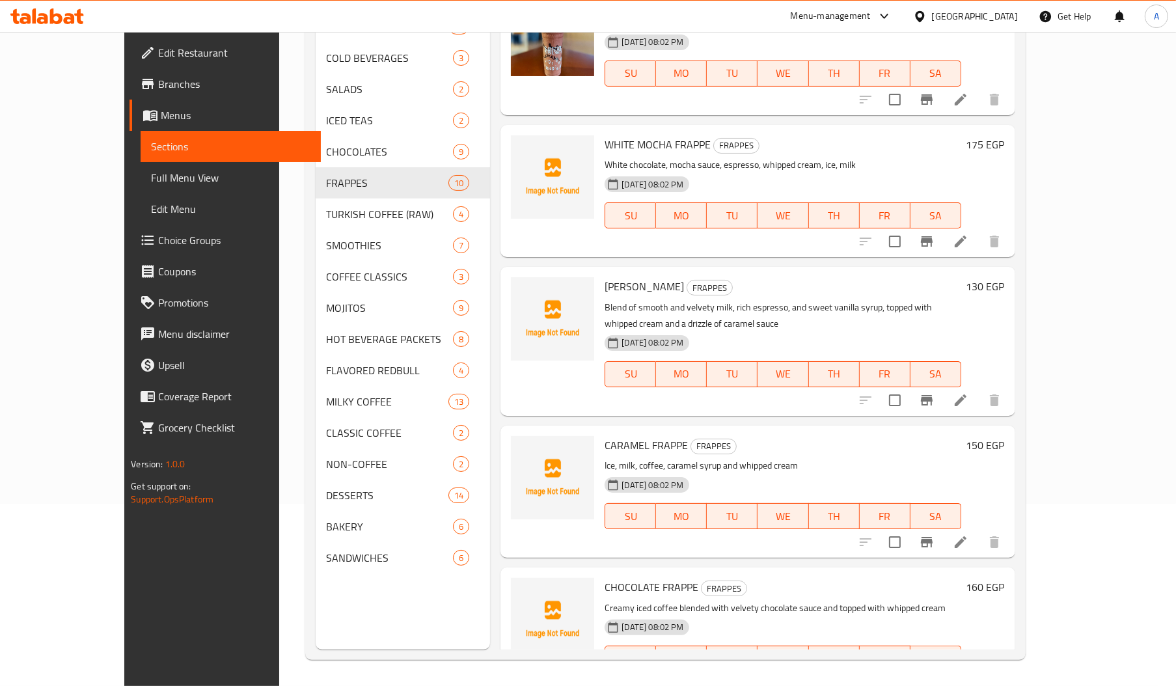
click at [651, 288] on h6 "VANILLA FRAPPE FRAPPES" at bounding box center [783, 286] width 356 height 18
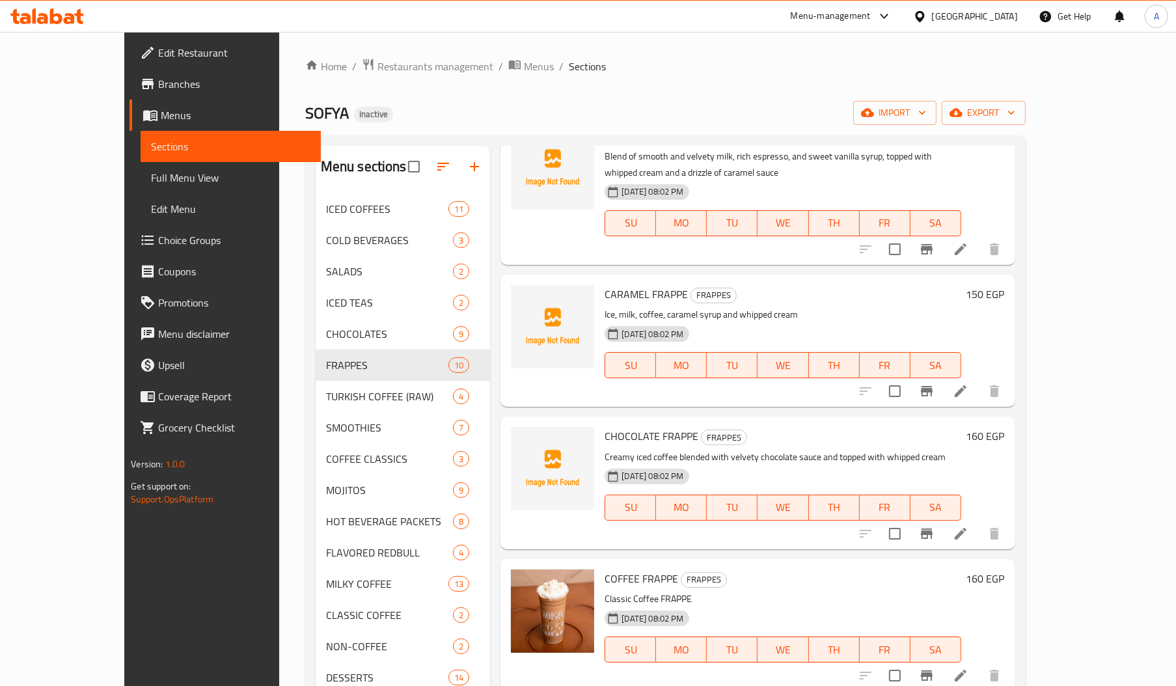
scroll to position [184, 0]
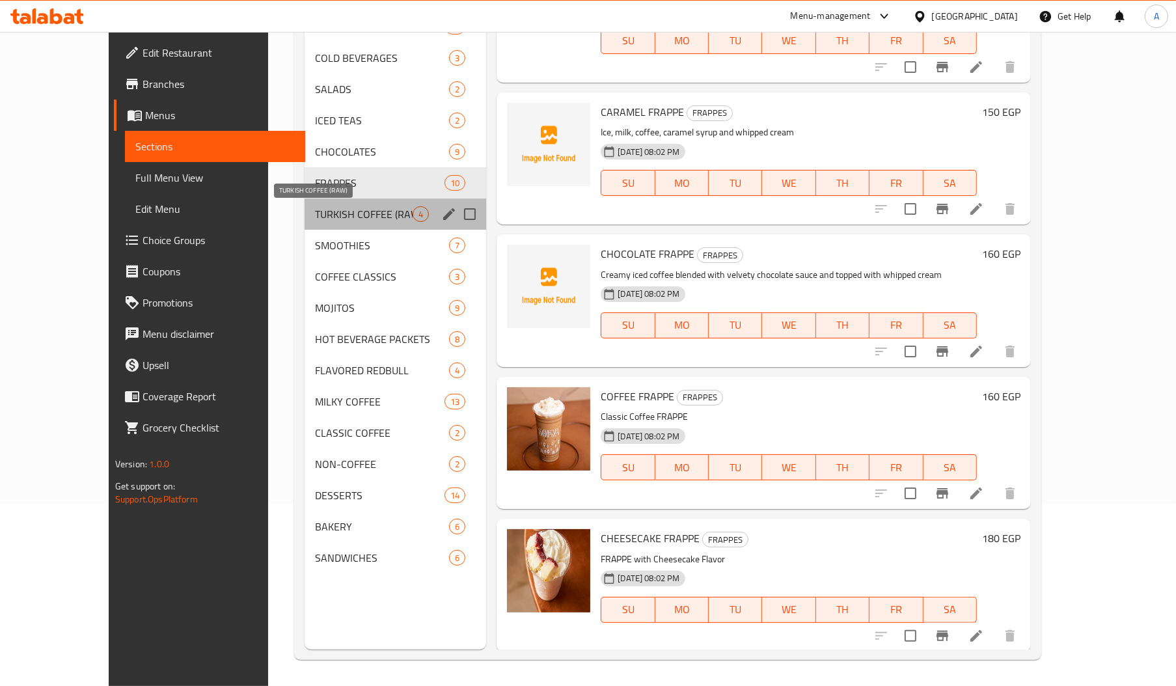
click at [315, 206] on span "TURKISH COFFEE (RAW)" at bounding box center [364, 214] width 98 height 16
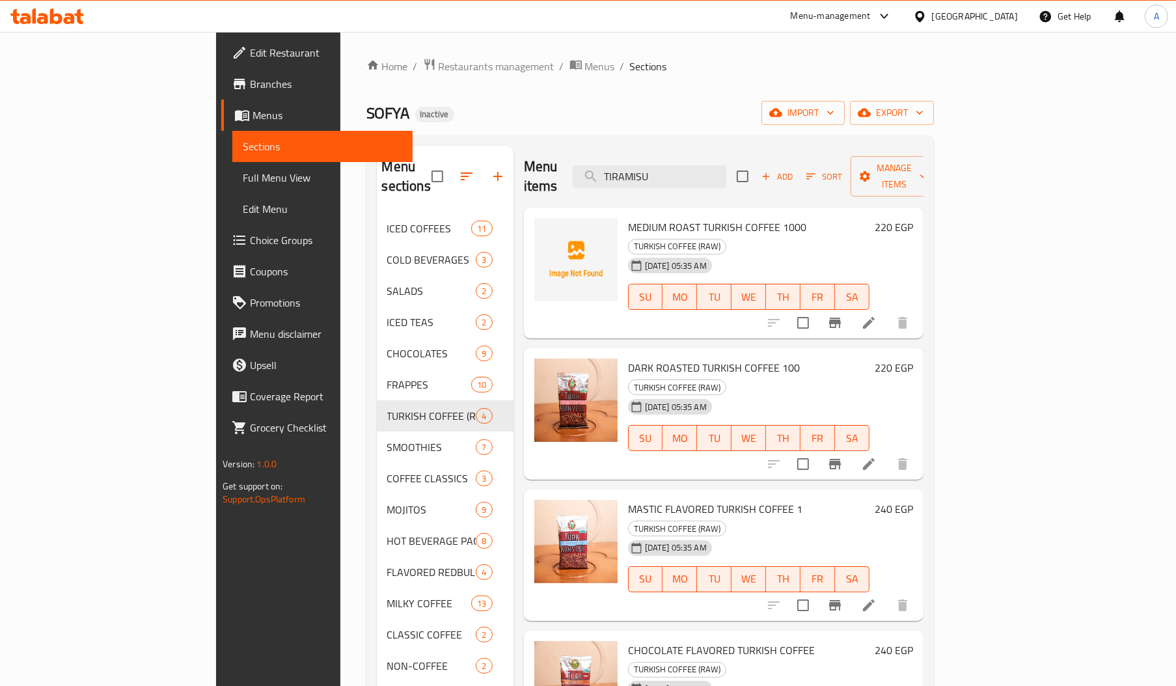
click at [635, 217] on span "MEDIUM ROAST TURKISH COFFEE 1000" at bounding box center [717, 227] width 178 height 20
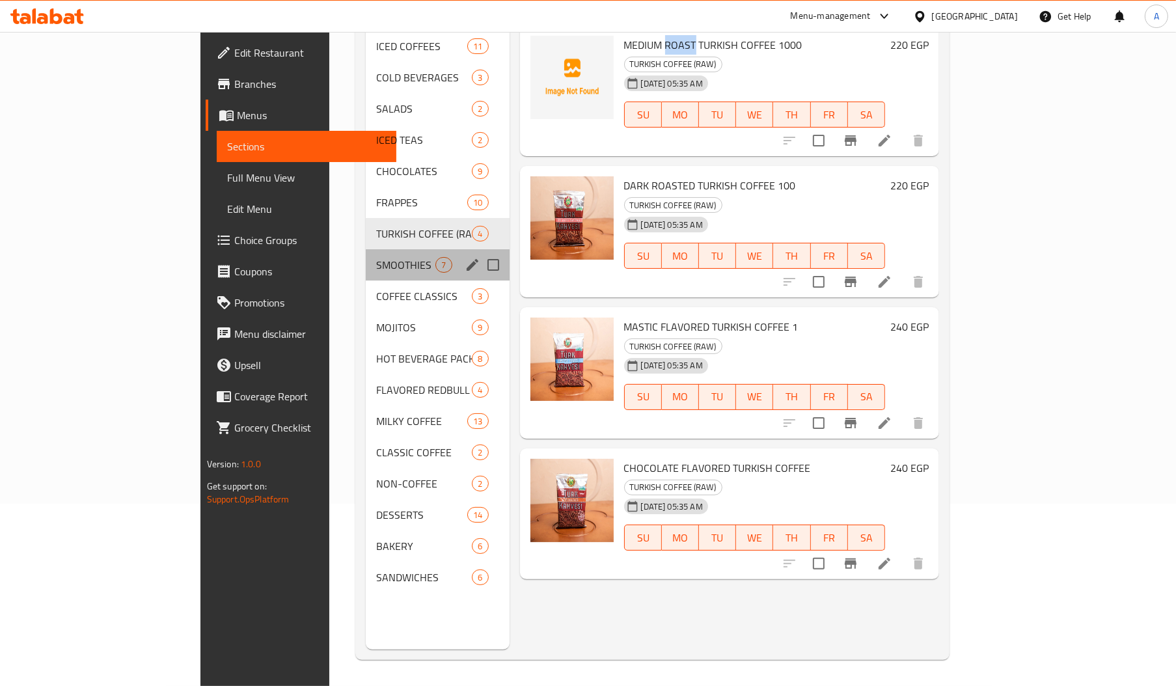
click at [386, 249] on div "SMOOTHIES 7" at bounding box center [437, 264] width 143 height 31
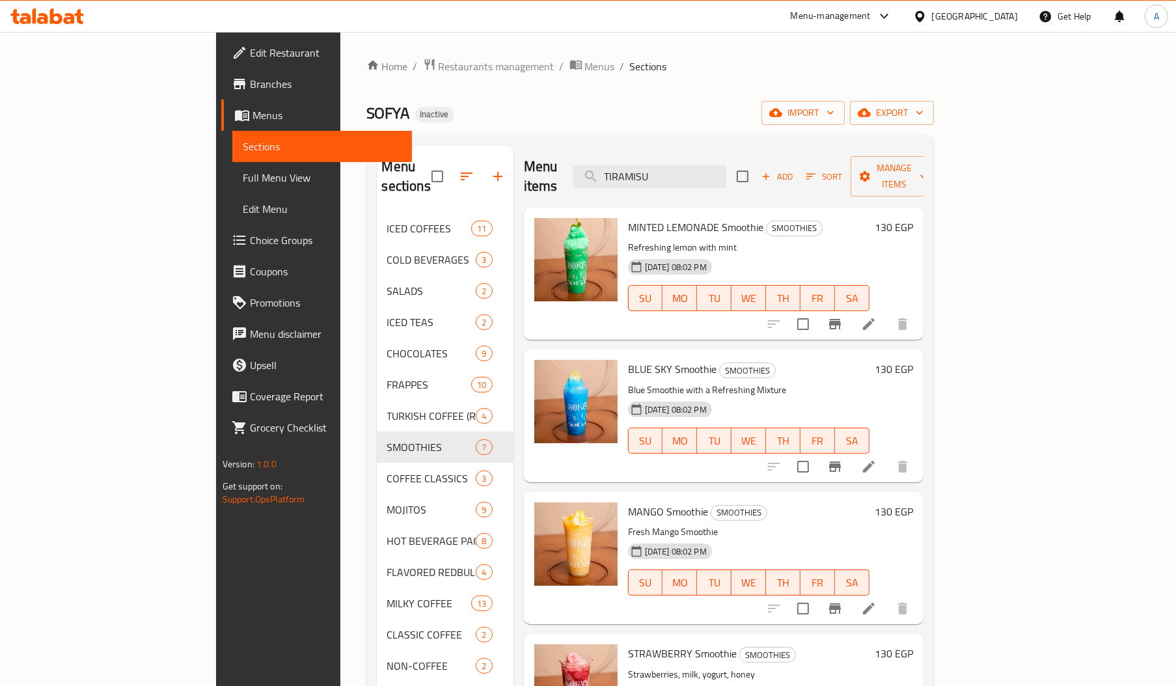
scroll to position [340, 0]
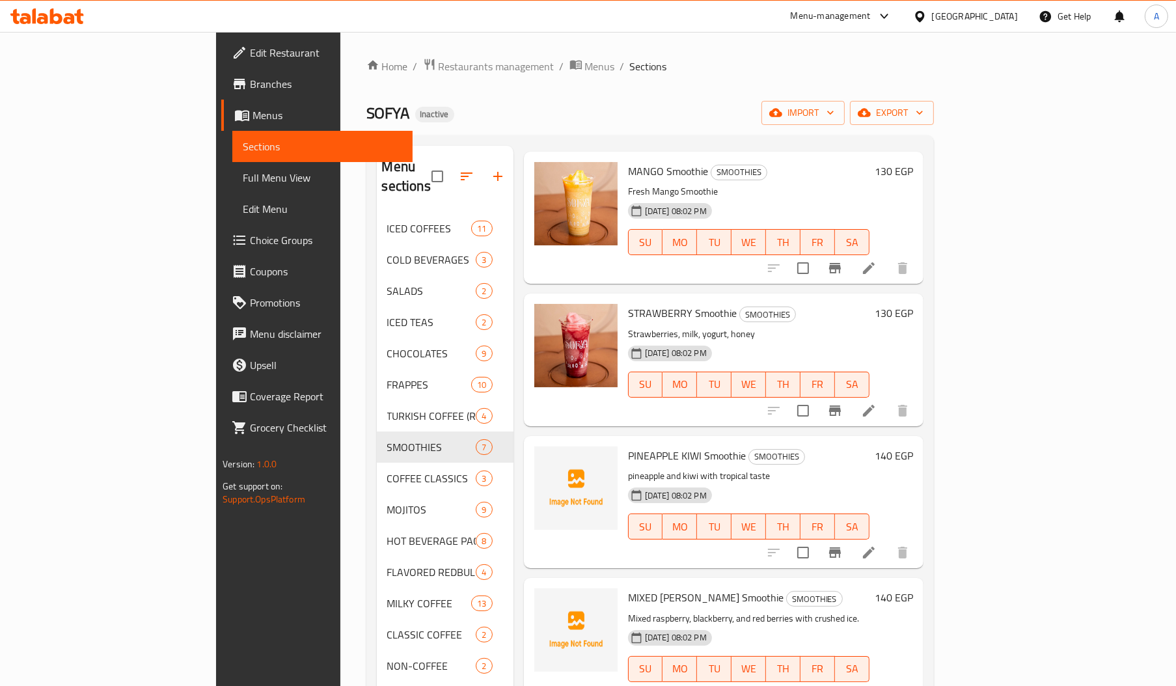
click at [628, 446] on span "PINEAPPLE KIWI Smoothie" at bounding box center [687, 456] width 118 height 20
click at [636, 446] on span "PINEAPPLE KIWI Smoothie" at bounding box center [687, 456] width 118 height 20
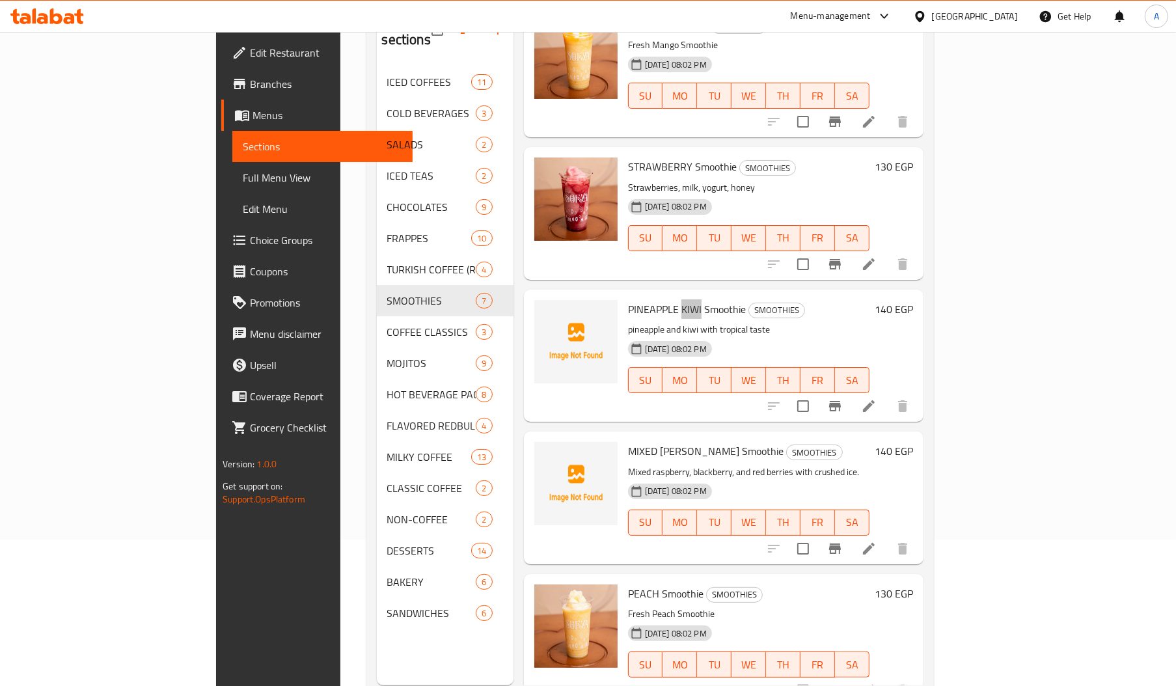
scroll to position [151, 0]
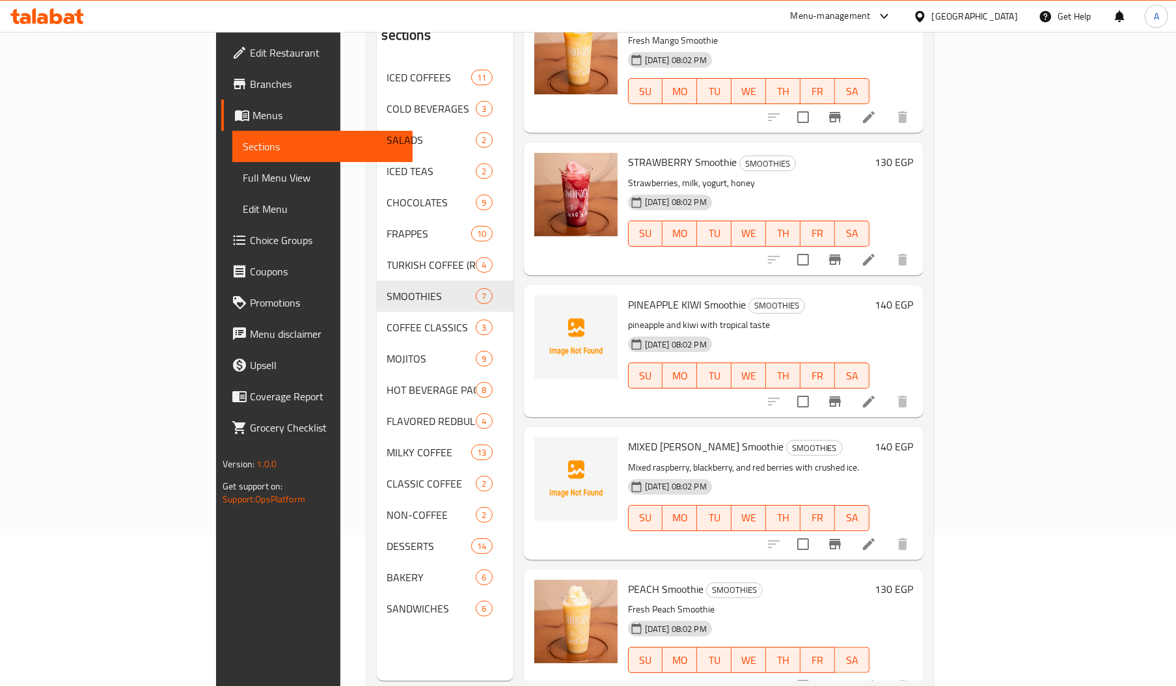
click at [649, 437] on span "MIXED BERRY Smoothie" at bounding box center [706, 447] width 156 height 20
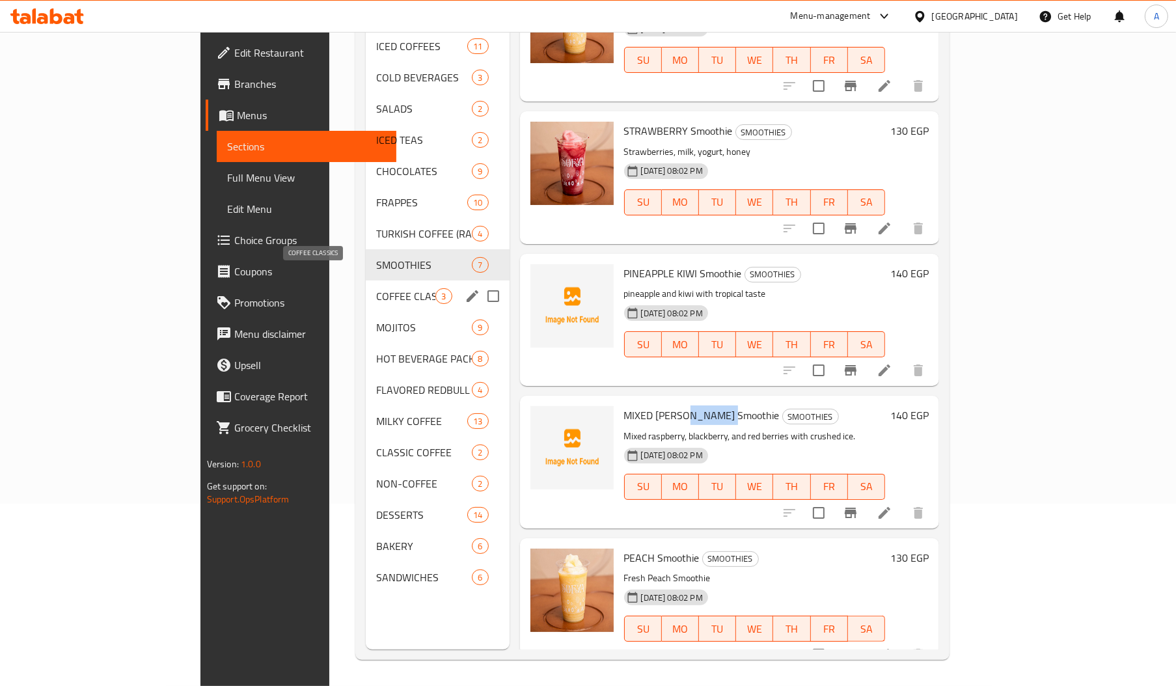
click at [376, 288] on span "COFFEE CLASSICS" at bounding box center [405, 296] width 59 height 16
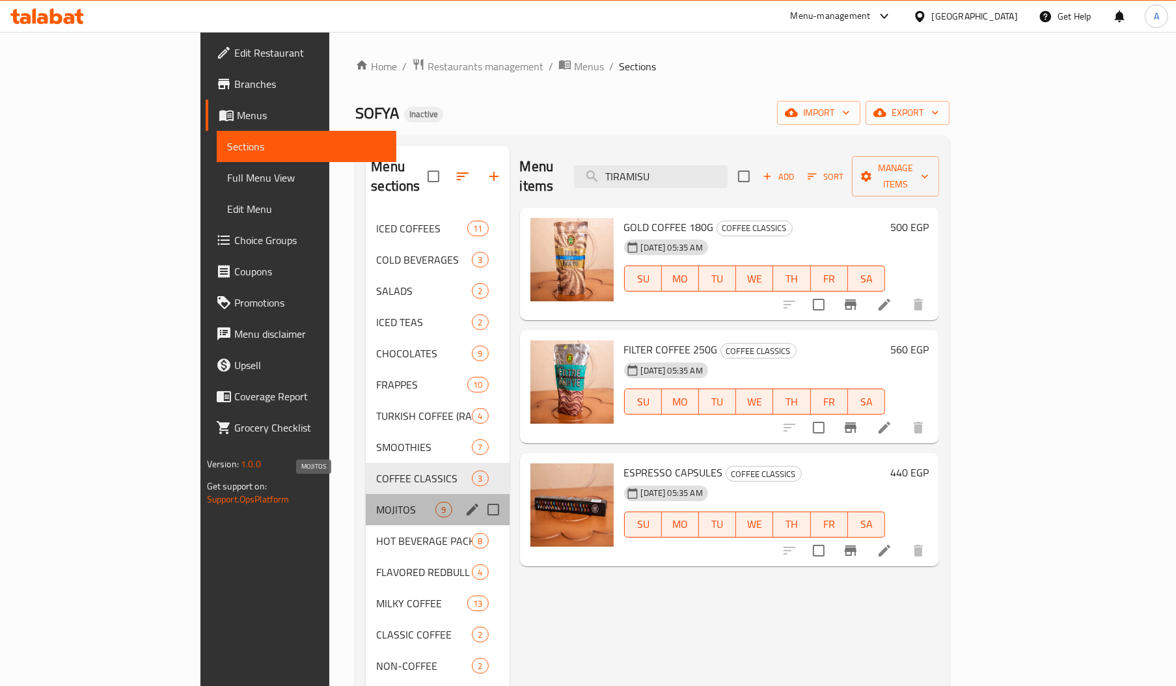
click at [376, 502] on span "MOJITOS" at bounding box center [405, 510] width 59 height 16
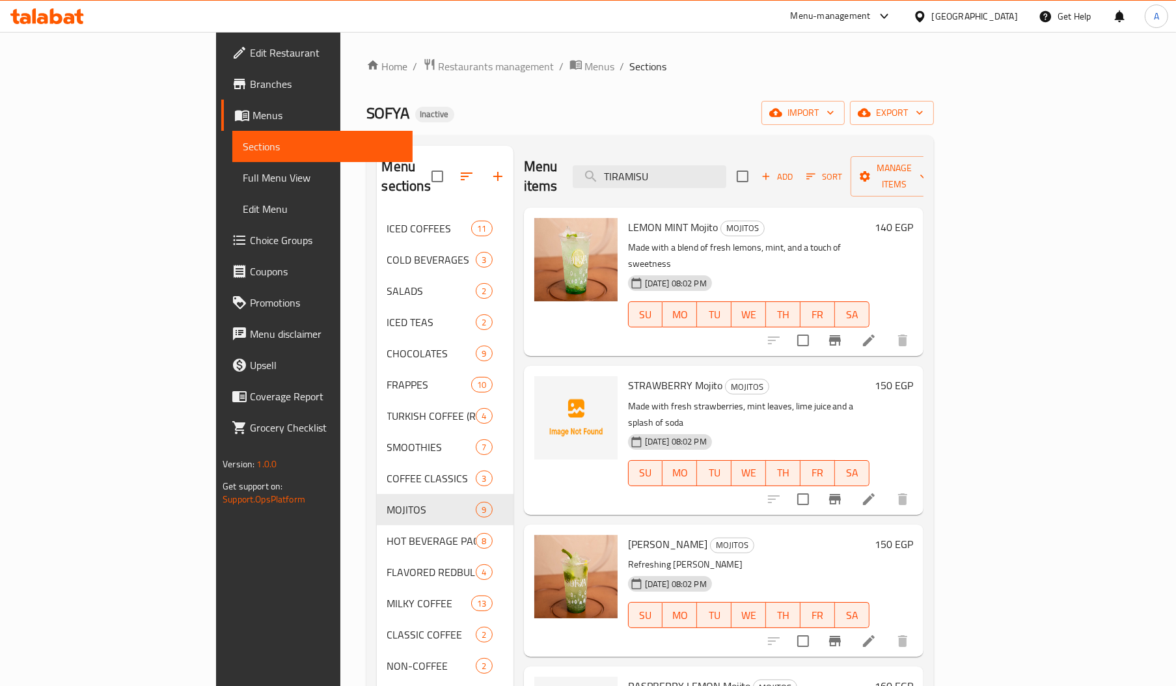
click at [628, 376] on span "STRAWBERRY Mojito" at bounding box center [675, 386] width 94 height 20
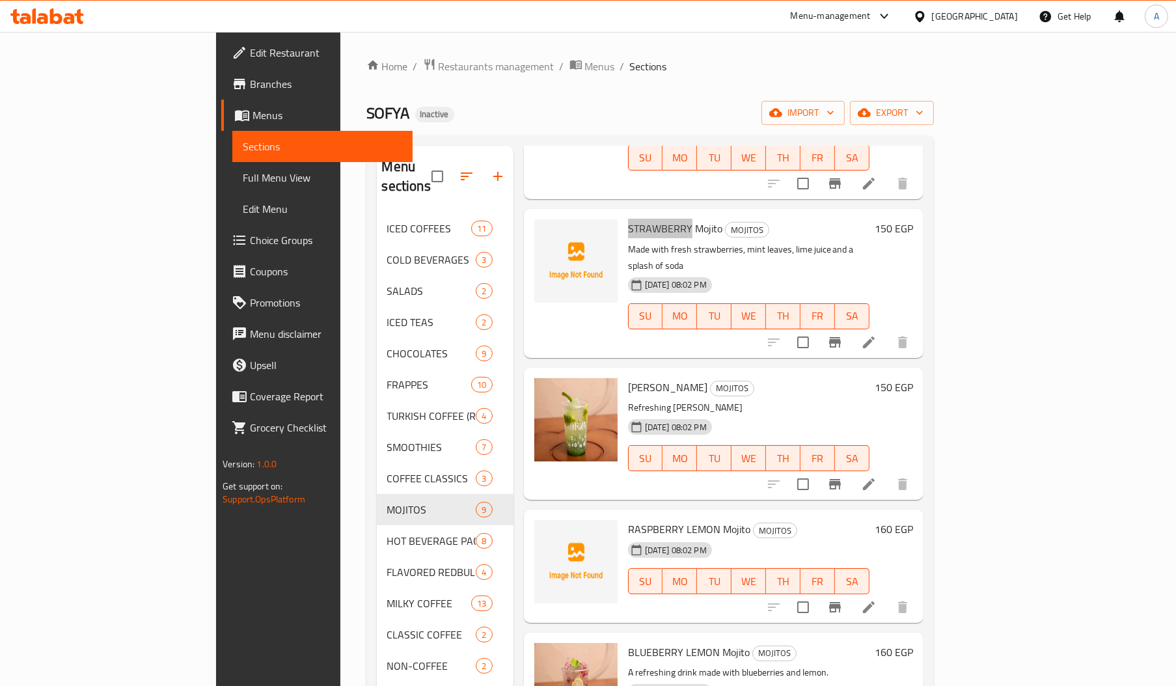
scroll to position [178, 0]
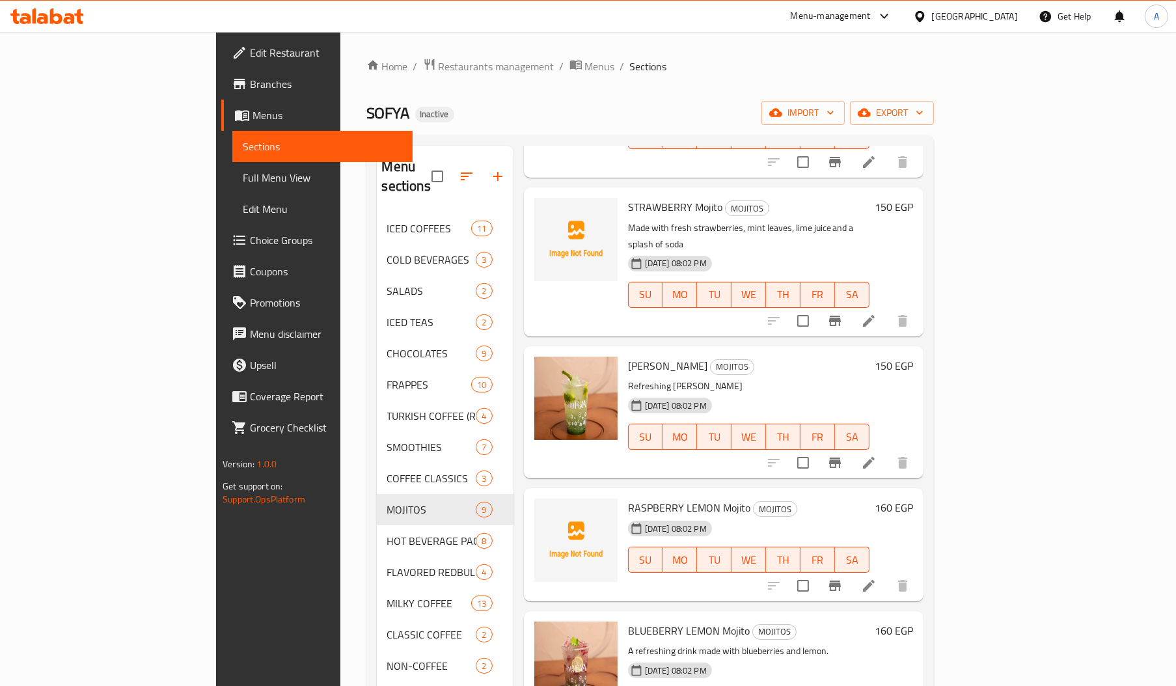
click at [628, 498] on span "RASPBERRY LEMON Mojito" at bounding box center [689, 508] width 122 height 20
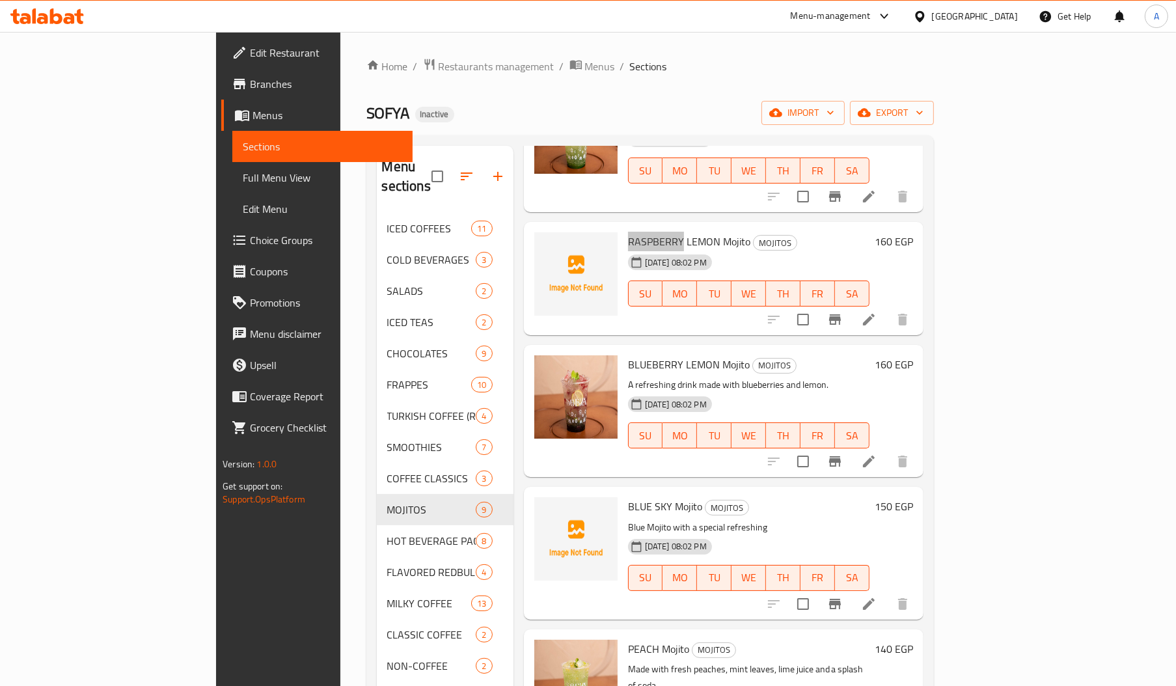
scroll to position [474, 0]
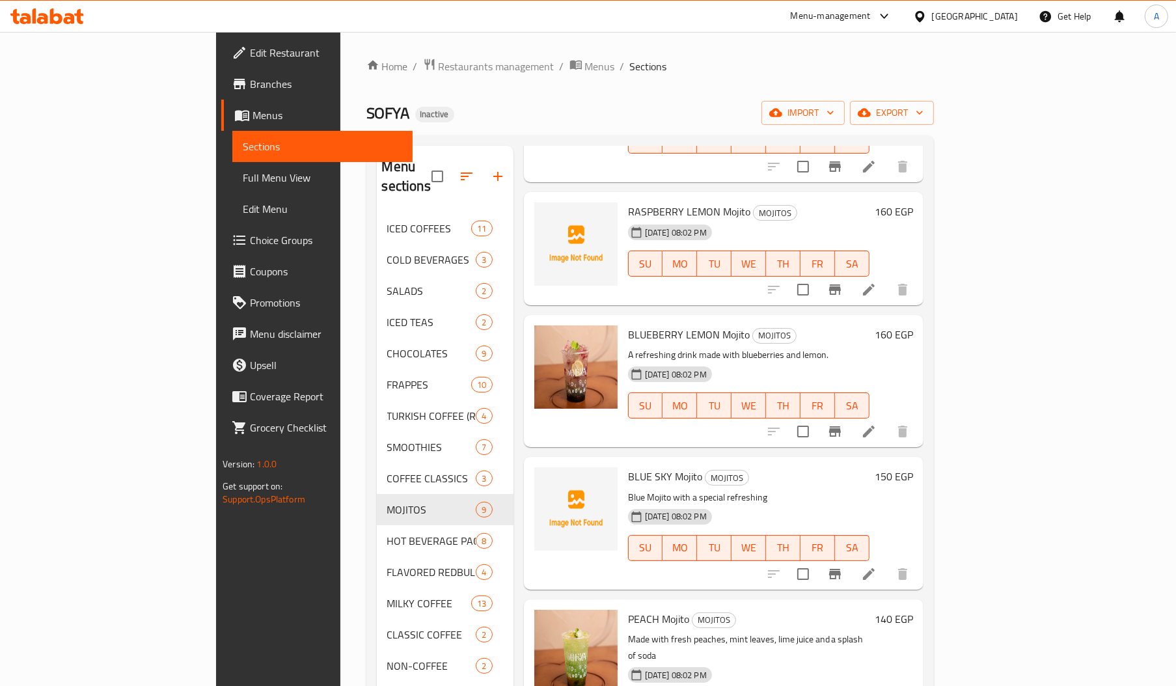
click at [628, 467] on span "BLUE SKY Mojito" at bounding box center [665, 477] width 74 height 20
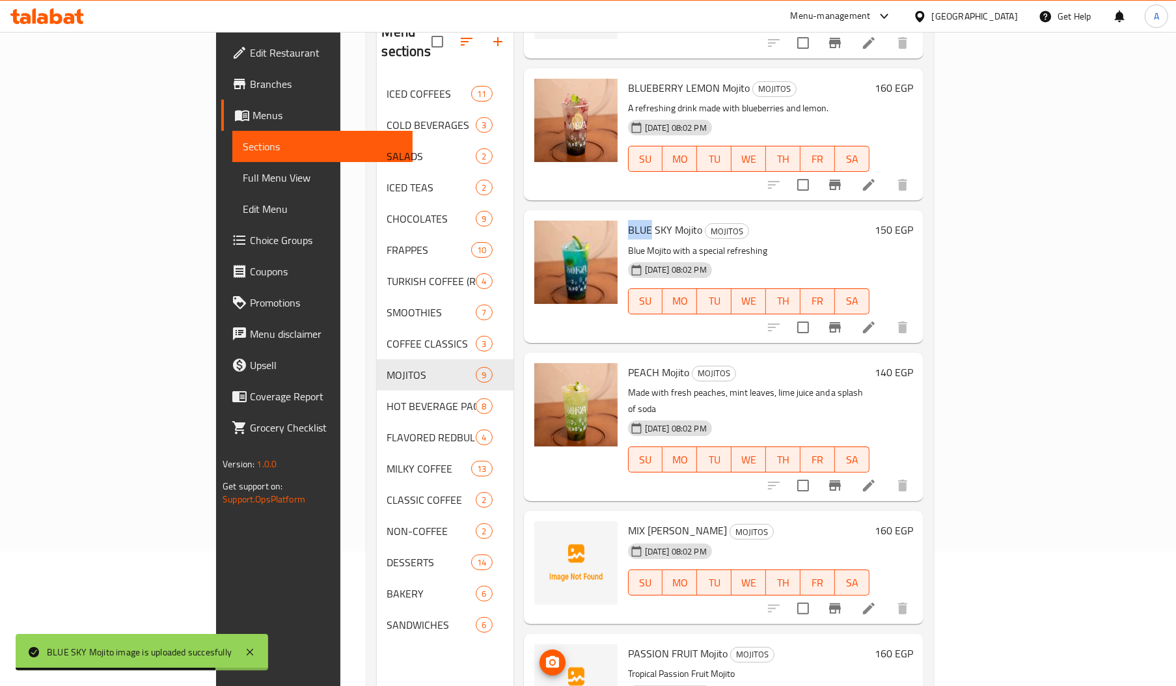
scroll to position [184, 0]
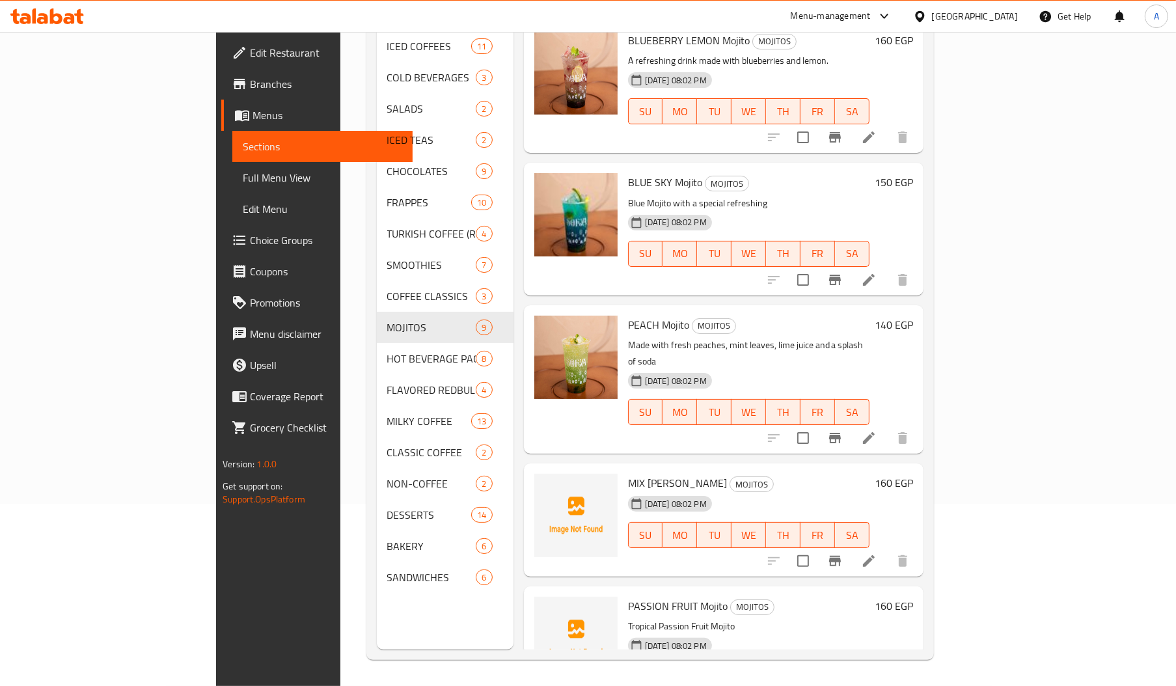
click at [628, 473] on span "MIX BERRY LEMON Mojito" at bounding box center [677, 483] width 99 height 20
click at [635, 473] on span "MIX BERRY LEMON Mojito" at bounding box center [677, 483] width 99 height 20
click at [628, 596] on span "PASSION FRUIT Mojito" at bounding box center [678, 606] width 100 height 20
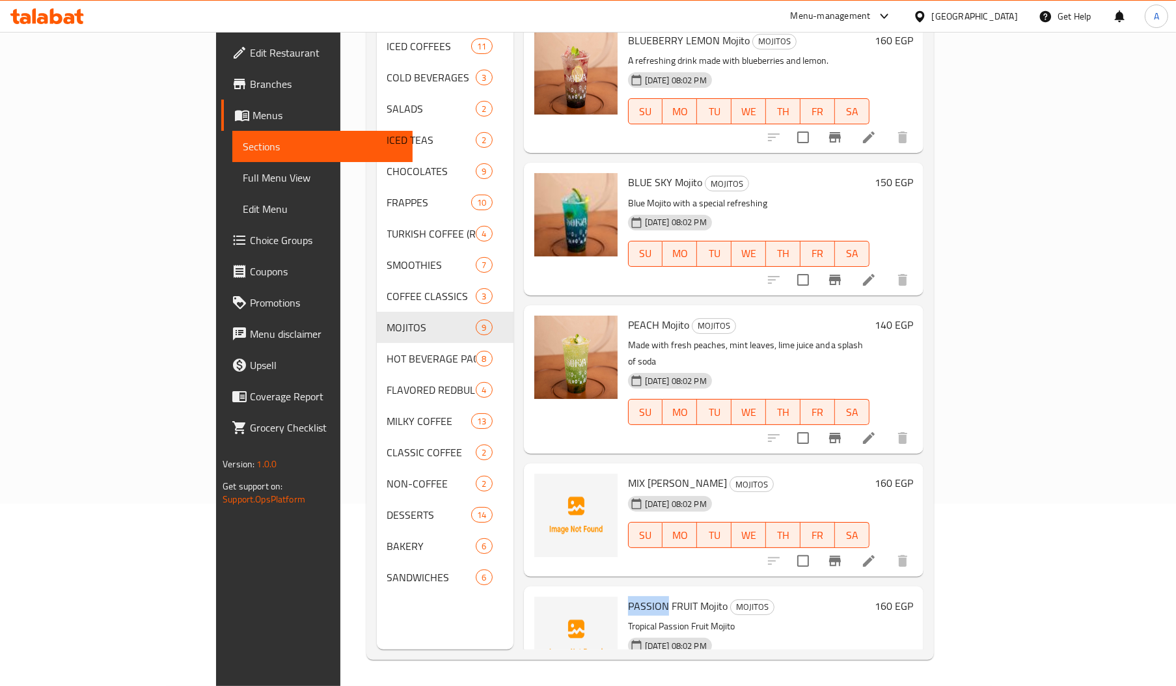
click at [628, 596] on span "PASSION FRUIT Mojito" at bounding box center [678, 606] width 100 height 20
click at [641, 596] on span "PASSION FRUIT Mojito" at bounding box center [678, 606] width 100 height 20
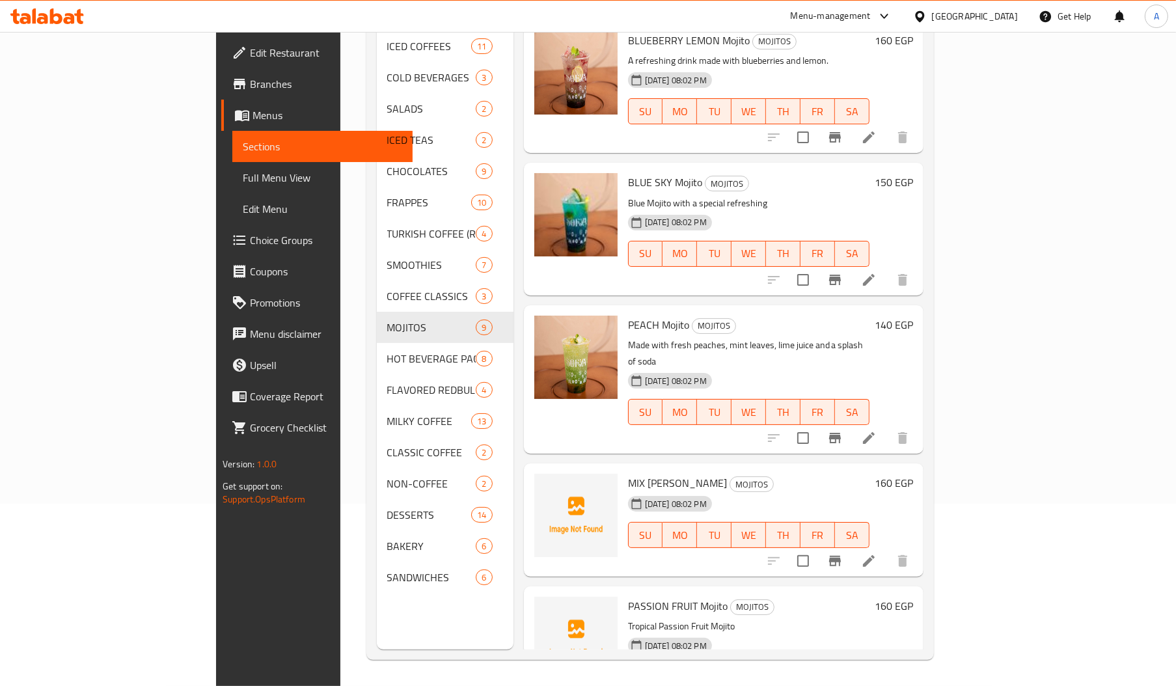
click at [628, 596] on span "PASSION FRUIT Mojito" at bounding box center [678, 606] width 100 height 20
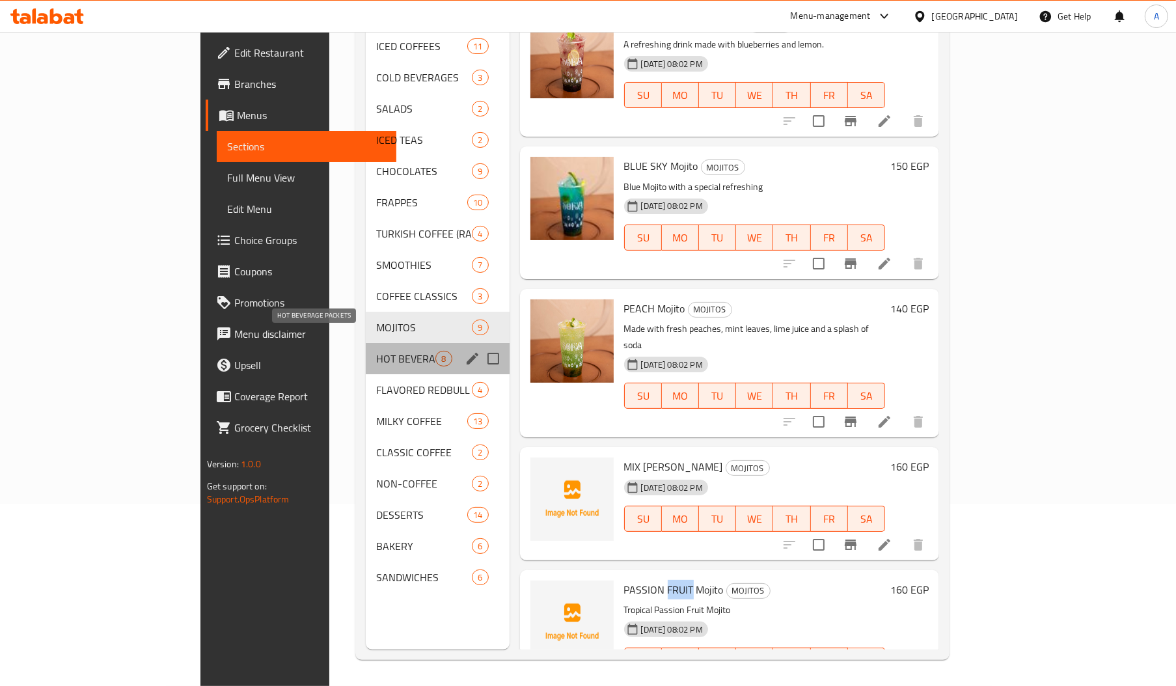
click at [376, 351] on span "HOT BEVERAGE PACKETS" at bounding box center [405, 359] width 59 height 16
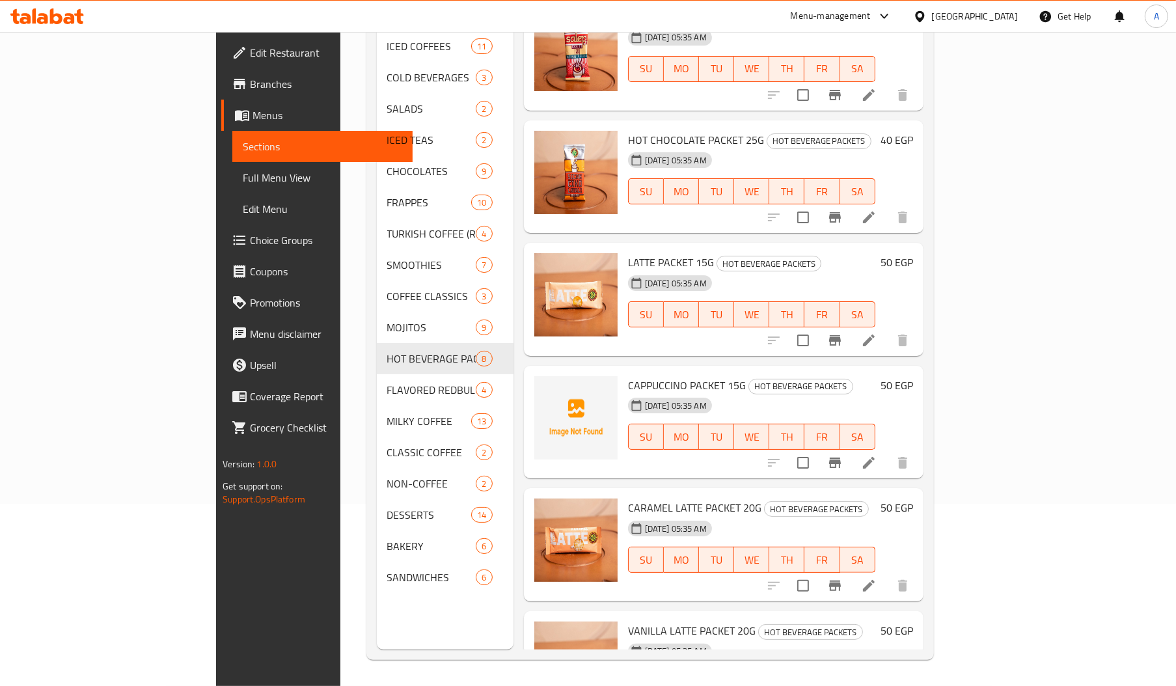
scroll to position [291, 0]
click at [628, 376] on span "CAPPUCCINO PACKET 15G" at bounding box center [687, 386] width 118 height 20
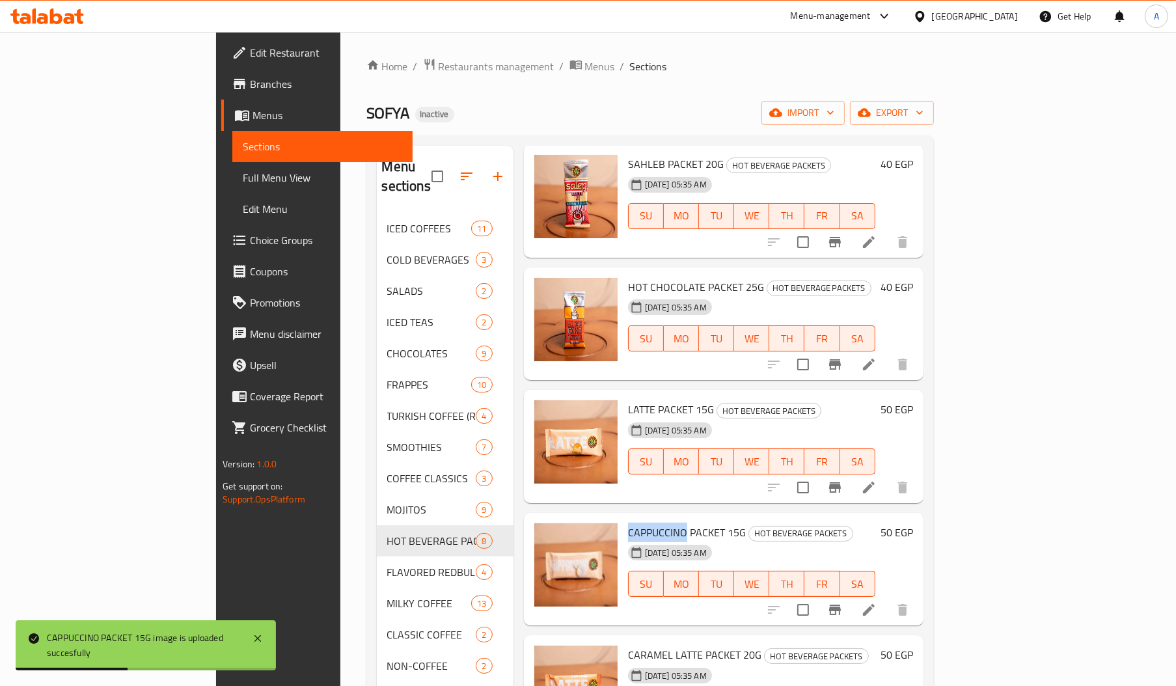
scroll to position [184, 0]
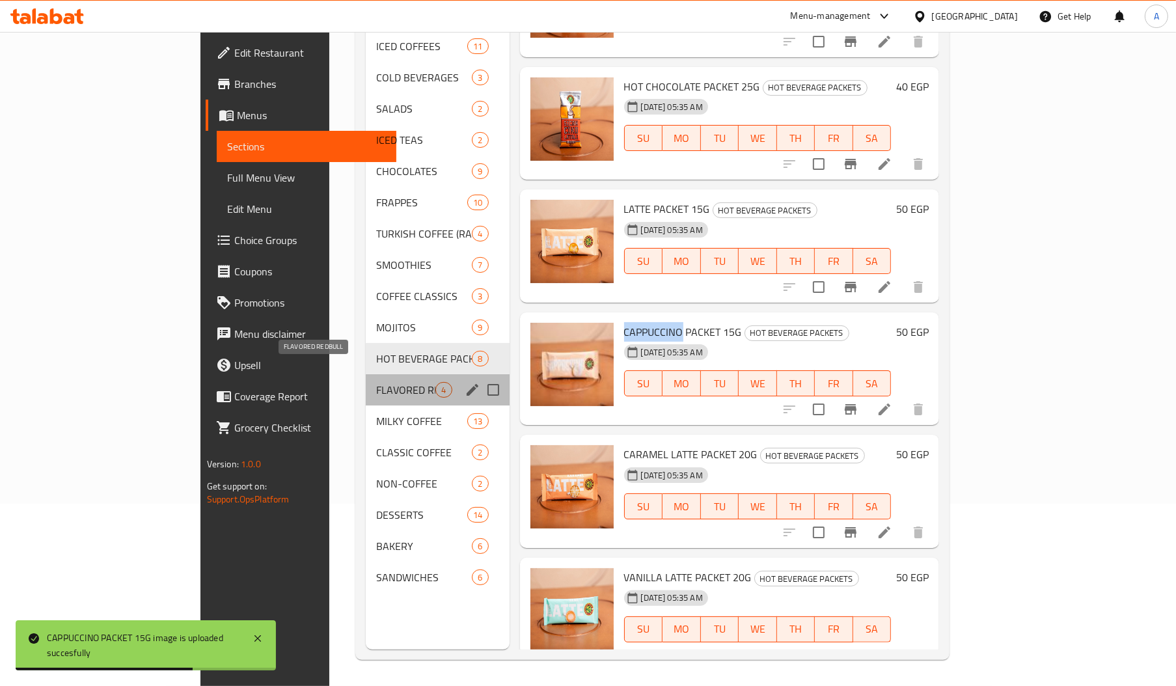
click at [376, 382] on span "FLAVORED REDBULL" at bounding box center [405, 390] width 59 height 16
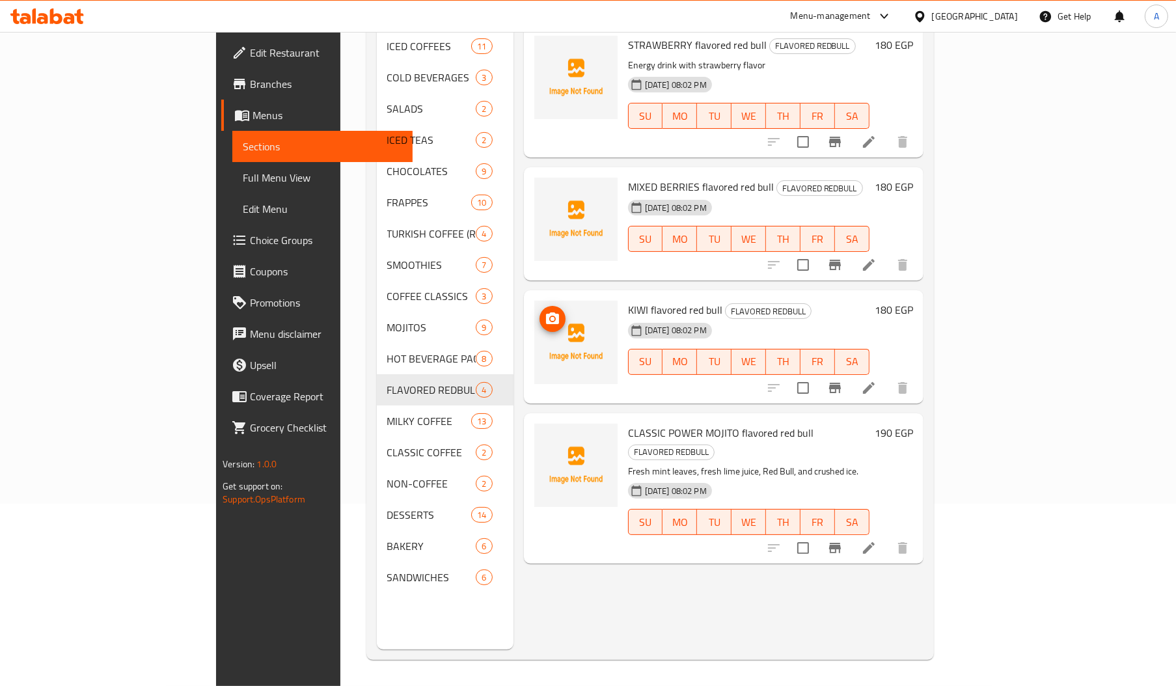
click at [563, 301] on img at bounding box center [575, 342] width 83 height 83
click at [628, 300] on span "KIWI flavored red bull" at bounding box center [675, 310] width 94 height 20
click at [661, 300] on span "KIWI flavored red bull" at bounding box center [675, 310] width 94 height 20
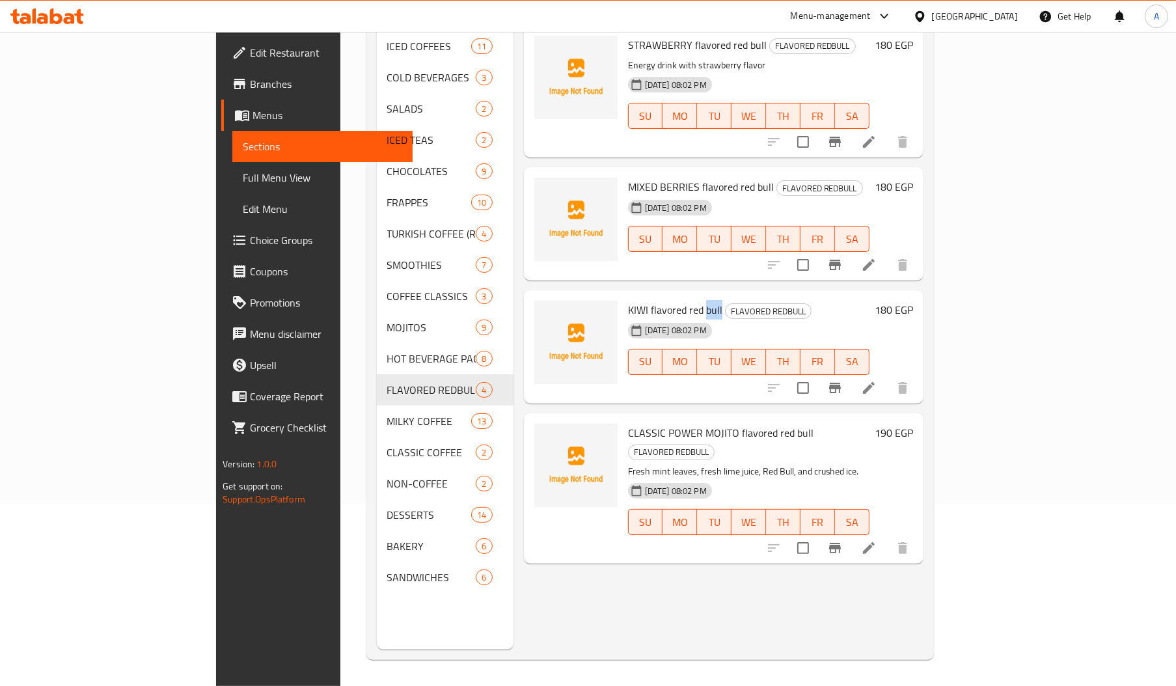
click at [661, 300] on span "KIWI flavored red bull" at bounding box center [675, 310] width 94 height 20
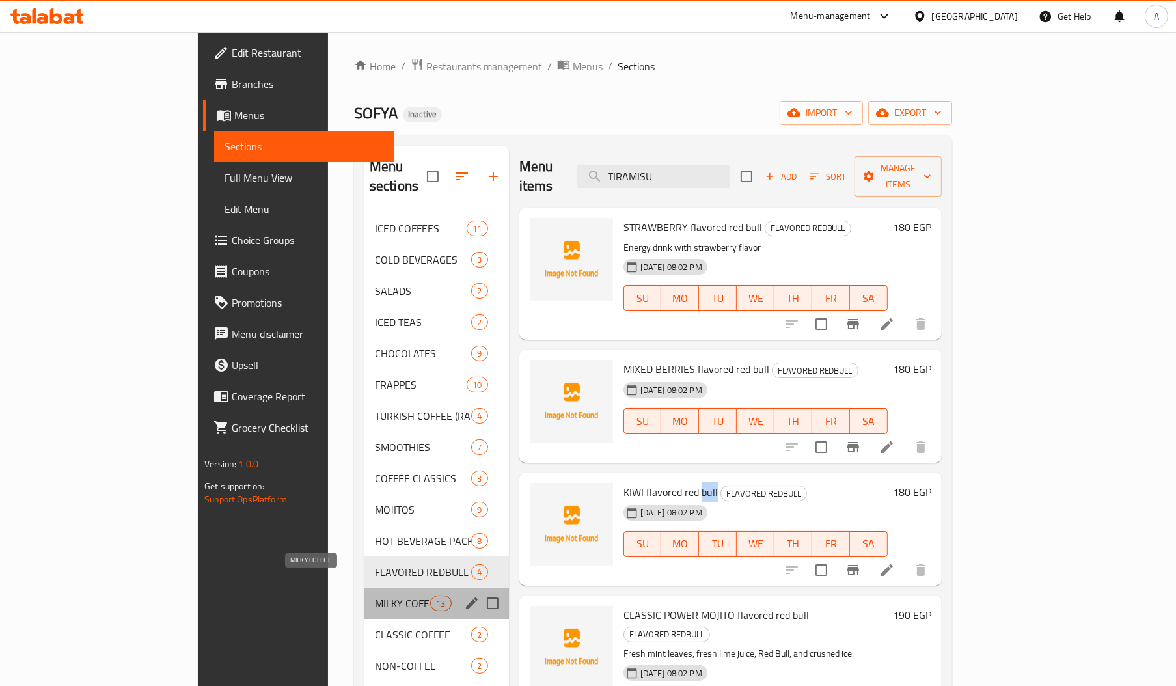
click at [375, 596] on span "MILKY COFFEE" at bounding box center [402, 604] width 55 height 16
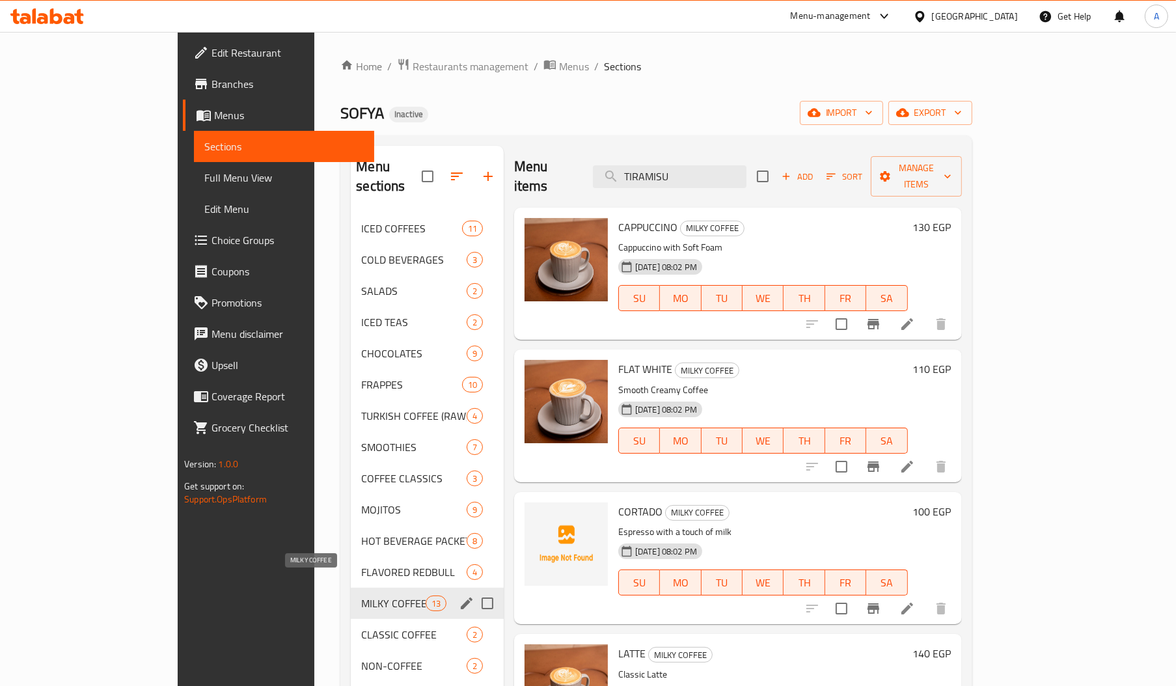
scroll to position [184, 0]
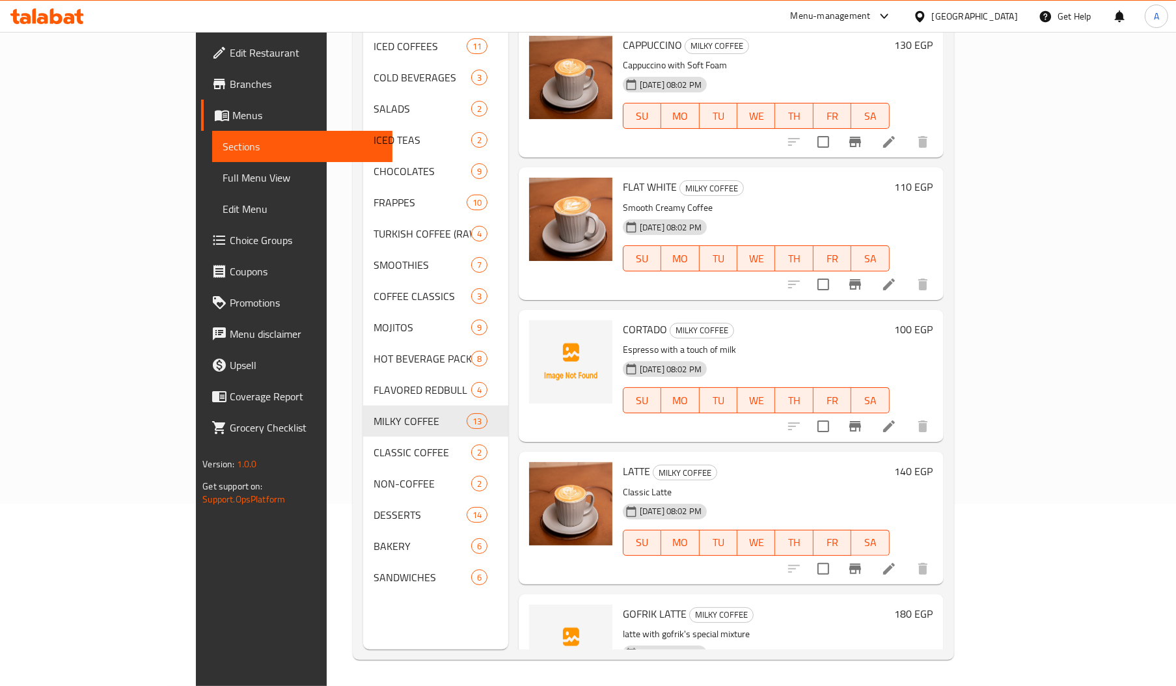
click at [623, 320] on span "CORTADO" at bounding box center [645, 330] width 44 height 20
click at [623, 604] on span "GOFRIK LATTE" at bounding box center [655, 614] width 64 height 20
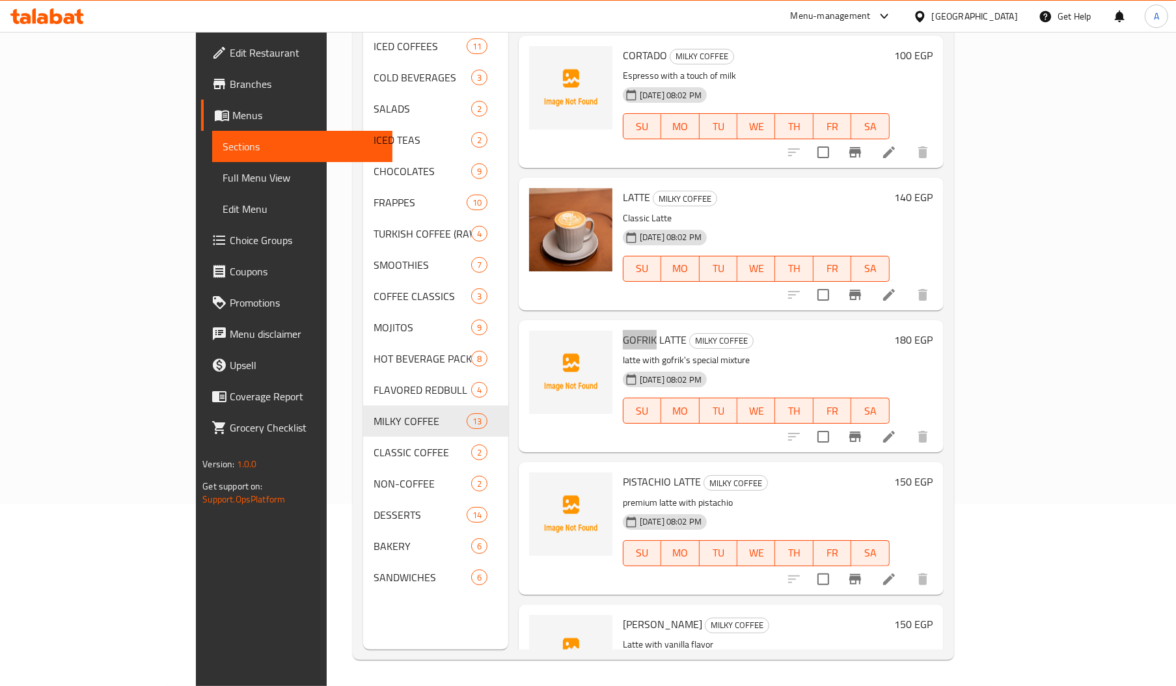
scroll to position [284, 0]
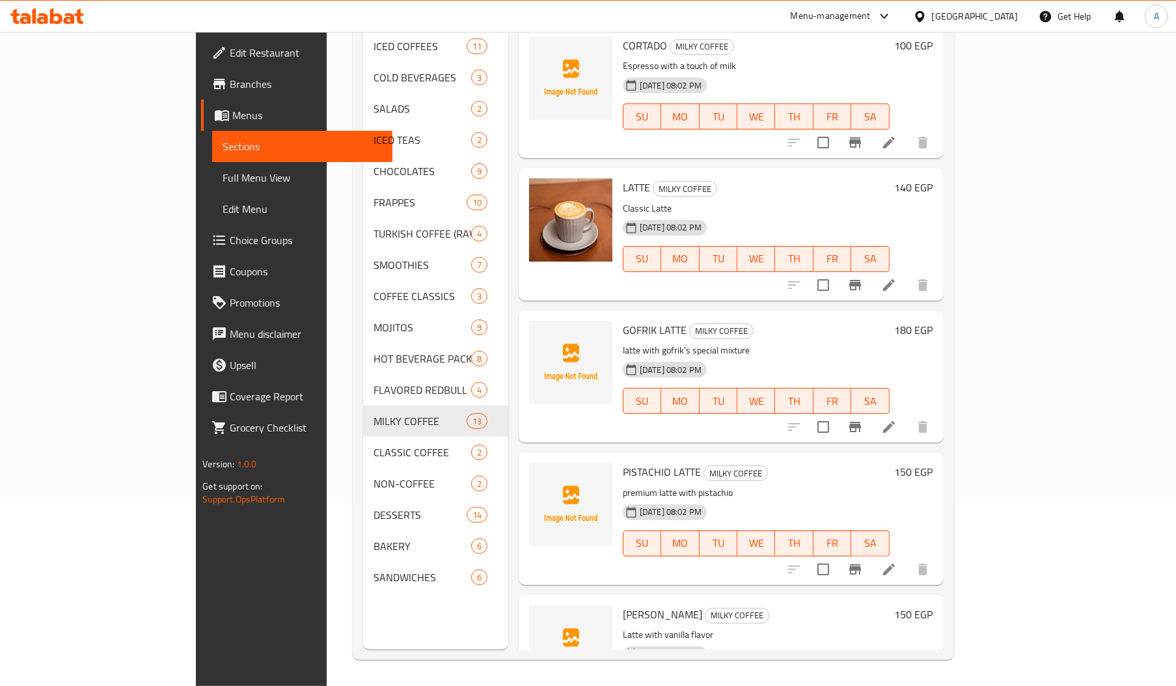
click at [623, 462] on span "PISTACHIO LATTE" at bounding box center [662, 472] width 78 height 20
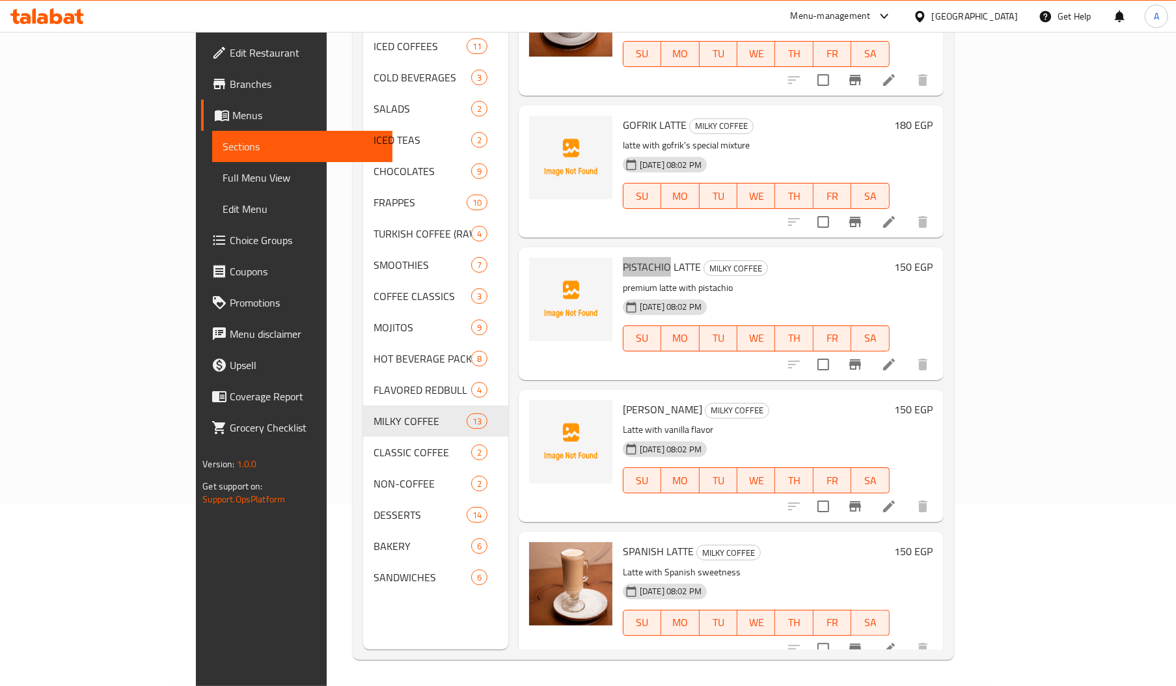
scroll to position [497, 0]
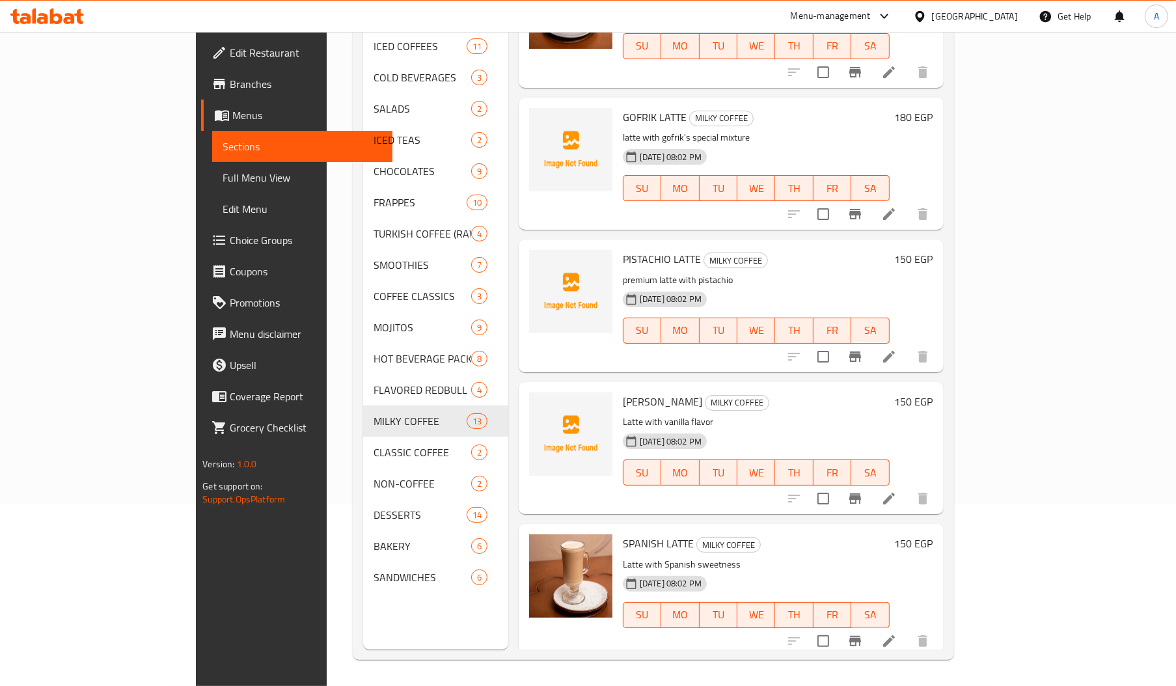
click at [618, 387] on div "VANILLA LATTE MILKY COFFEE Latte with vanilla flavor 18-08-2025 08:02 PM SU MO …" at bounding box center [756, 448] width 277 height 122
click at [623, 392] on span "VANILLA LATTE" at bounding box center [662, 402] width 79 height 20
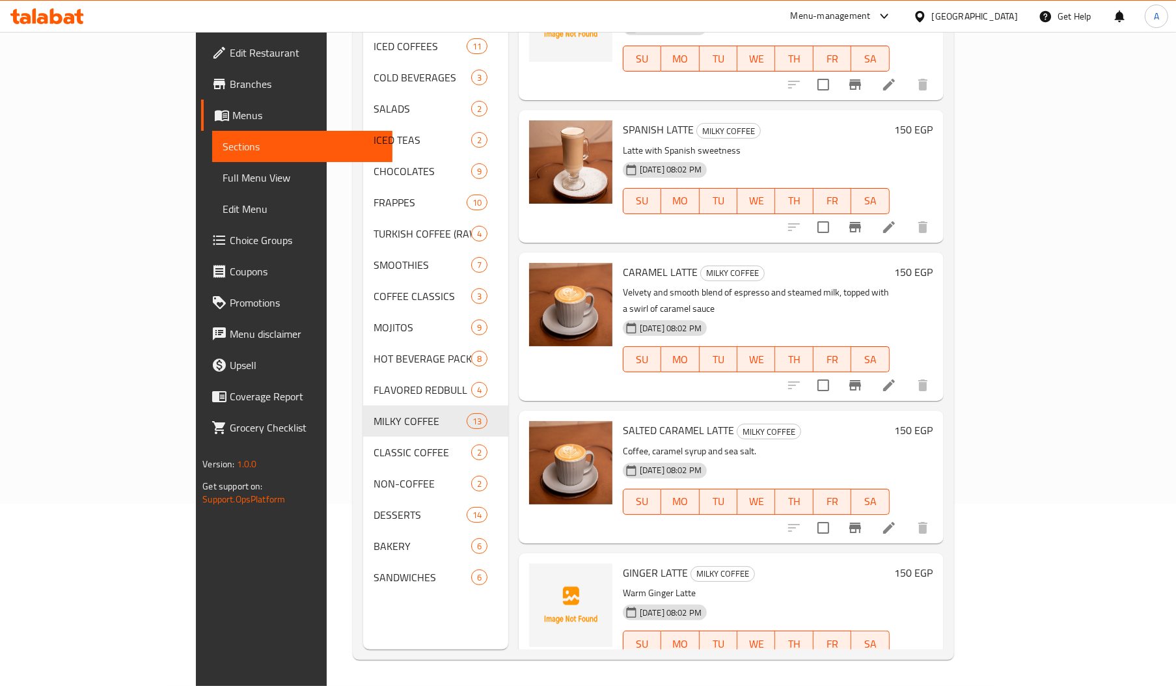
scroll to position [912, 0]
click at [623, 562] on span "GINGER LATTE" at bounding box center [655, 572] width 65 height 20
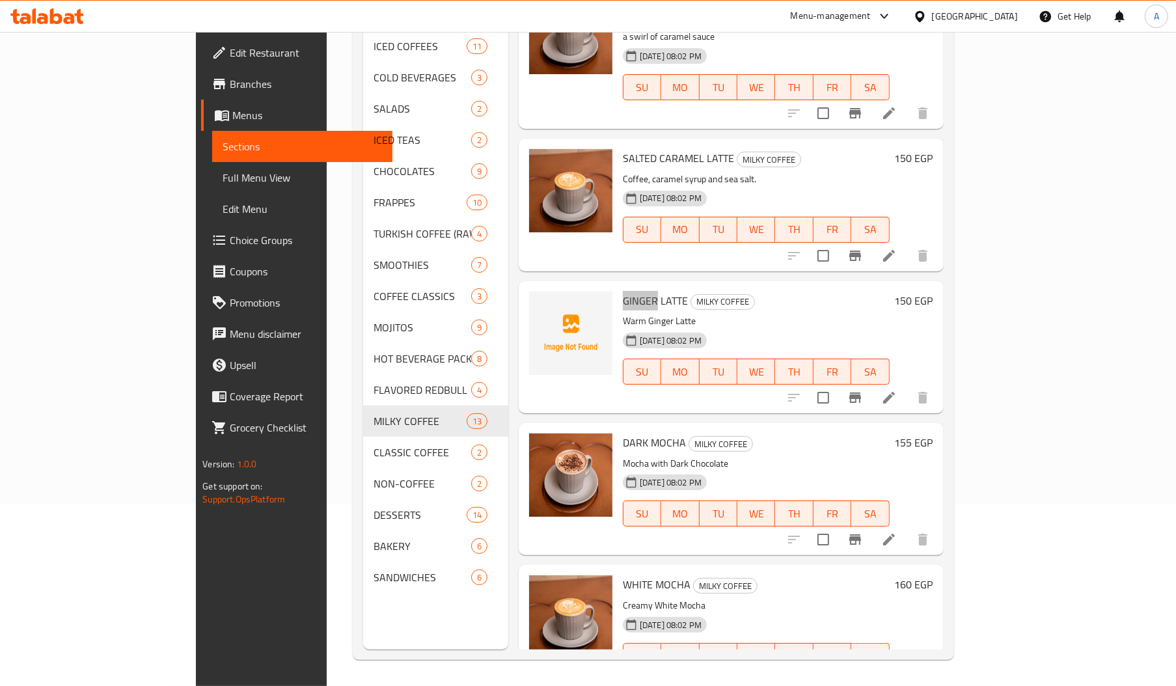
scroll to position [1193, 0]
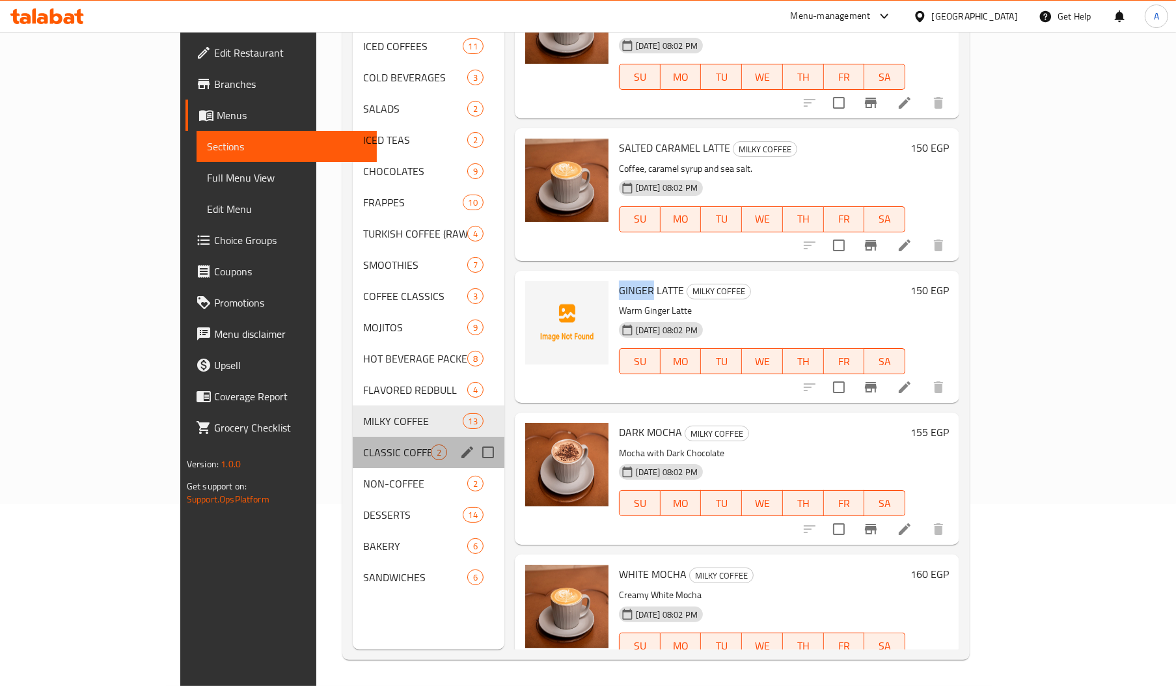
click at [353, 444] on div "CLASSIC COFFEE 2" at bounding box center [429, 452] width 152 height 31
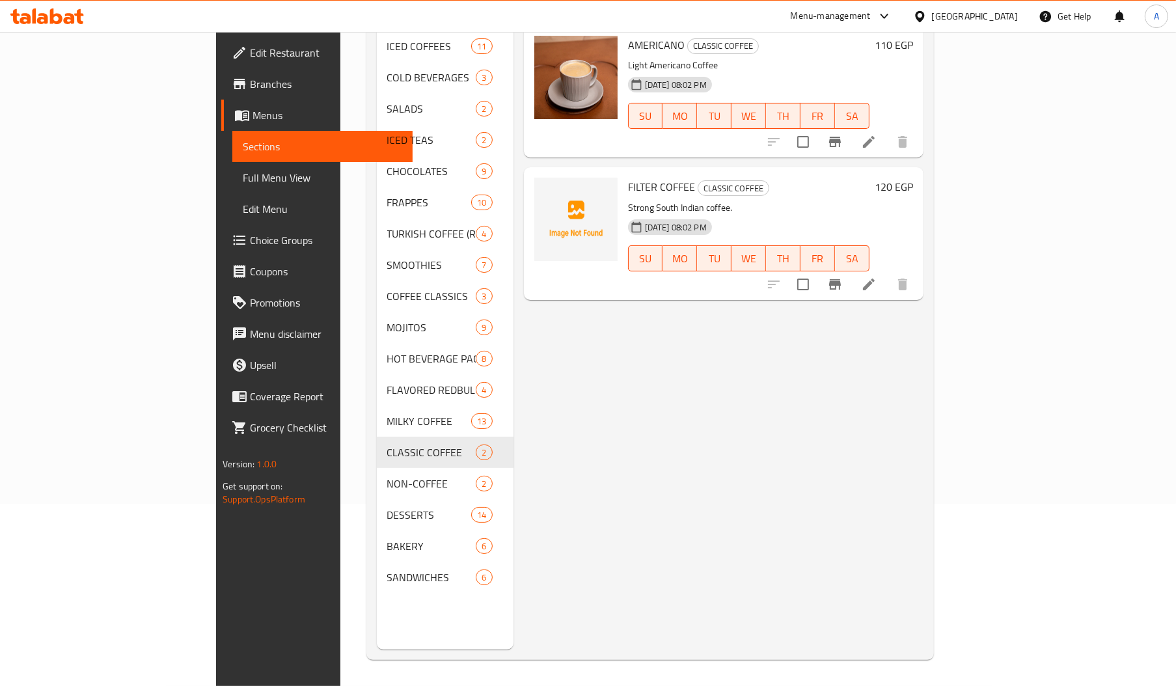
click at [628, 177] on span "FILTER COFFEE" at bounding box center [661, 187] width 67 height 20
drag, startPoint x: 581, startPoint y: 163, endPoint x: 610, endPoint y: 161, distance: 29.3
click at [628, 177] on span "FILTER COFFEE" at bounding box center [661, 187] width 67 height 20
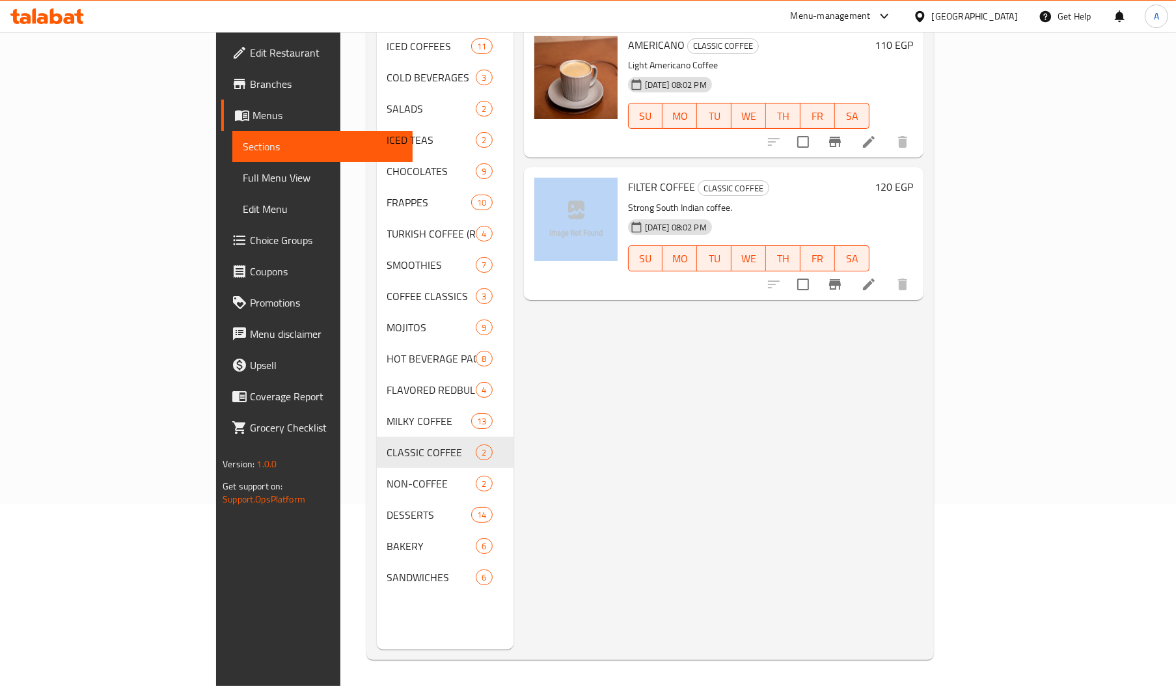
drag, startPoint x: 568, startPoint y: 169, endPoint x: 577, endPoint y: 169, distance: 9.1
click at [577, 172] on div "FILTER COFFEE CLASSIC COFFEE Strong South Indian coffee. 18-08-2025 08:02 PM SU…" at bounding box center [723, 233] width 389 height 122
click at [628, 177] on span "FILTER COFFEE" at bounding box center [661, 187] width 67 height 20
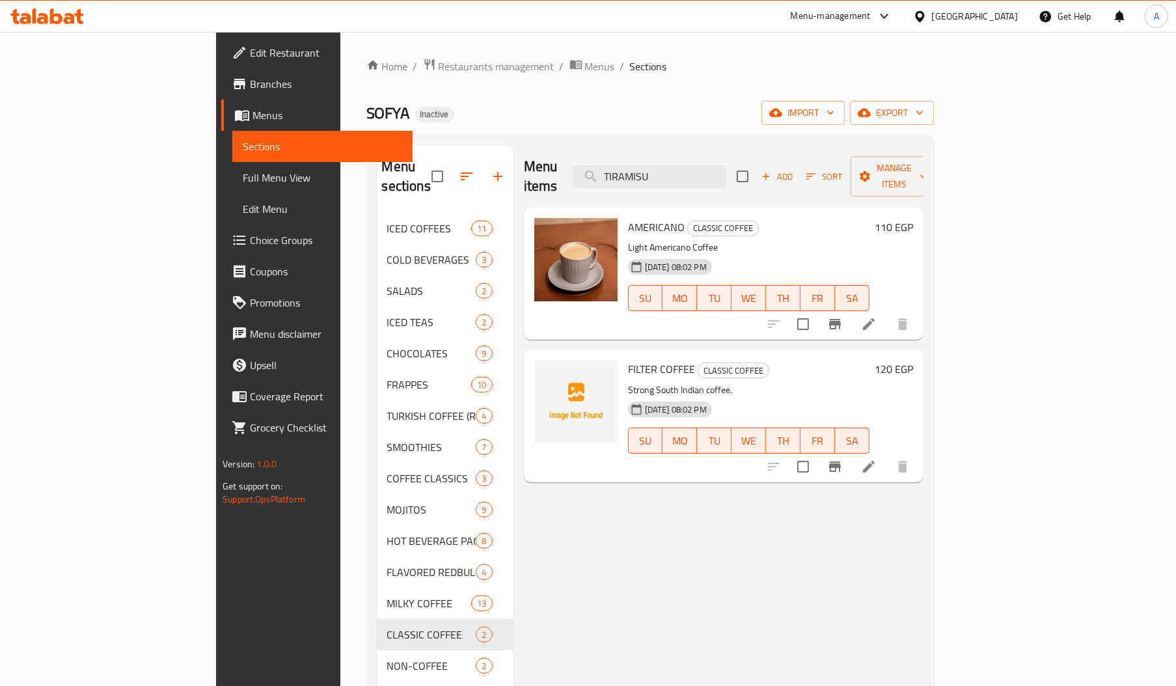
click at [743, 155] on div "Menu items TIRAMISU Add Sort Manage items" at bounding box center [724, 177] width 400 height 62
click at [726, 165] on input "TIRAMISU" at bounding box center [650, 176] width 154 height 23
paste input "FILTER"
click at [726, 165] on input "FILTER" at bounding box center [650, 176] width 154 height 23
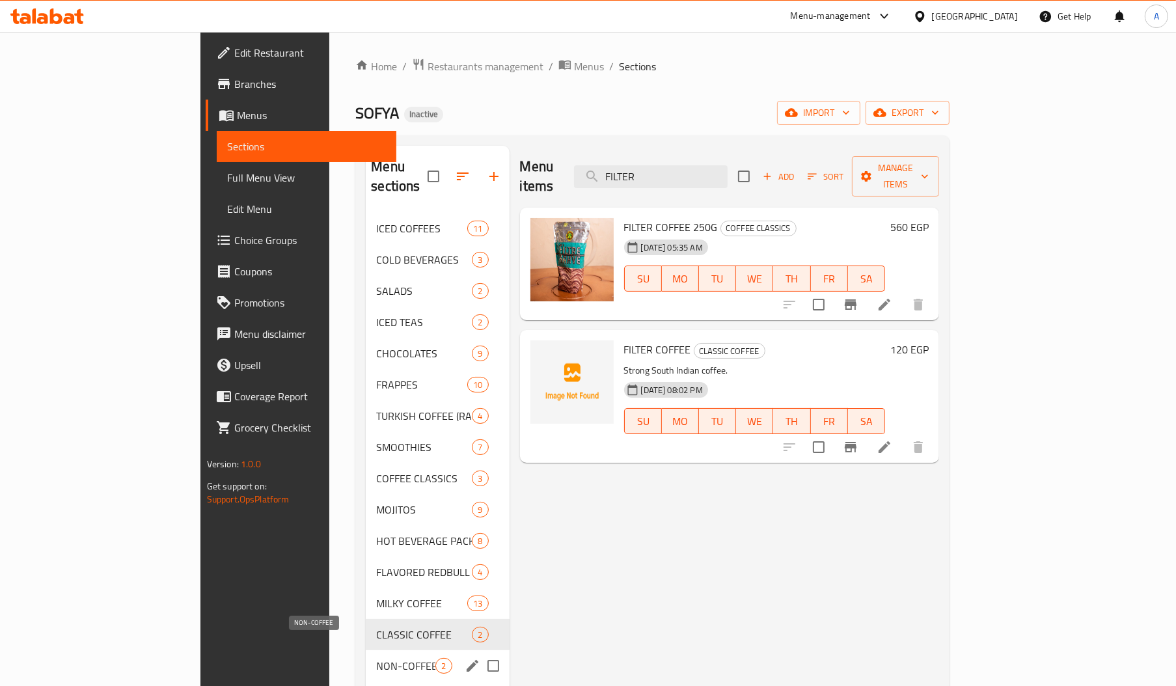
type input "FILTER"
click at [376, 658] on span "NON-COFFEE" at bounding box center [405, 666] width 59 height 16
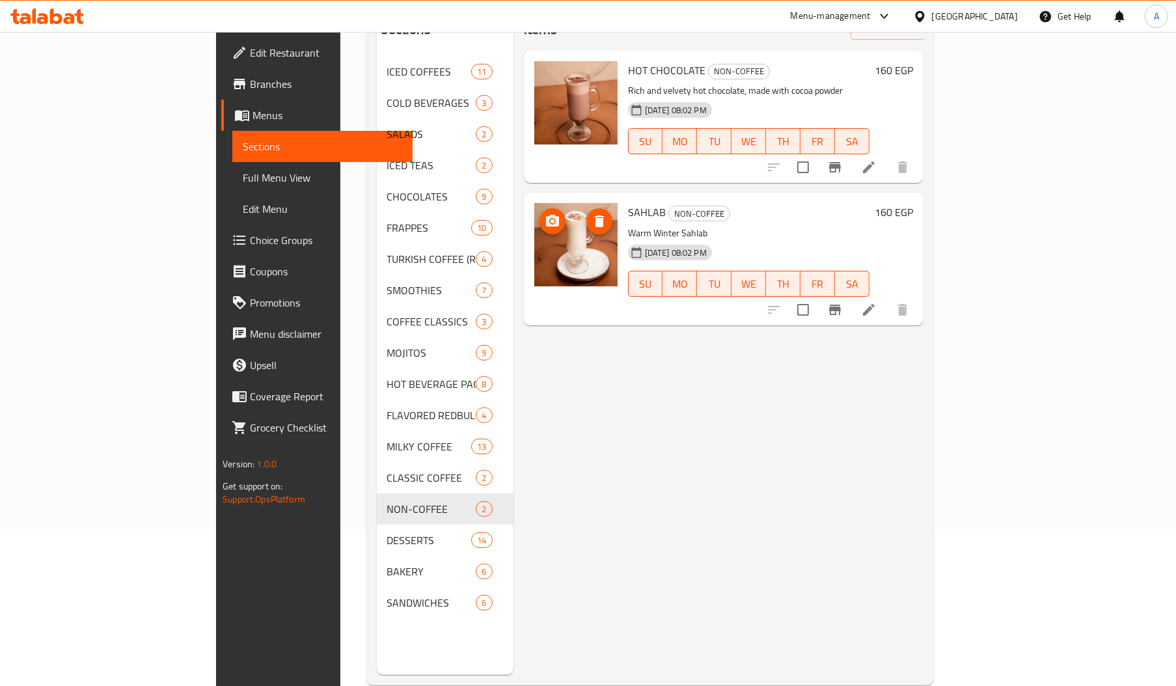
scroll to position [184, 0]
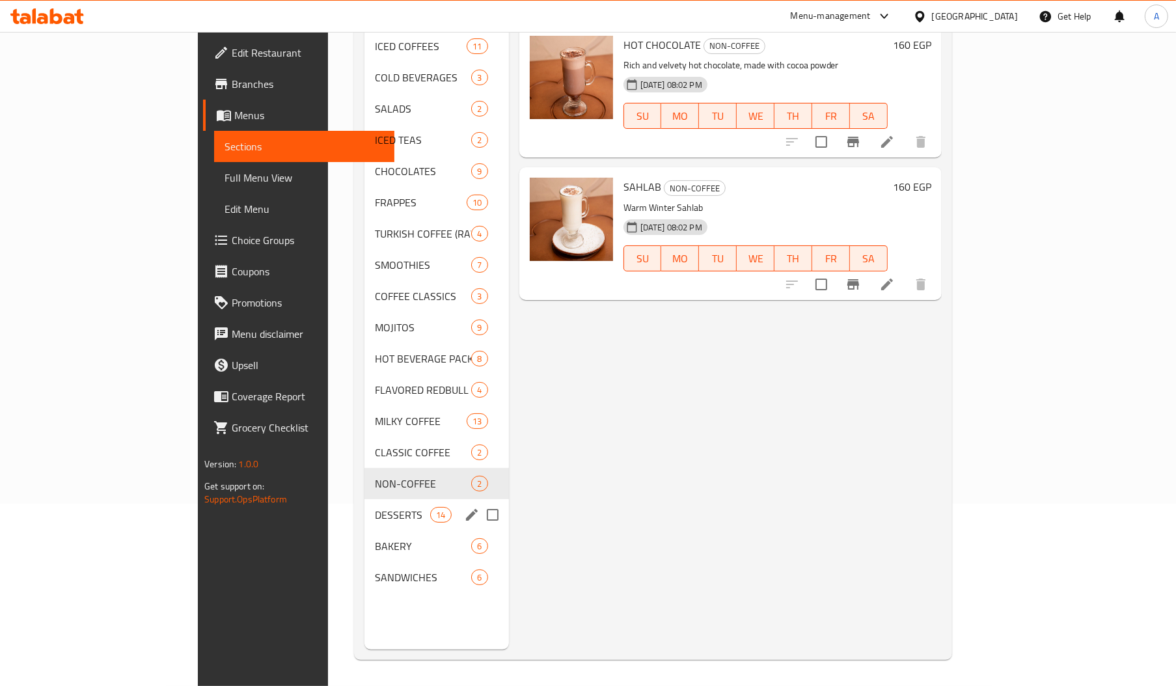
click at [364, 509] on div "DESSERTS 14" at bounding box center [436, 514] width 144 height 31
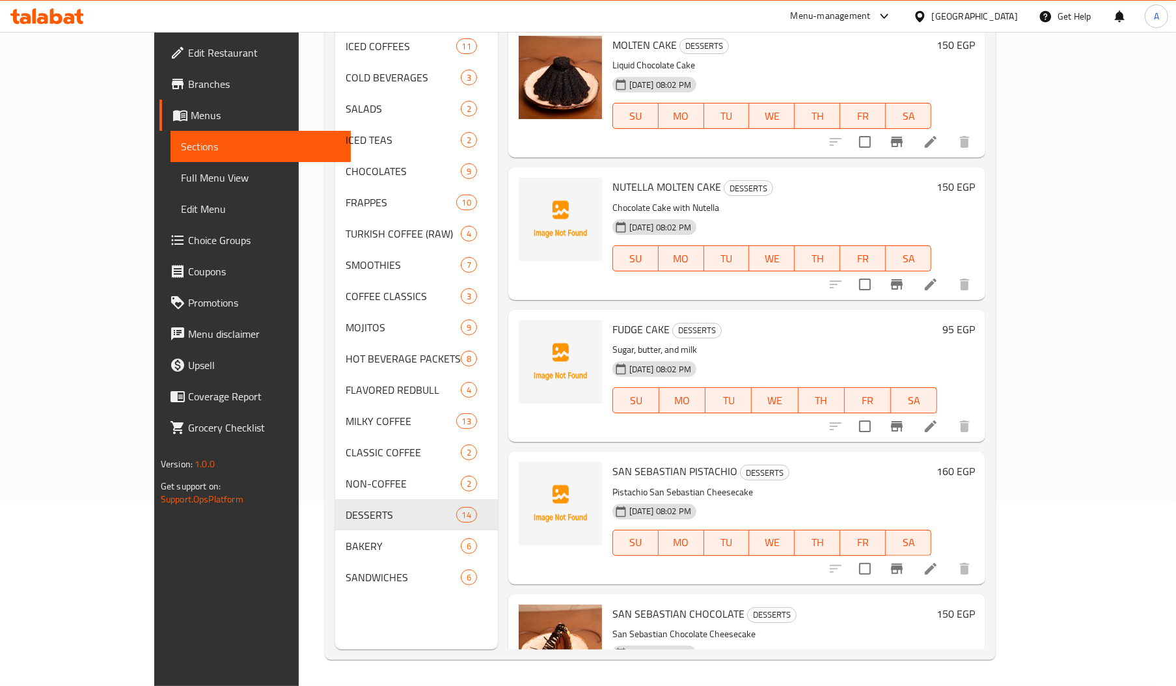
click at [612, 177] on span "NUTELLA MOLTEN CAKE" at bounding box center [666, 187] width 109 height 20
click at [612, 320] on span "FUDGE CAKE" at bounding box center [640, 330] width 57 height 20
click at [612, 461] on span "SAN SEBASTIAN PISTACHIO" at bounding box center [674, 471] width 125 height 20
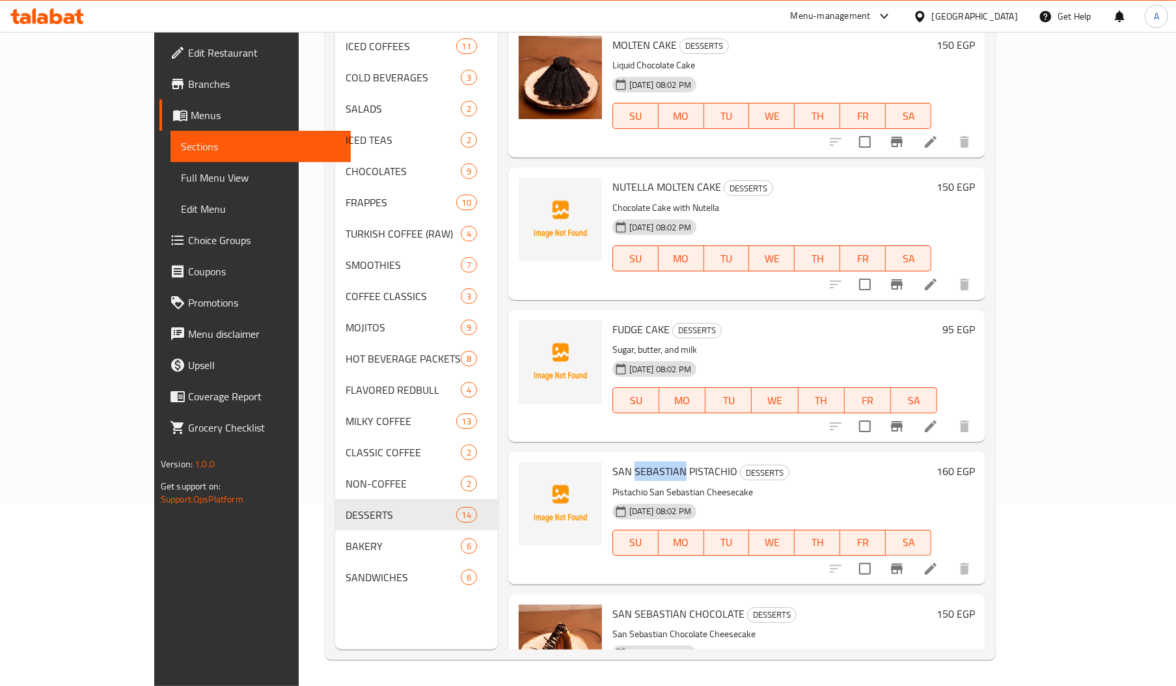
click at [612, 461] on span "SAN SEBASTIAN PISTACHIO" at bounding box center [674, 471] width 125 height 20
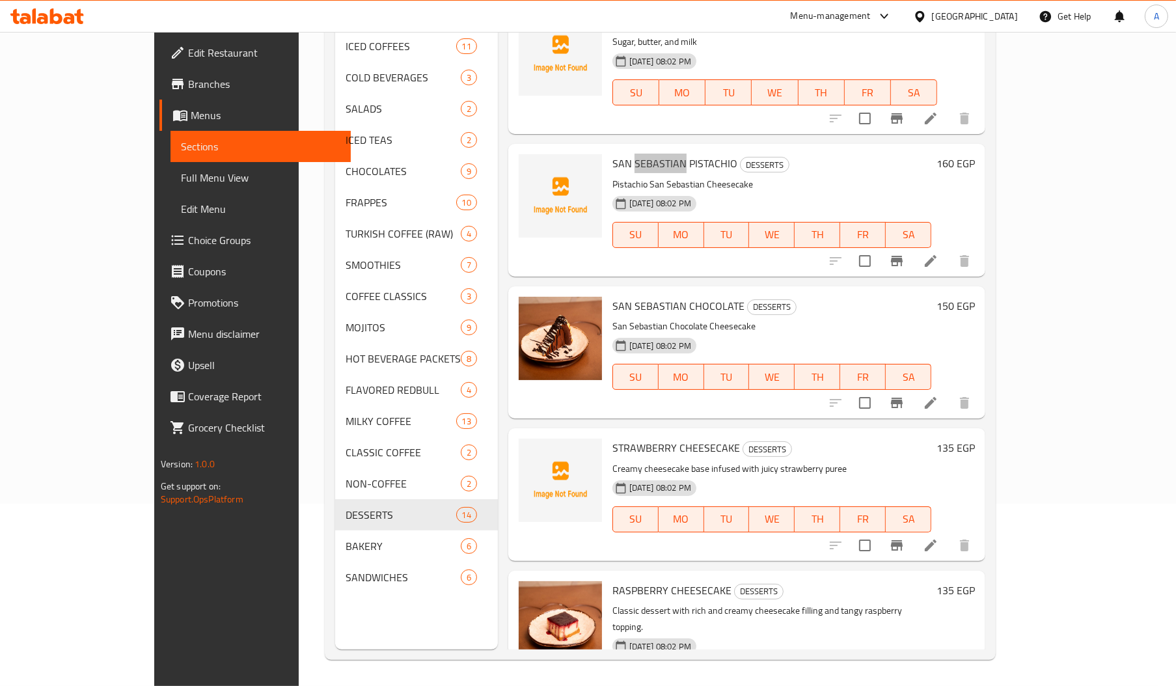
scroll to position [342, 0]
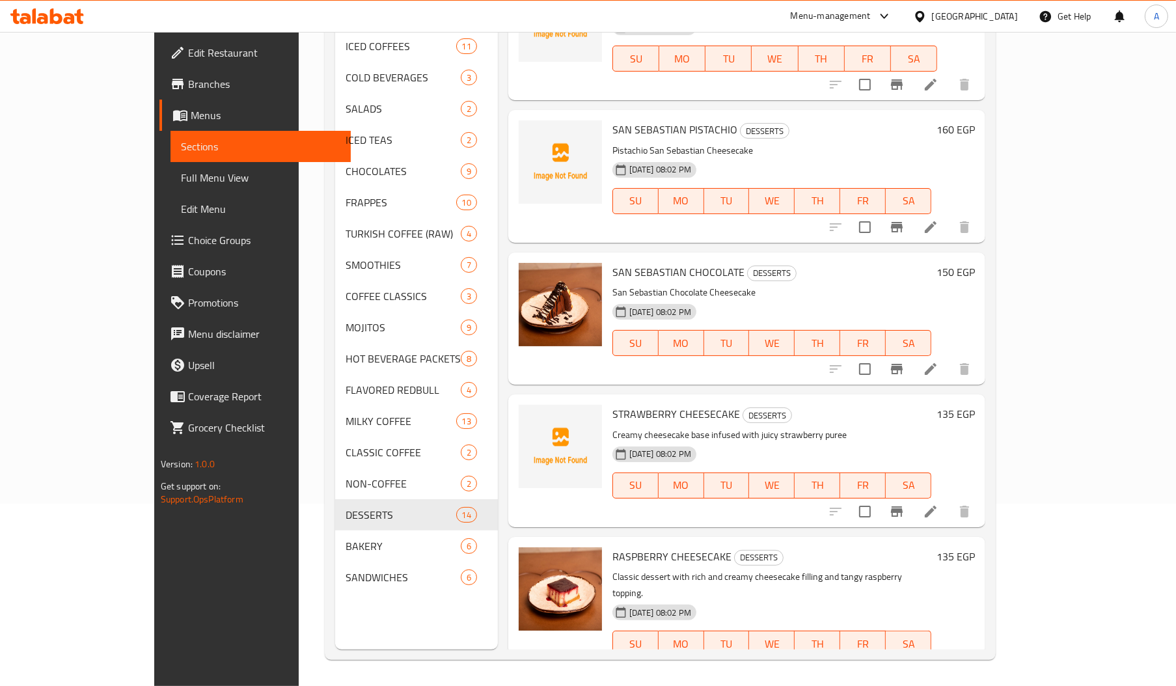
click at [612, 404] on span "STRAWBERRY CHEESECAKE" at bounding box center [676, 414] width 128 height 20
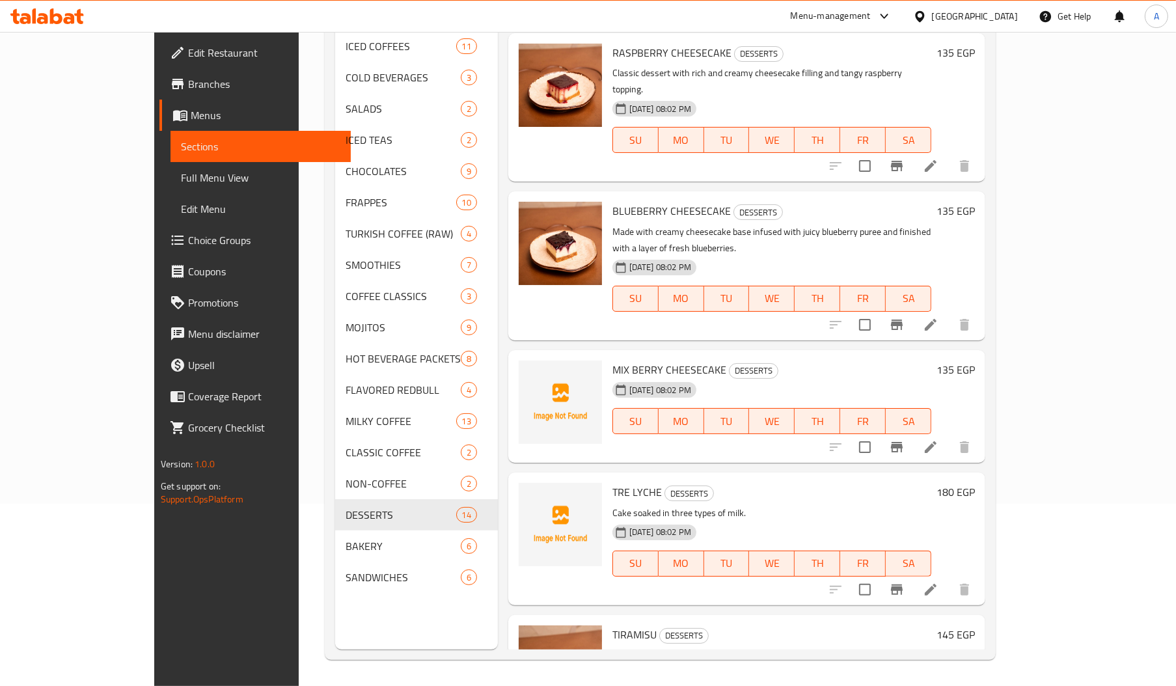
scroll to position [870, 0]
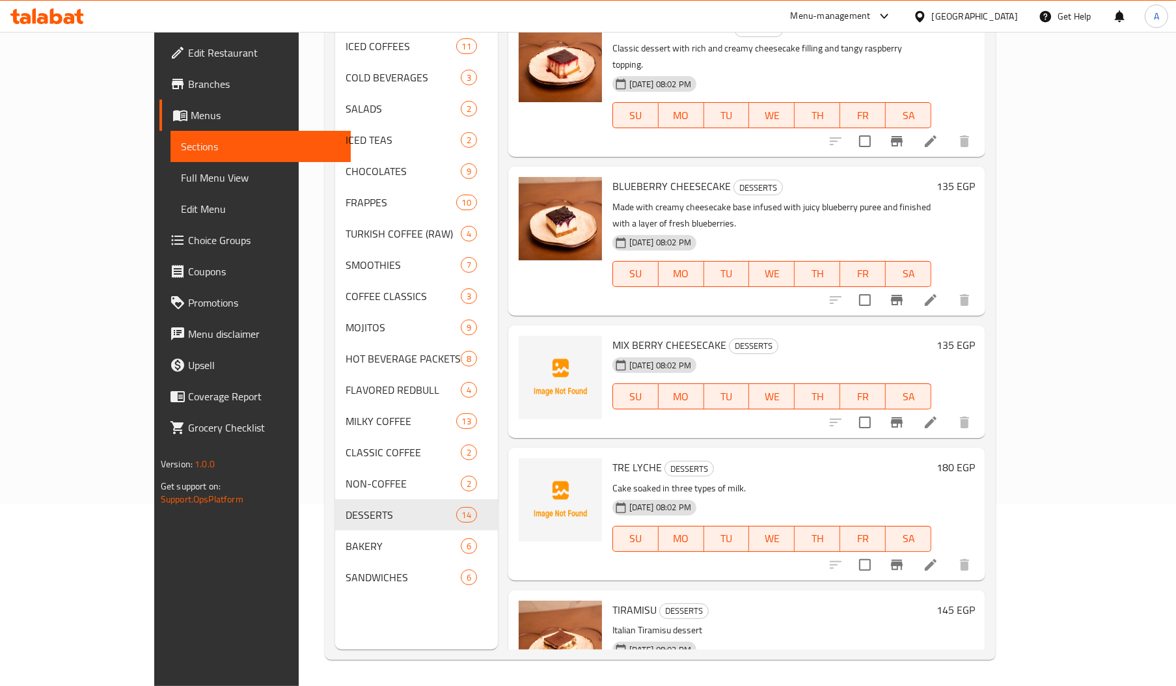
click at [612, 335] on span "MIX BERRY CHEESECAKE" at bounding box center [669, 345] width 114 height 20
click at [636, 335] on span "MIX BERRY CHEESECAKE" at bounding box center [669, 345] width 114 height 20
click at [612, 458] on span "TRE LYCHE" at bounding box center [636, 468] width 49 height 20
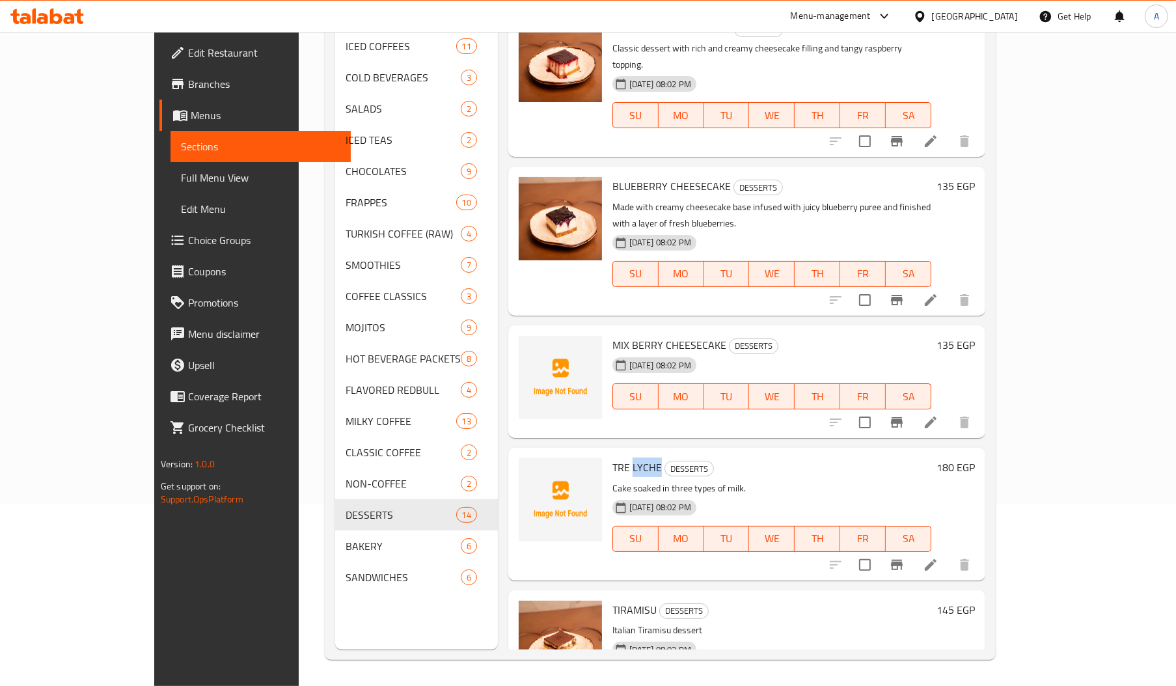
click at [612, 458] on span "TRE LYCHE" at bounding box center [636, 468] width 49 height 20
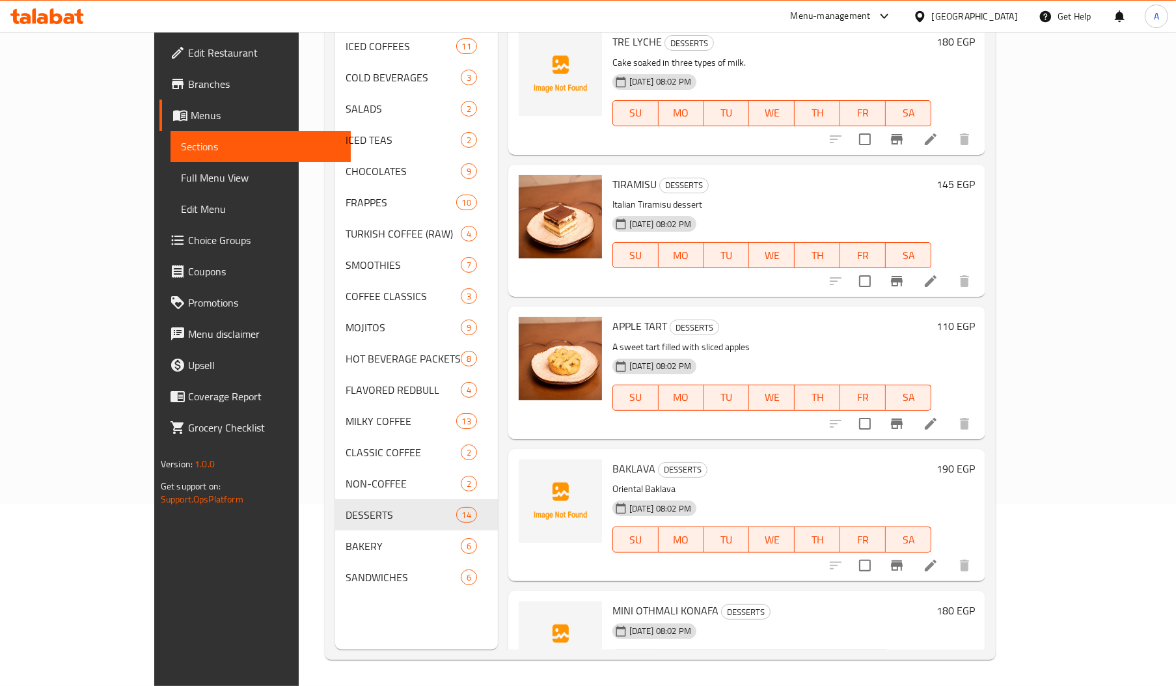
click at [612, 459] on span "BAKLAVA" at bounding box center [633, 469] width 43 height 20
click at [612, 601] on span "MINI OTHMALI KONAFA" at bounding box center [665, 611] width 106 height 20
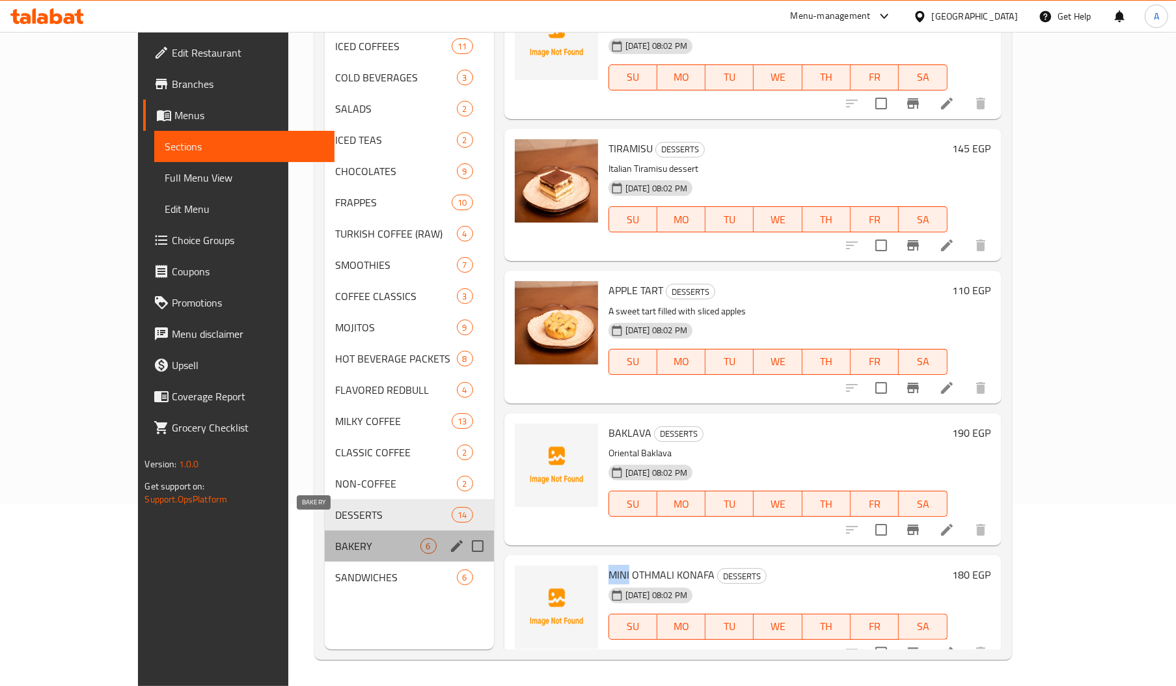
click at [342, 538] on span "BAKERY" at bounding box center [377, 546] width 85 height 16
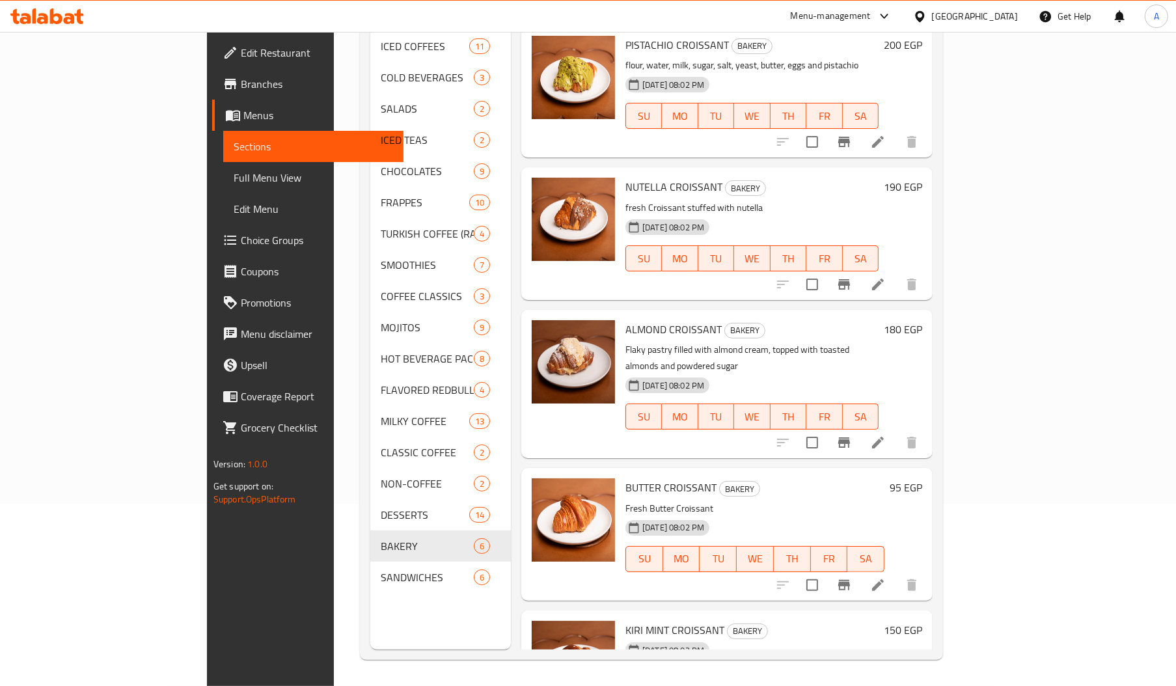
scroll to position [178, 0]
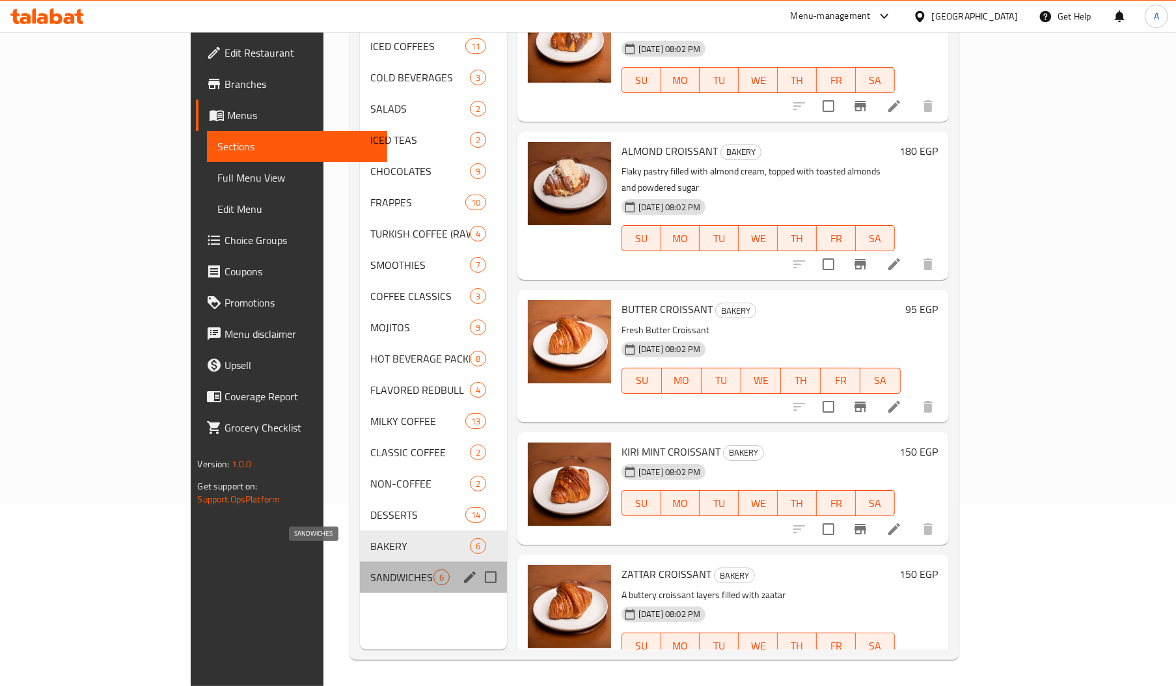
click at [370, 569] on span "SANDWICHES" at bounding box center [401, 577] width 63 height 16
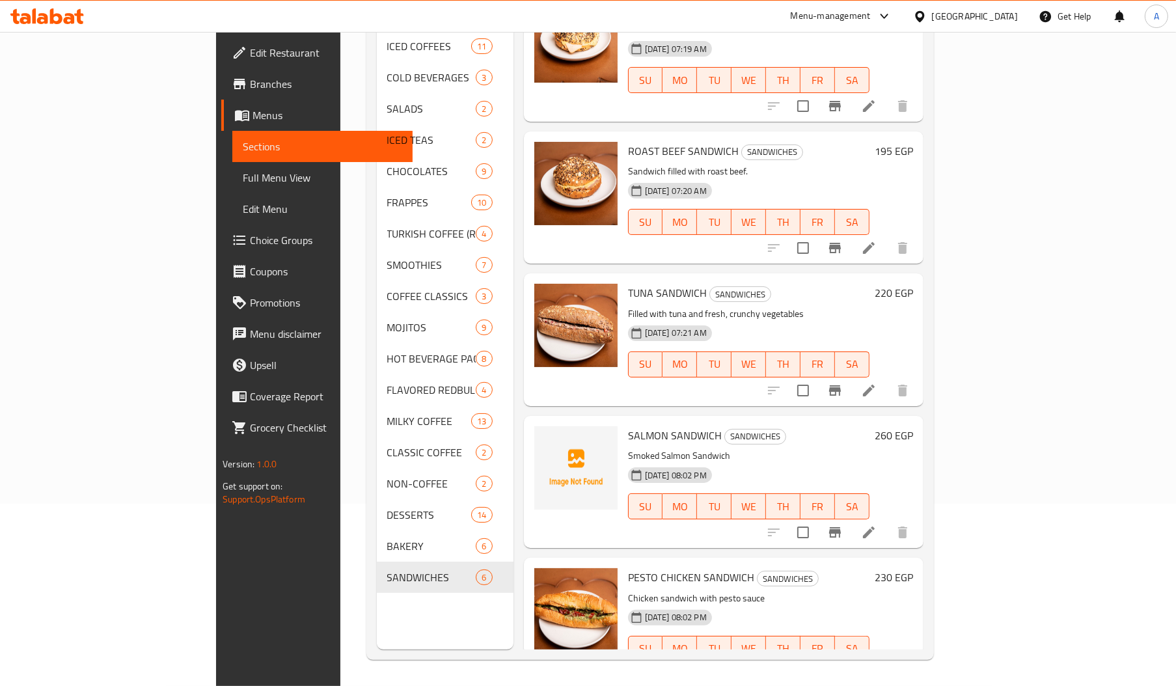
click at [628, 426] on span "SALMON SANDWICH" at bounding box center [675, 436] width 94 height 20
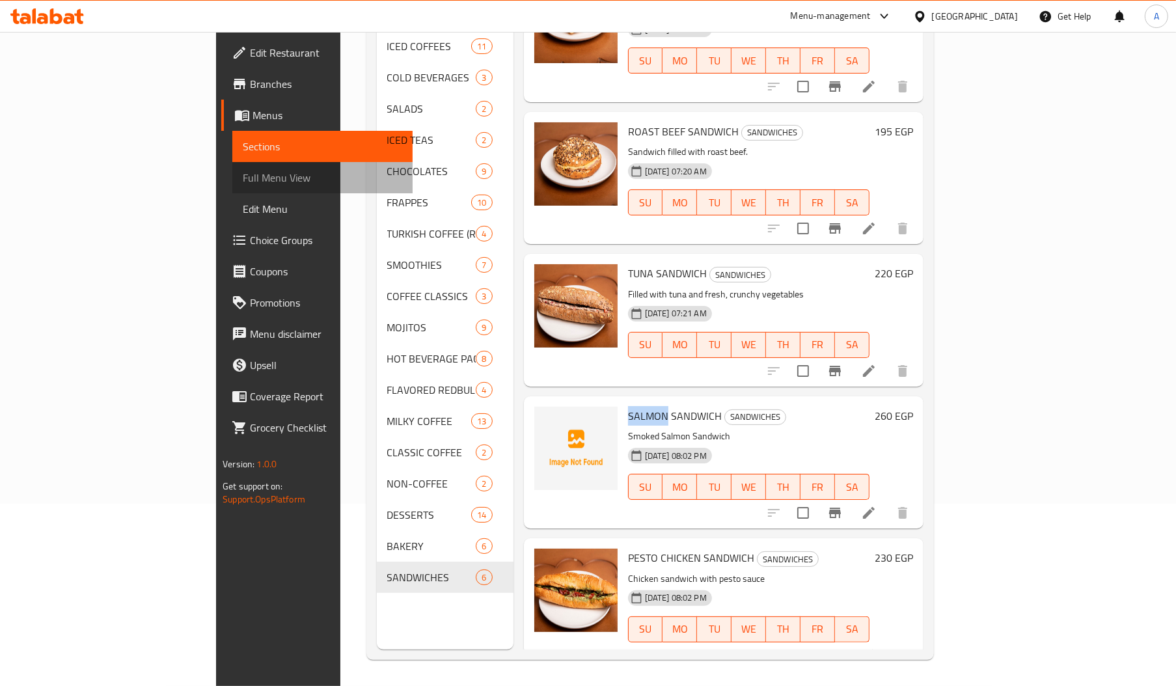
click at [243, 177] on span "Full Menu View" at bounding box center [322, 178] width 159 height 16
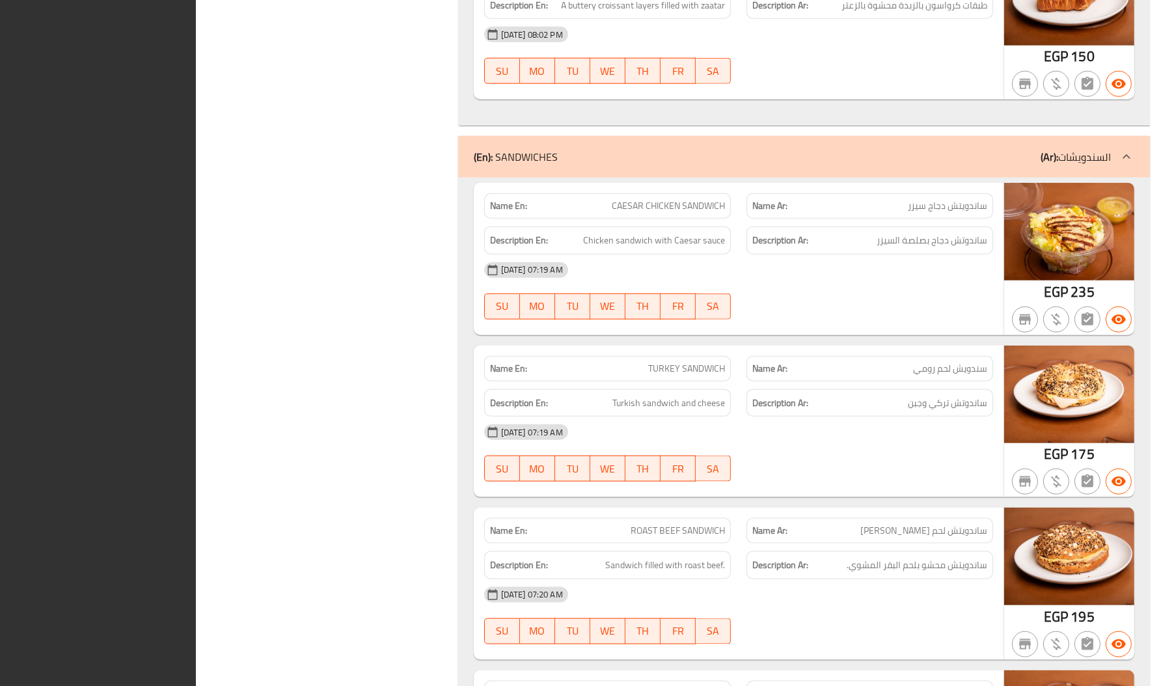
scroll to position [19913, 0]
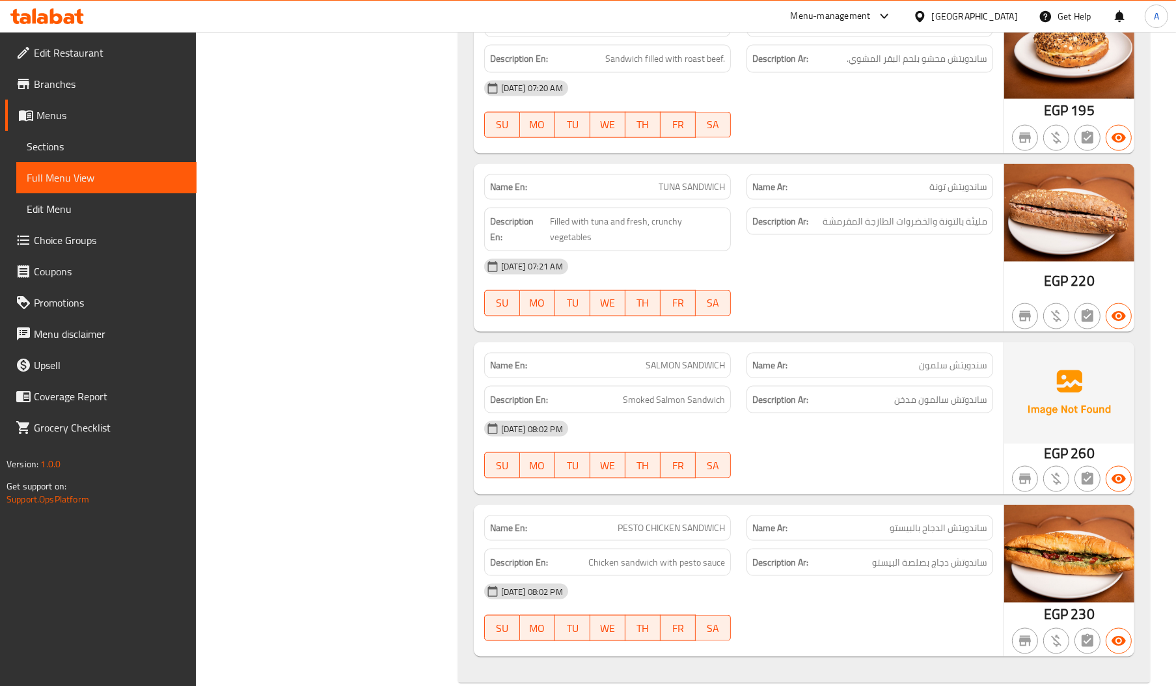
click at [51, 139] on span "Sections" at bounding box center [106, 147] width 159 height 16
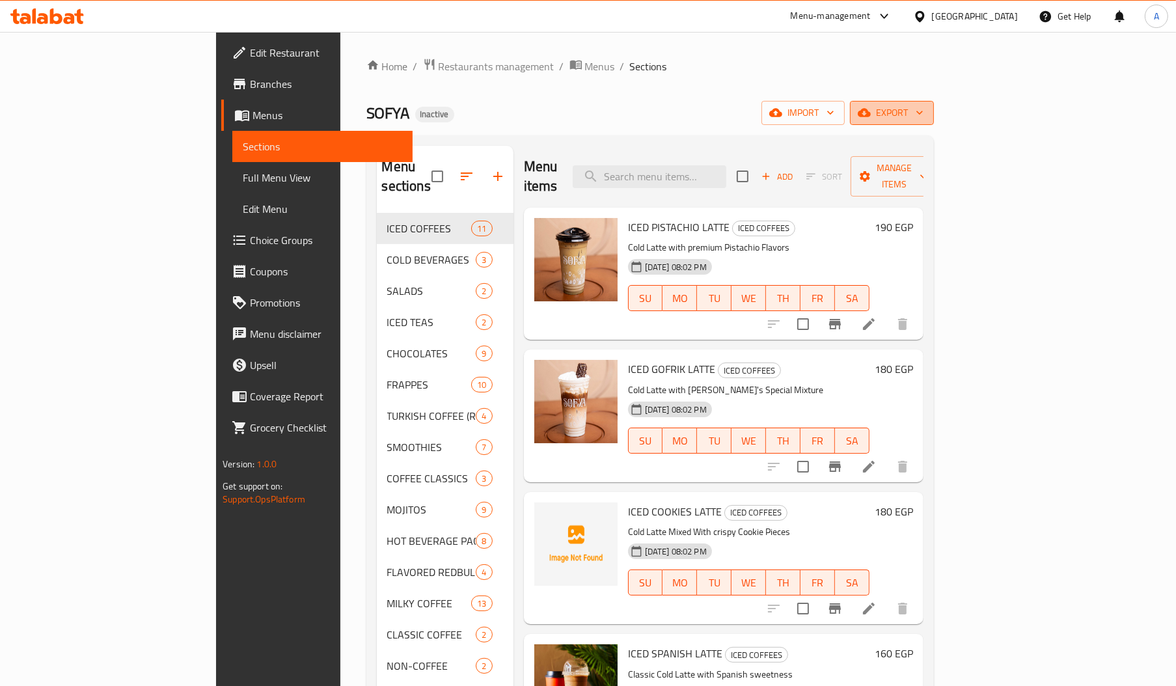
click at [924, 115] on span "export" at bounding box center [891, 113] width 63 height 16
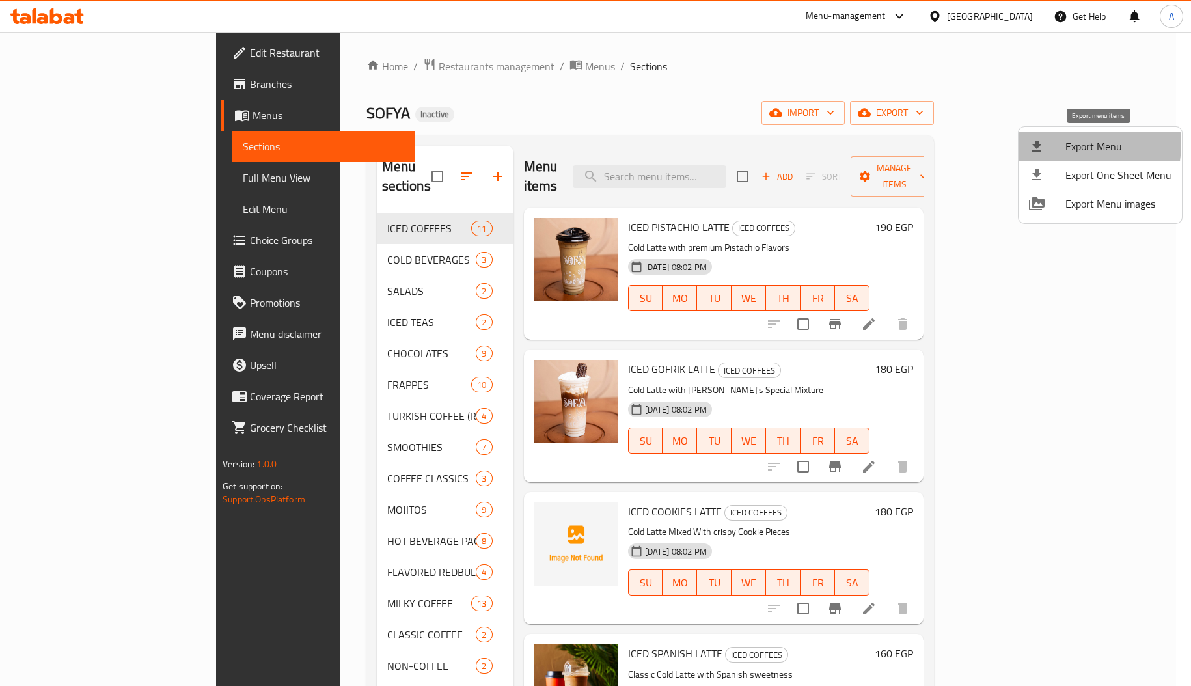
click at [1073, 144] on span "Export Menu" at bounding box center [1118, 147] width 106 height 16
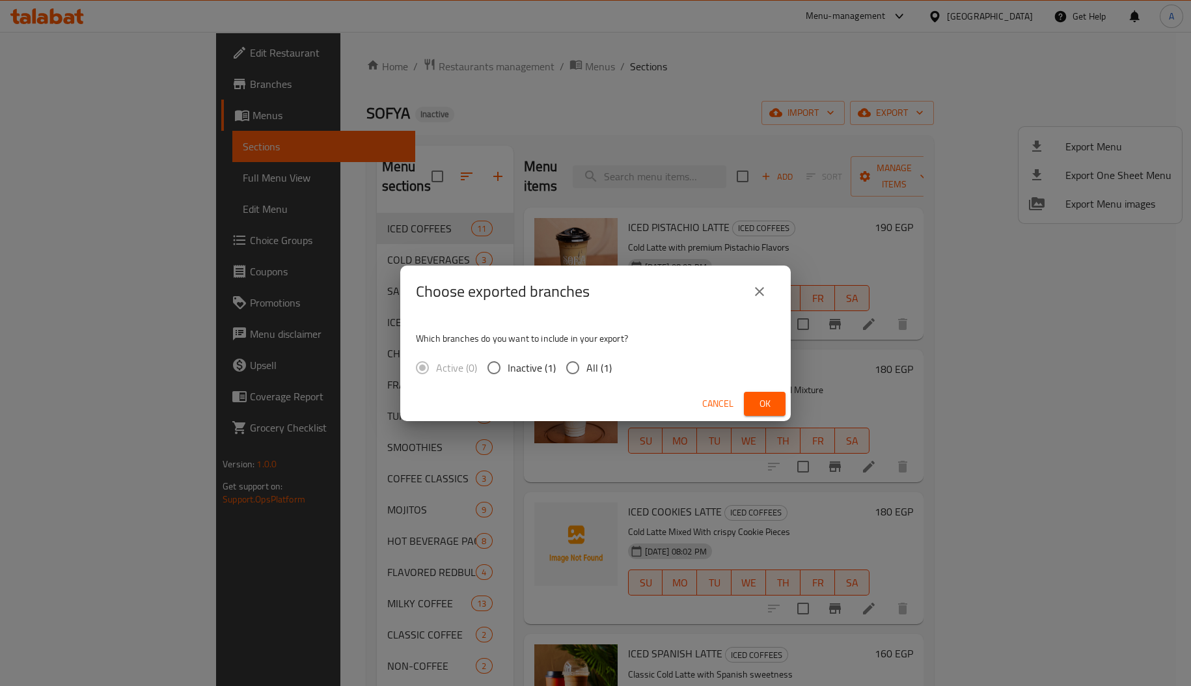
click at [584, 366] on input "All (1)" at bounding box center [572, 367] width 27 height 27
radio input "true"
click at [759, 396] on span "Ok" at bounding box center [764, 404] width 21 height 16
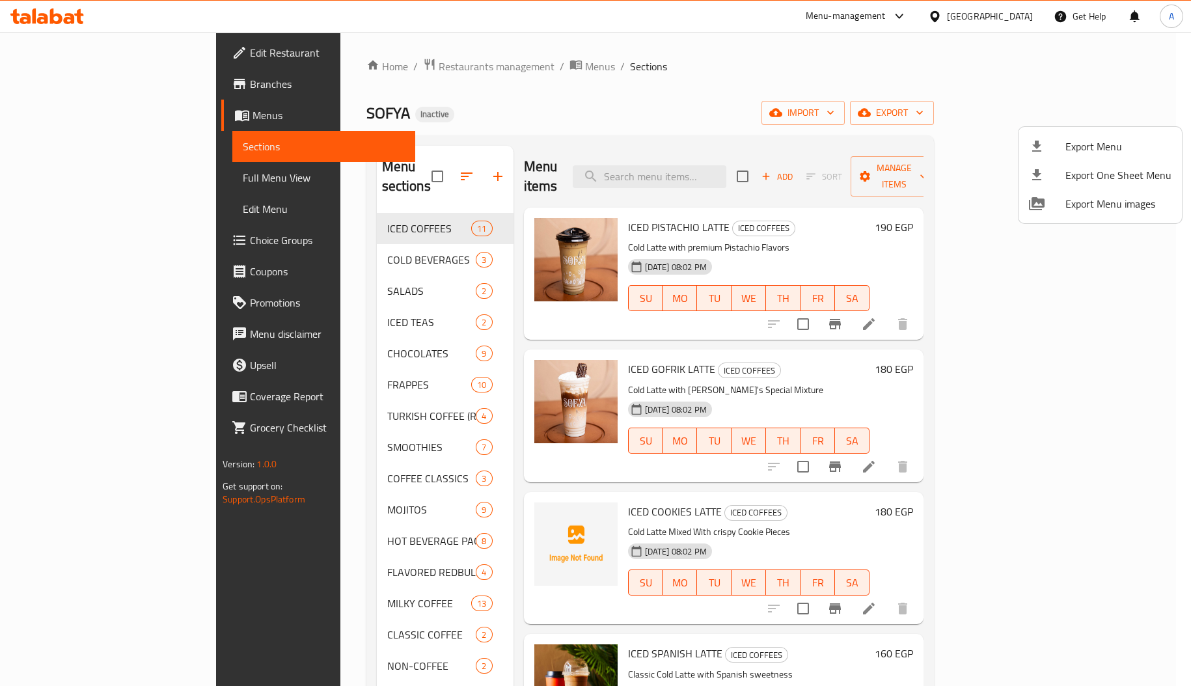
click at [113, 57] on div at bounding box center [595, 343] width 1191 height 686
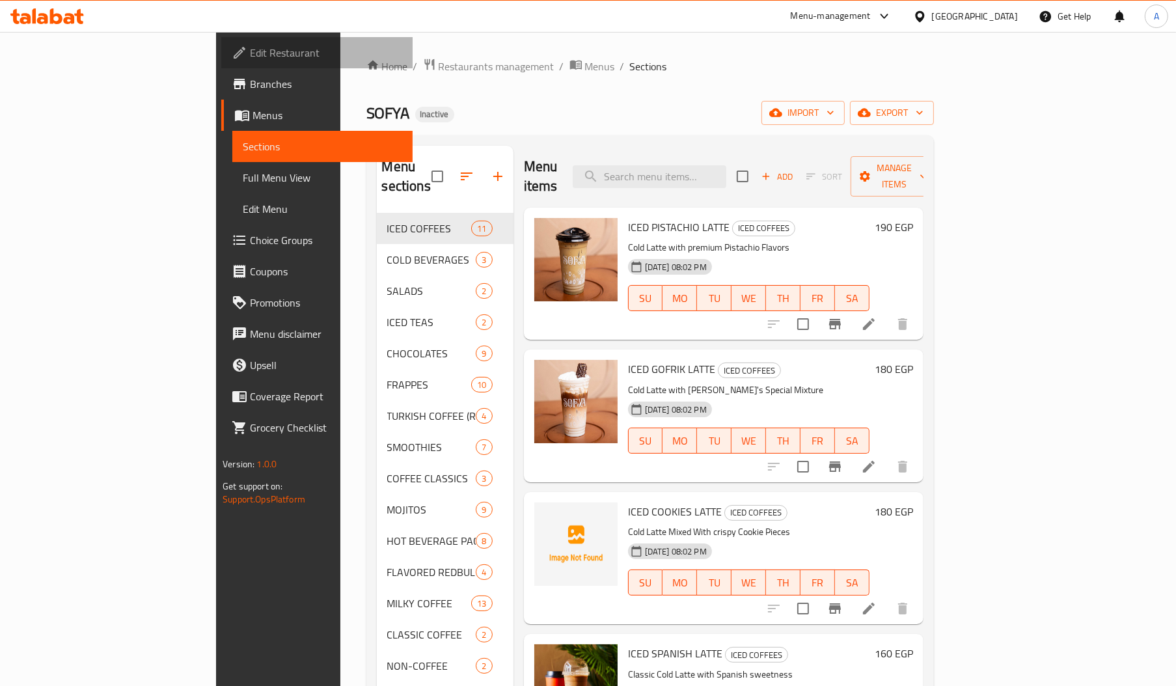
click at [250, 57] on span "Edit Restaurant" at bounding box center [326, 53] width 152 height 16
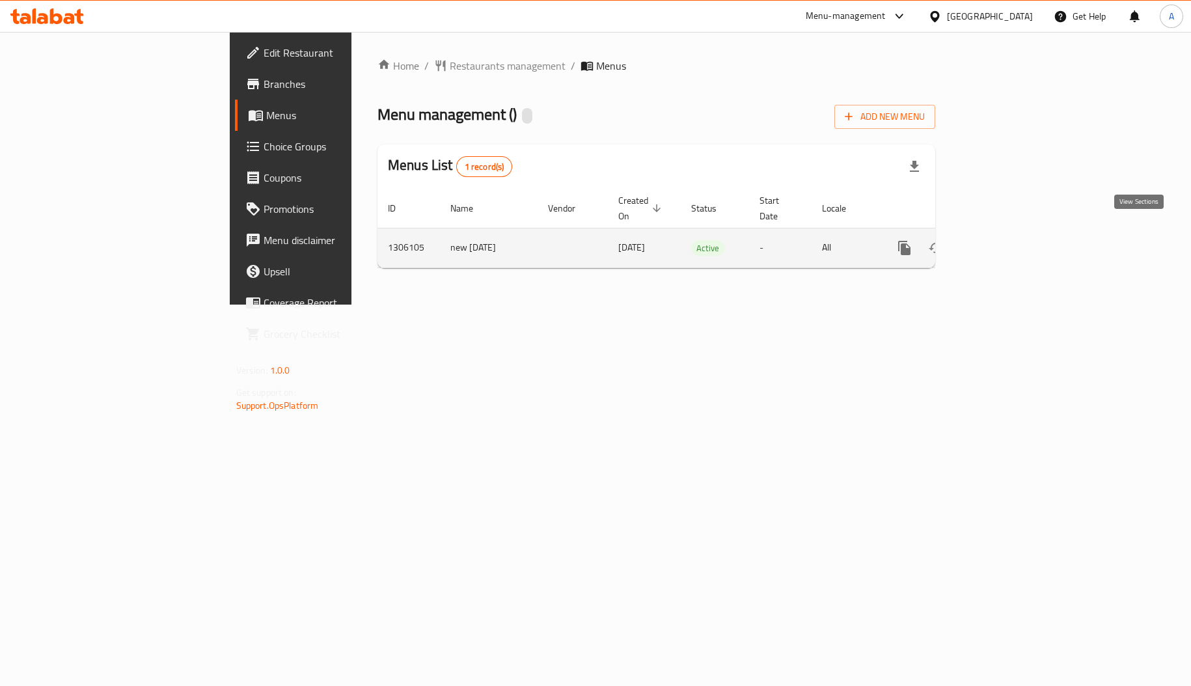
click at [1006, 240] on icon "enhanced table" at bounding box center [999, 248] width 16 height 16
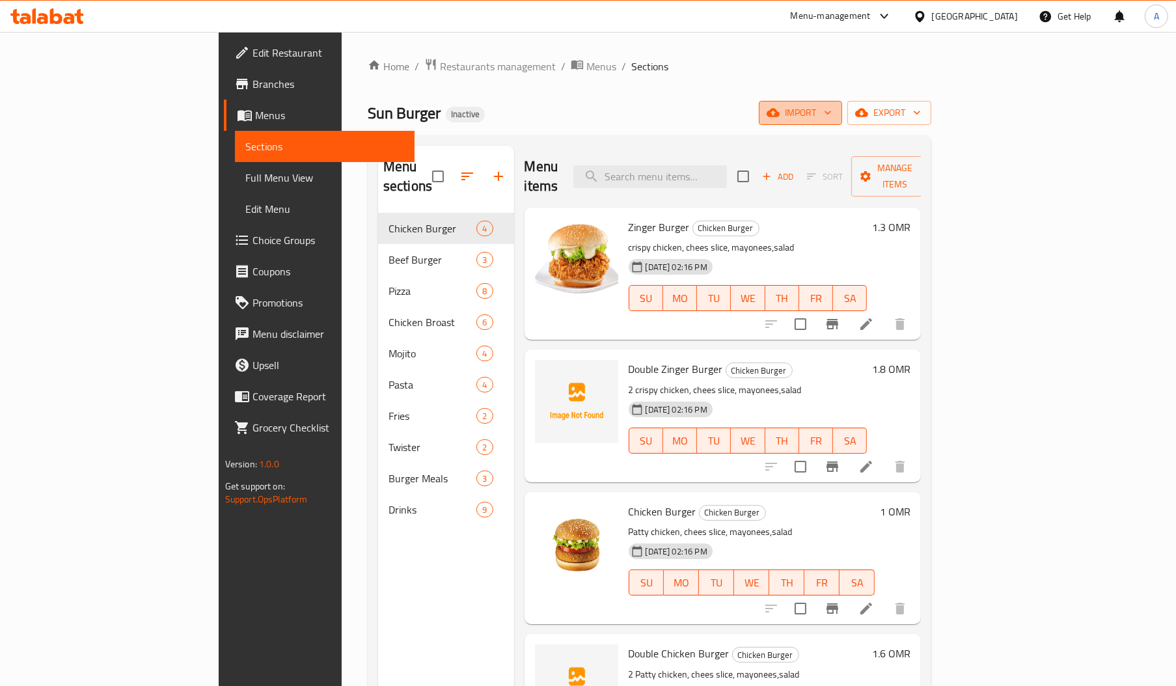
click at [832, 113] on span "import" at bounding box center [800, 113] width 62 height 16
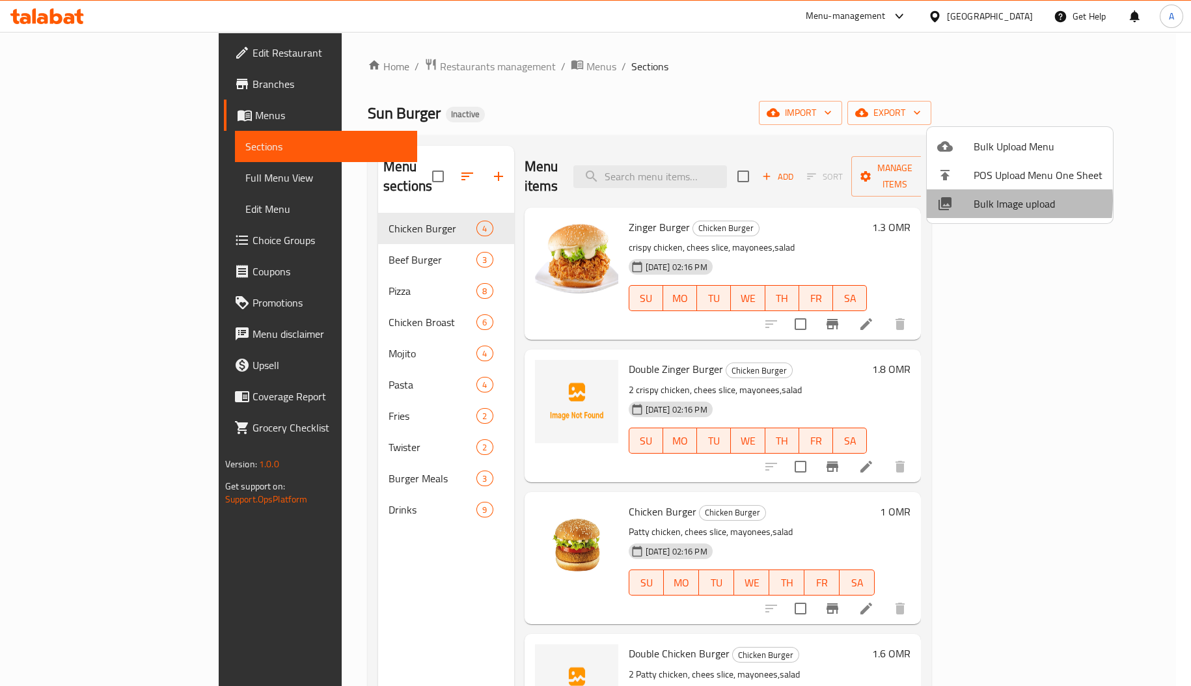
click at [961, 200] on div at bounding box center [955, 204] width 36 height 16
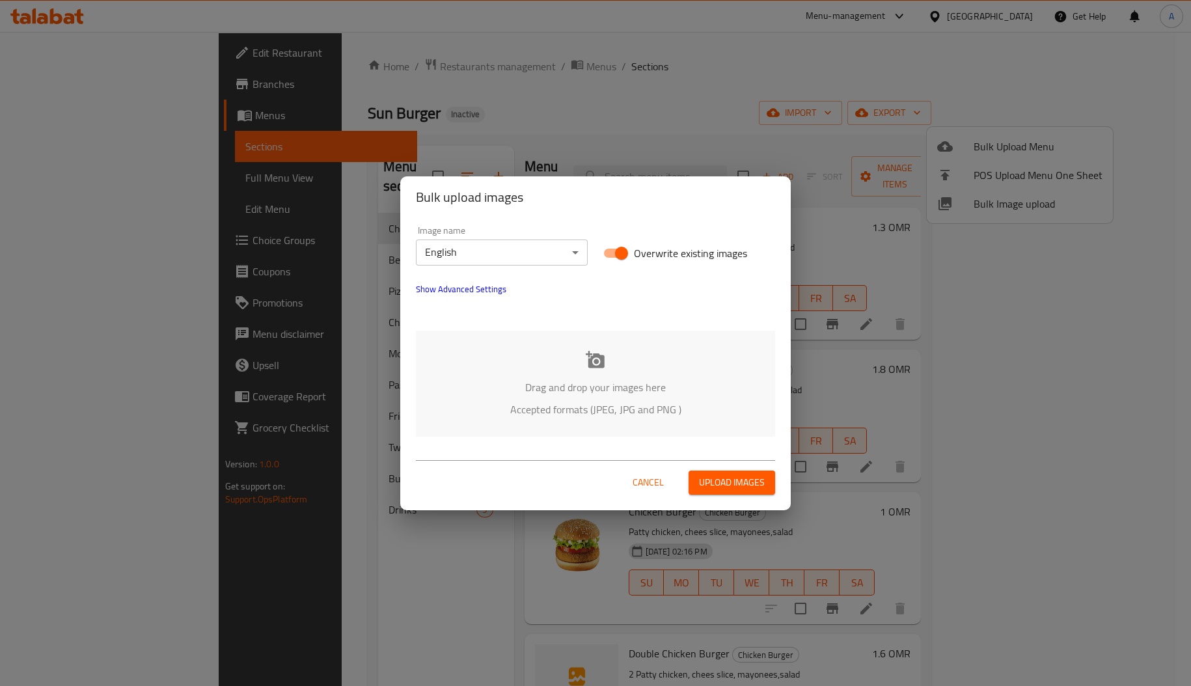
click at [551, 355] on div "Drag and drop your images here Accepted formats (JPEG, JPG and PNG )" at bounding box center [595, 384] width 359 height 106
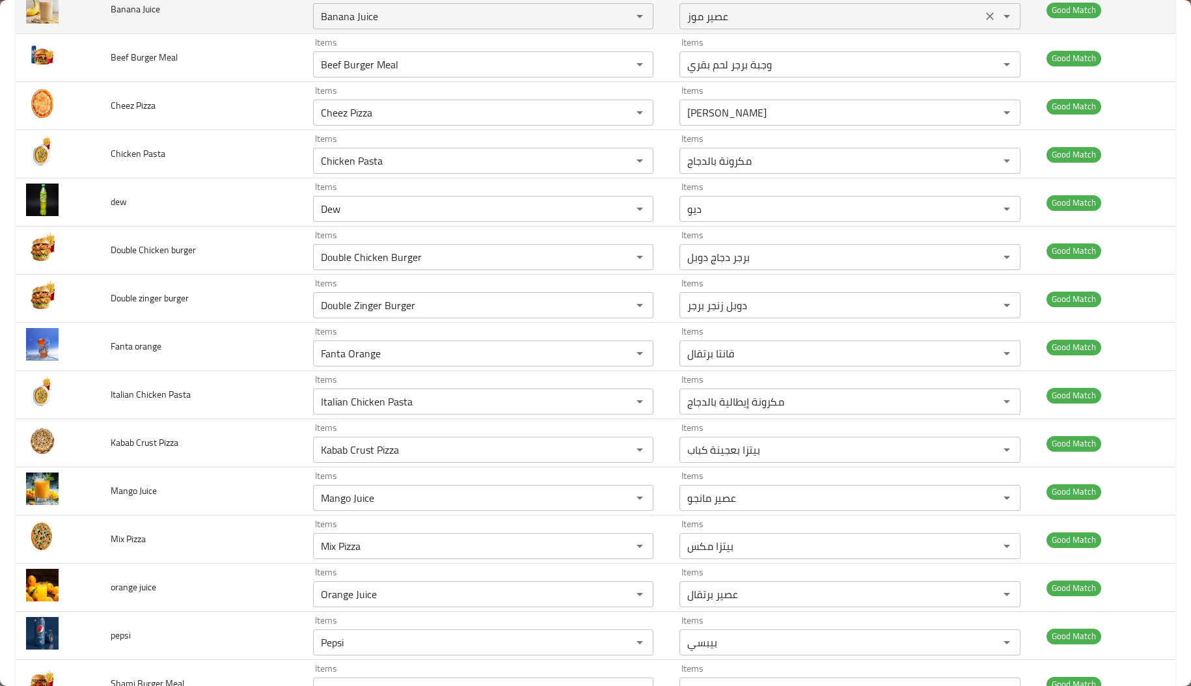
scroll to position [446, 0]
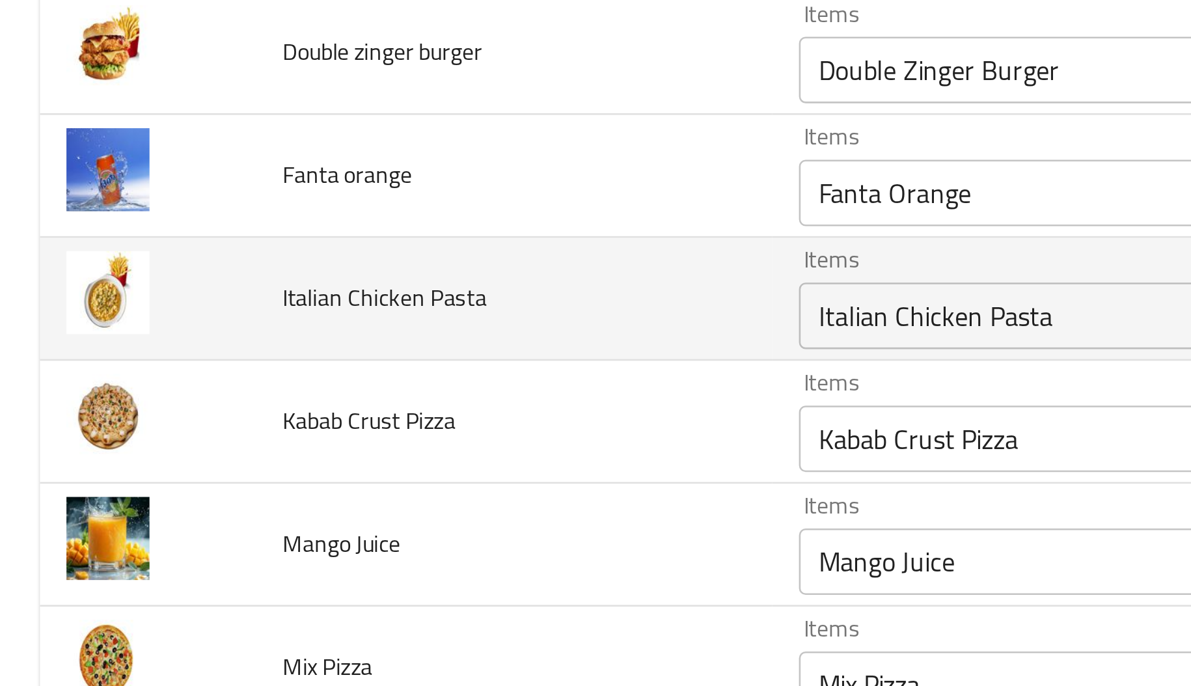
click at [131, 357] on span "Italian Chicken Pasta" at bounding box center [151, 354] width 80 height 17
copy span "Italian Chicken Pasta"
click at [433, 359] on Pasta "Italian Chicken Pasta" at bounding box center [464, 362] width 295 height 18
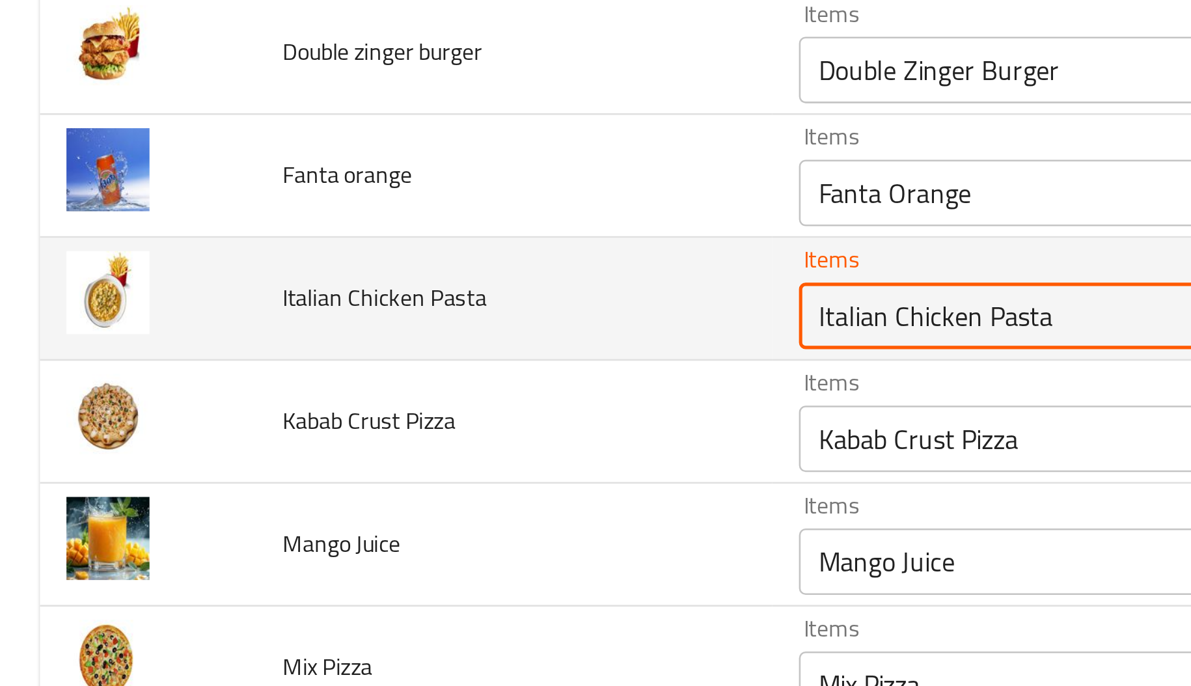
click at [433, 359] on Pasta "Italian Chicken Pasta" at bounding box center [464, 362] width 295 height 18
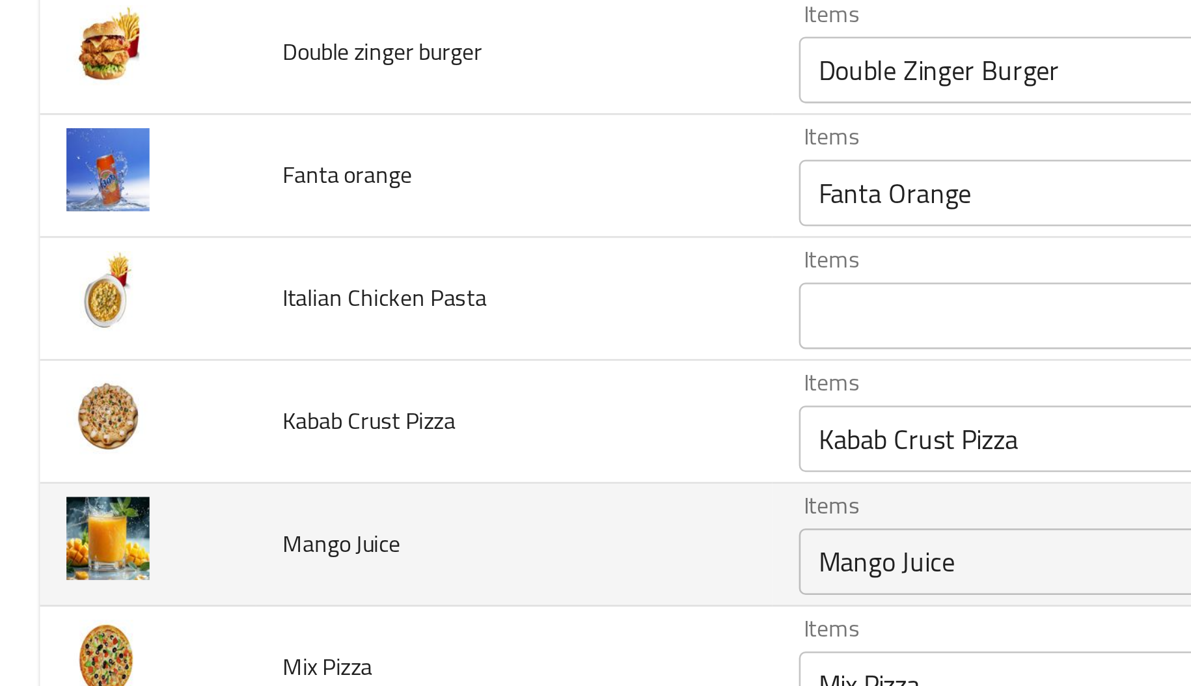
click at [234, 447] on td "Mango Juice" at bounding box center [201, 452] width 202 height 48
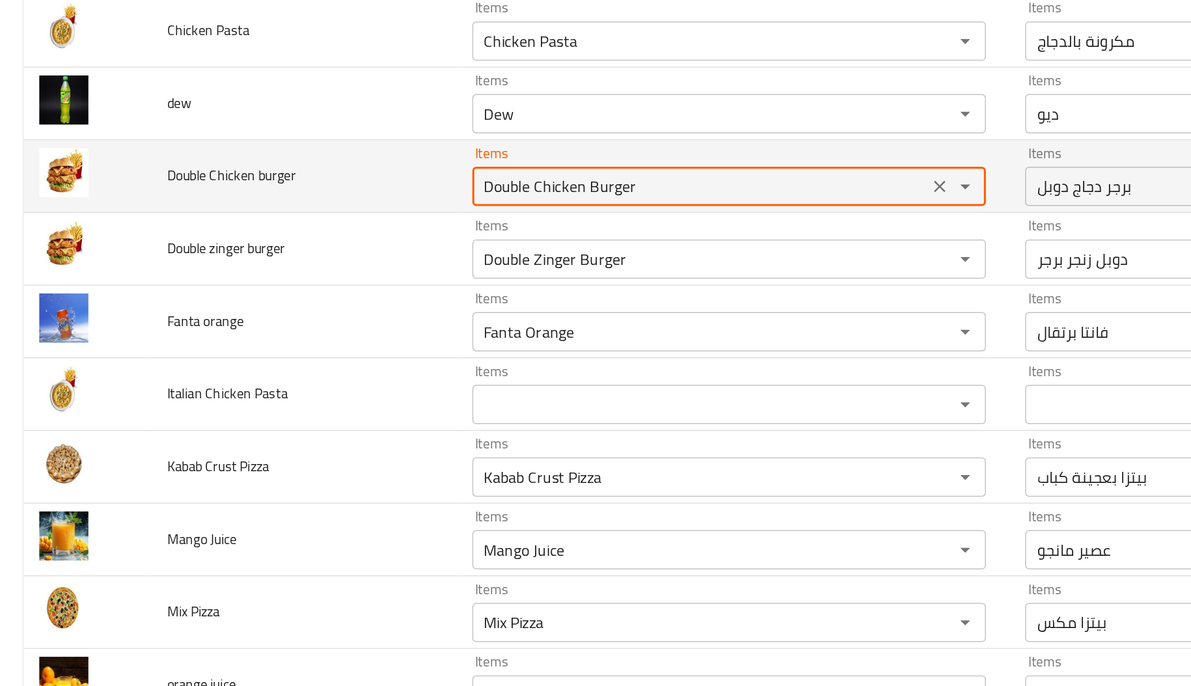
click at [377, 214] on burger "Double Chicken Burger" at bounding box center [464, 217] width 295 height 18
click at [617, 213] on icon "Clear" at bounding box center [622, 217] width 13 height 13
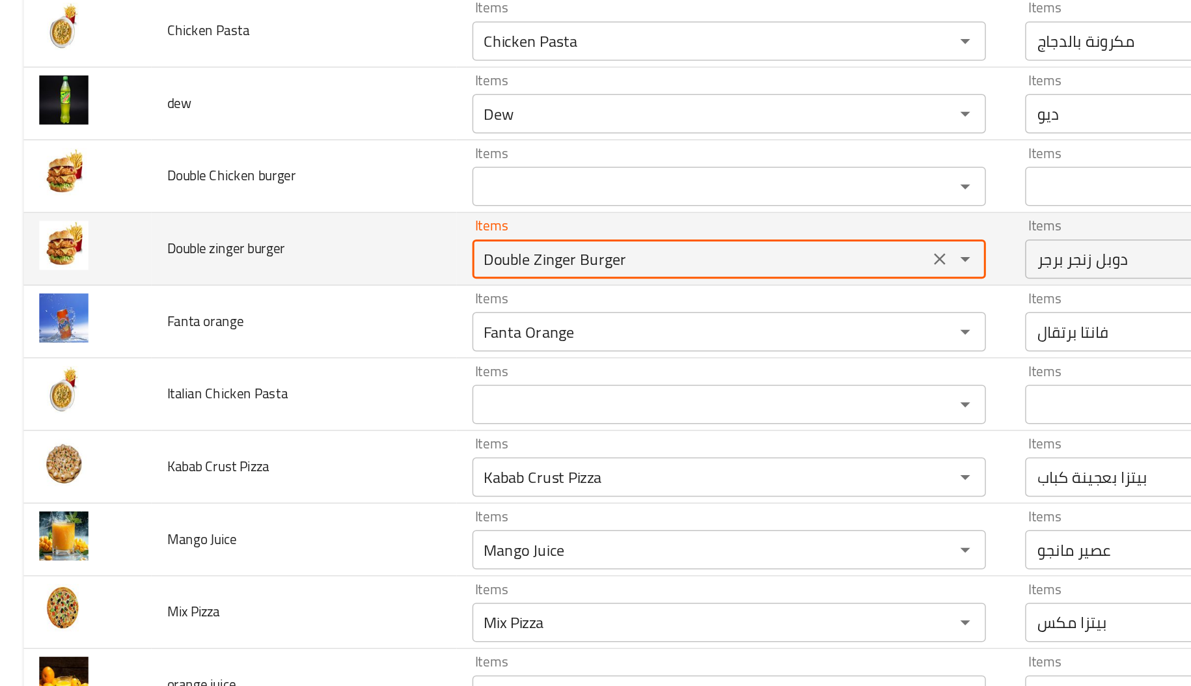
click at [412, 258] on burger "Double Zinger Burger" at bounding box center [464, 265] width 295 height 18
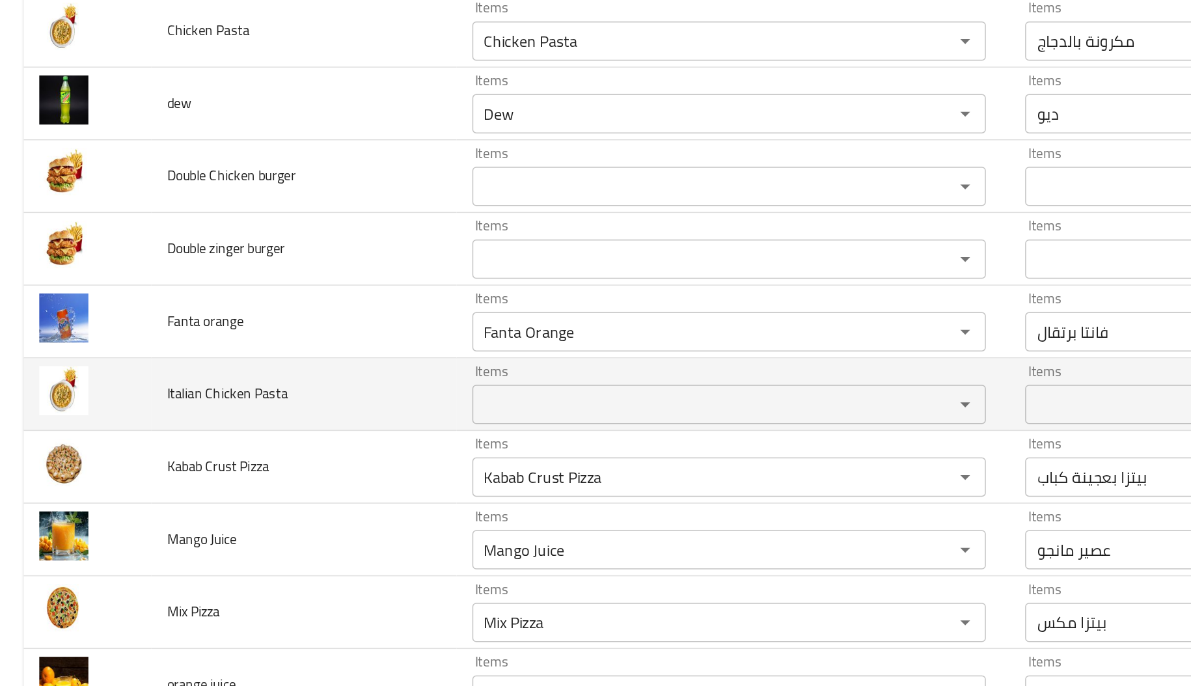
click at [205, 359] on td "Italian Chicken Pasta" at bounding box center [201, 355] width 202 height 48
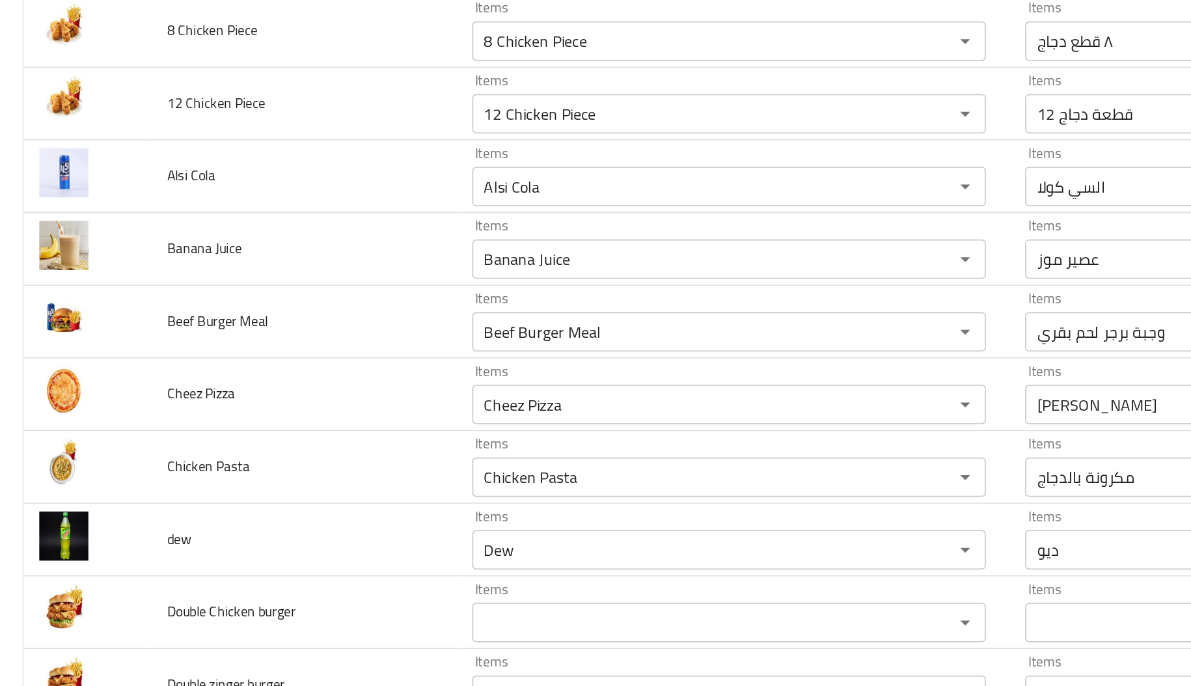
scroll to position [153, 0]
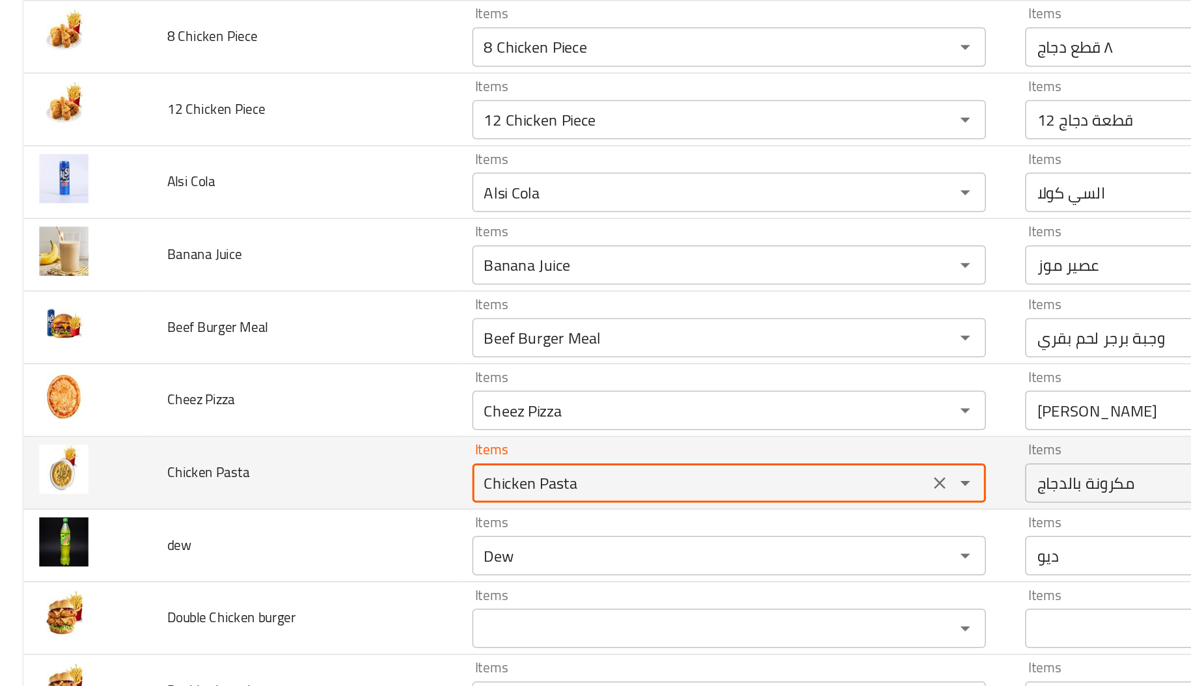
click at [346, 421] on Pasta "Chicken Pasta" at bounding box center [464, 414] width 295 height 18
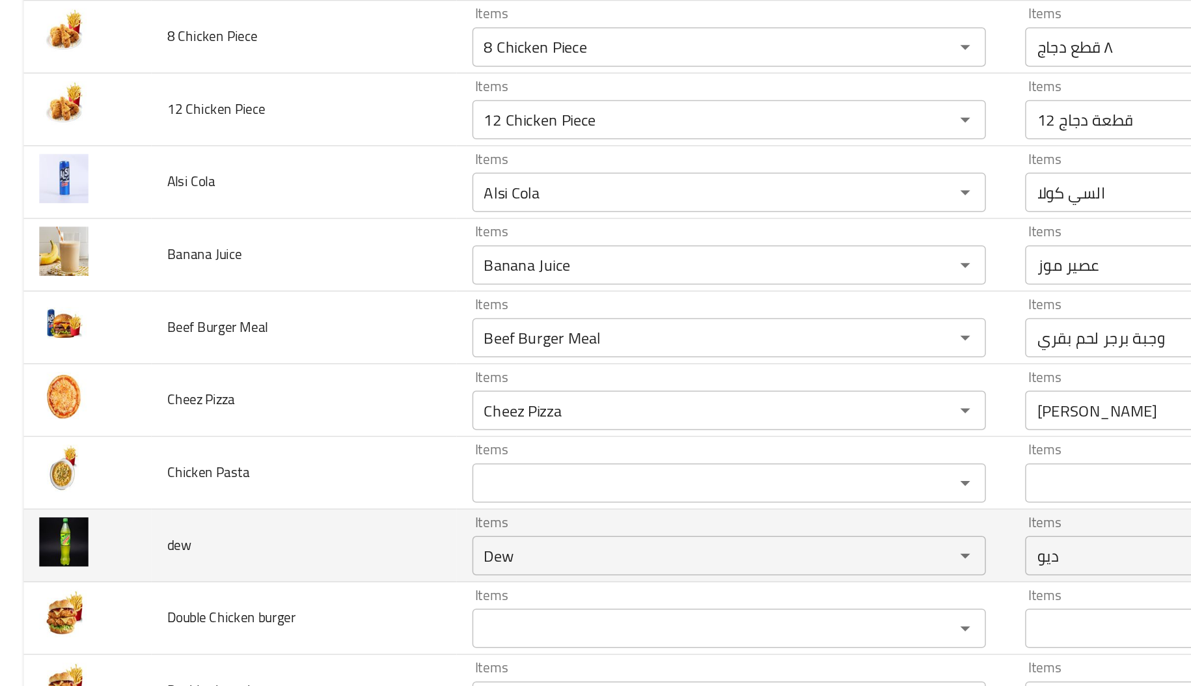
click at [268, 445] on td "dew" at bounding box center [201, 455] width 202 height 48
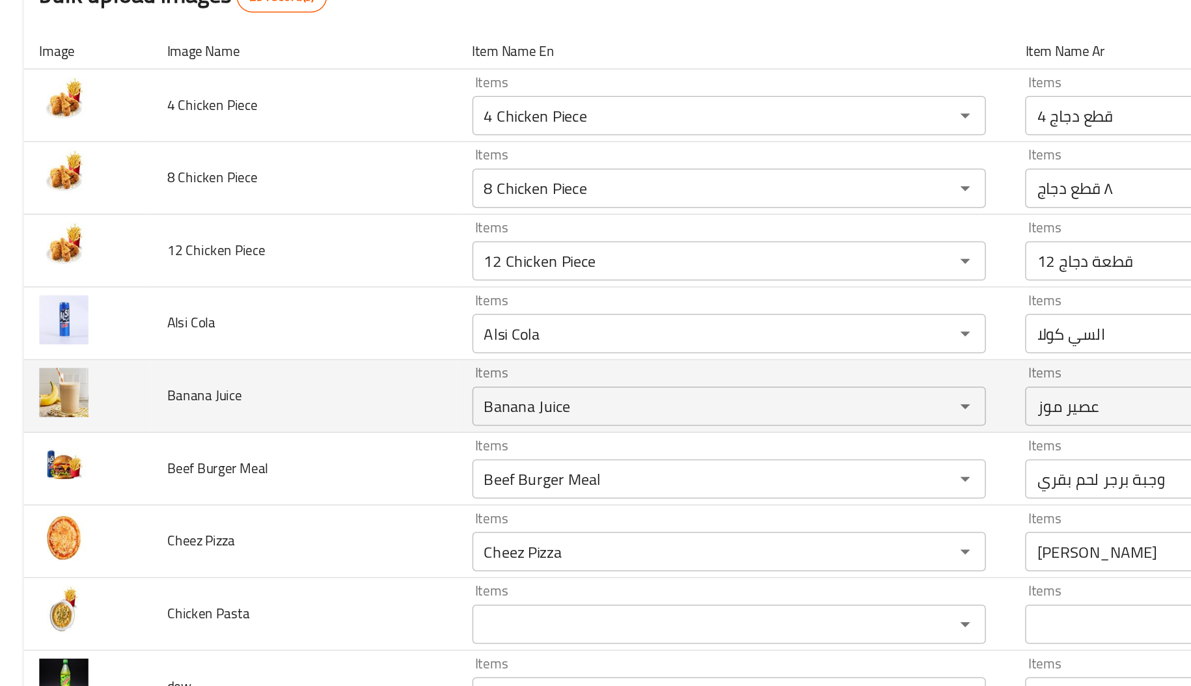
scroll to position [60, 0]
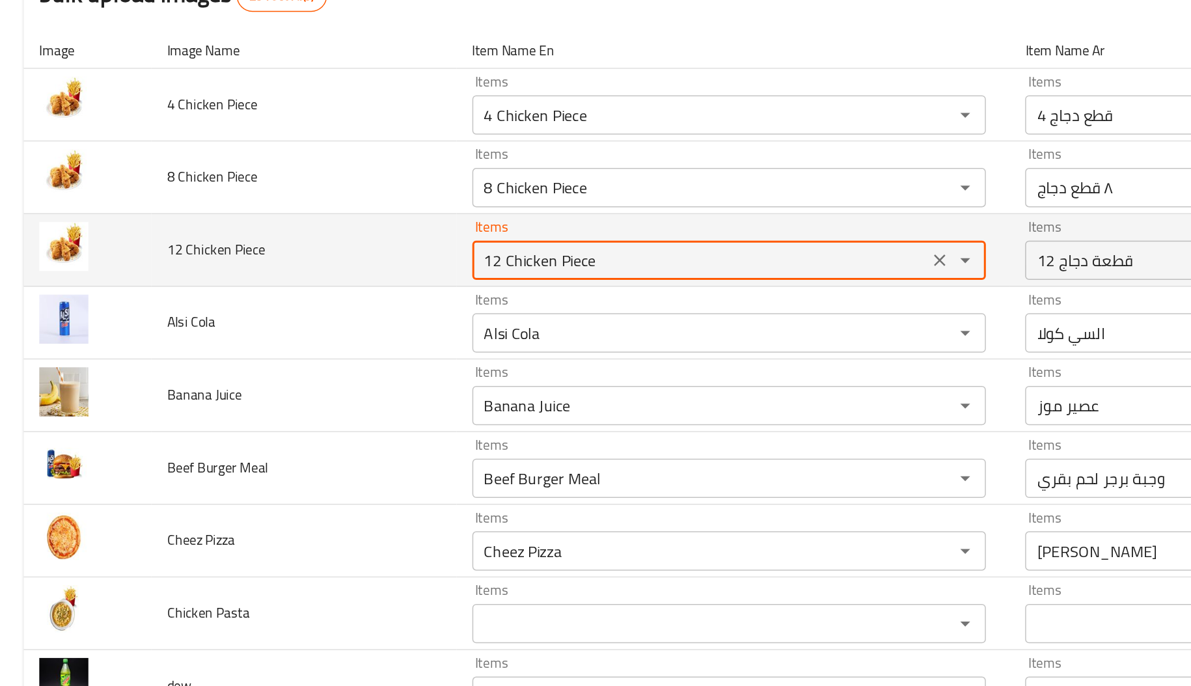
click at [355, 264] on Piece "12 Chicken Piece" at bounding box center [464, 266] width 295 height 18
click at [616, 272] on icon "Clear" at bounding box center [622, 266] width 13 height 13
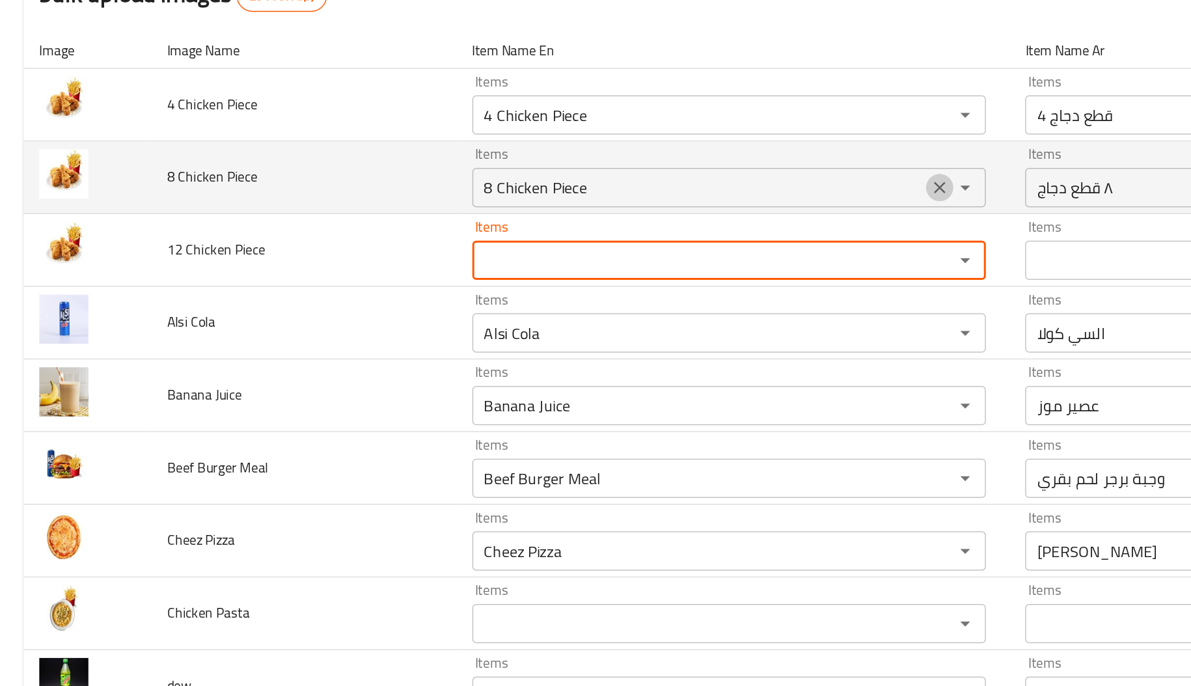
click at [616, 215] on icon "Clear" at bounding box center [622, 218] width 13 height 13
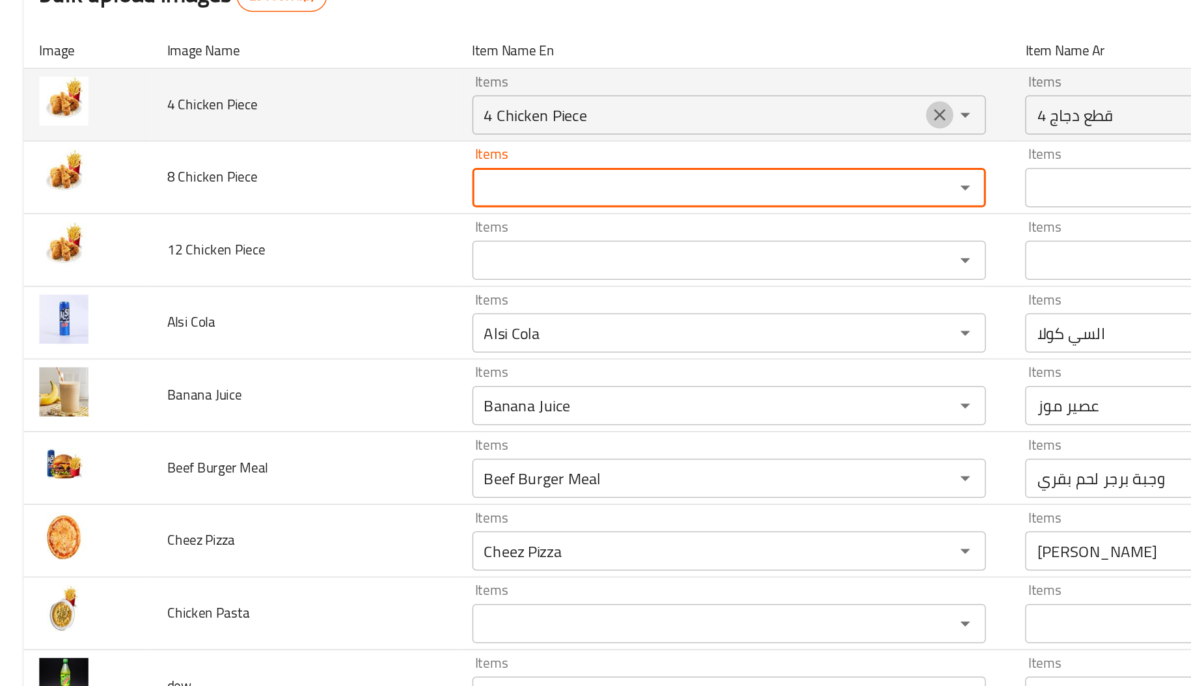
click at [620, 169] on icon "Clear" at bounding box center [624, 170] width 8 height 8
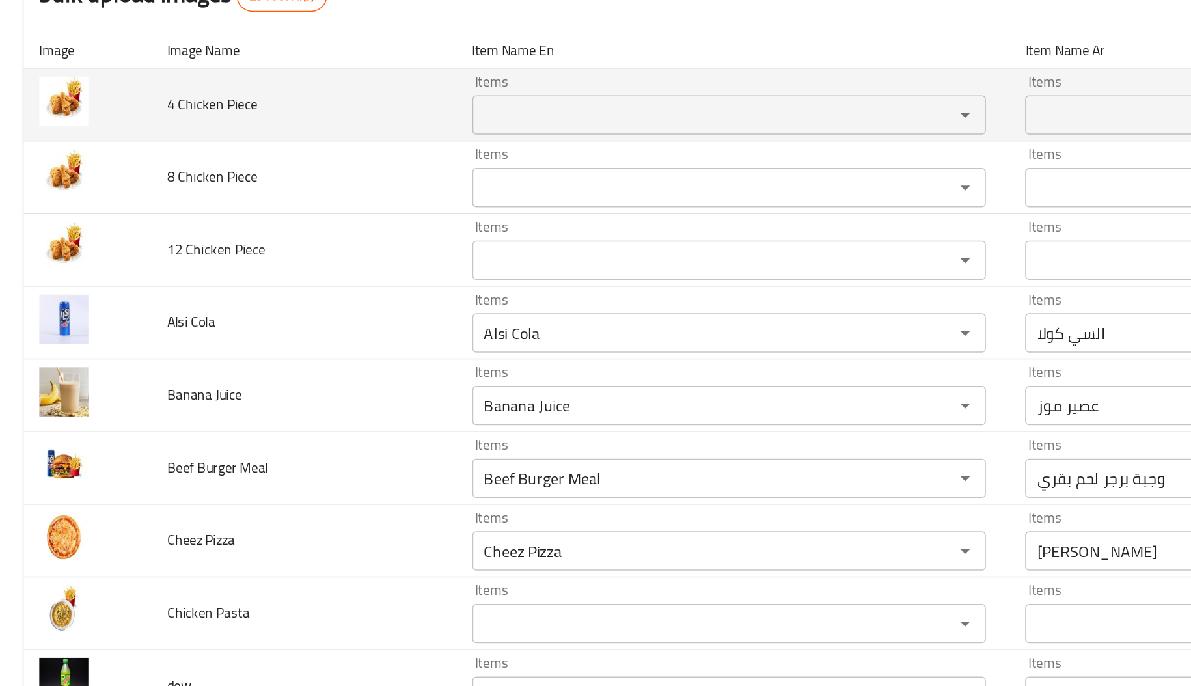
click at [154, 163] on span "4 Chicken Piece" at bounding box center [141, 162] width 60 height 17
copy span "4 Chicken Piece"
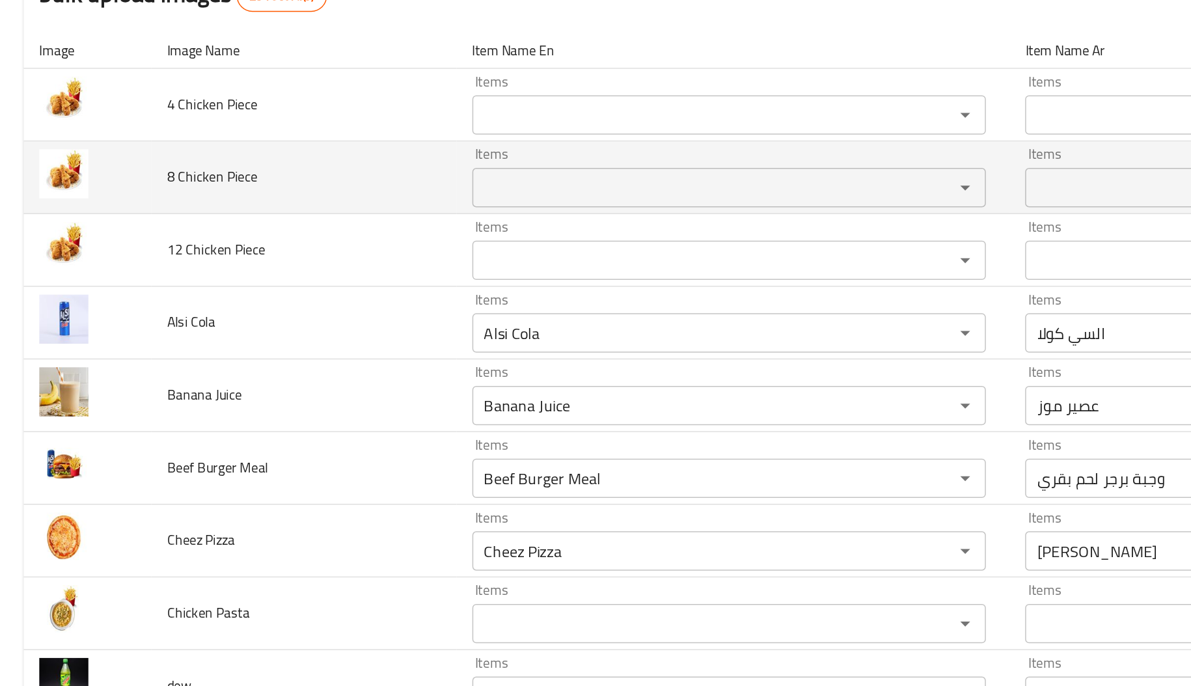
click at [154, 211] on span "8 Chicken Piece" at bounding box center [141, 210] width 60 height 17
copy span "8 Chicken Piece"
click at [154, 211] on span "8 Chicken Piece" at bounding box center [141, 210] width 60 height 17
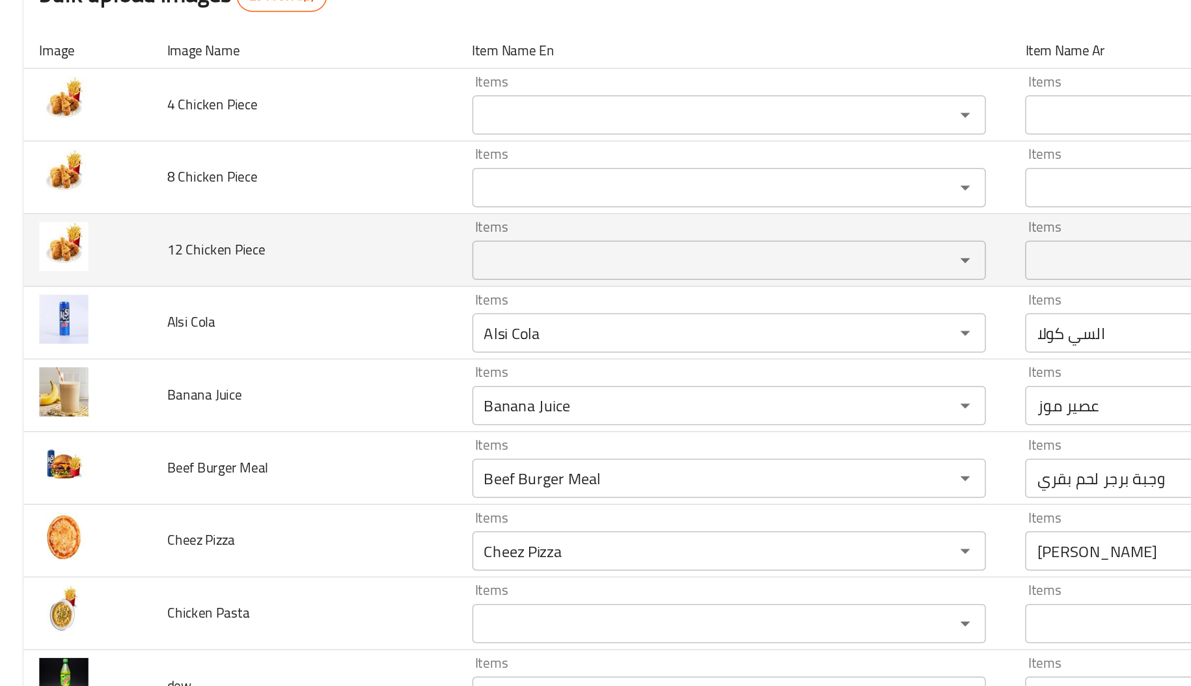
click at [172, 269] on td "12 Chicken Piece" at bounding box center [201, 260] width 202 height 48
copy span "12 Chicken Piece"
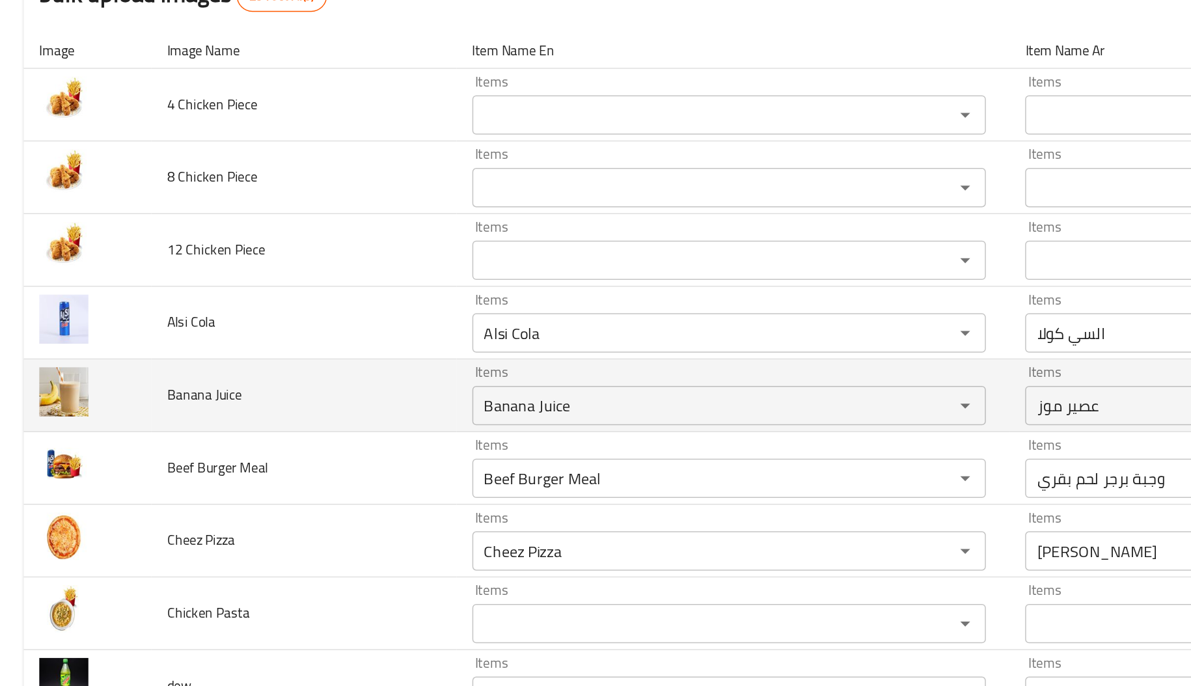
click at [200, 340] on td "Banana Juice" at bounding box center [201, 356] width 202 height 48
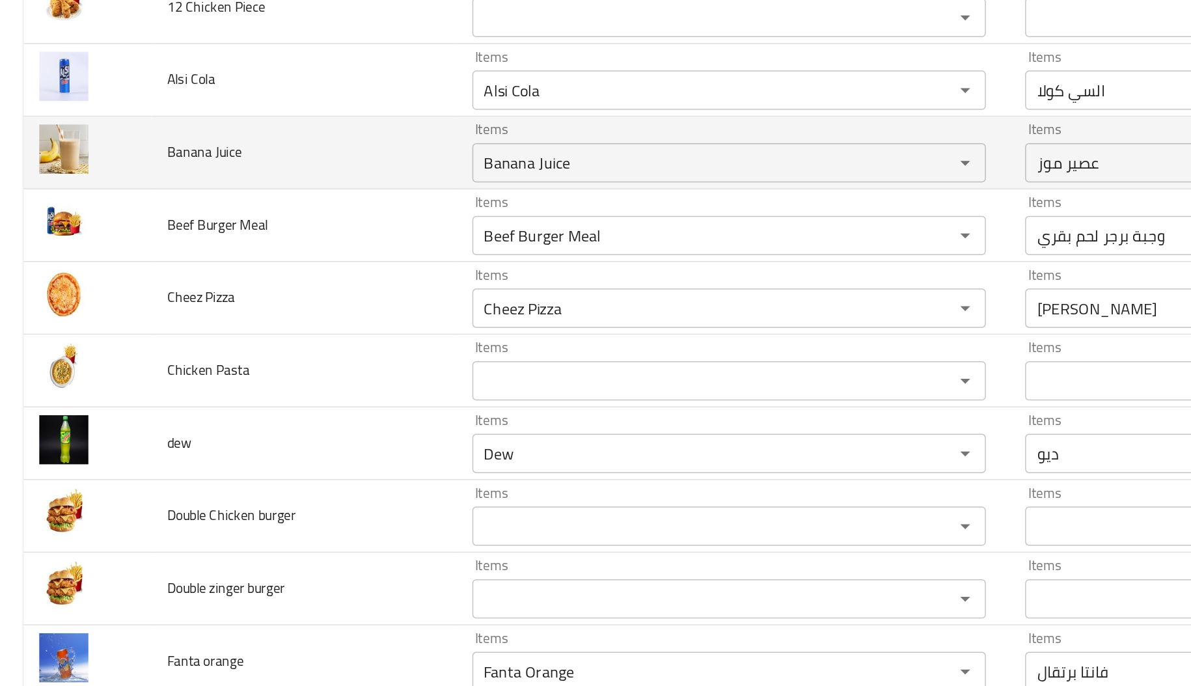
scroll to position [221, 0]
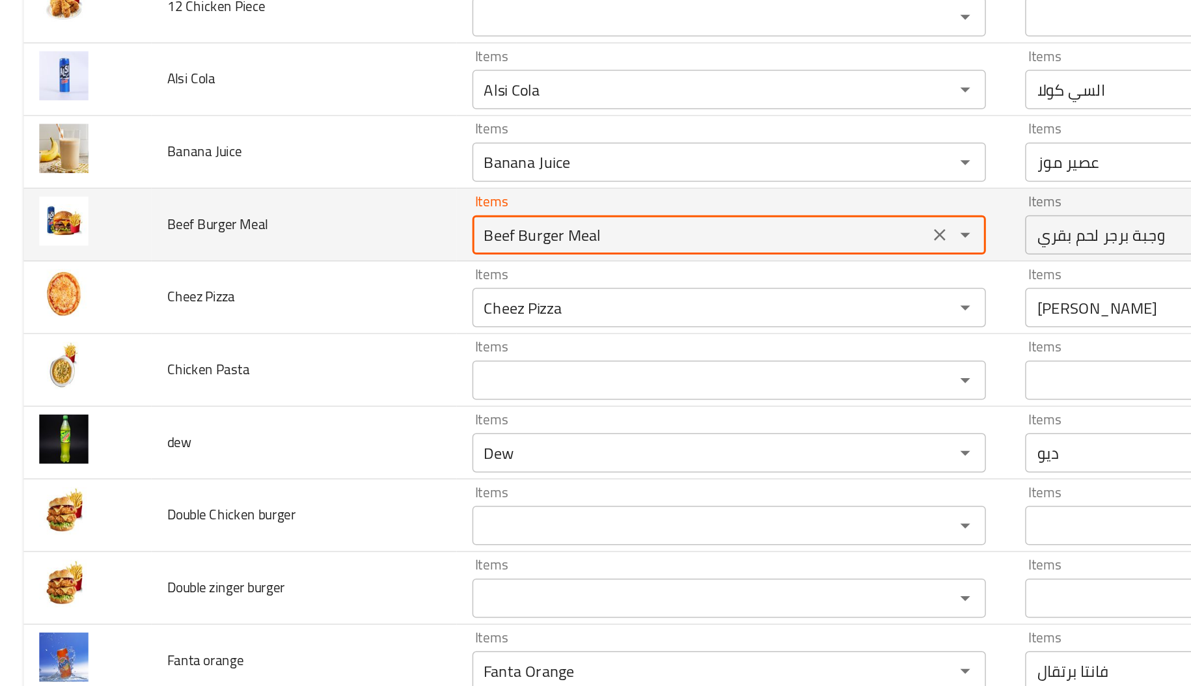
click at [377, 250] on Meal "Beef Burger Meal" at bounding box center [464, 249] width 295 height 18
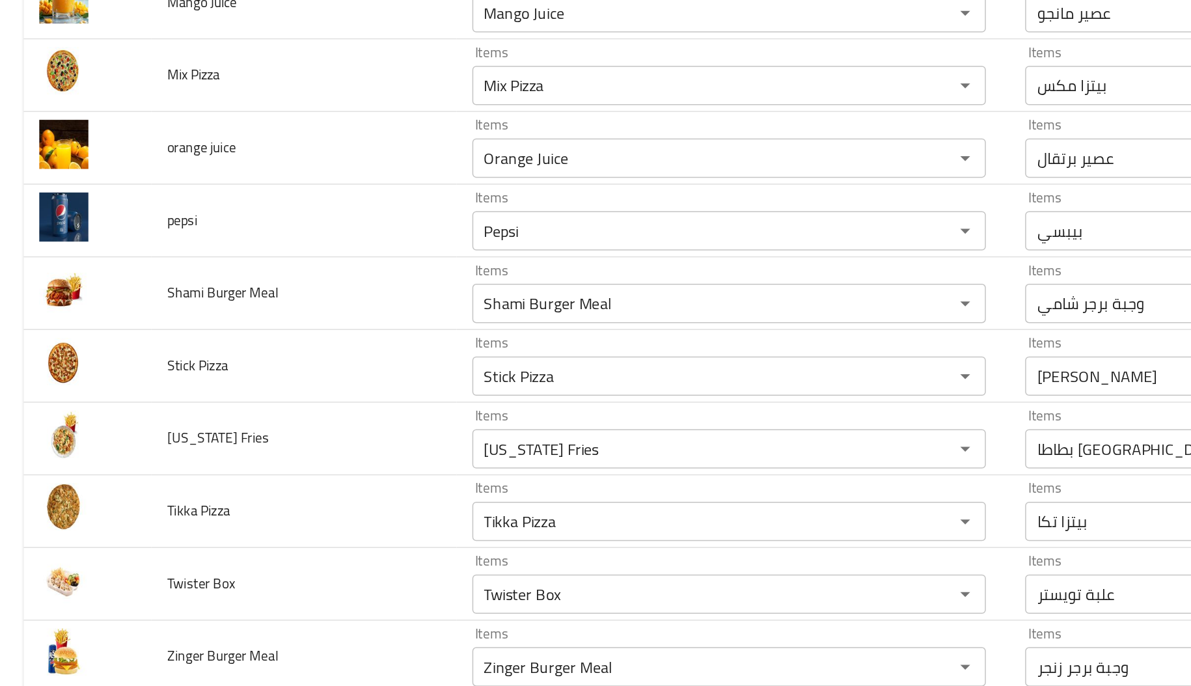
scroll to position [802, 0]
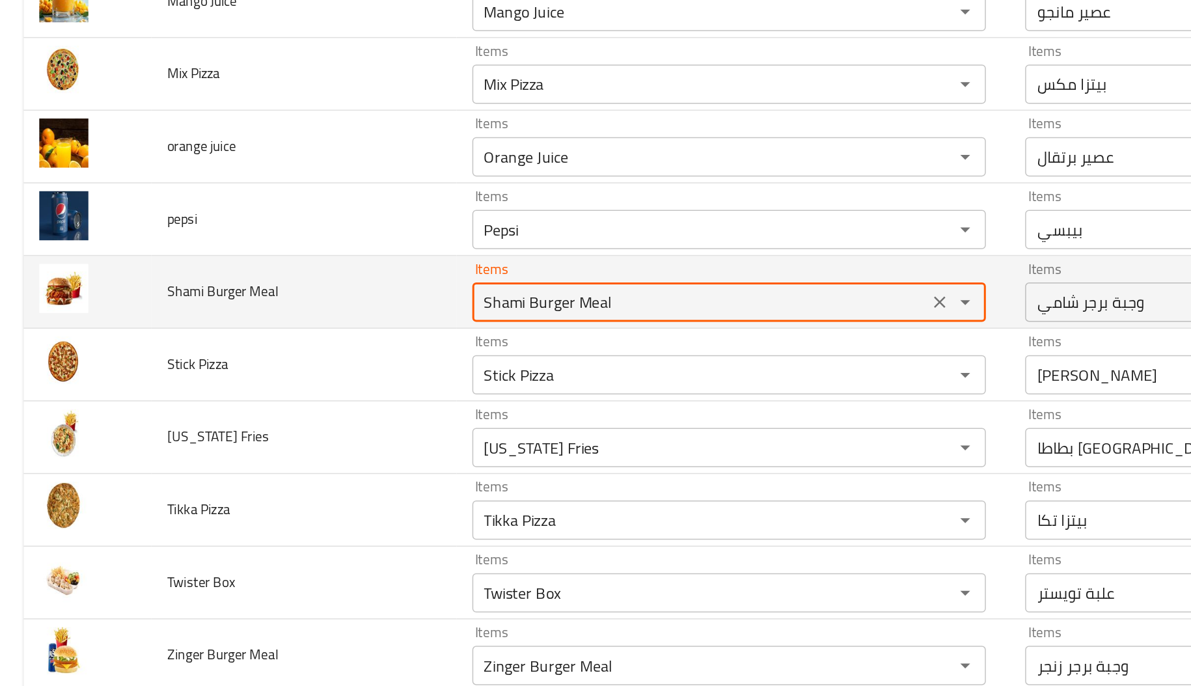
click at [366, 295] on Meal "Shami Burger Meal" at bounding box center [464, 294] width 295 height 18
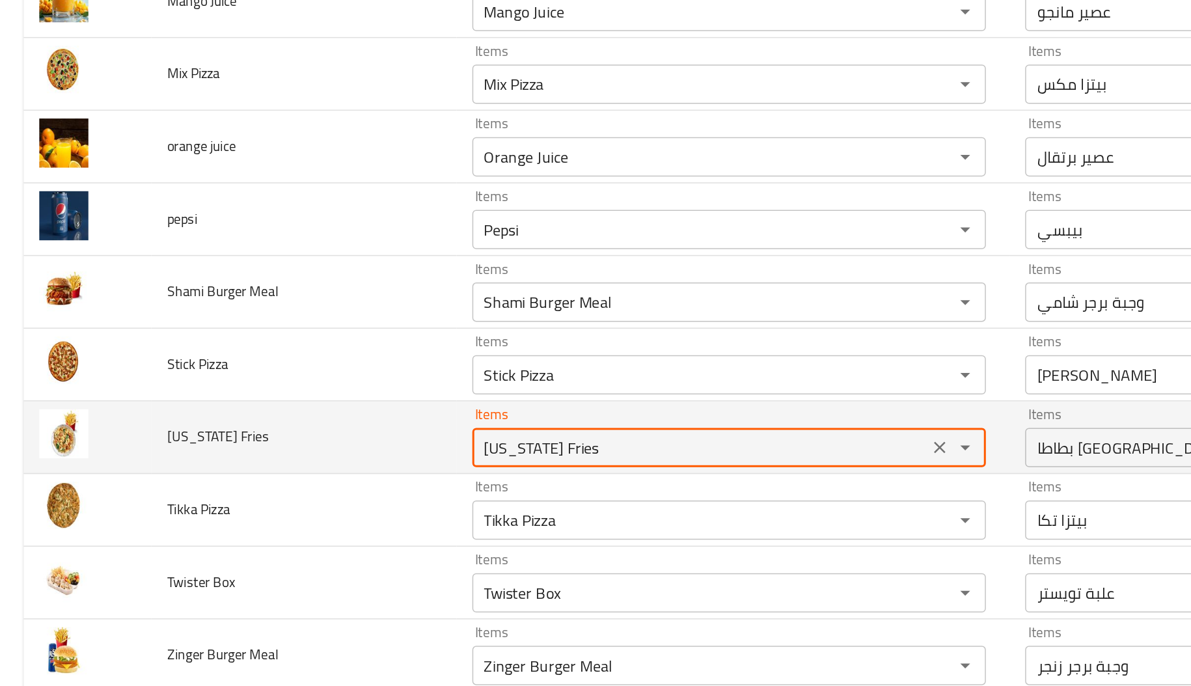
click at [345, 399] on Fries "[US_STATE] Fries" at bounding box center [464, 390] width 295 height 18
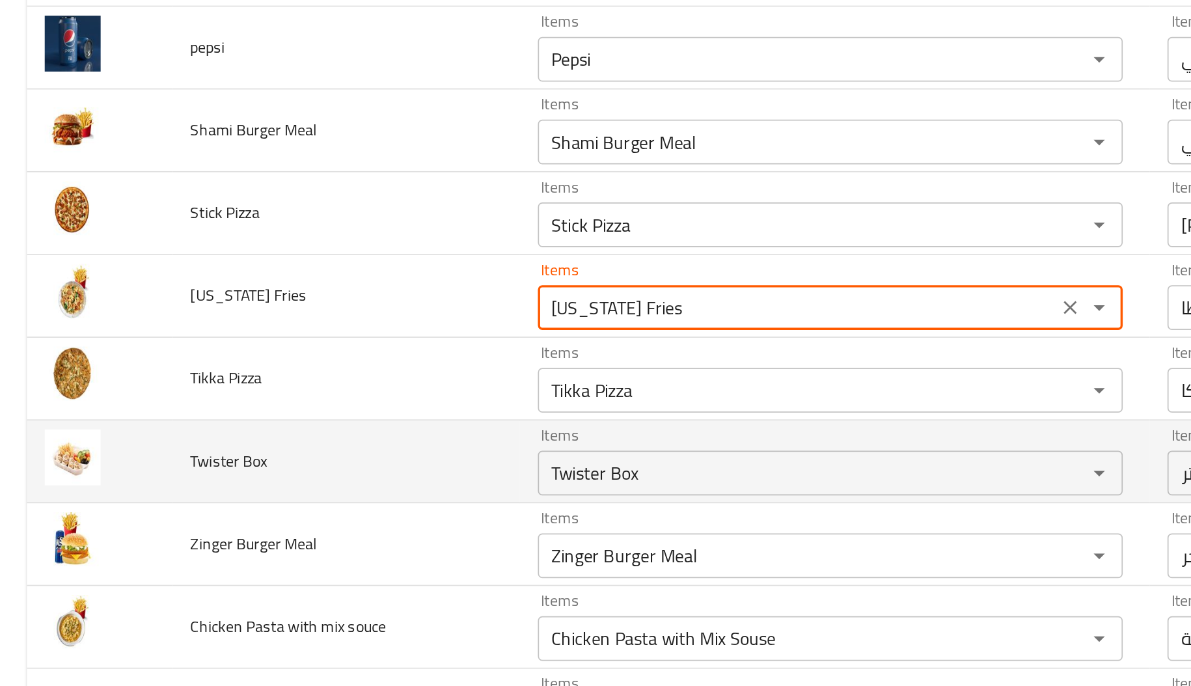
scroll to position [939, 0]
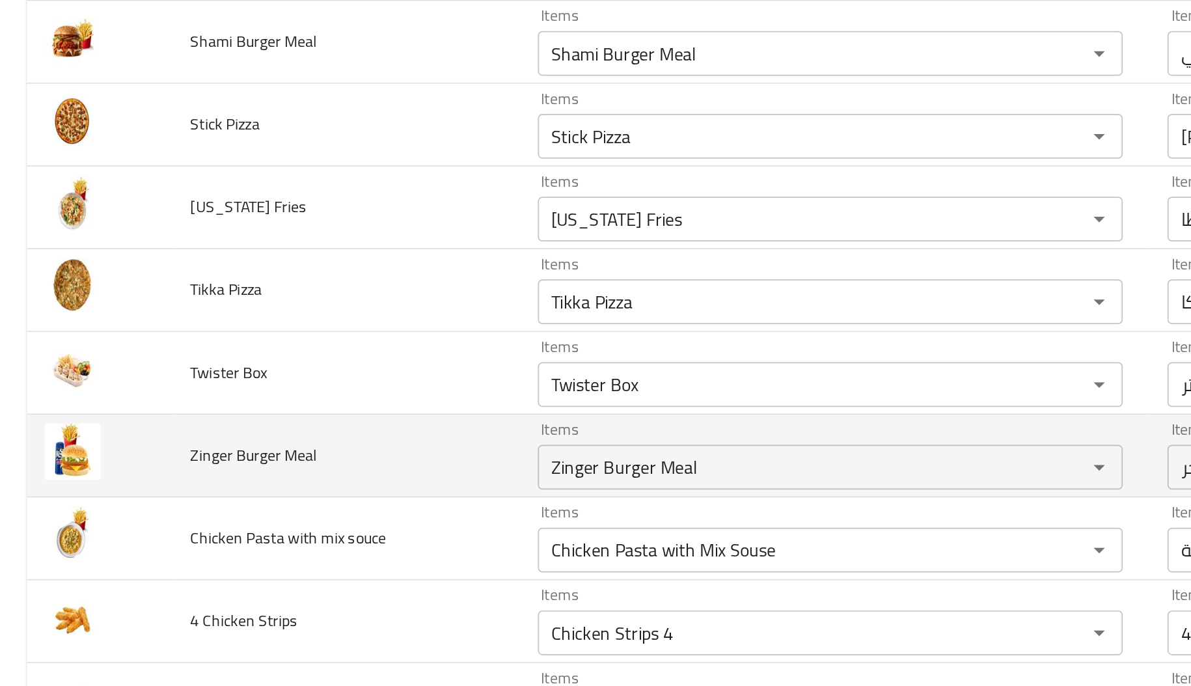
click at [239, 396] on td "Zinger Burger Meal" at bounding box center [201, 395] width 202 height 48
click at [355, 384] on div "Items Zinger Burger Meal Items" at bounding box center [483, 395] width 341 height 40
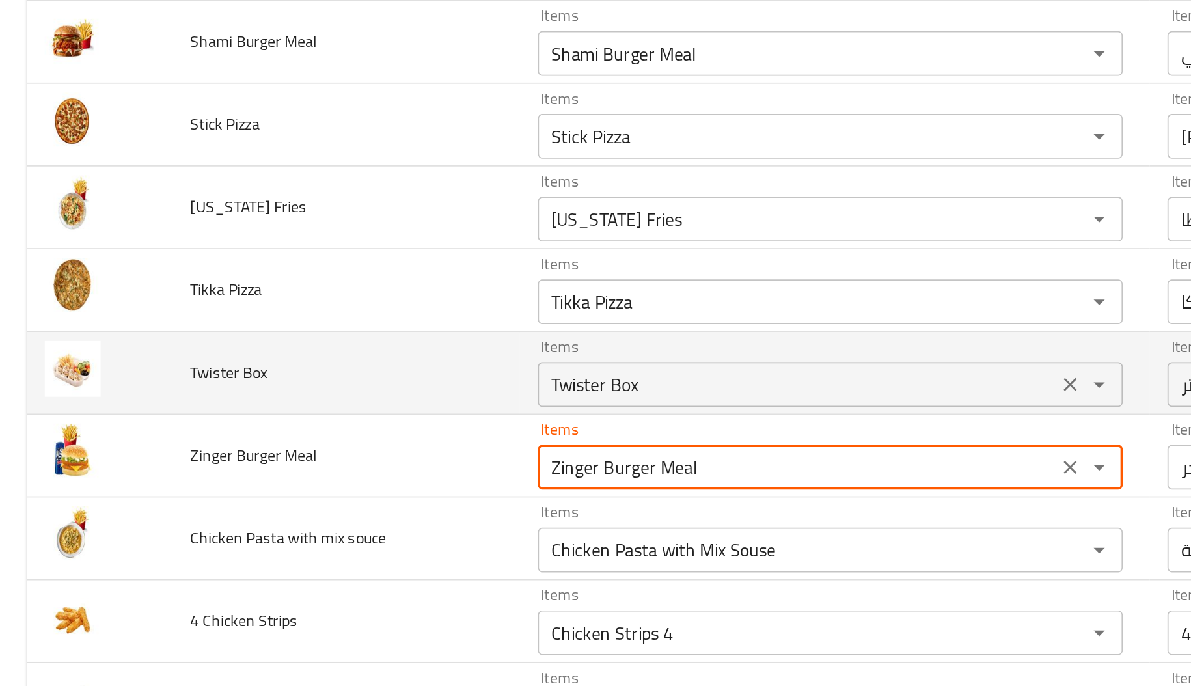
click at [347, 363] on div "Twister Box Items" at bounding box center [483, 353] width 341 height 26
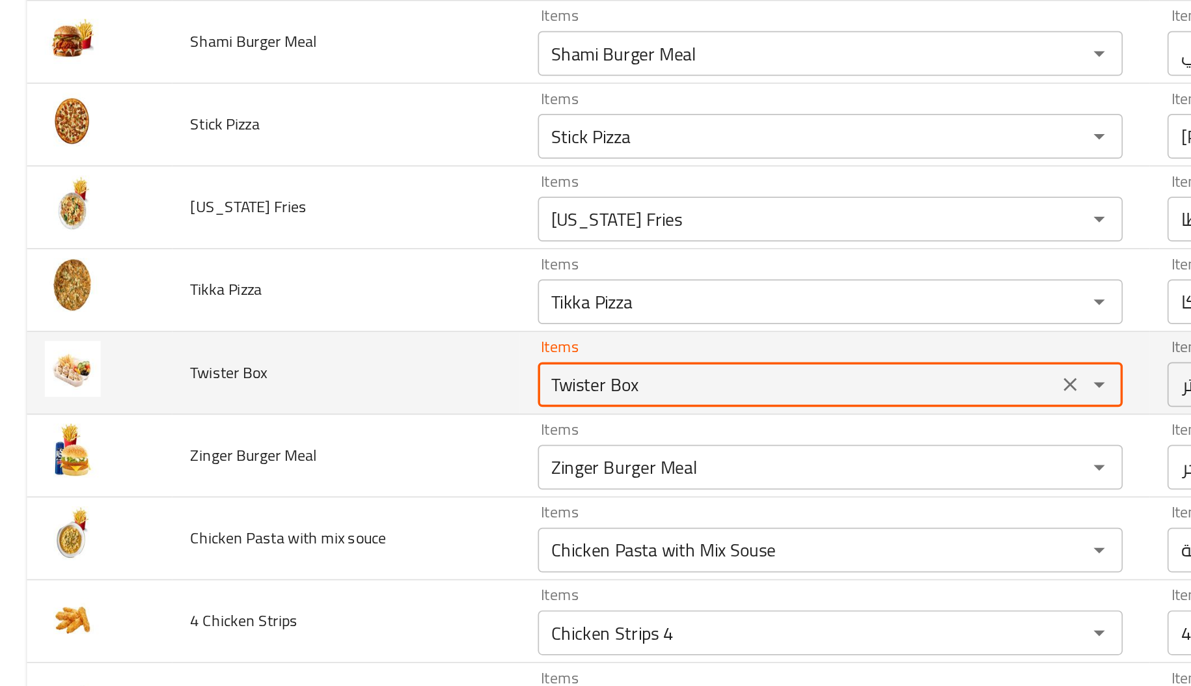
click at [347, 363] on div "Twister Box Items" at bounding box center [483, 353] width 341 height 26
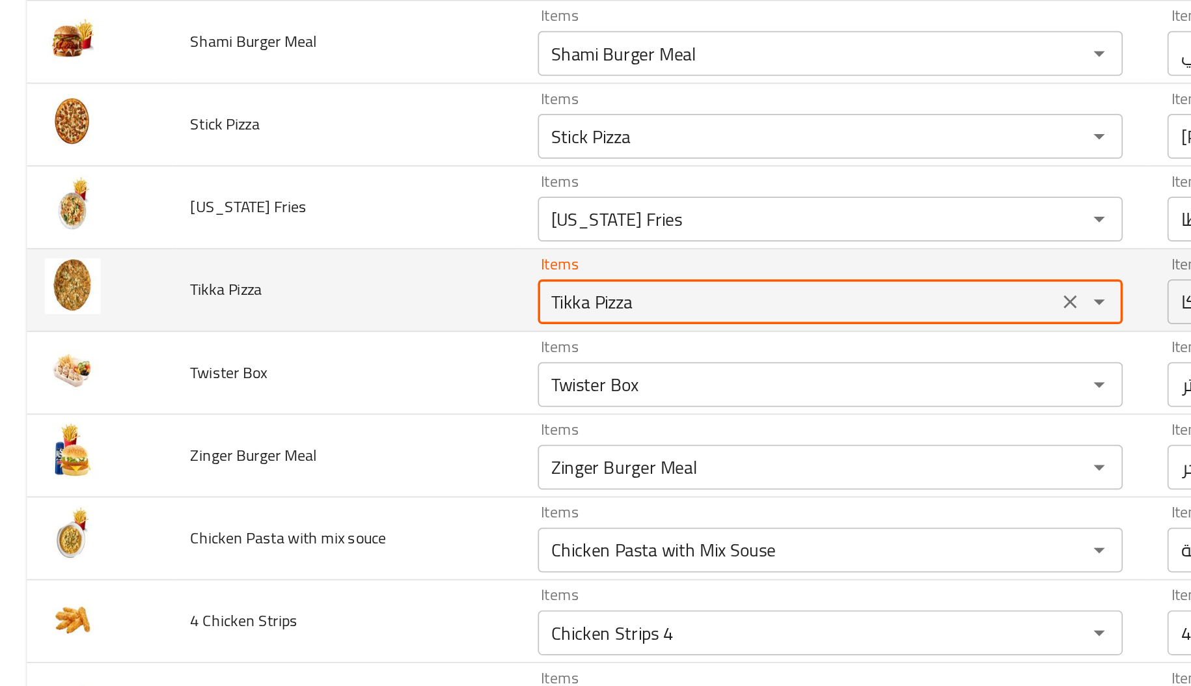
click at [330, 302] on Pizza "Tikka Pizza" at bounding box center [464, 305] width 295 height 18
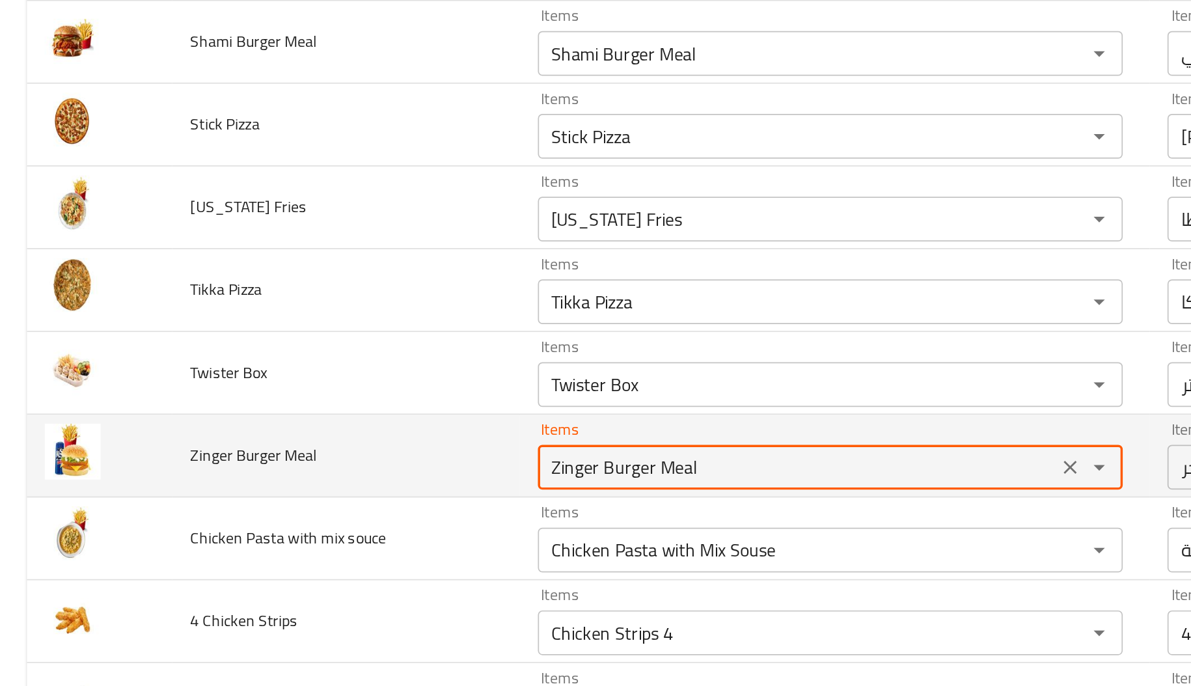
click at [355, 403] on Meal "Zinger Burger Meal" at bounding box center [464, 401] width 295 height 18
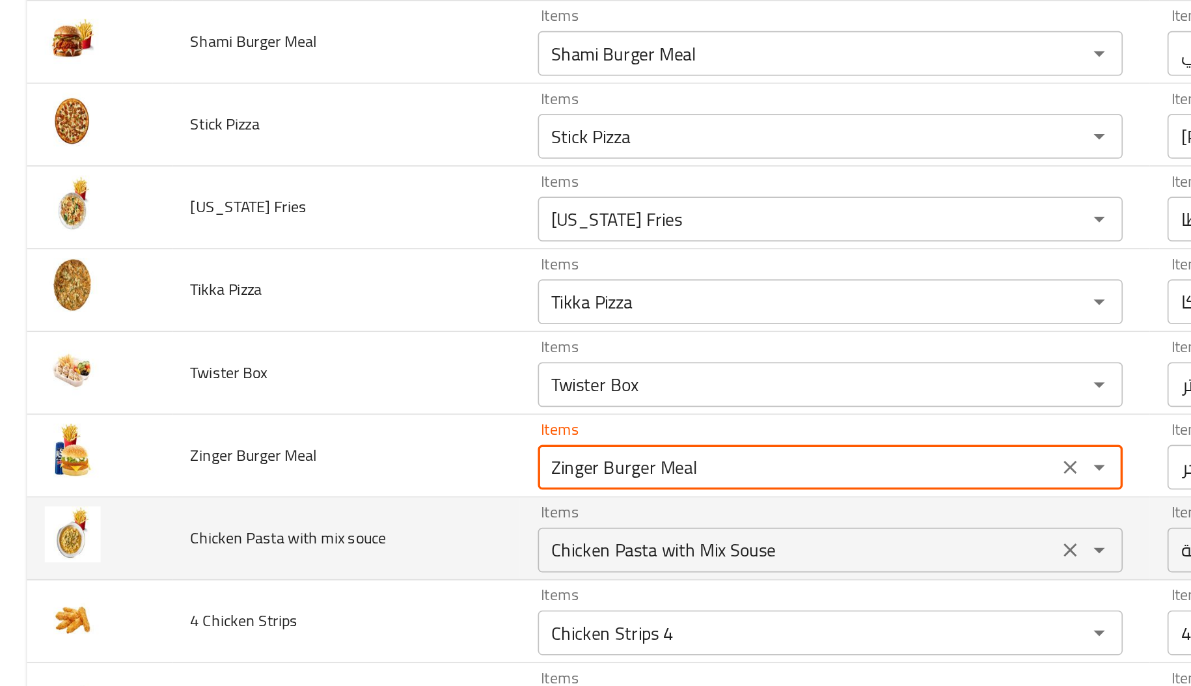
click at [393, 459] on div "Chicken Pasta with Mix Souse Items" at bounding box center [483, 450] width 341 height 26
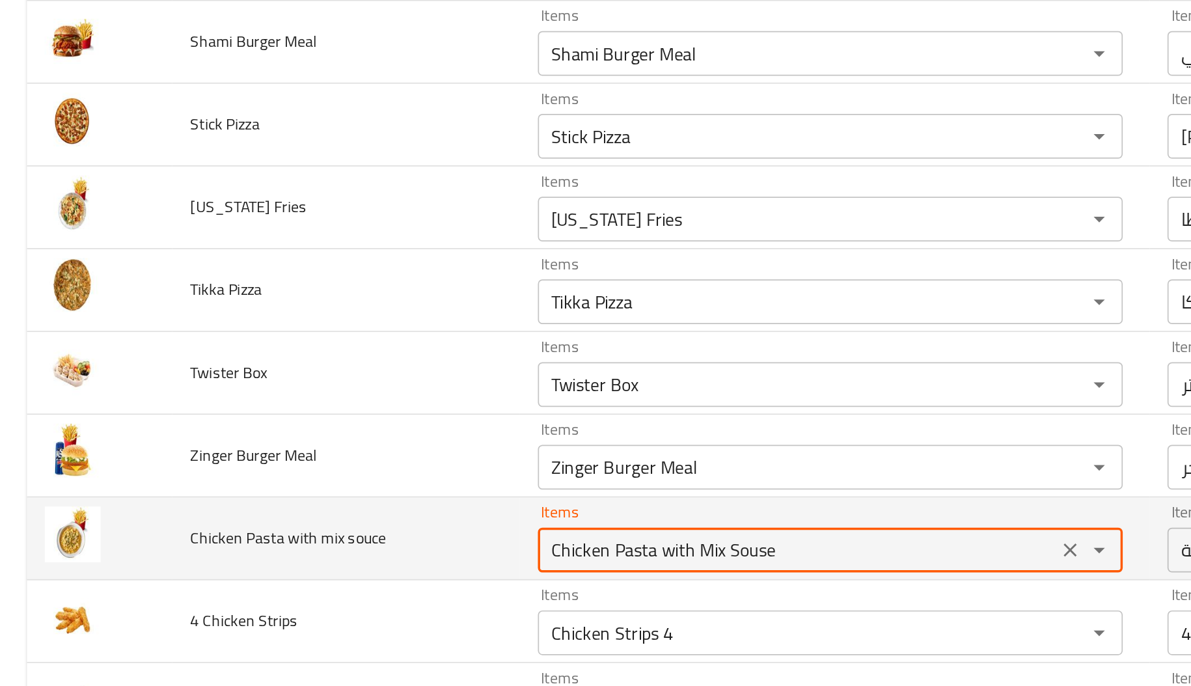
click at [393, 459] on div "Chicken Pasta with Mix Souse Items" at bounding box center [483, 450] width 341 height 26
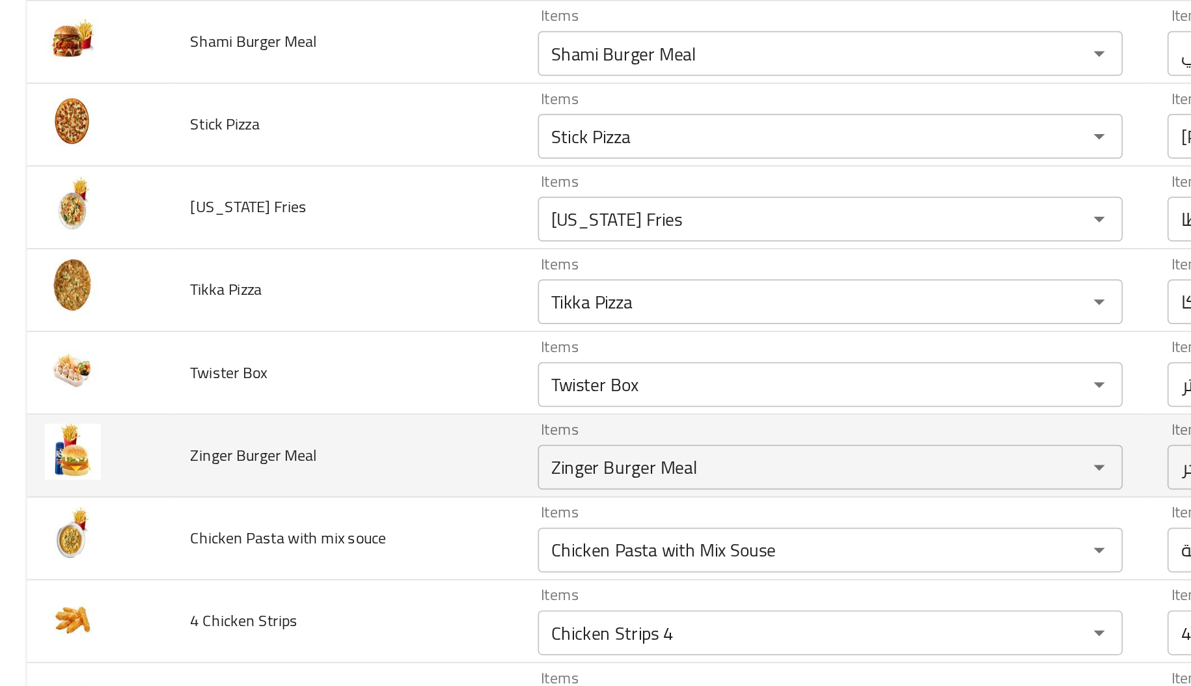
click at [204, 385] on td "Zinger Burger Meal" at bounding box center [201, 395] width 202 height 48
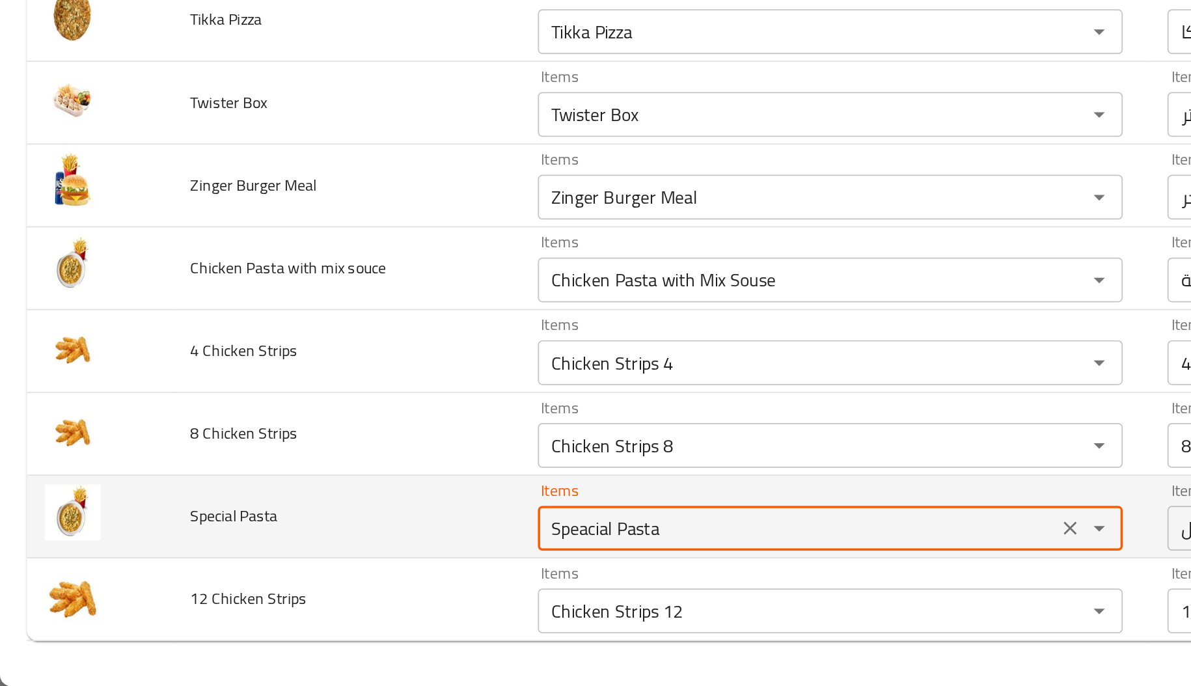
click at [327, 586] on Pasta "Speacial Pasta" at bounding box center [464, 594] width 295 height 18
click at [620, 591] on icon "Clear" at bounding box center [624, 594] width 8 height 8
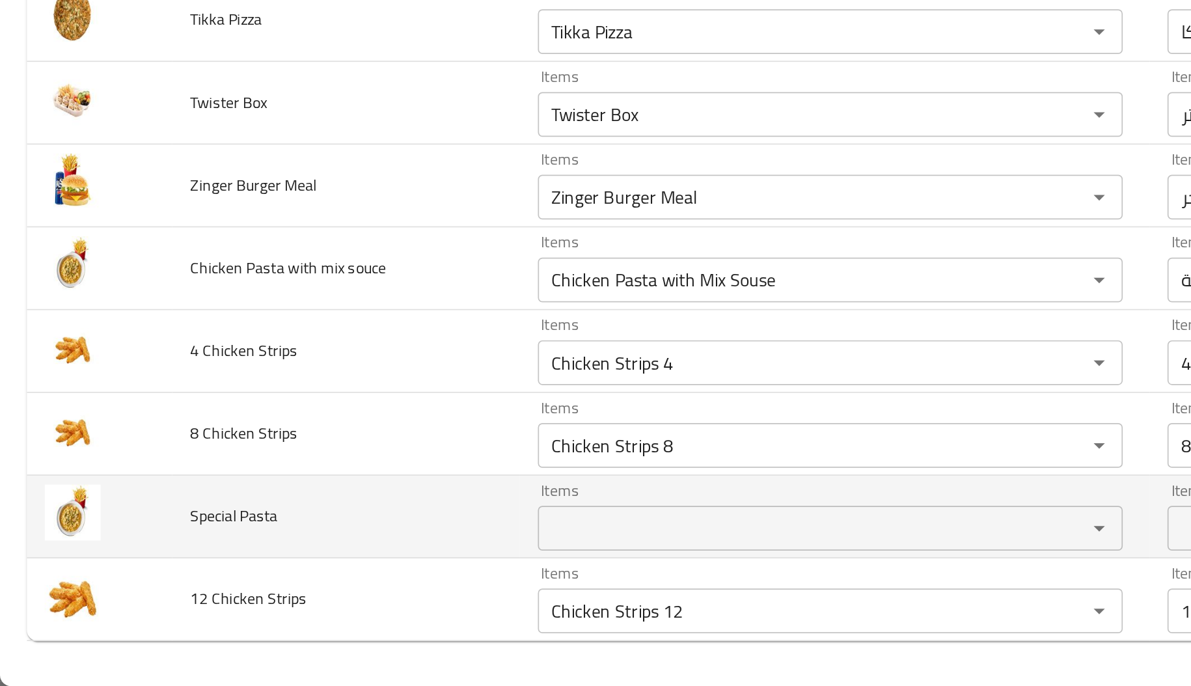
click at [210, 590] on td "Special Pasta" at bounding box center [201, 588] width 202 height 48
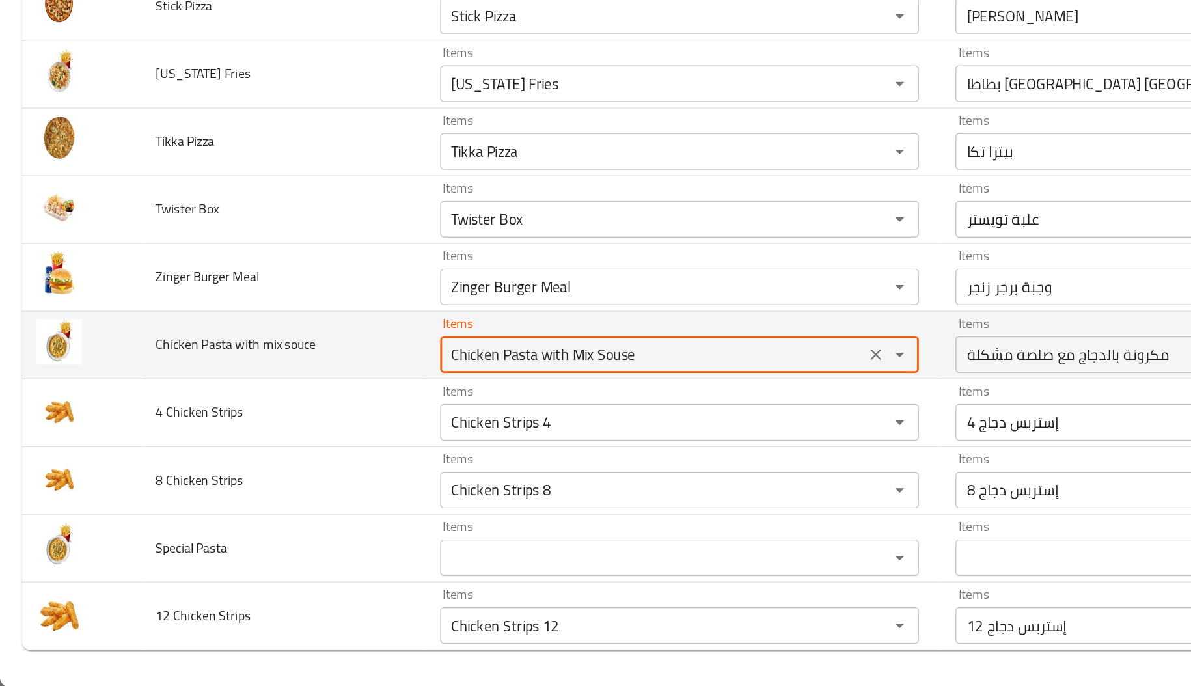
click at [368, 452] on souce "Chicken Pasta with Mix Souse" at bounding box center [464, 450] width 295 height 18
click at [620, 449] on icon "Clear" at bounding box center [624, 450] width 8 height 8
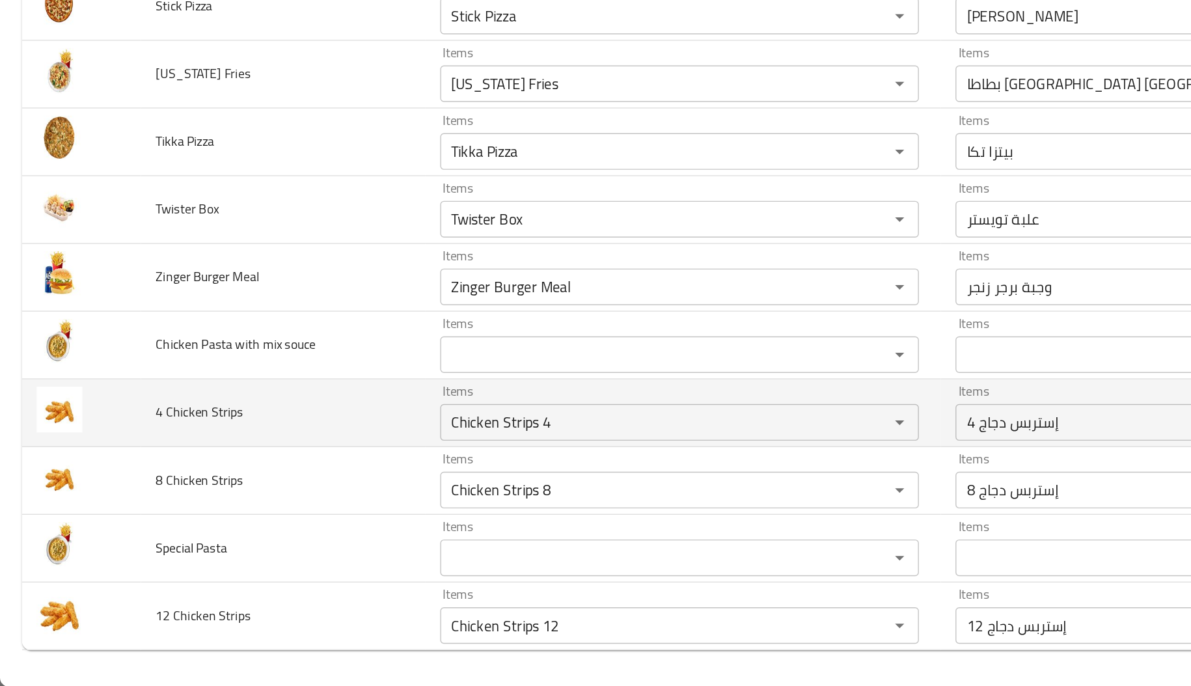
click at [270, 494] on td "4 Chicken Strips" at bounding box center [201, 491] width 202 height 48
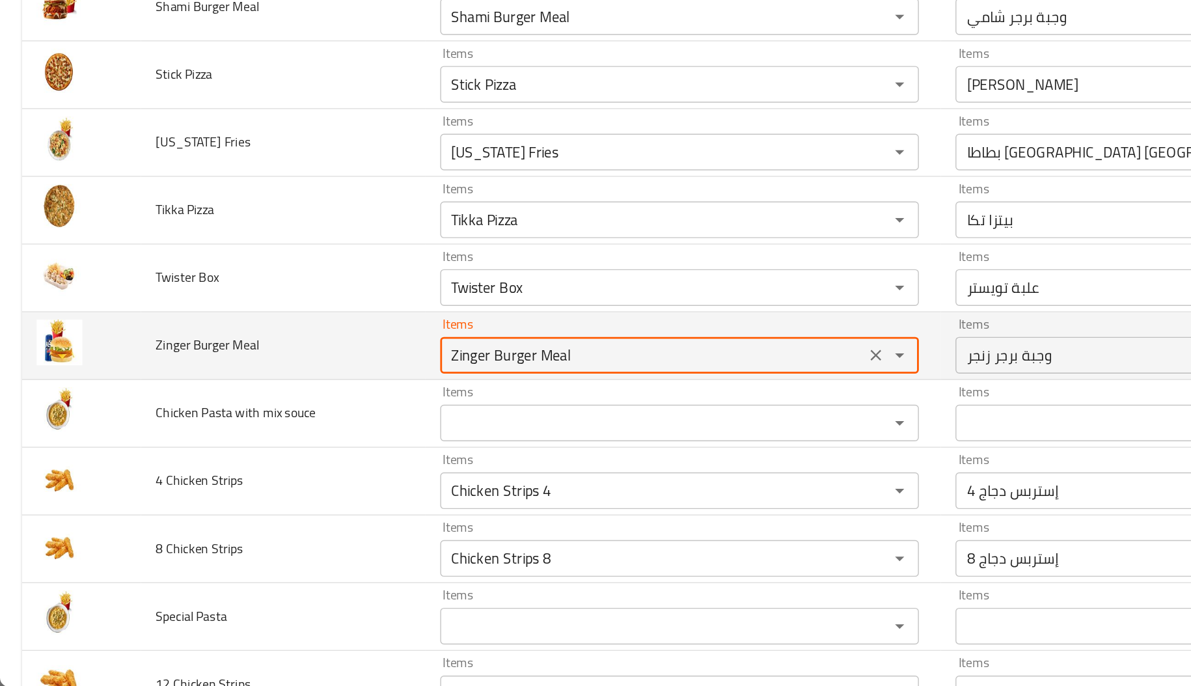
click at [359, 455] on Meal "Zinger Burger Meal" at bounding box center [464, 450] width 295 height 18
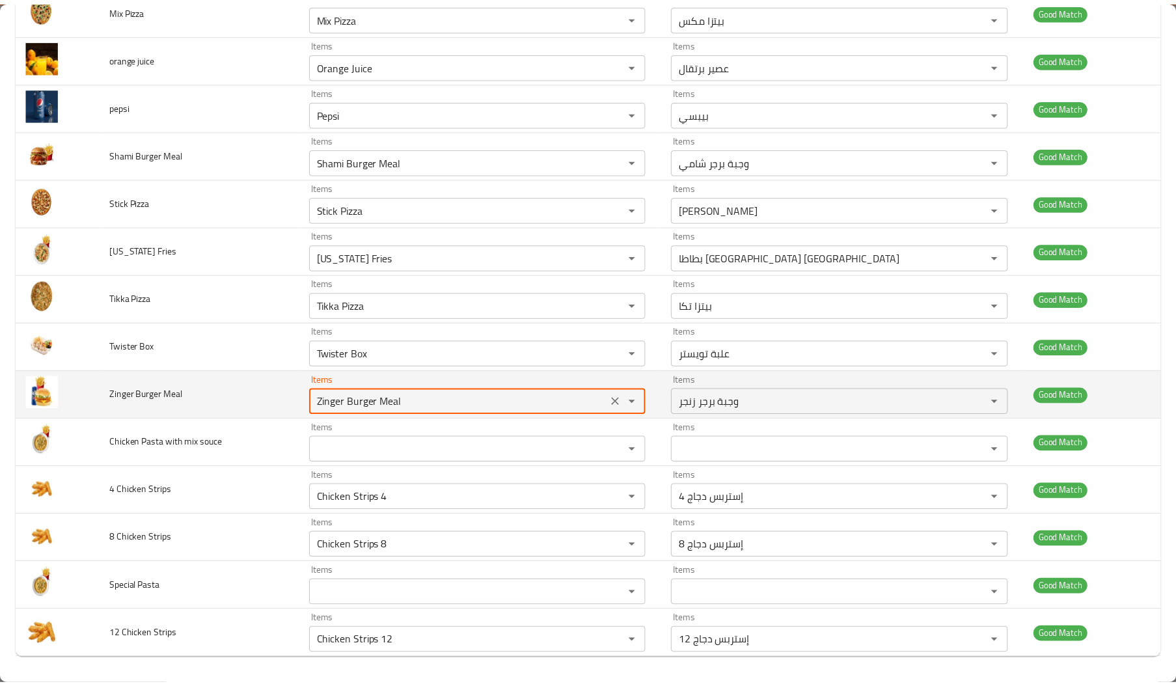
scroll to position [0, 0]
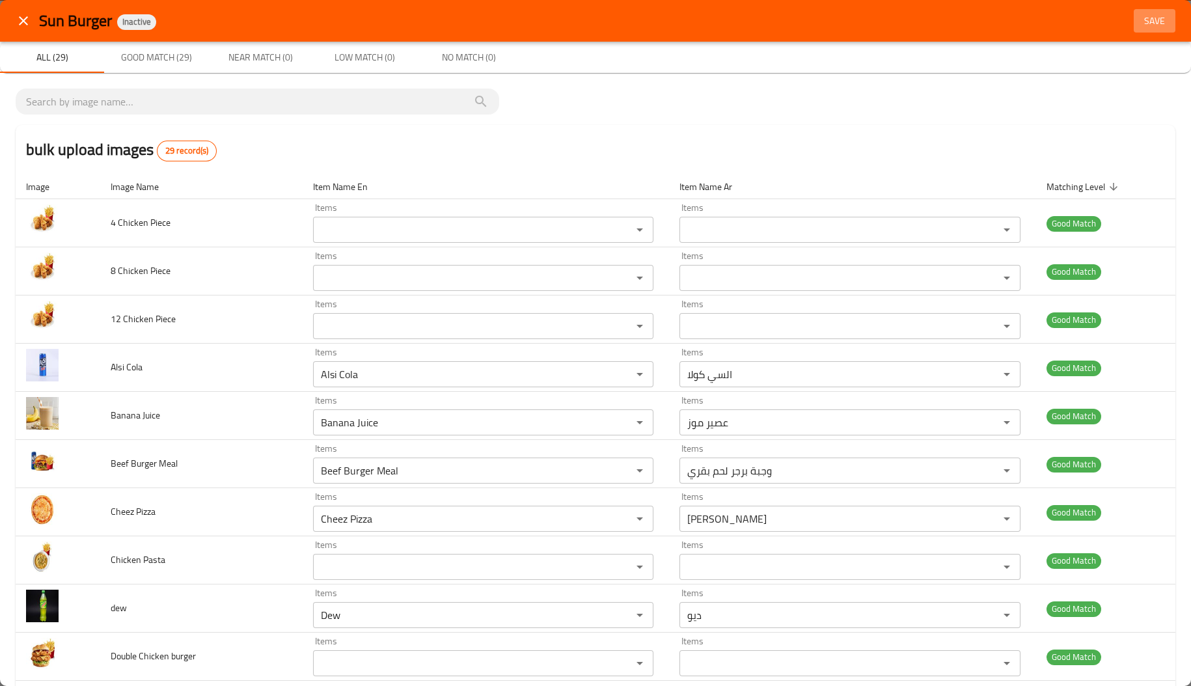
click at [1145, 19] on span "Save" at bounding box center [1154, 21] width 31 height 16
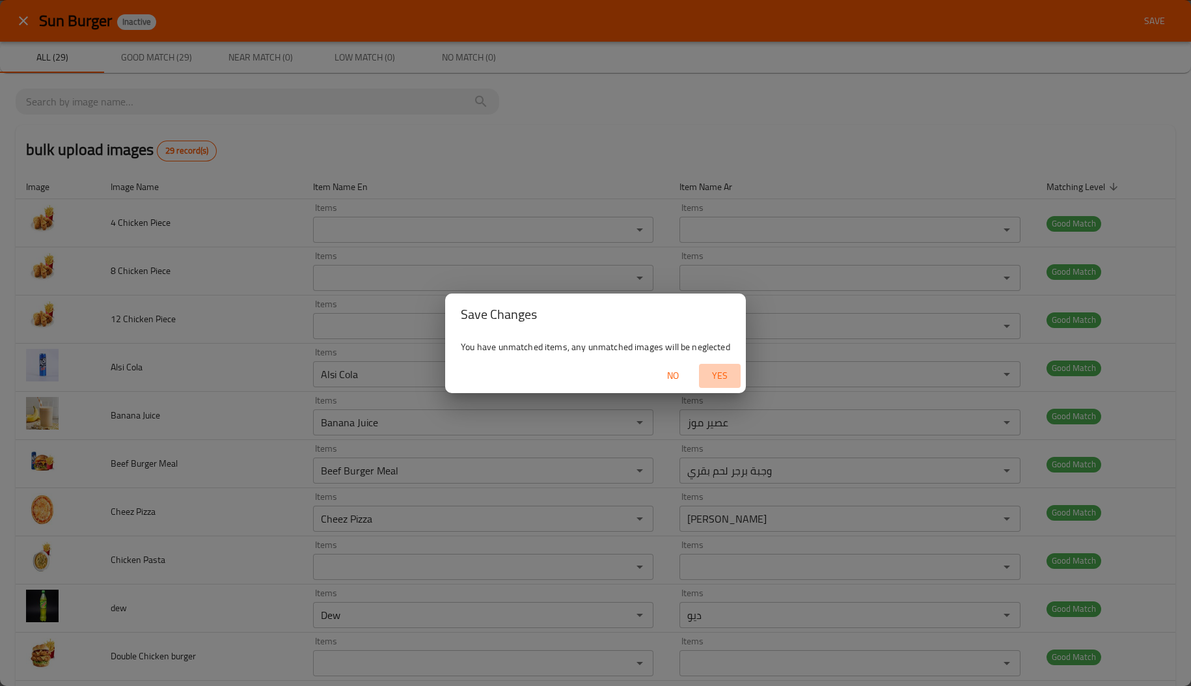
click at [723, 374] on span "Yes" at bounding box center [719, 376] width 31 height 16
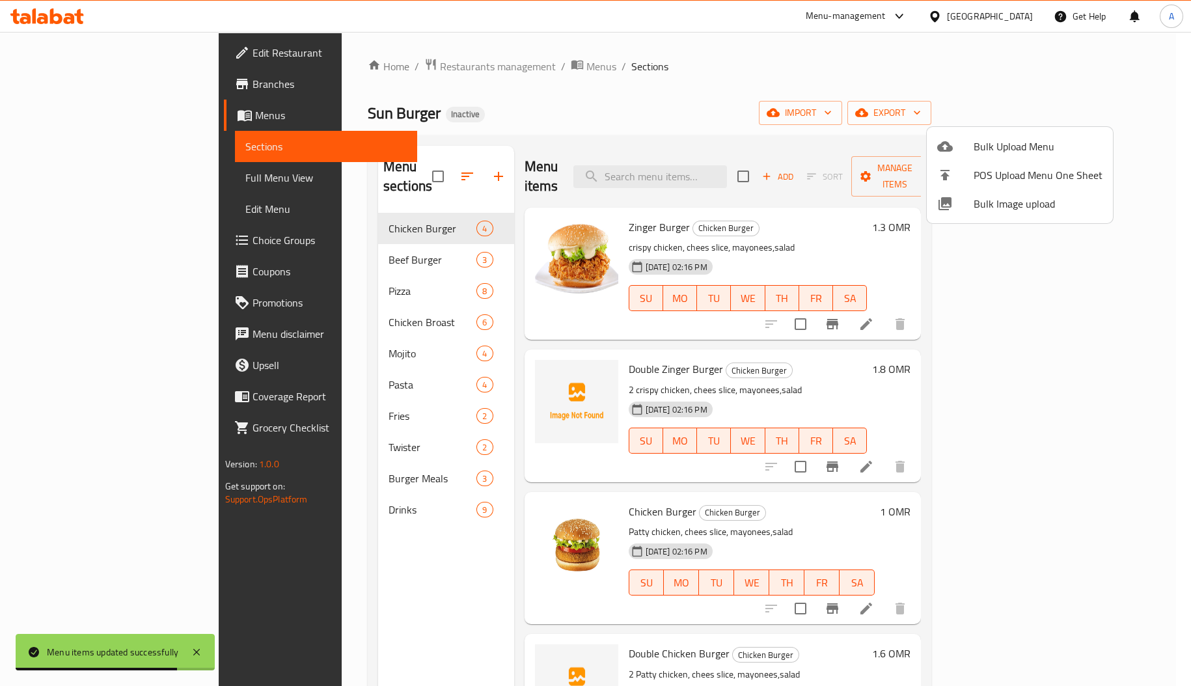
click at [323, 271] on div at bounding box center [595, 343] width 1191 height 686
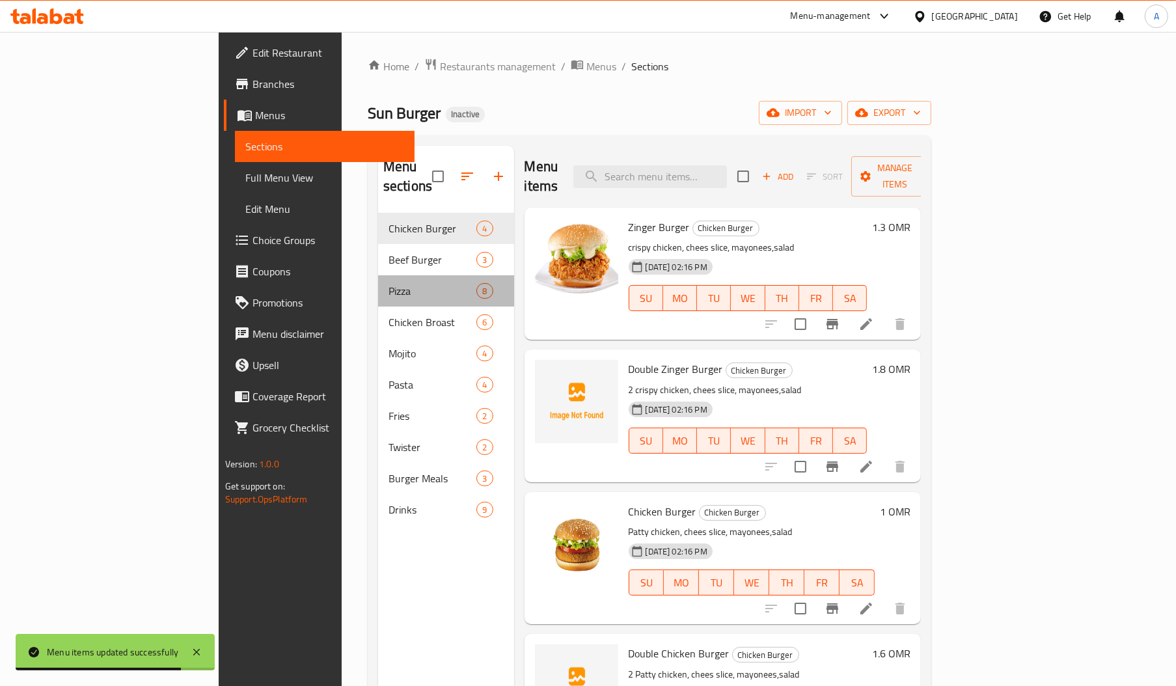
click at [389, 283] on span "Pizza" at bounding box center [433, 291] width 88 height 16
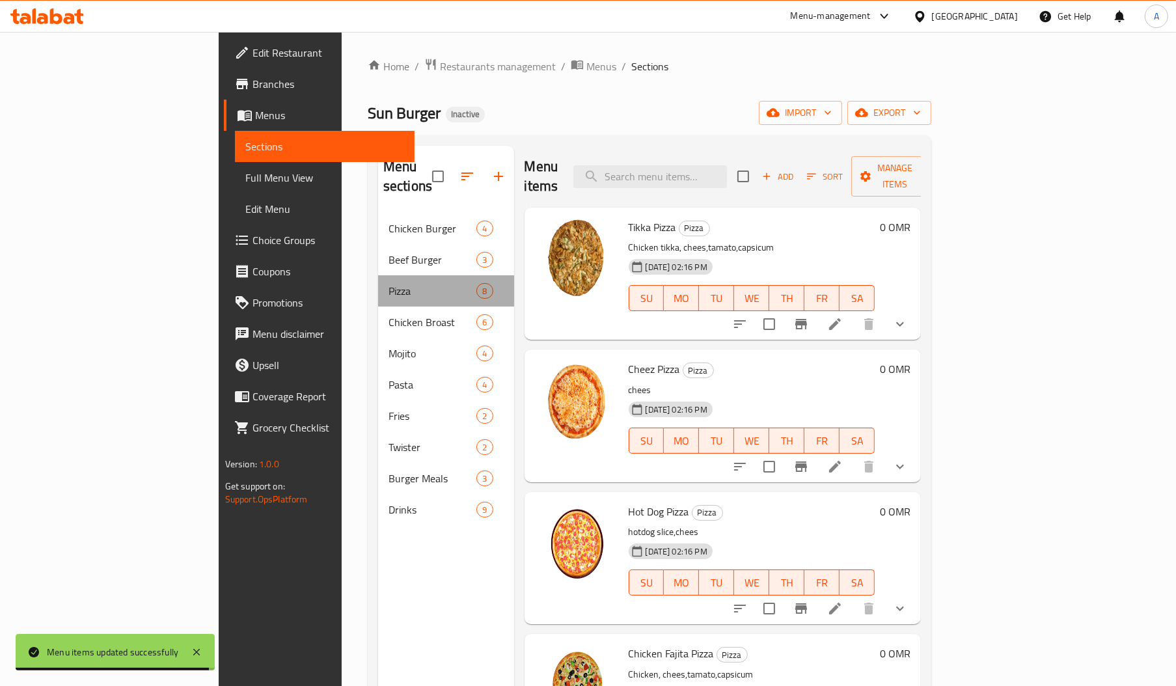
click at [378, 275] on div "Pizza 8" at bounding box center [446, 290] width 136 height 31
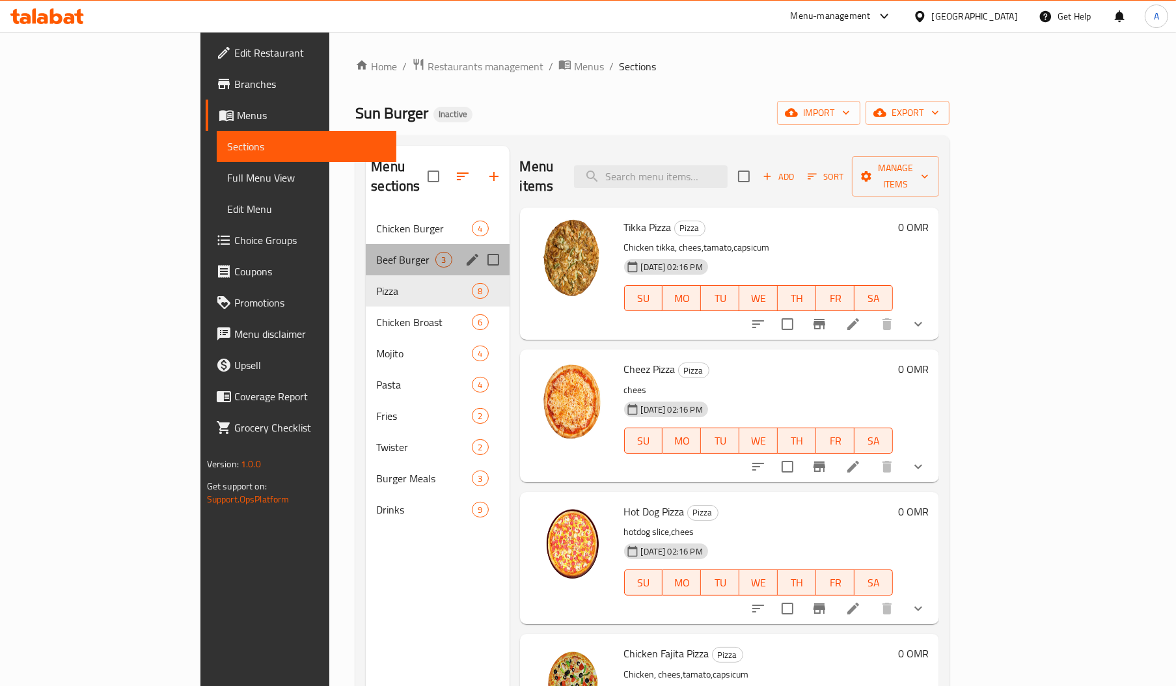
click at [366, 253] on div "Beef Burger 3" at bounding box center [437, 259] width 143 height 31
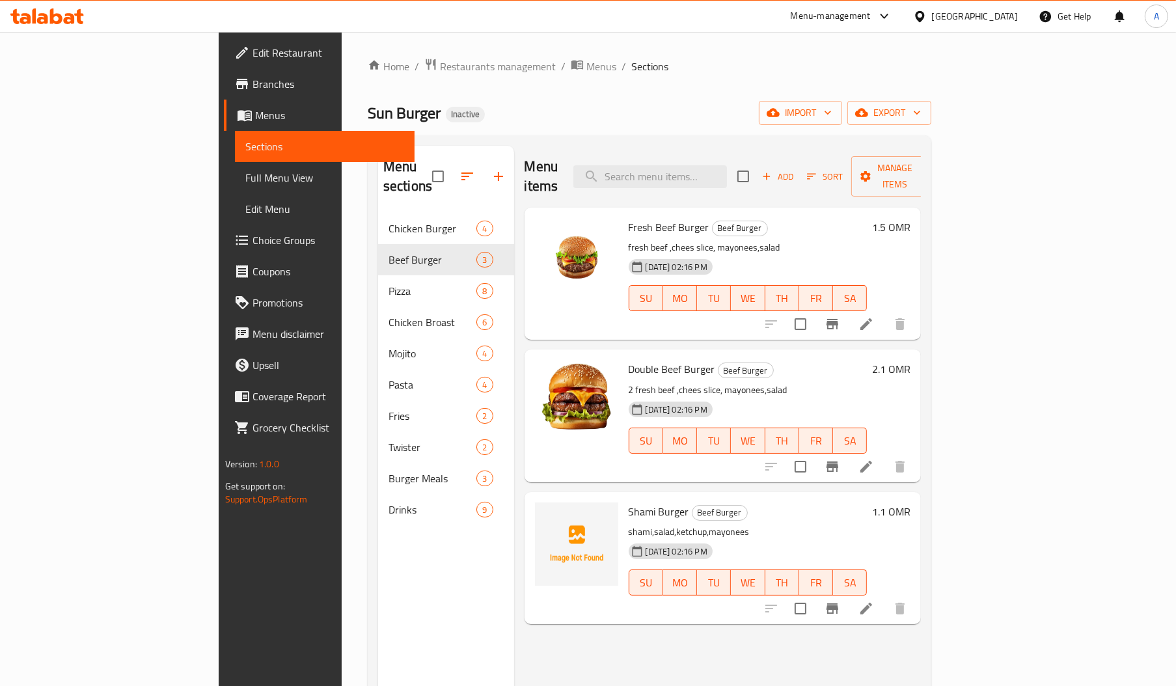
click at [629, 502] on span "Shami Burger" at bounding box center [659, 512] width 61 height 20
copy span "Shami"
click at [629, 502] on span "Shami Burger" at bounding box center [659, 512] width 61 height 20
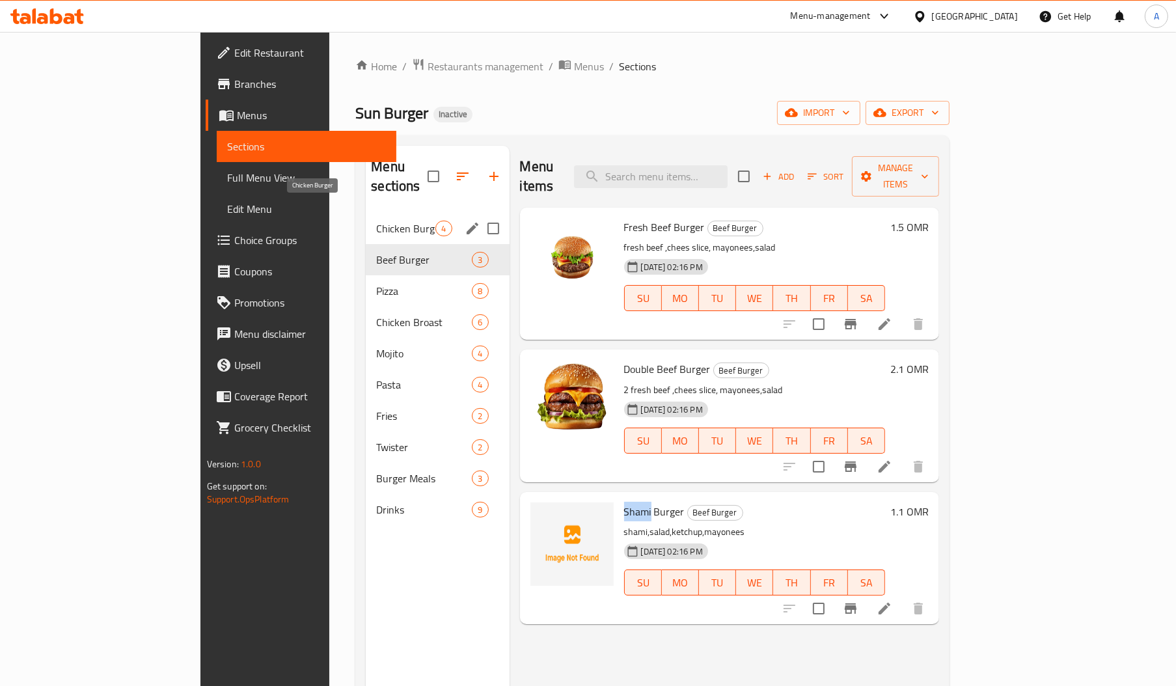
click at [376, 221] on span "Chicken Burger" at bounding box center [405, 229] width 59 height 16
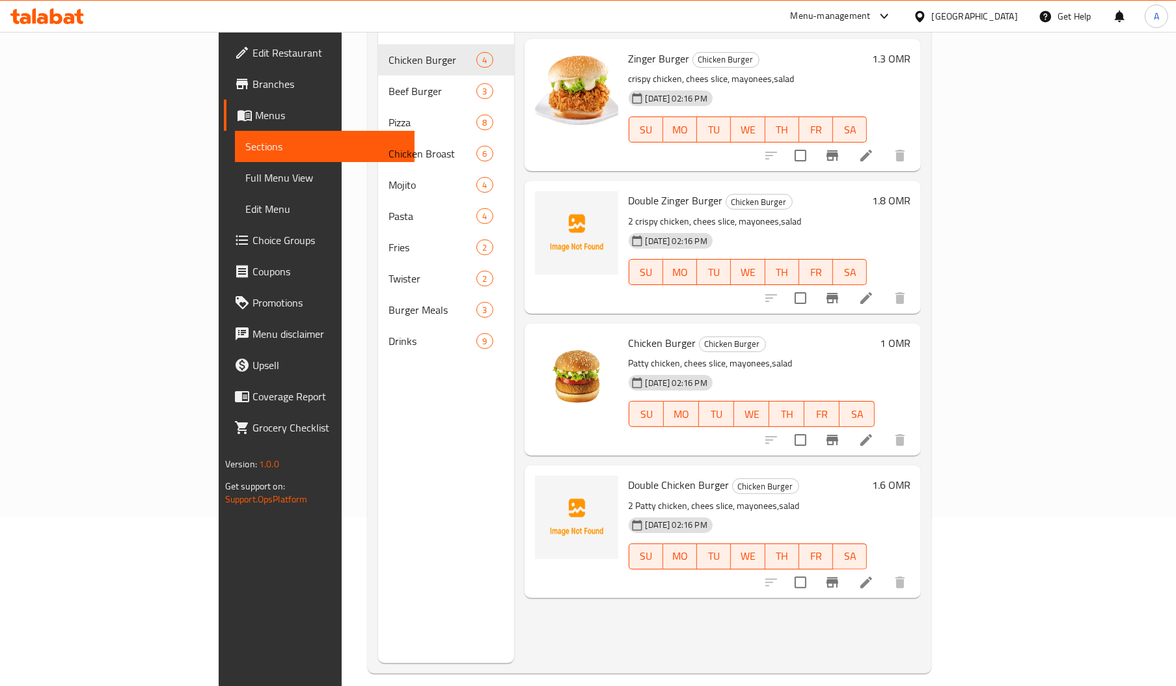
scroll to position [184, 0]
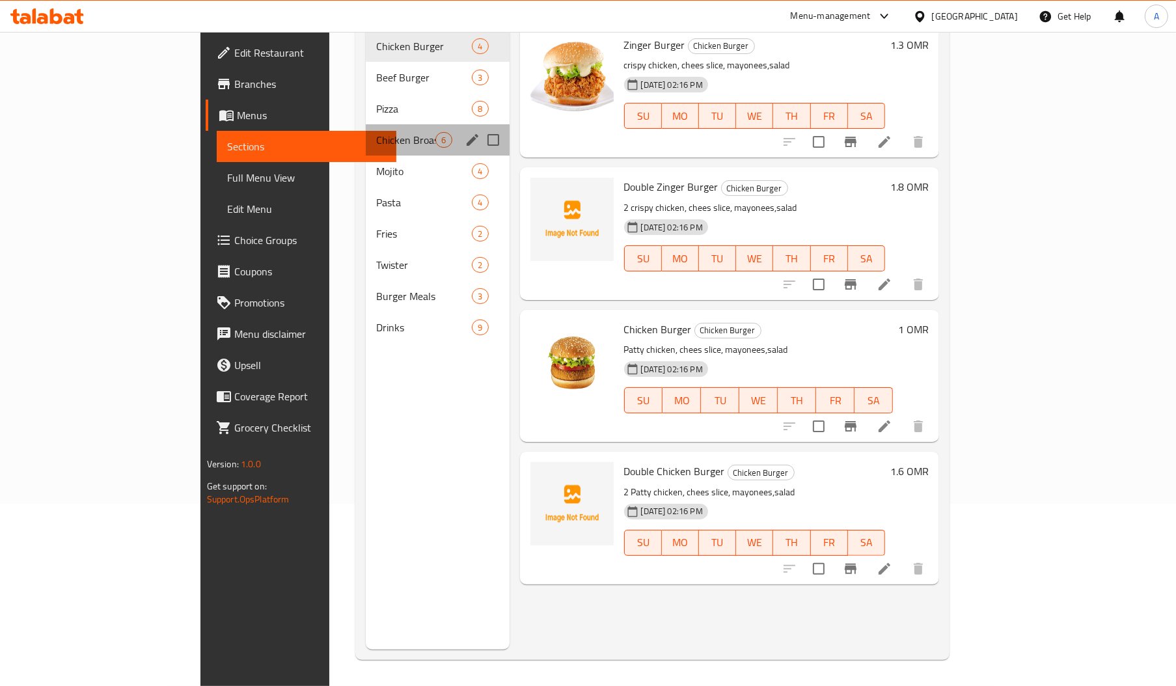
click at [366, 124] on div "Chicken Broast 6" at bounding box center [437, 139] width 143 height 31
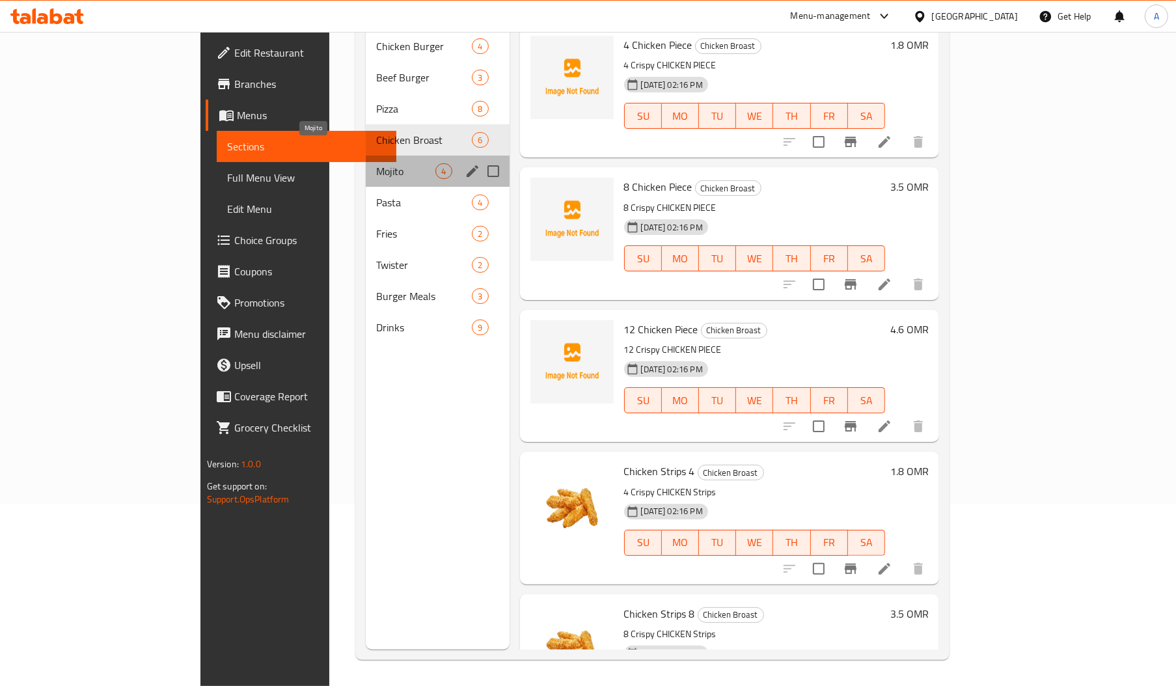
click at [376, 163] on span "Mojito" at bounding box center [405, 171] width 59 height 16
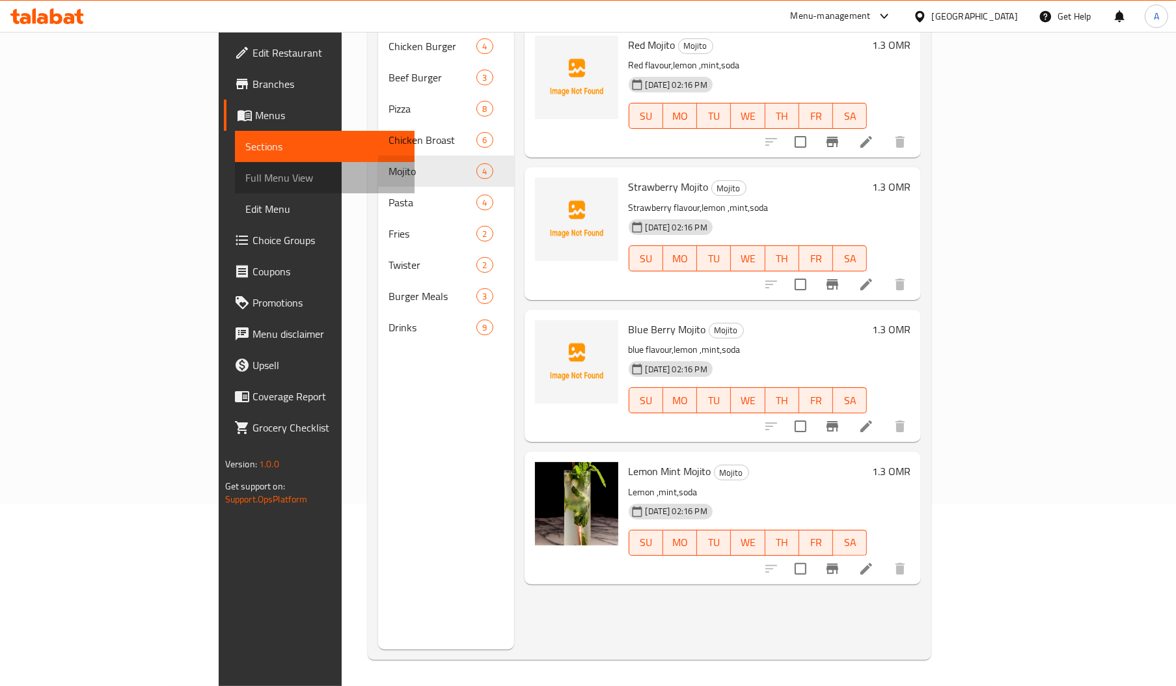
click at [235, 166] on link "Full Menu View" at bounding box center [325, 177] width 180 height 31
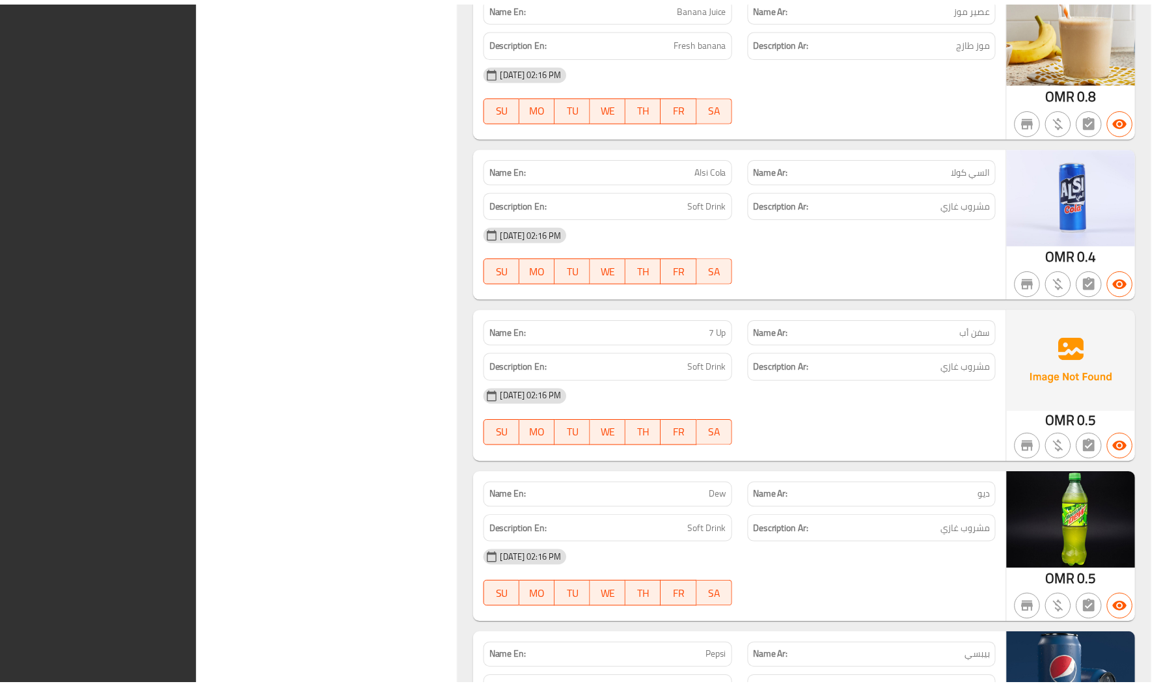
scroll to position [8175, 0]
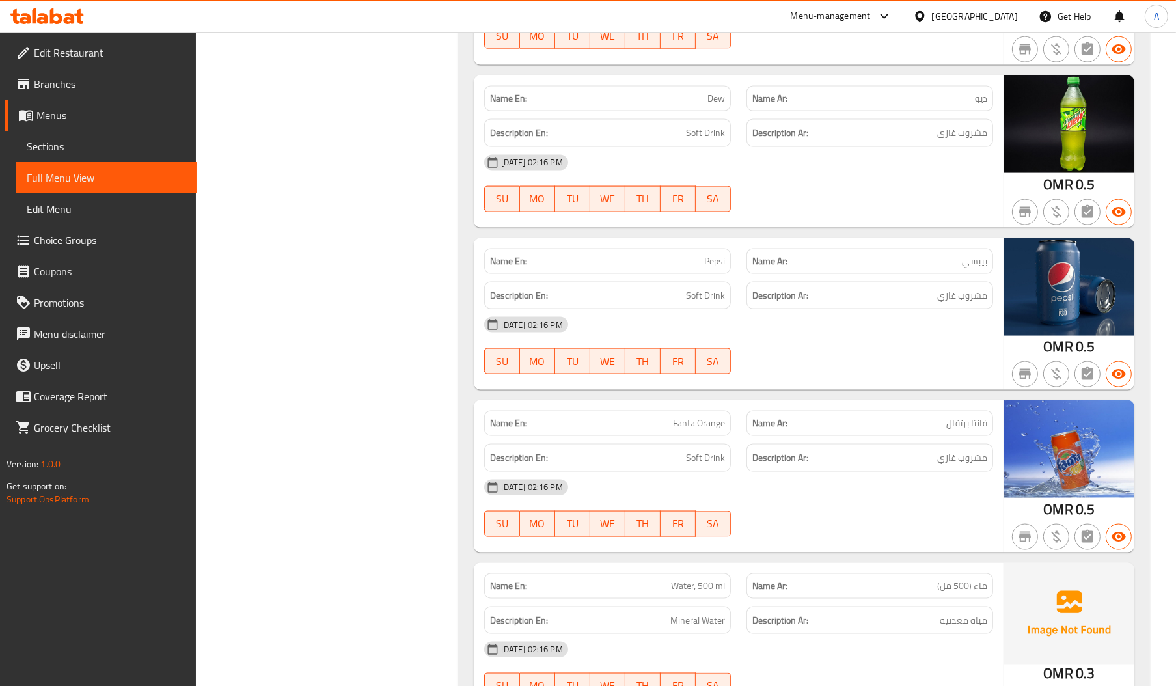
click at [682, 579] on span "Water, 500 ml" at bounding box center [698, 586] width 54 height 14
copy span "Water"
click at [161, 46] on span "Edit Restaurant" at bounding box center [110, 53] width 152 height 16
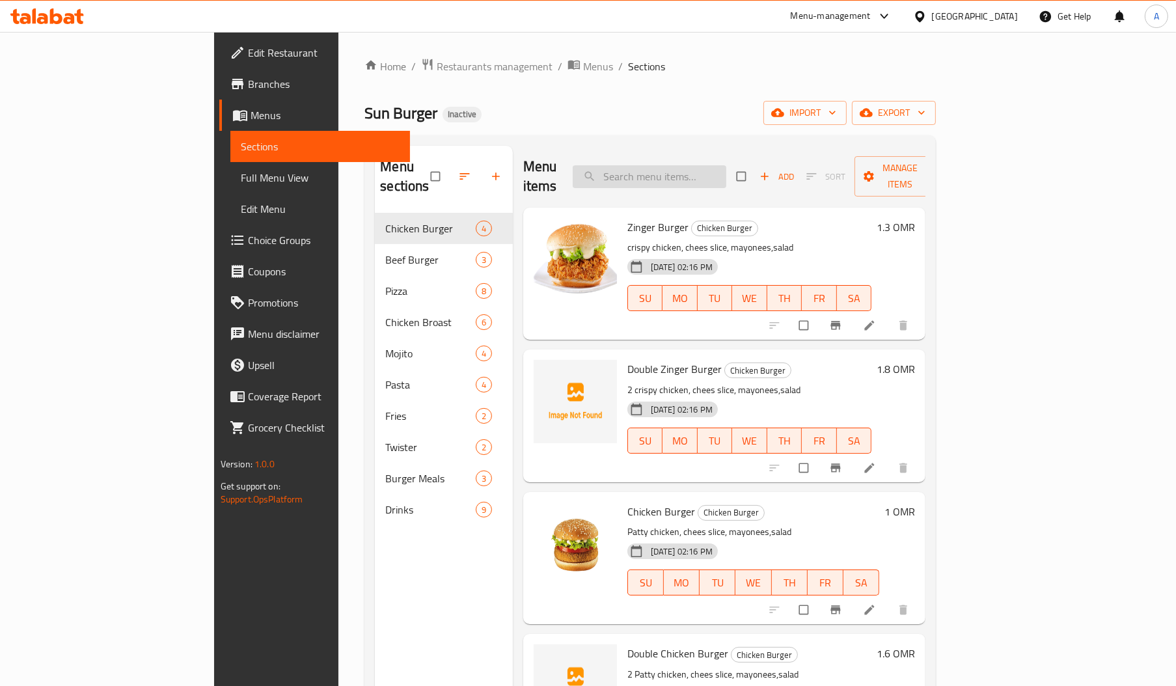
click at [708, 165] on input "search" at bounding box center [650, 176] width 154 height 23
paste input "Italian Chicken Pasta"
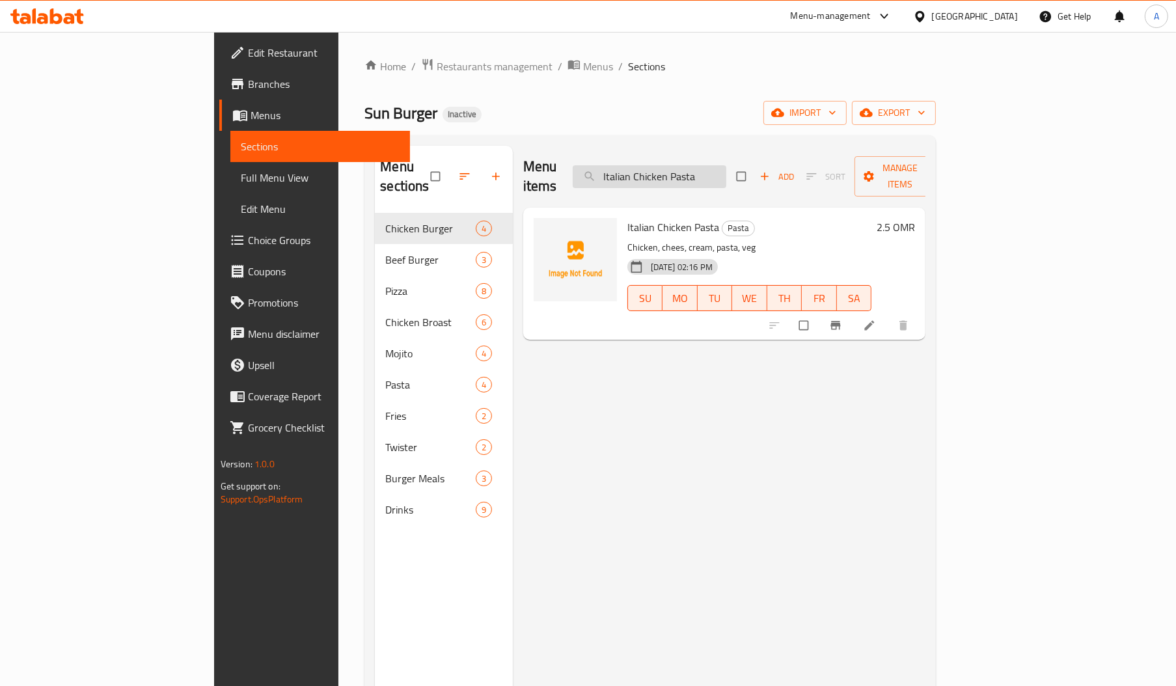
click at [726, 172] on input "Italian Chicken Pasta" at bounding box center [650, 176] width 154 height 23
paste input "Double Chicken Burger"
click at [700, 168] on input "Double Chicken Burger" at bounding box center [650, 176] width 154 height 23
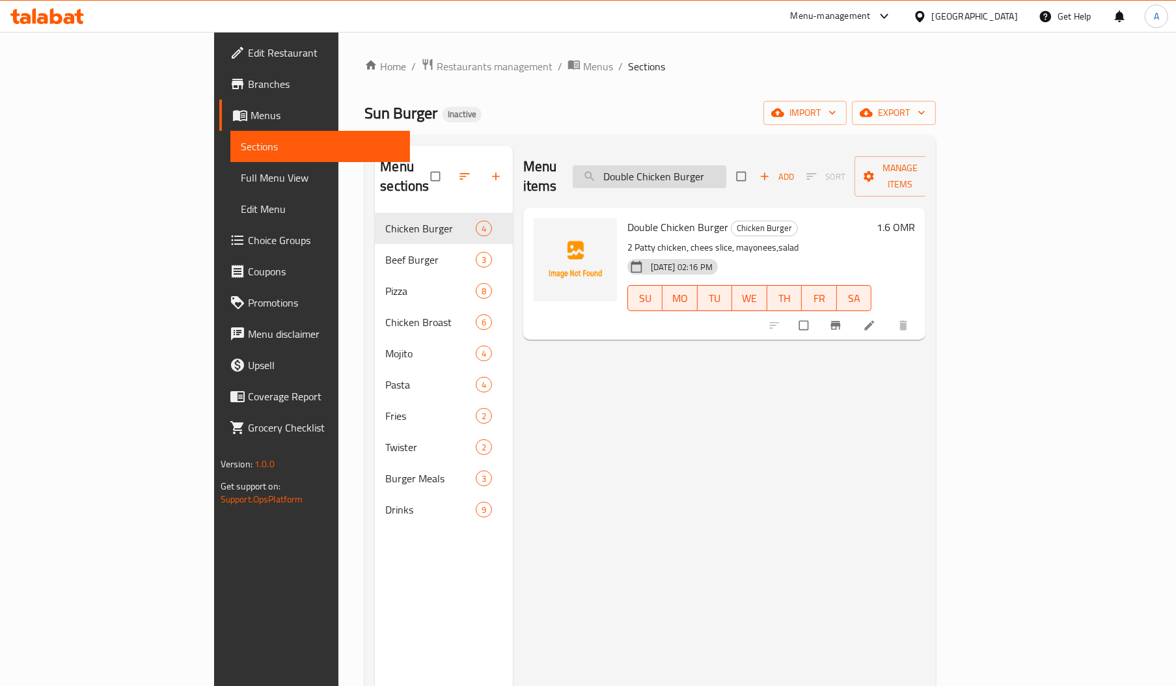
click at [700, 168] on input "Double Chicken Burger" at bounding box center [650, 176] width 154 height 23
paste input "Zinger"
click at [702, 167] on input "Double Zinger Burger" at bounding box center [650, 176] width 154 height 23
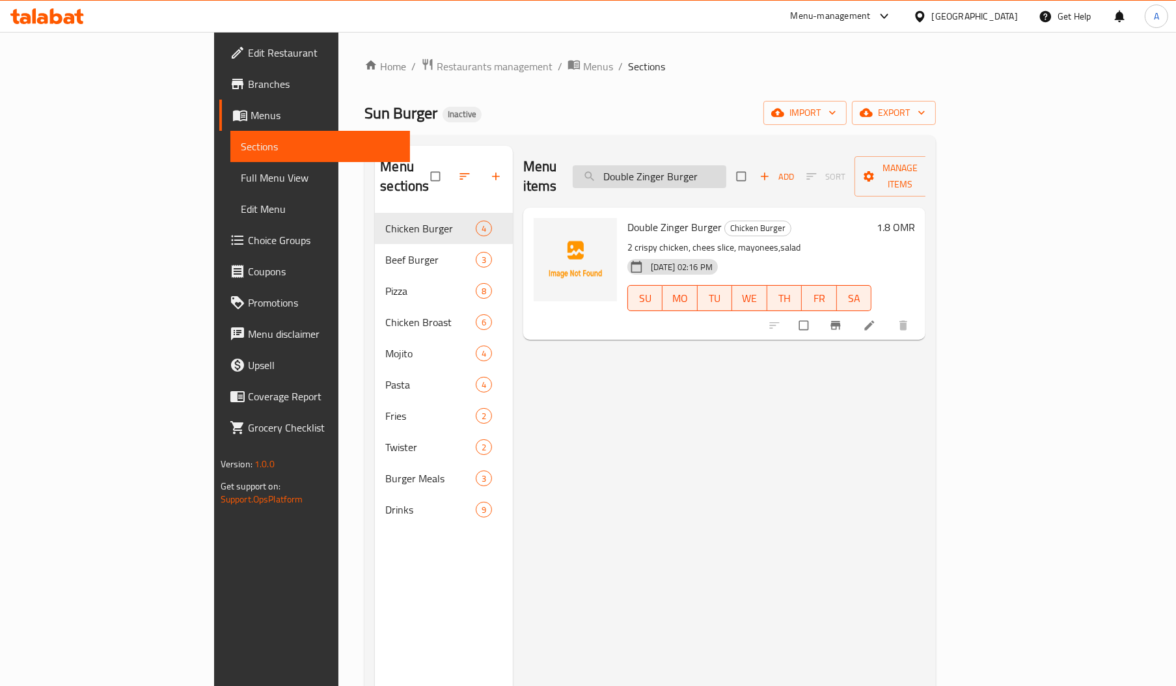
paste input "Chicken Pasta"
click at [702, 167] on input "Chicken Pasta" at bounding box center [650, 176] width 154 height 23
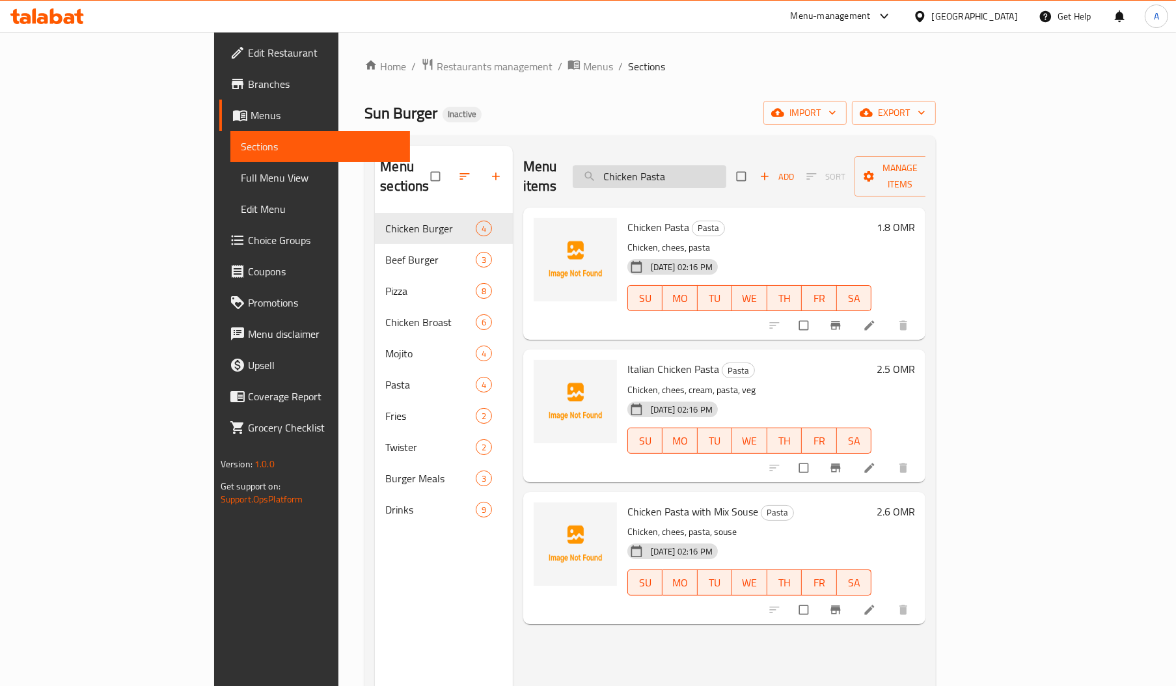
click at [725, 169] on input "Chicken Pasta" at bounding box center [650, 176] width 154 height 23
paste input "12 Chicken Piece"
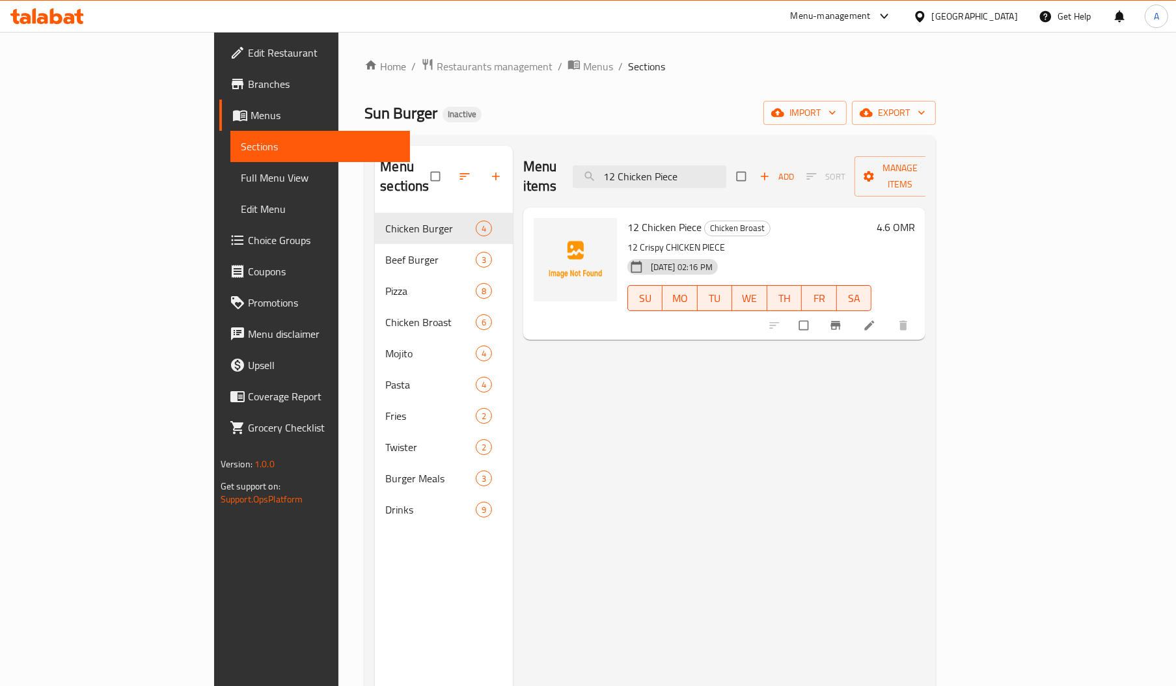
drag, startPoint x: 691, startPoint y: 167, endPoint x: 612, endPoint y: 179, distance: 79.7
click at [612, 179] on div "Menu items 12 Chicken Piece Add Sort Manage items" at bounding box center [724, 177] width 403 height 62
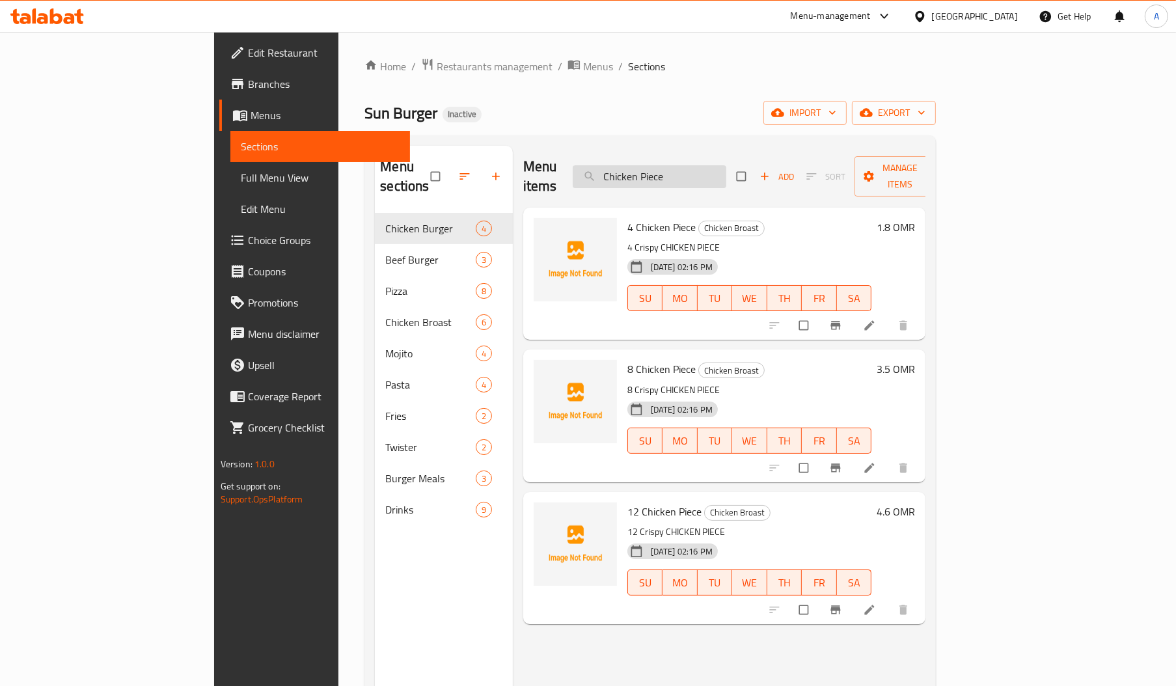
click at [726, 165] on input "Chicken Piece" at bounding box center [650, 176] width 154 height 23
paste input "Beef Burger Meal"
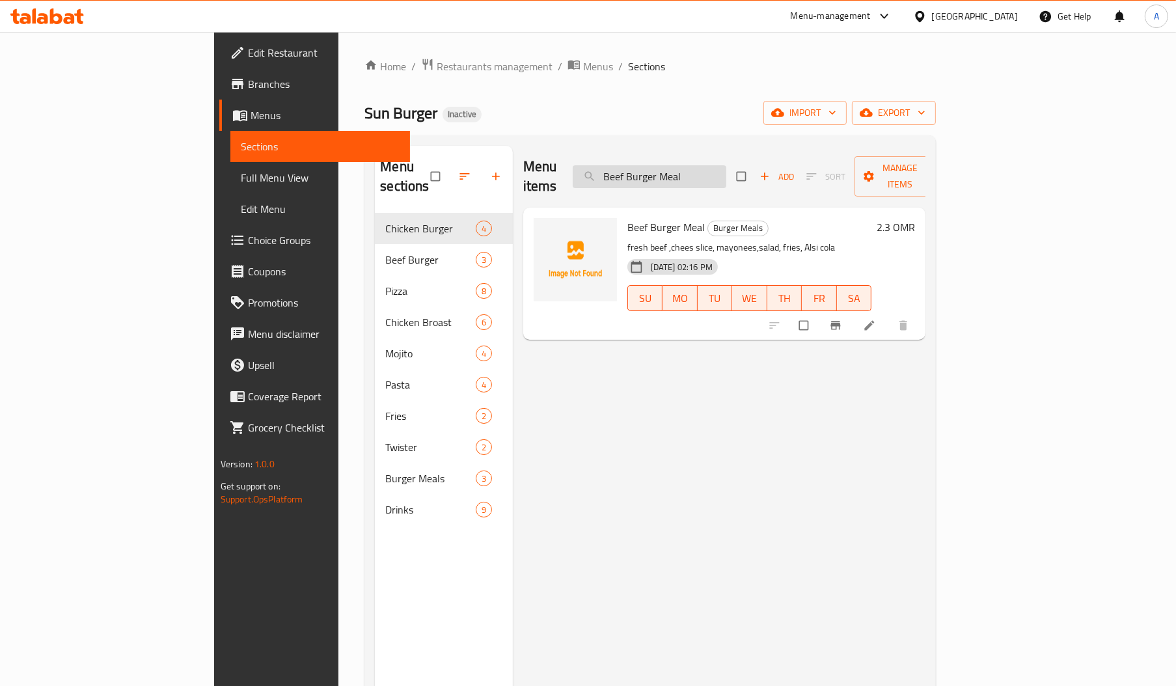
click at [726, 165] on input "Beef Burger Meal" at bounding box center [650, 176] width 154 height 23
paste input "Shami"
click at [726, 174] on input "Shami Burger Meal" at bounding box center [650, 176] width 154 height 23
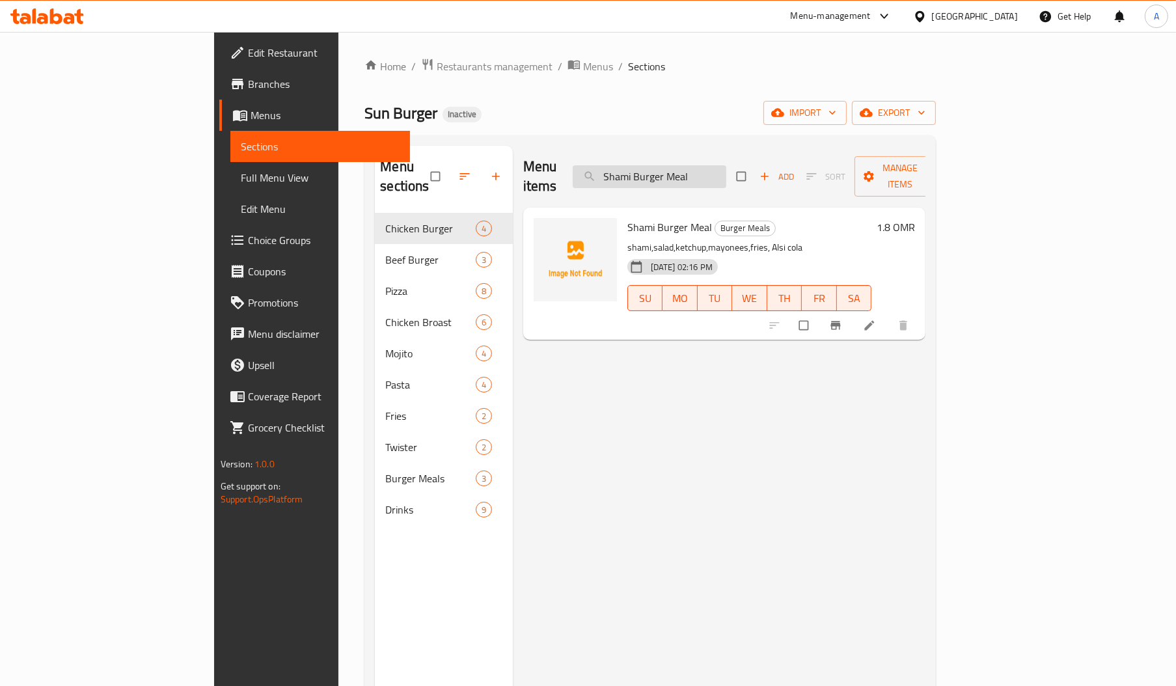
click at [726, 174] on input "Shami Burger Meal" at bounding box center [650, 176] width 154 height 23
click at [724, 177] on input "Shami Burger Meal" at bounding box center [650, 176] width 154 height 23
paste input "[US_STATE] Fries"
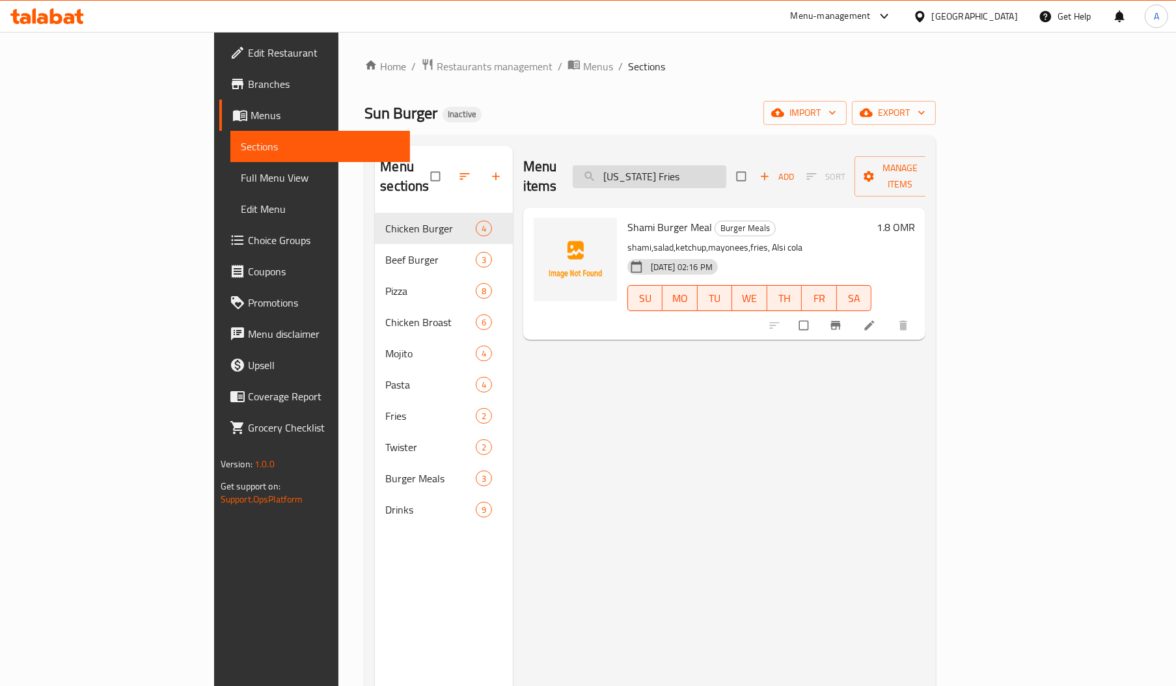
click at [724, 177] on input "[US_STATE] Fries" at bounding box center [650, 176] width 154 height 23
click at [719, 168] on input "[US_STATE] Fries" at bounding box center [650, 176] width 154 height 23
paste input "[PERSON_NAME] Box"
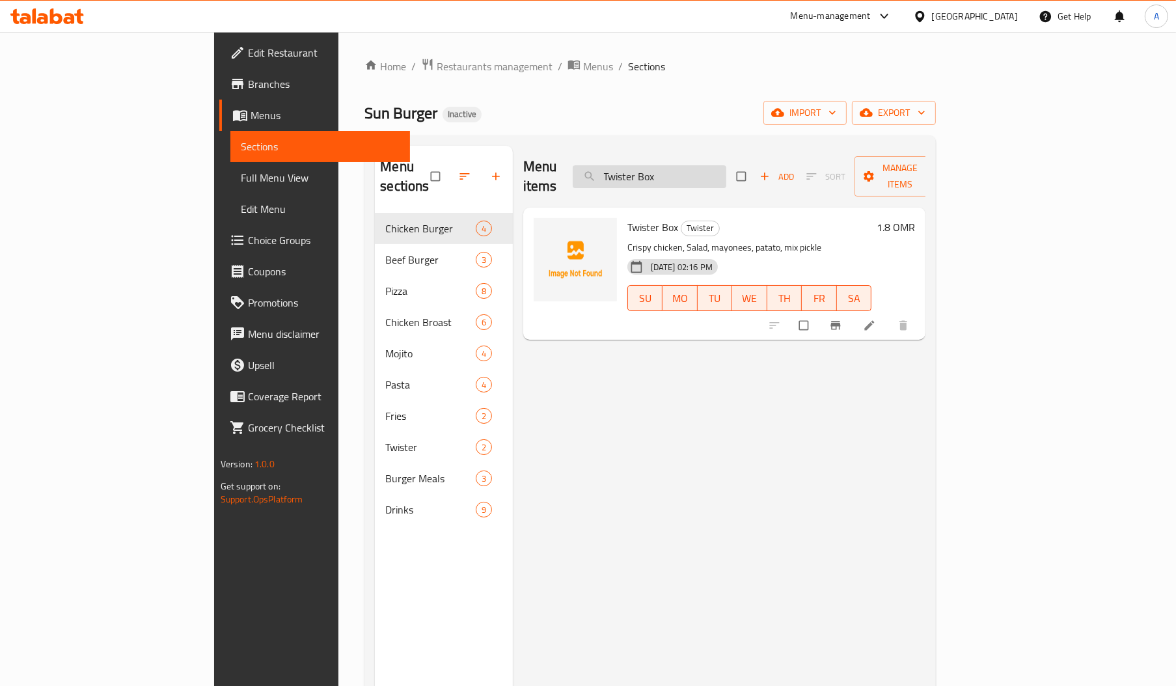
click at [698, 172] on input "Twister Box" at bounding box center [650, 176] width 154 height 23
paste input "Zinger Burger Meal"
click at [698, 172] on input "Zinger Burger Meal" at bounding box center [650, 176] width 154 height 23
click at [726, 175] on input "Zinger Burger Meal" at bounding box center [650, 176] width 154 height 23
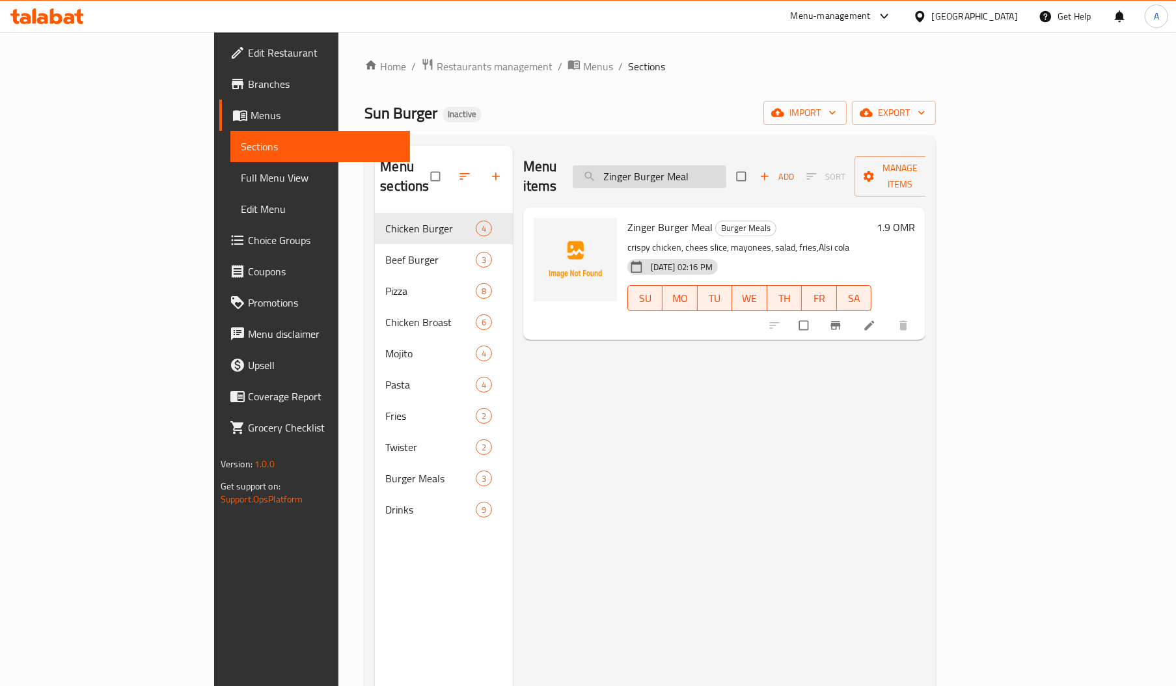
click at [726, 175] on input "Zinger Burger Meal" at bounding box center [650, 176] width 154 height 23
paste input "Chicken Pasta with Mix Souse"
drag, startPoint x: 721, startPoint y: 152, endPoint x: 729, endPoint y: 160, distance: 11.0
click at [729, 160] on div "Menu items Chicken Pasta with Mix Souse Add Sort Manage items" at bounding box center [724, 177] width 403 height 62
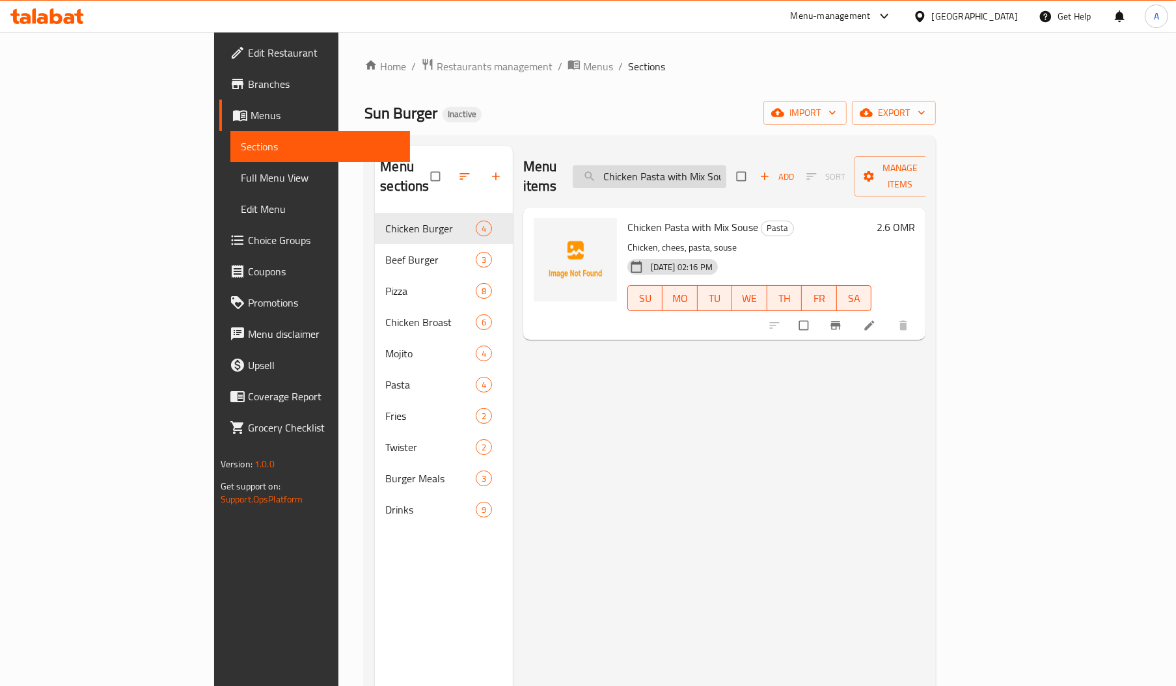
click at [726, 165] on input "Chicken Pasta with Mix Souse" at bounding box center [650, 176] width 154 height 23
paste input "Speacial Pasta"
click at [726, 165] on input "Speacial Pasta" at bounding box center [650, 176] width 154 height 23
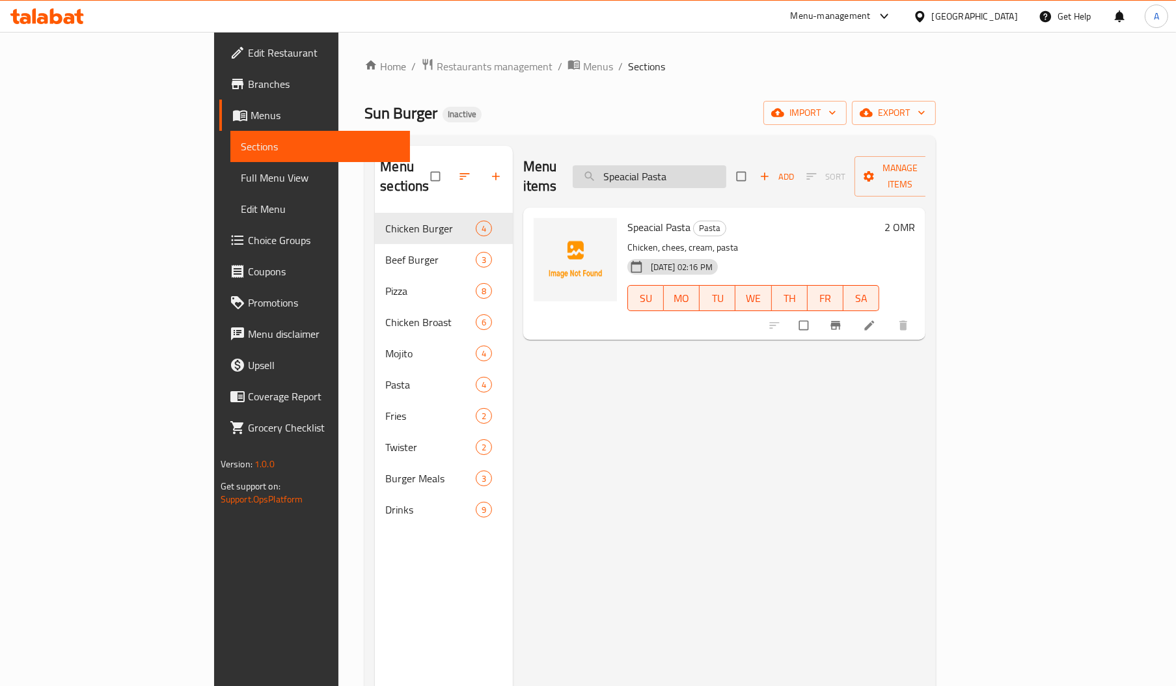
click at [726, 165] on input "Speacial Pasta" at bounding box center [650, 176] width 154 height 23
paste input "Chicken Pasta with Mix Souse"
click at [706, 172] on input "Chicken Pasta with Mix Souse" at bounding box center [650, 176] width 154 height 23
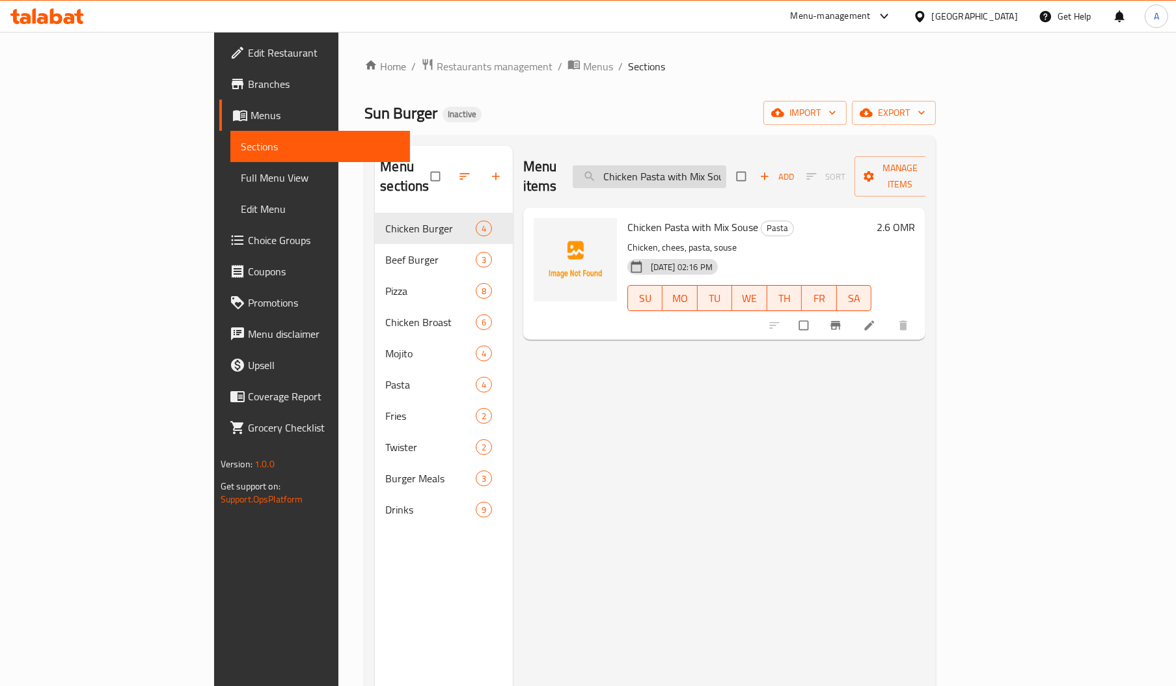
paste input "Zinger Burger Meal"
click at [706, 172] on input "Zinger Burger Meal" at bounding box center [650, 176] width 154 height 23
type input "Zinger Burger Meal"
